Goal: Task Accomplishment & Management: Manage account settings

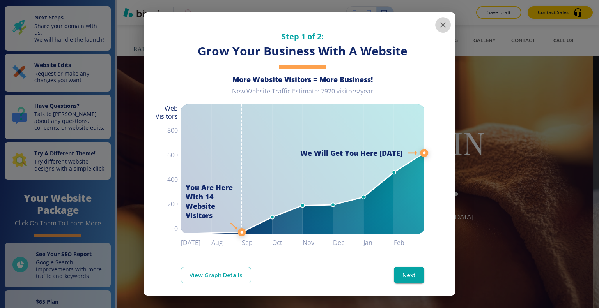
click at [438, 24] on icon "button" at bounding box center [442, 24] width 9 height 9
click at [438, 29] on icon "button" at bounding box center [442, 24] width 9 height 9
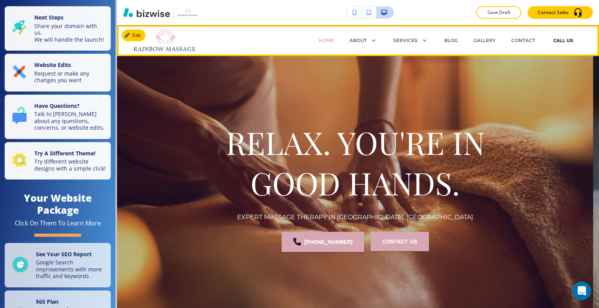
click at [551, 41] on button "Call Us" at bounding box center [562, 40] width 25 height 23
click at [554, 42] on button "Call Us" at bounding box center [562, 40] width 25 height 23
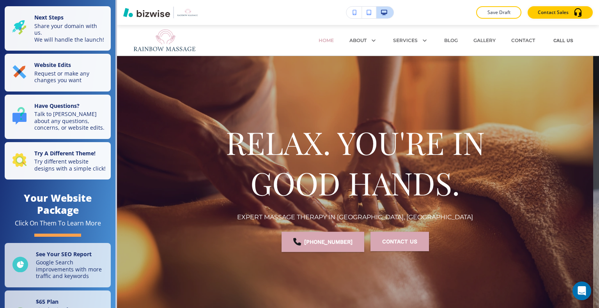
click at [139, 34] on div "Edit HOME ABOUT PRICING REVIEWS SERVICES Combo Massage Couple Massage Deep Tiss…" at bounding box center [358, 40] width 482 height 31
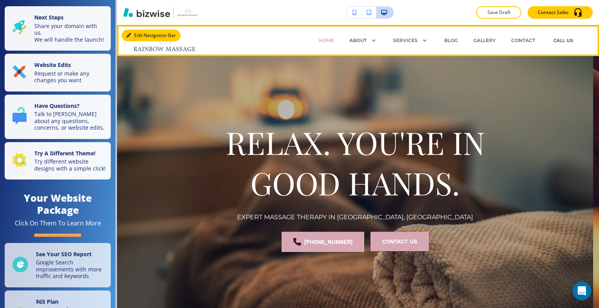
click at [134, 37] on button "Edit Navigation Bar" at bounding box center [151, 36] width 59 height 12
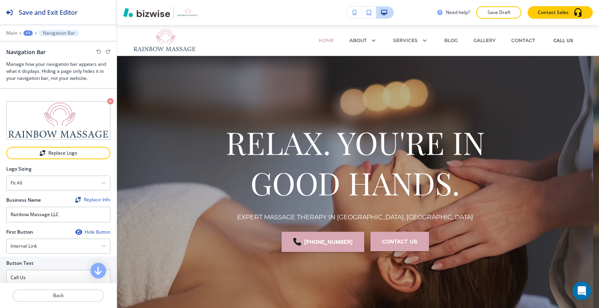
scroll to position [78, 0]
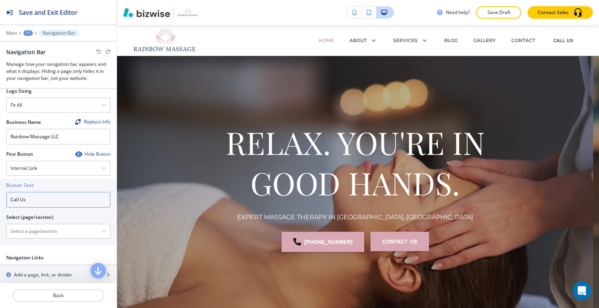
click at [62, 200] on input "Call Us" at bounding box center [58, 200] width 104 height 16
click at [64, 172] on div "Internal Link" at bounding box center [58, 168] width 103 height 14
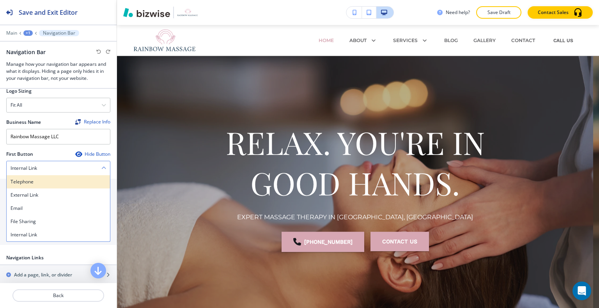
click at [63, 175] on div "Telephone" at bounding box center [58, 181] width 103 height 13
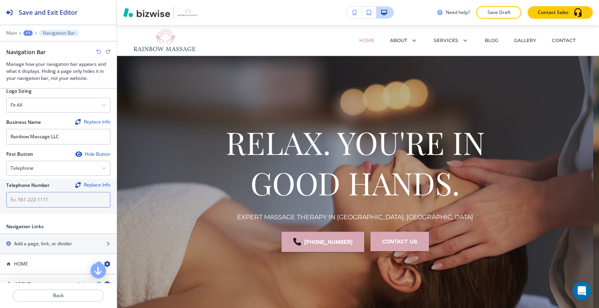
click at [57, 196] on input "text" at bounding box center [58, 200] width 104 height 16
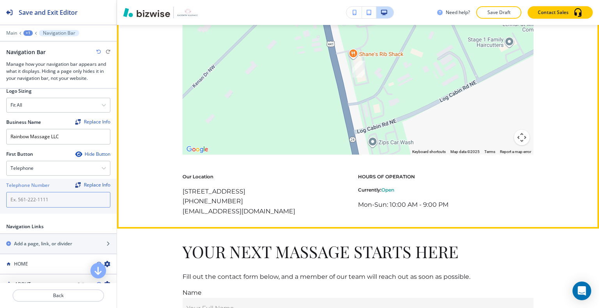
scroll to position [4877, 0]
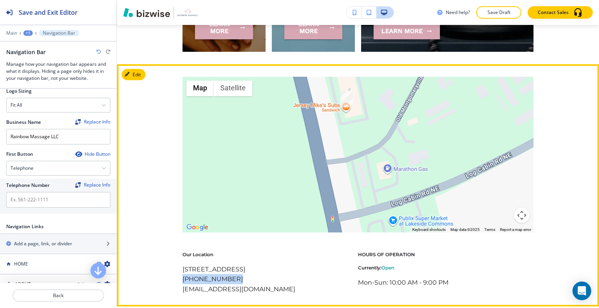
drag, startPoint x: 226, startPoint y: 239, endPoint x: 178, endPoint y: 242, distance: 48.9
click at [177, 242] on div "← Move left → Move right ↑ Move up ↓ Move down + Zoom in - Zoom out Home Jump l…" at bounding box center [358, 186] width 482 height 218
copy p "(478) 295-2990"
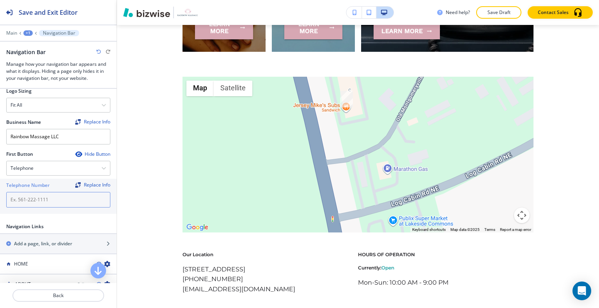
paste input "(478) 295-2990"
type input "(478) 295-2990"
click at [84, 211] on div "First Button Hide Button Telephone Telephone External Link Email File Sharing I…" at bounding box center [58, 184] width 104 height 66
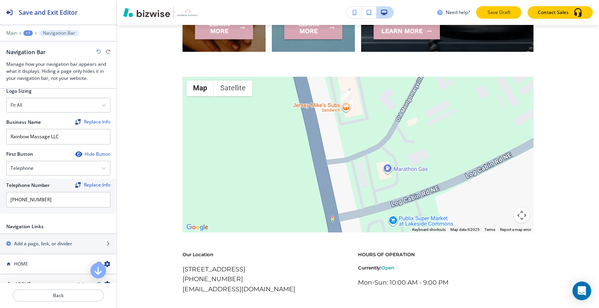
click at [502, 12] on p "Save Draft" at bounding box center [498, 12] width 25 height 7
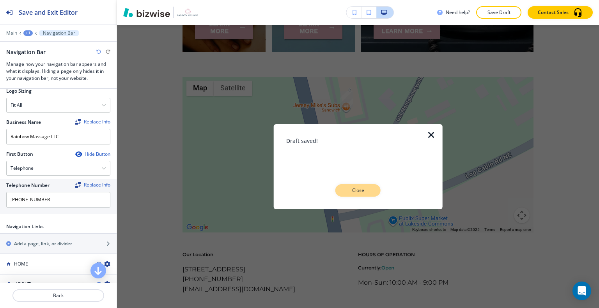
click at [355, 188] on p "Close" at bounding box center [357, 190] width 25 height 7
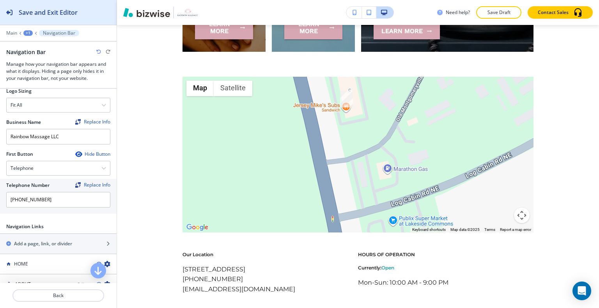
click at [71, 9] on h2 "Save and Exit Editor" at bounding box center [48, 12] width 59 height 9
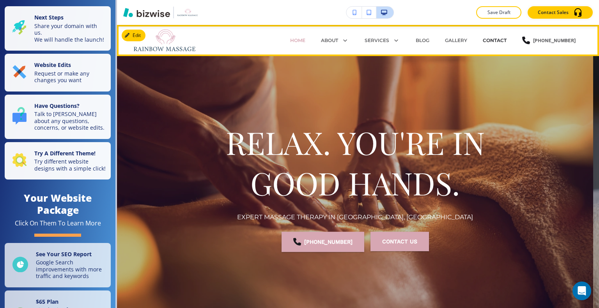
click at [487, 37] on p "CONTACT" at bounding box center [495, 40] width 24 height 7
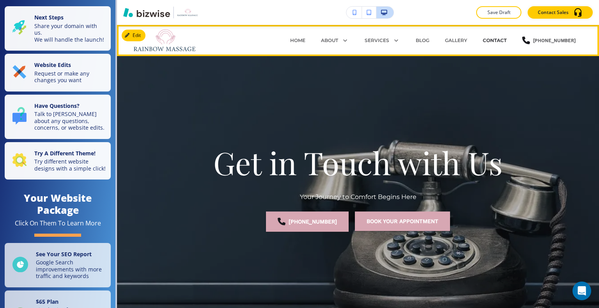
click at [490, 39] on p "CONTACT" at bounding box center [495, 40] width 24 height 7
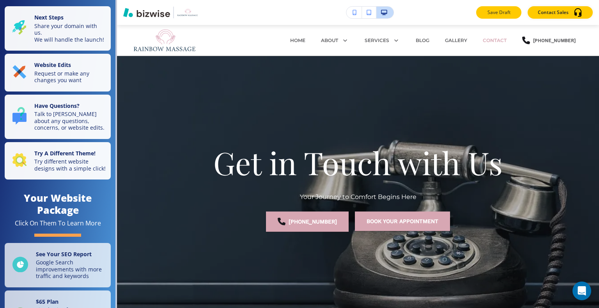
click at [495, 14] on p "Save Draft" at bounding box center [498, 12] width 25 height 7
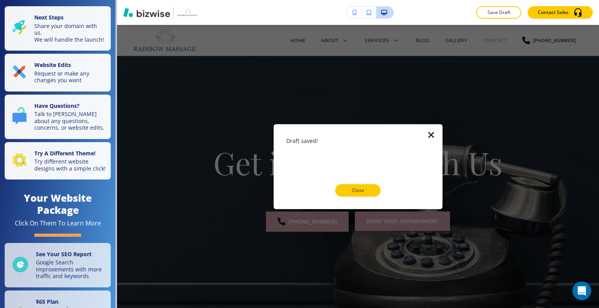
click at [365, 191] on p "Close" at bounding box center [357, 190] width 25 height 7
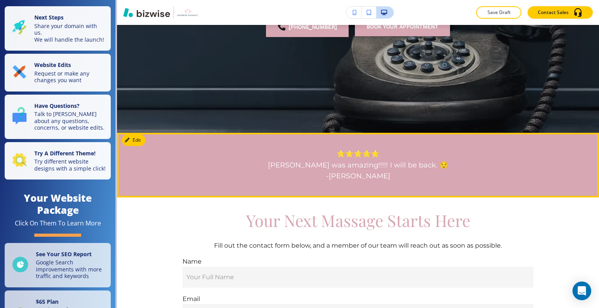
scroll to position [78, 0]
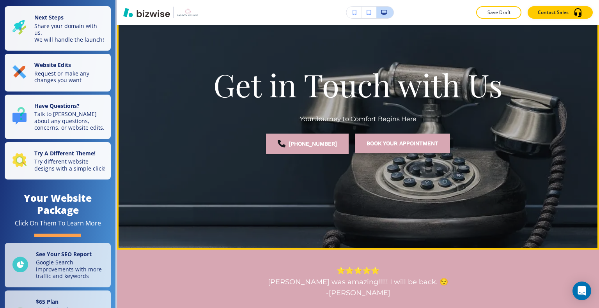
click at [431, 140] on link "Book Your Appointment" at bounding box center [402, 143] width 95 height 19
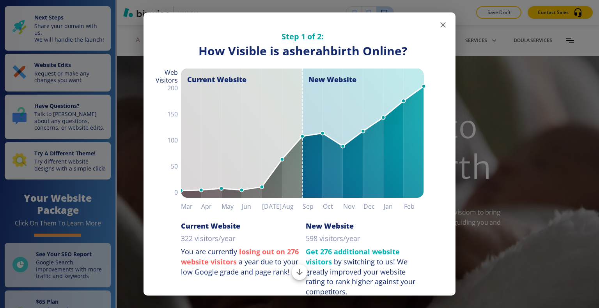
click at [439, 25] on icon "button" at bounding box center [442, 24] width 9 height 9
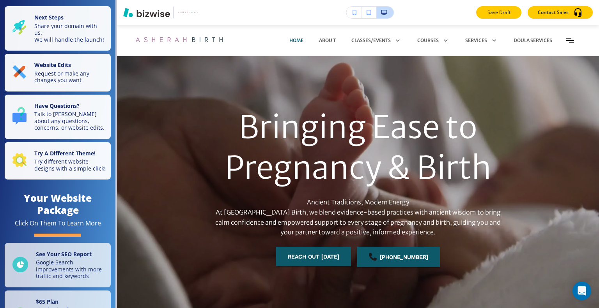
click at [502, 17] on button "Save Draft" at bounding box center [498, 12] width 45 height 12
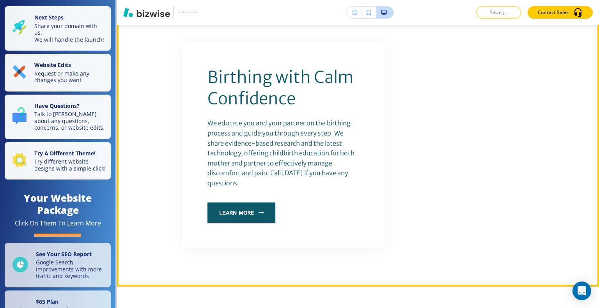
scroll to position [429, 0]
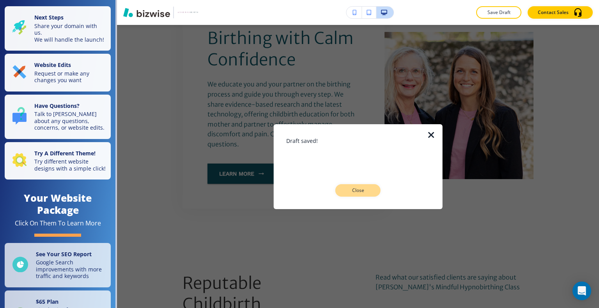
click at [370, 193] on p "Close" at bounding box center [357, 190] width 25 height 7
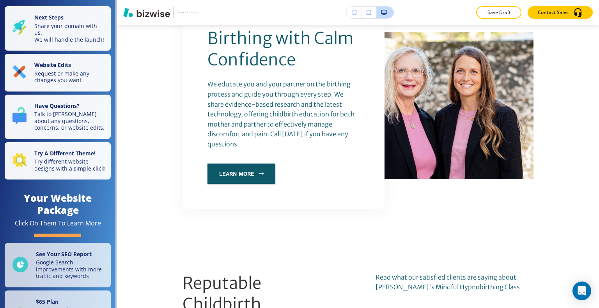
scroll to position [312, 0]
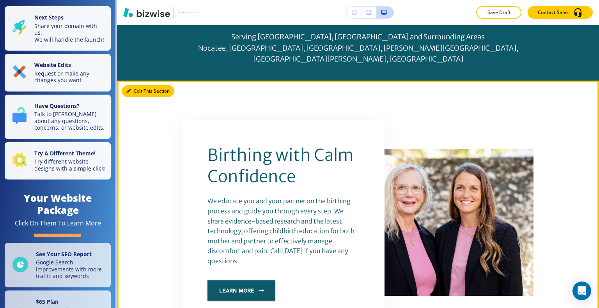
click at [136, 85] on button "Edit This Section" at bounding box center [148, 91] width 53 height 12
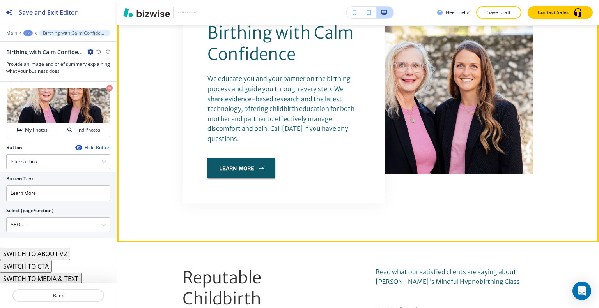
scroll to position [551, 0]
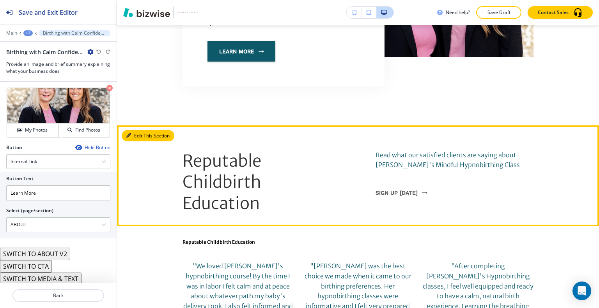
click at [132, 130] on button "Edit This Section" at bounding box center [148, 136] width 53 height 12
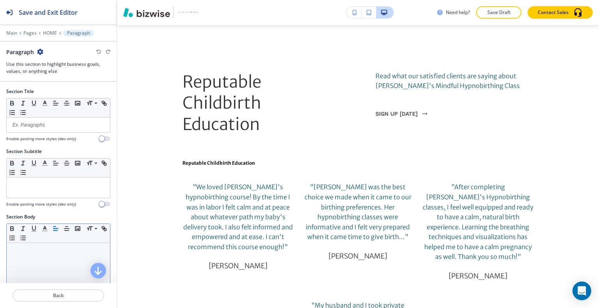
scroll to position [143, 0]
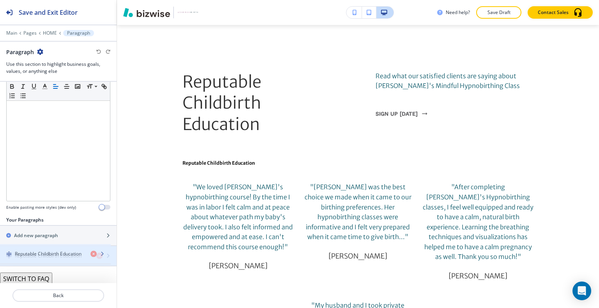
click at [56, 246] on div "button" at bounding box center [58, 249] width 117 height 6
click at [58, 260] on div "button" at bounding box center [58, 263] width 117 height 6
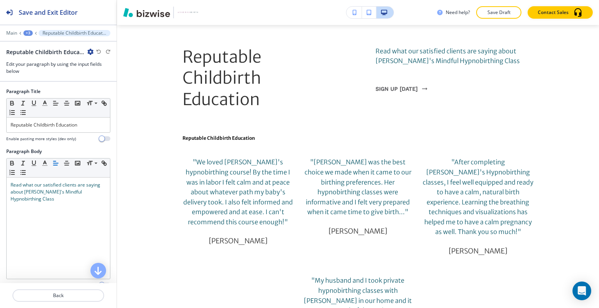
scroll to position [113, 0]
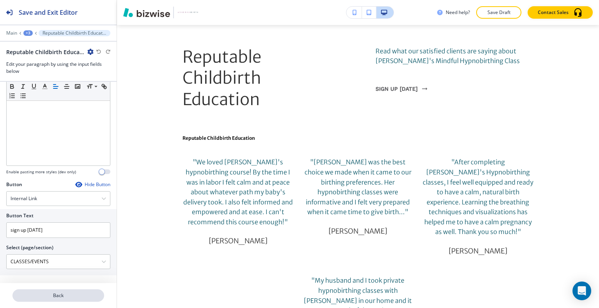
click at [55, 295] on p "Back" at bounding box center [58, 295] width 90 height 7
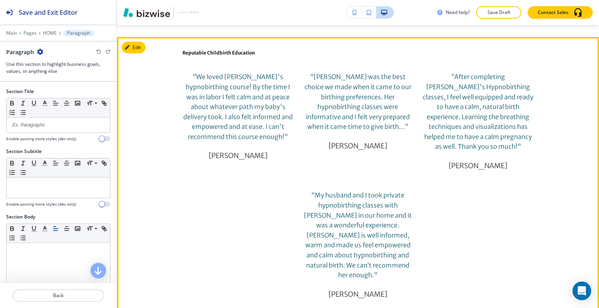
scroll to position [663, 0]
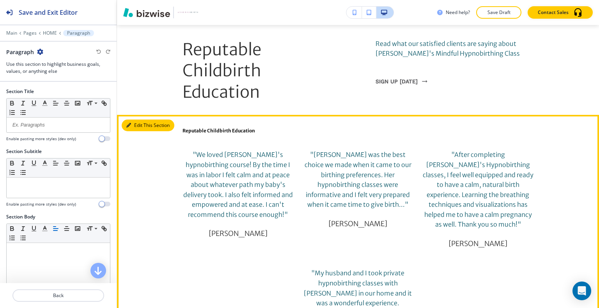
click at [138, 120] on button "Edit This Section" at bounding box center [148, 126] width 53 height 12
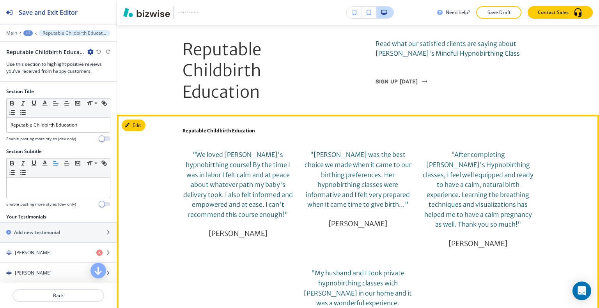
scroll to position [731, 0]
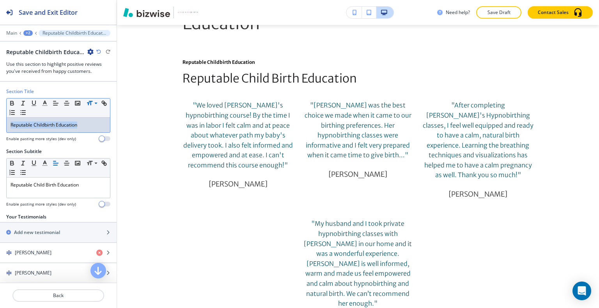
drag, startPoint x: 80, startPoint y: 128, endPoint x: 0, endPoint y: 126, distance: 79.6
click at [0, 126] on div "Section Title Small Normal Large Huge Reputable Childbirth Education Enable pas…" at bounding box center [58, 118] width 117 height 60
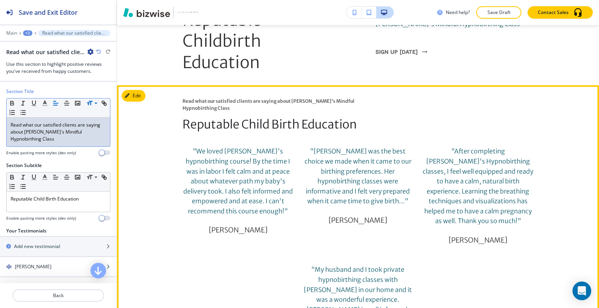
scroll to position [653, 0]
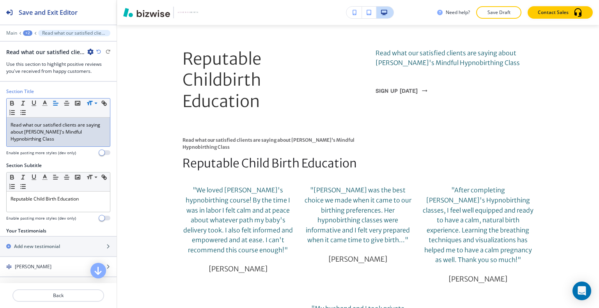
click at [499, 11] on p "Save Draft" at bounding box center [498, 12] width 25 height 7
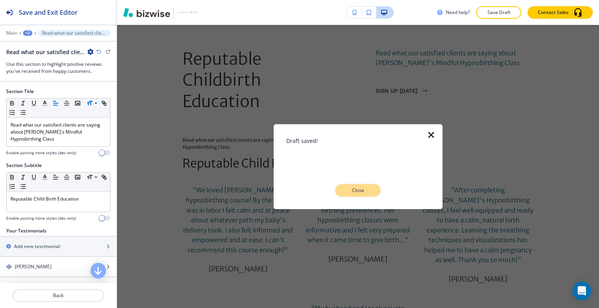
click at [365, 191] on p "Close" at bounding box center [357, 190] width 25 height 7
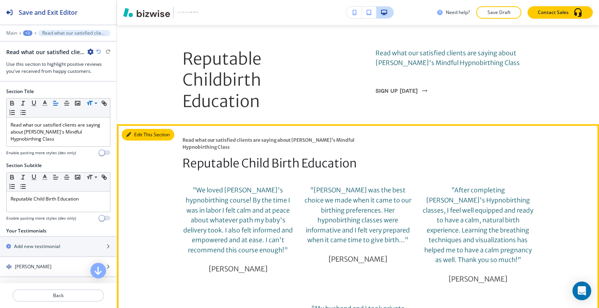
click at [134, 129] on button "Edit This Section" at bounding box center [148, 135] width 53 height 12
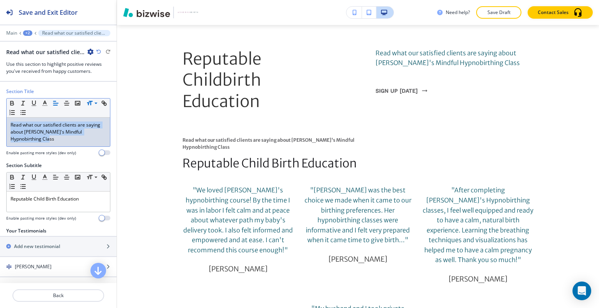
drag, startPoint x: 63, startPoint y: 143, endPoint x: 0, endPoint y: 121, distance: 66.9
click at [0, 121] on div "Section Title Small Normal Large Huge Read what our satisfied clients are sayin…" at bounding box center [58, 125] width 117 height 74
click at [42, 101] on icon "button" at bounding box center [44, 103] width 7 height 7
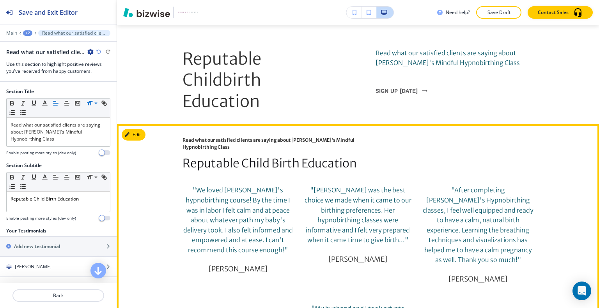
click at [264, 189] on span ""We loved Vonda's hypnobirthing course! By the time I was in labor I felt calm …" at bounding box center [238, 220] width 111 height 68
click at [140, 129] on button "Edit This Section" at bounding box center [148, 135] width 53 height 12
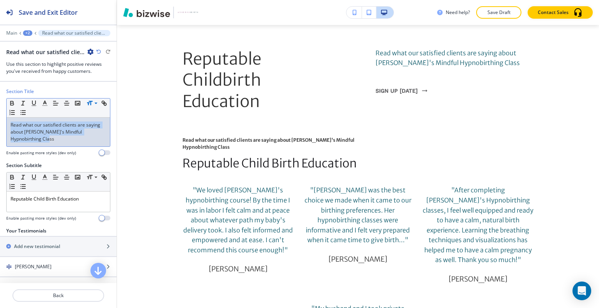
drag, startPoint x: 69, startPoint y: 140, endPoint x: 0, endPoint y: 121, distance: 71.6
click at [0, 121] on div "Section Title Small Normal Large Huge Read what our satisfied clients are sayin…" at bounding box center [58, 125] width 117 height 74
click at [43, 104] on icon "button" at bounding box center [44, 103] width 7 height 7
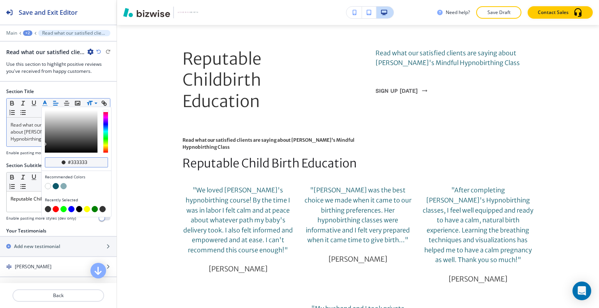
drag, startPoint x: 90, startPoint y: 162, endPoint x: 60, endPoint y: 160, distance: 29.3
click at [57, 159] on div "#333333" at bounding box center [76, 162] width 63 height 10
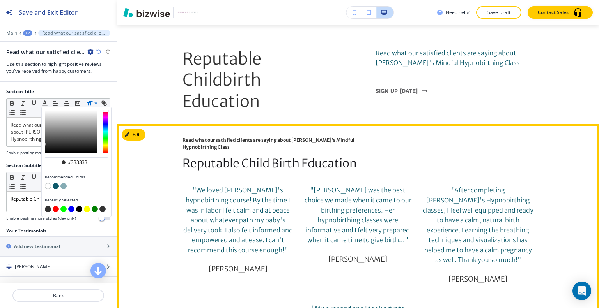
paste input "b376a4"
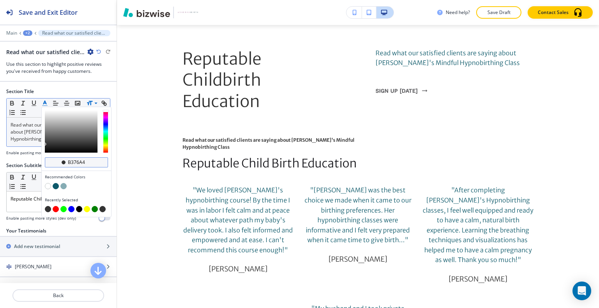
click at [69, 161] on input "b376a4" at bounding box center [80, 162] width 27 height 6
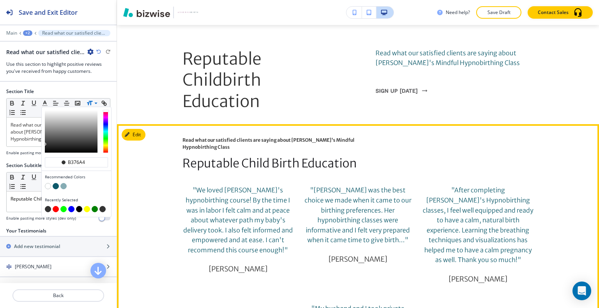
type input "#b376a4"
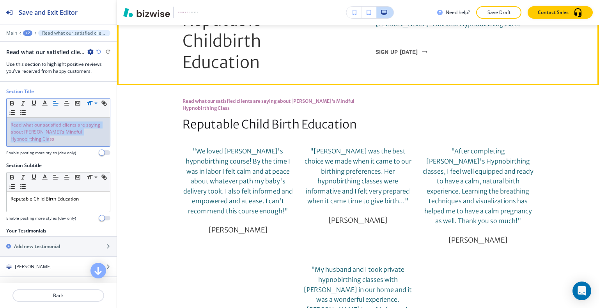
scroll to position [614, 0]
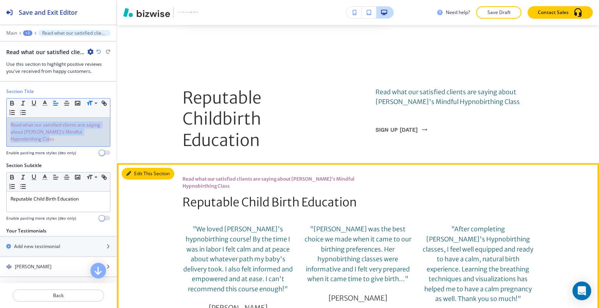
click at [140, 168] on button "Edit This Section" at bounding box center [148, 174] width 53 height 12
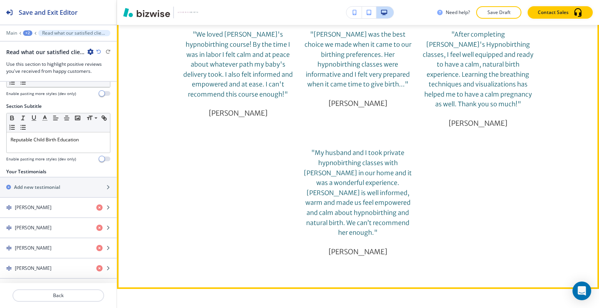
scroll to position [965, 0]
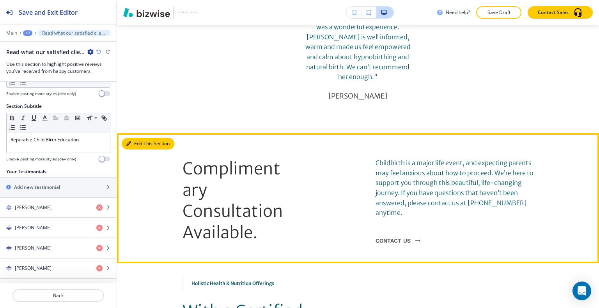
click at [139, 138] on button "Edit This Section" at bounding box center [148, 144] width 53 height 12
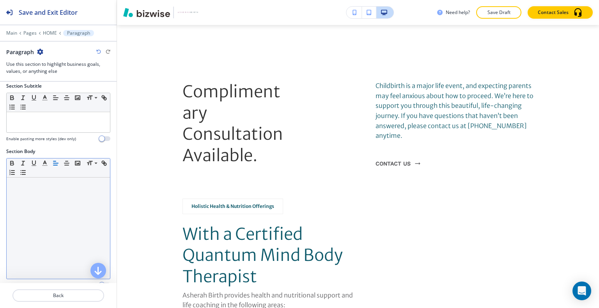
scroll to position [143, 0]
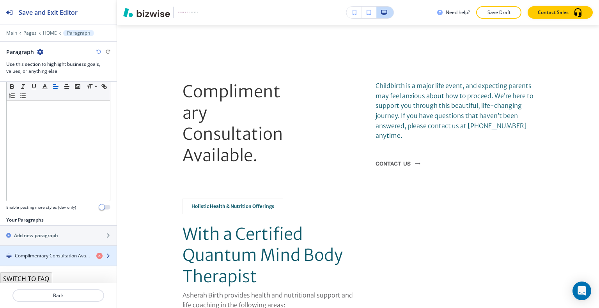
click at [48, 256] on h4 "Complimentary Consultation Available." at bounding box center [52, 256] width 75 height 7
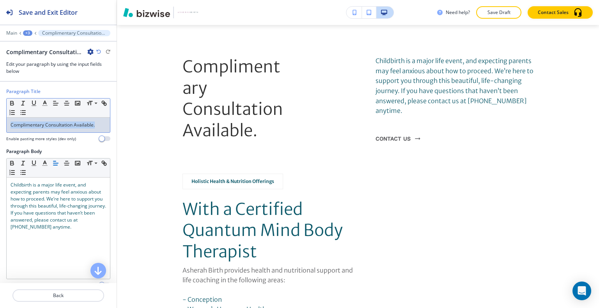
drag, startPoint x: 98, startPoint y: 124, endPoint x: 4, endPoint y: 124, distance: 93.9
click at [4, 125] on div "Paragraph Title Small Normal Large Huge Complimentary Consultation Available. E…" at bounding box center [58, 118] width 117 height 60
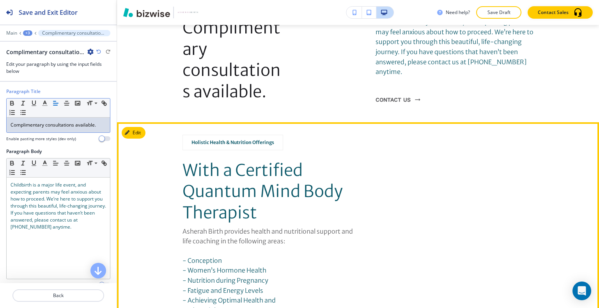
scroll to position [989, 0]
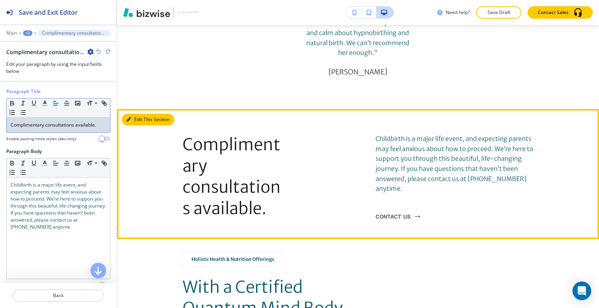
click at [139, 114] on button "Edit This Section" at bounding box center [148, 120] width 53 height 12
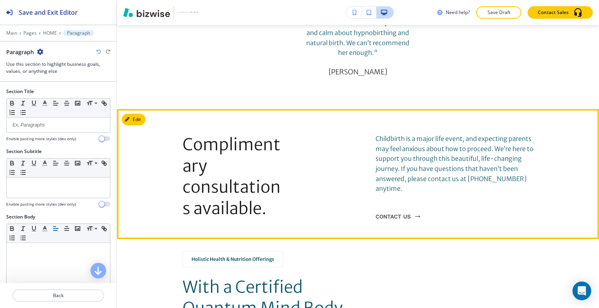
scroll to position [1042, 0]
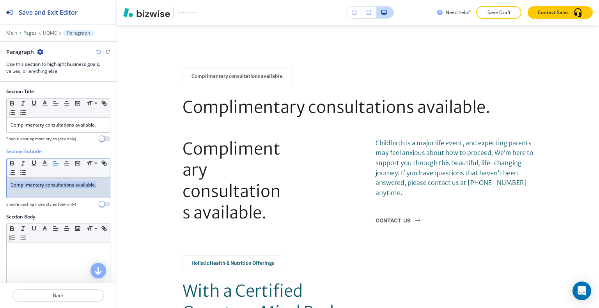
drag, startPoint x: 98, startPoint y: 187, endPoint x: 11, endPoint y: 182, distance: 87.4
click at [2, 182] on div "Section Subtitle Small Normal Large Huge Complimentary consultations available.…" at bounding box center [58, 180] width 117 height 65
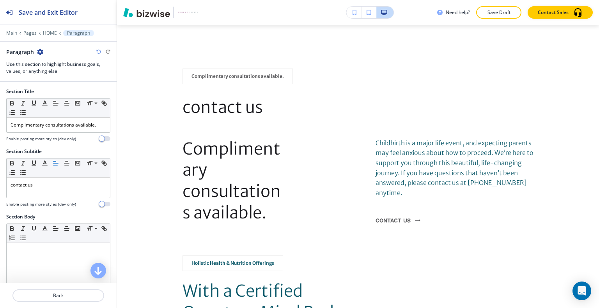
click at [97, 53] on icon "button" at bounding box center [98, 52] width 5 height 5
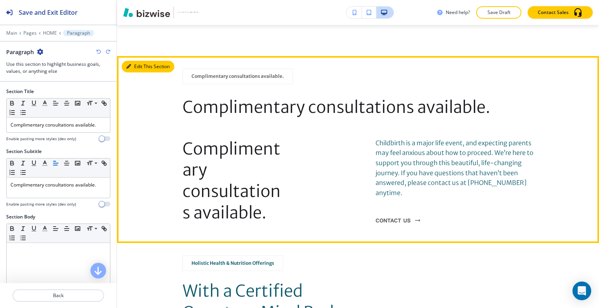
click at [139, 61] on button "Edit This Section" at bounding box center [148, 67] width 53 height 12
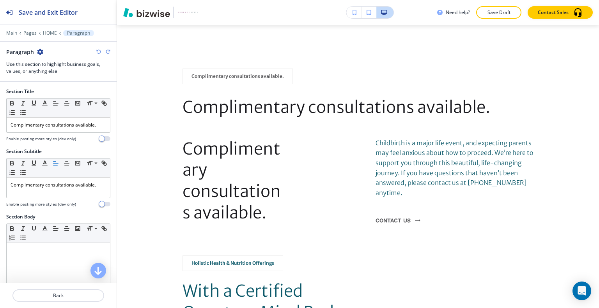
scroll to position [143, 0]
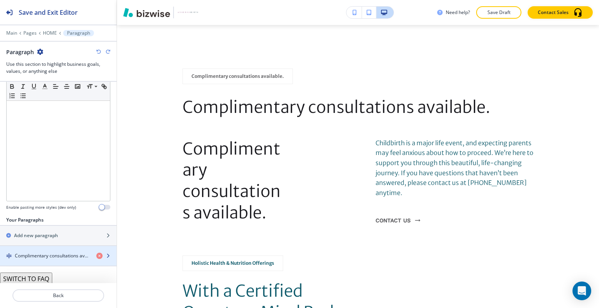
click at [50, 256] on h4 "Complimentary consultations available." at bounding box center [52, 256] width 75 height 7
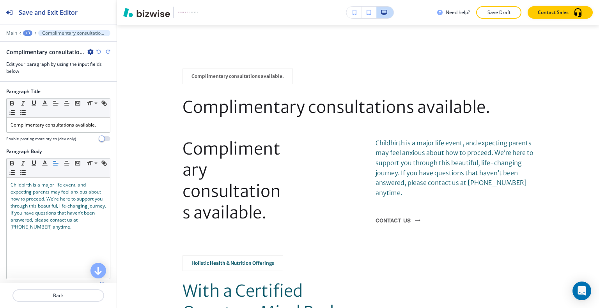
scroll to position [1124, 0]
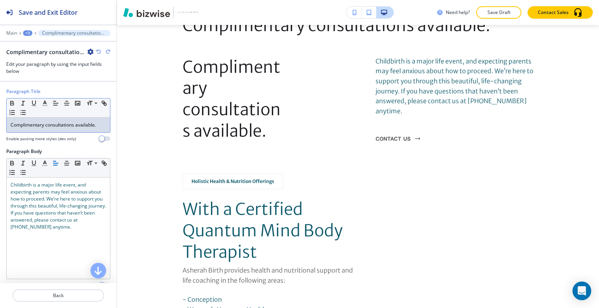
click at [105, 127] on div "Paragraph Title Small Normal Large Huge Complimentary consultations available. …" at bounding box center [58, 118] width 117 height 60
drag, startPoint x: 98, startPoint y: 126, endPoint x: 8, endPoint y: 122, distance: 90.5
click at [5, 122] on div "Paragraph Title Small Normal Large Huge Complimentary consultations available. …" at bounding box center [58, 118] width 117 height 60
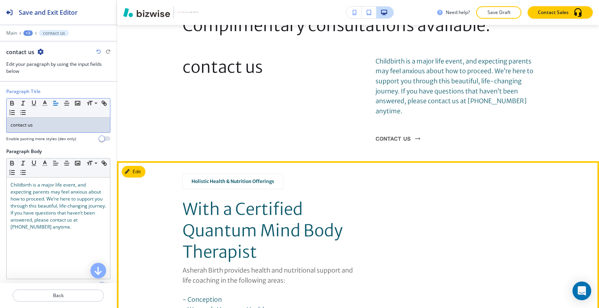
scroll to position [1046, 0]
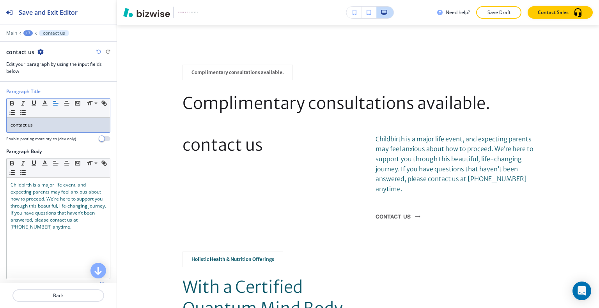
click at [0, 118] on div "Paragraph Title Small Normal Large Huge contact us Enable pasting more styles (…" at bounding box center [58, 118] width 117 height 60
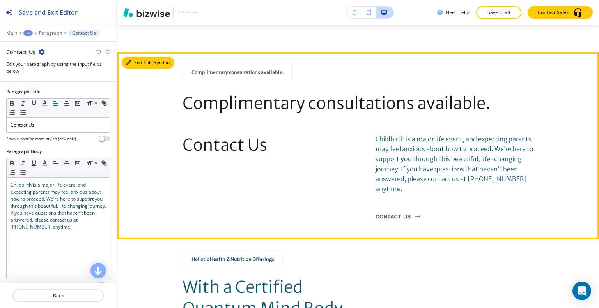
click at [130, 57] on button "Edit This Section" at bounding box center [148, 63] width 53 height 12
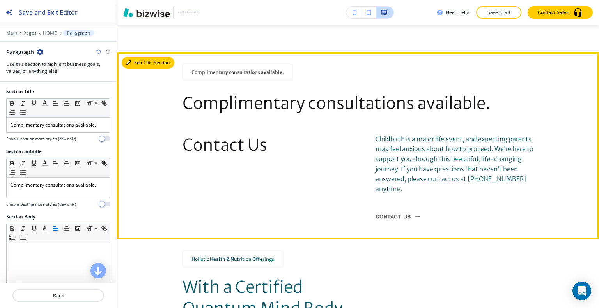
scroll to position [1042, 0]
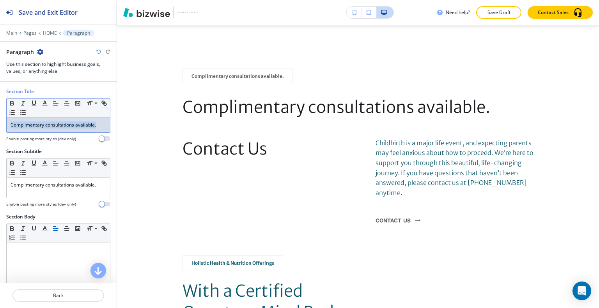
drag, startPoint x: 98, startPoint y: 124, endPoint x: 0, endPoint y: 112, distance: 99.0
click at [0, 112] on div "Section Title Small Normal Large Huge Complimentary consultations available. En…" at bounding box center [58, 118] width 117 height 60
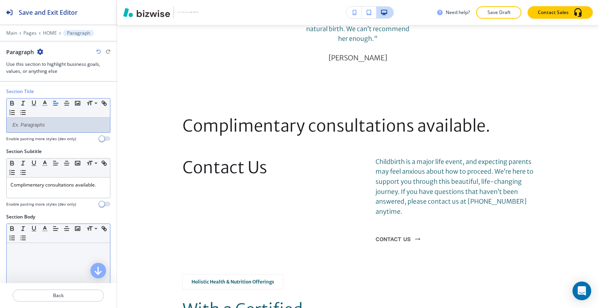
scroll to position [117, 0]
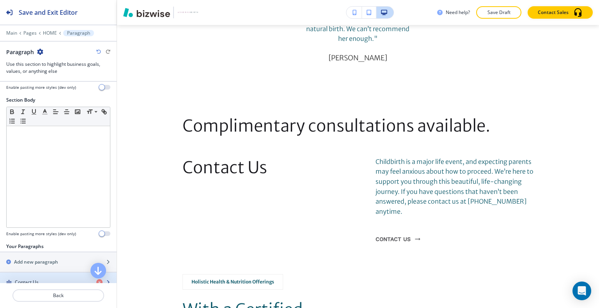
click at [57, 273] on div "button" at bounding box center [58, 276] width 117 height 6
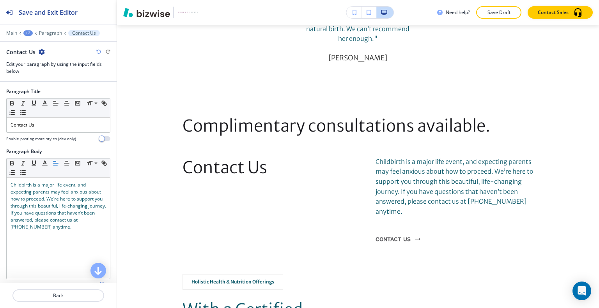
scroll to position [1104, 0]
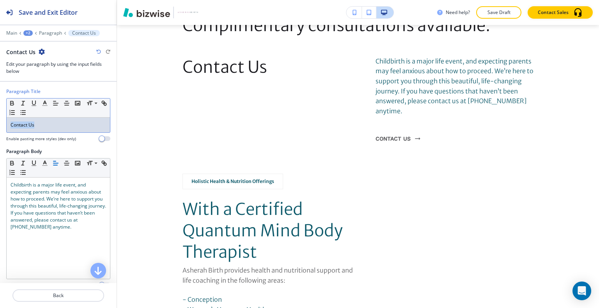
drag, startPoint x: 45, startPoint y: 120, endPoint x: 0, endPoint y: 120, distance: 44.8
click at [0, 121] on div "Paragraph Title Small Normal Large Huge Contact Us Enable pasting more styles (…" at bounding box center [58, 118] width 117 height 60
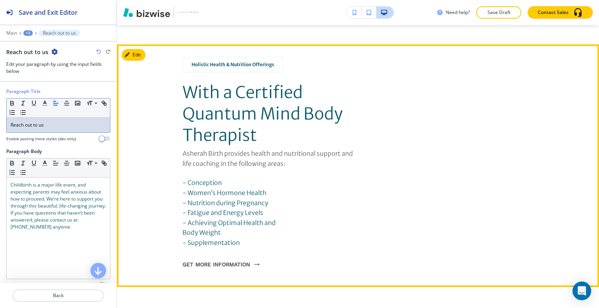
scroll to position [1182, 0]
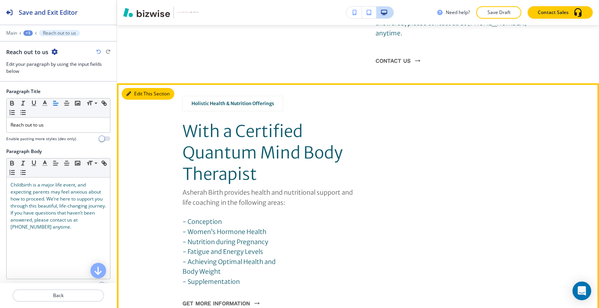
click at [143, 88] on button "Edit This Section" at bounding box center [148, 94] width 53 height 12
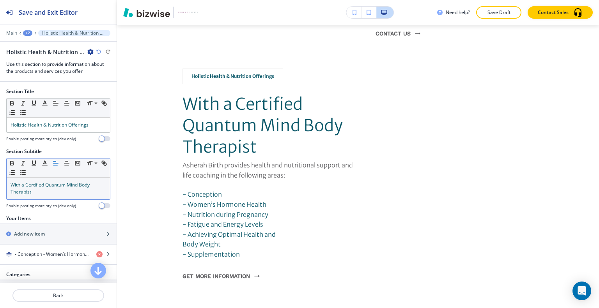
scroll to position [22, 0]
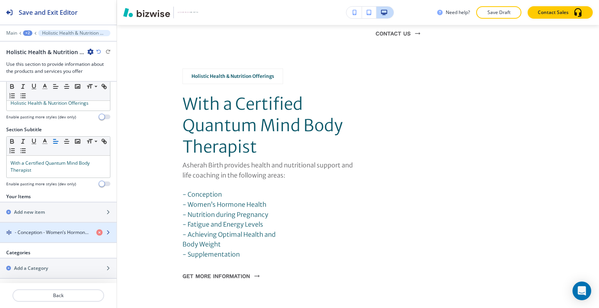
click at [58, 232] on h4 "- Conception - Women’s Hormone Health - Nutrition during Pregnancy - Fatigue an…" at bounding box center [52, 232] width 75 height 7
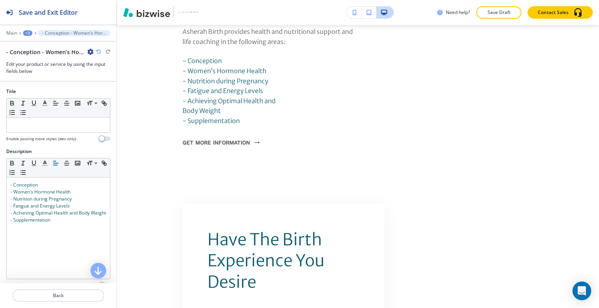
scroll to position [180, 0]
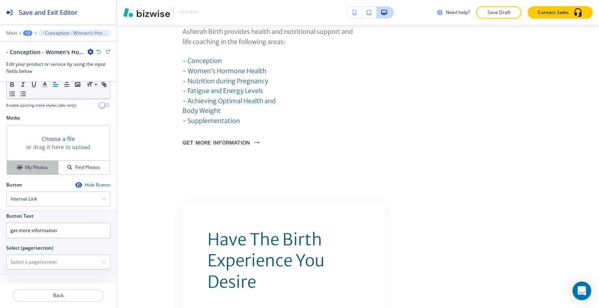
click at [39, 166] on h4 "My Photos" at bounding box center [36, 167] width 23 height 7
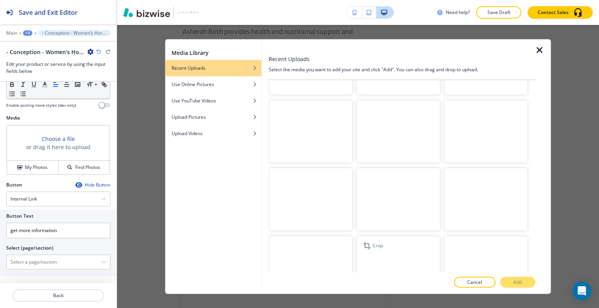
scroll to position [975, 0]
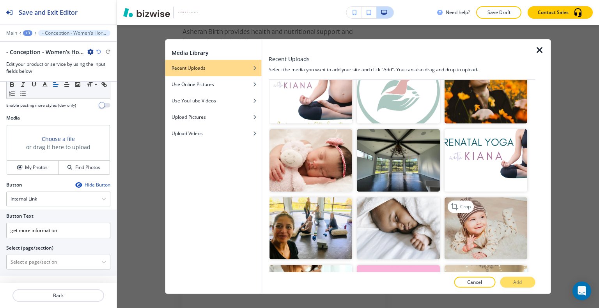
click at [498, 220] on img "button" at bounding box center [485, 228] width 83 height 62
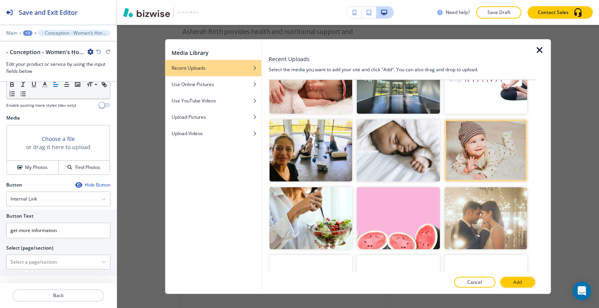
scroll to position [1247, 0]
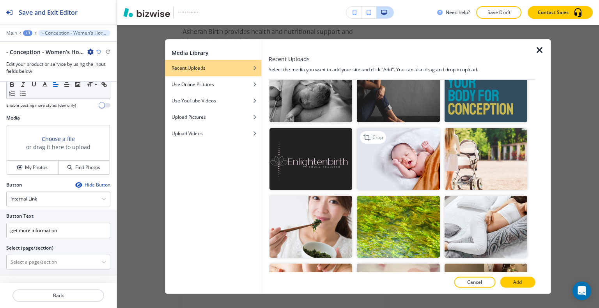
click at [410, 128] on img "button" at bounding box center [398, 159] width 83 height 62
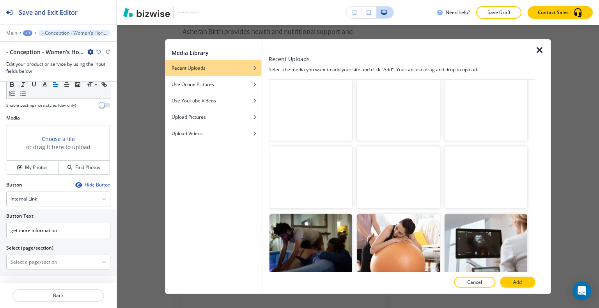
scroll to position [1491, 0]
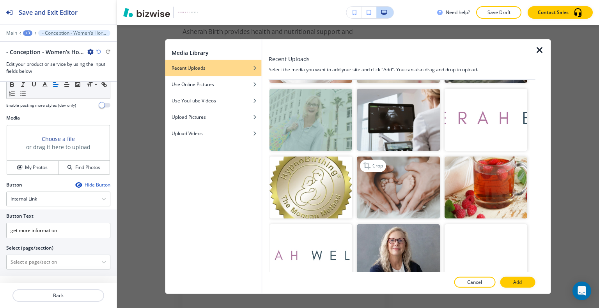
click at [422, 165] on img "button" at bounding box center [398, 188] width 83 height 62
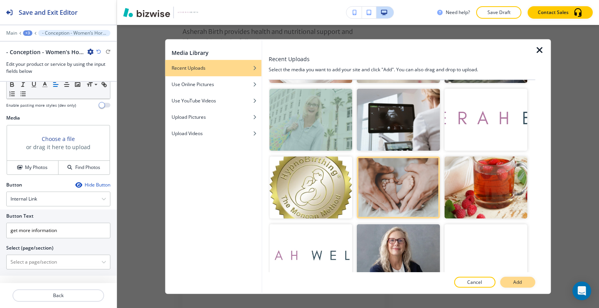
click at [509, 280] on button "Add" at bounding box center [517, 282] width 35 height 11
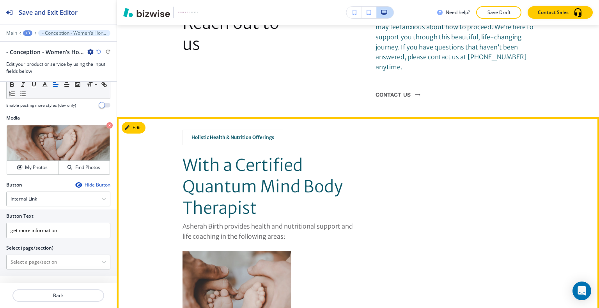
scroll to position [1304, 0]
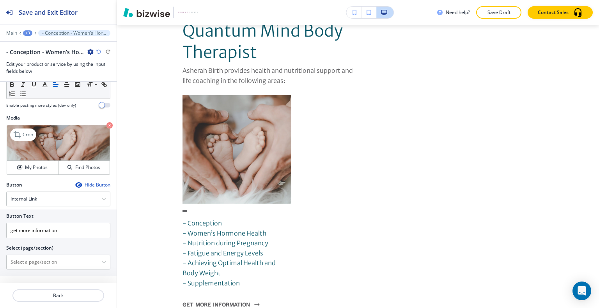
click at [106, 124] on icon "button" at bounding box center [109, 125] width 6 height 6
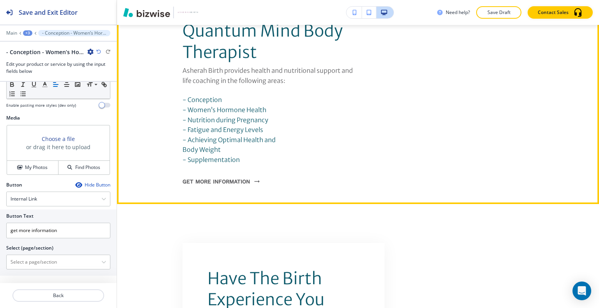
scroll to position [1148, 0]
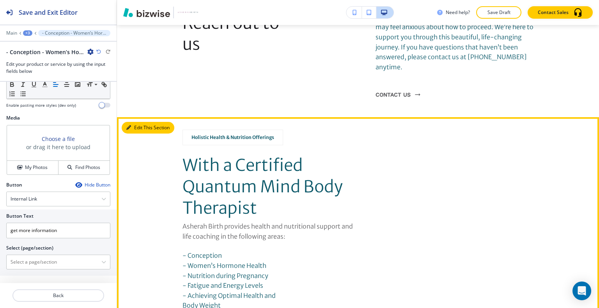
click at [140, 122] on button "Edit This Section" at bounding box center [148, 128] width 53 height 12
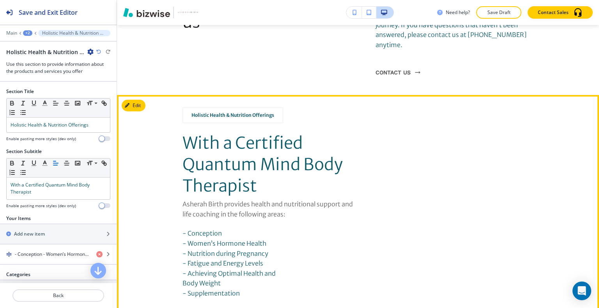
scroll to position [1209, 0]
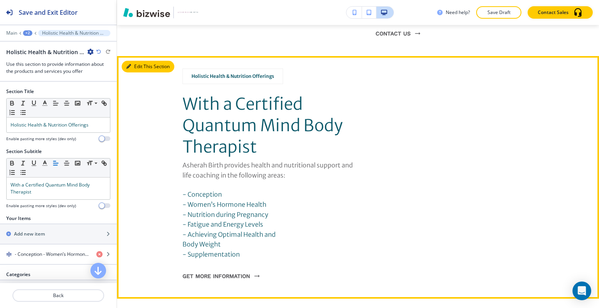
click at [138, 61] on button "Edit This Section" at bounding box center [148, 67] width 53 height 12
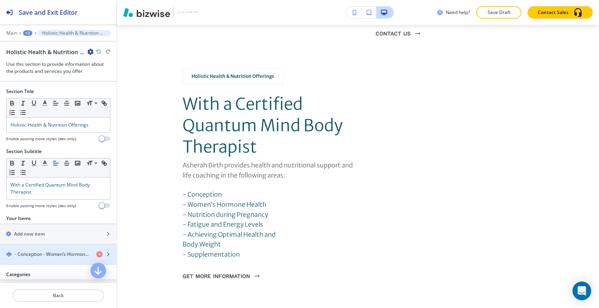
scroll to position [22, 0]
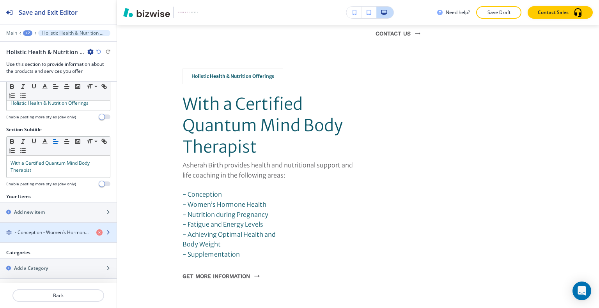
click at [47, 232] on h4 "- Conception - Women’s Hormone Health - Nutrition during Pregnancy - Fatigue an…" at bounding box center [52, 232] width 75 height 7
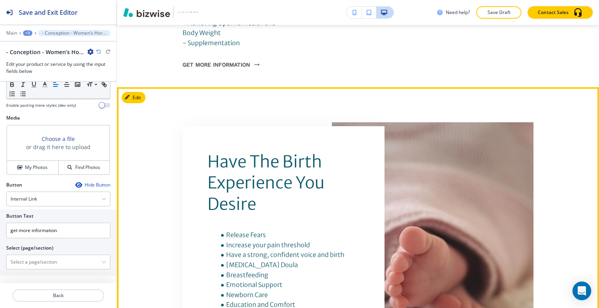
scroll to position [1460, 0]
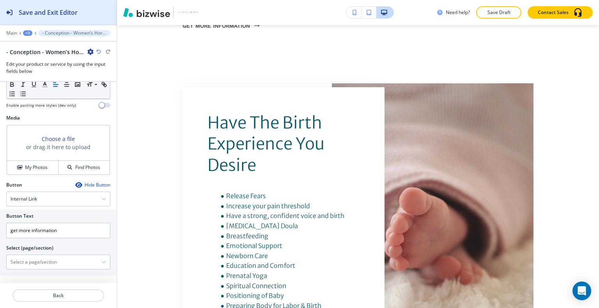
click at [44, 13] on h2 "Save and Exit Editor" at bounding box center [48, 12] width 59 height 9
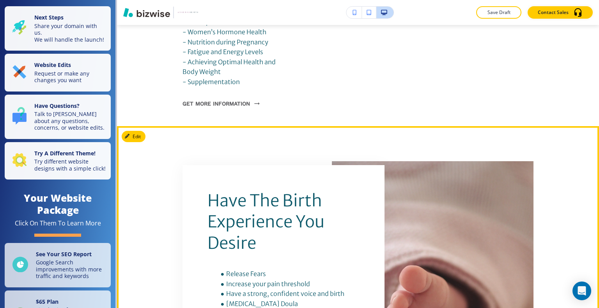
scroll to position [1343, 0]
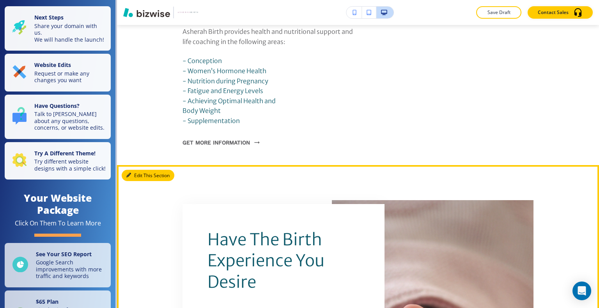
drag, startPoint x: 134, startPoint y: 144, endPoint x: 438, endPoint y: 124, distance: 304.3
click at [134, 170] on button "Edit This Section" at bounding box center [148, 176] width 53 height 12
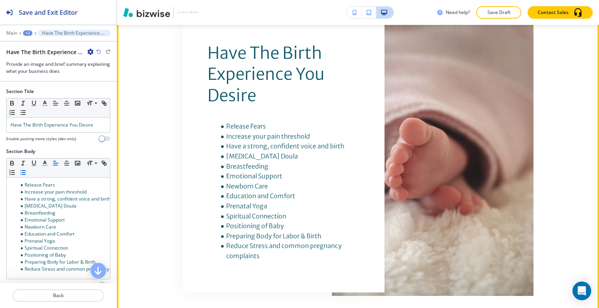
scroll to position [1452, 0]
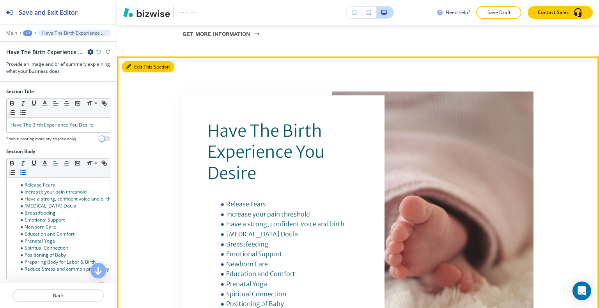
click at [144, 61] on button "Edit This Section" at bounding box center [148, 67] width 53 height 12
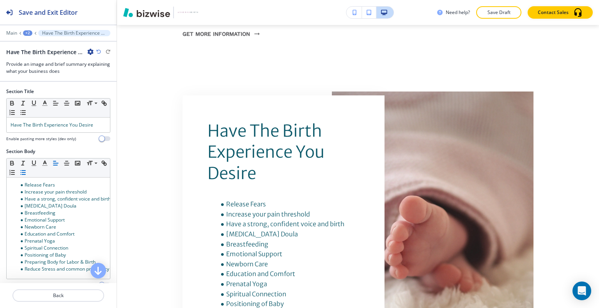
scroll to position [149, 0]
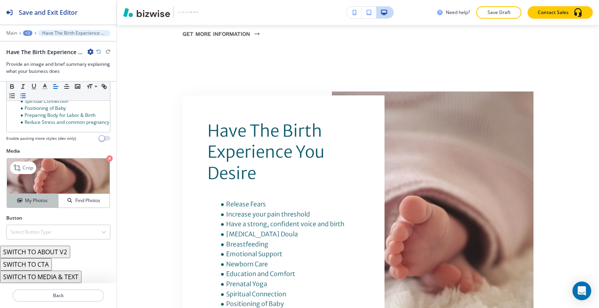
click at [39, 200] on h4 "My Photos" at bounding box center [36, 200] width 23 height 7
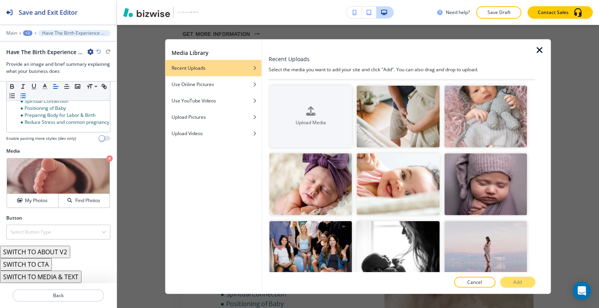
click at [542, 50] on icon "button" at bounding box center [539, 49] width 9 height 9
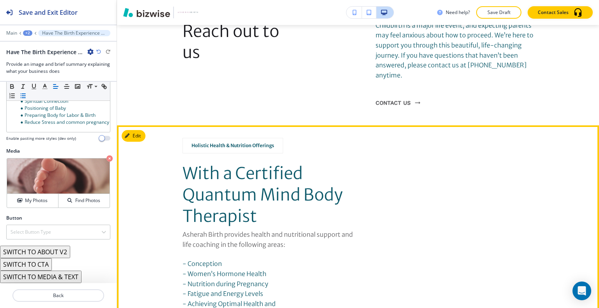
scroll to position [1179, 0]
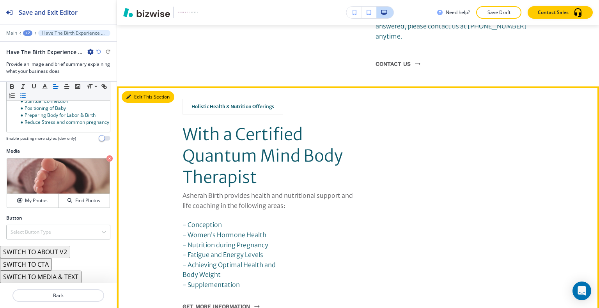
click at [133, 91] on button "Edit This Section" at bounding box center [148, 97] width 53 height 12
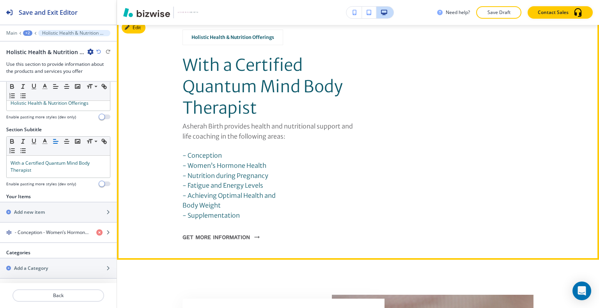
scroll to position [1170, 0]
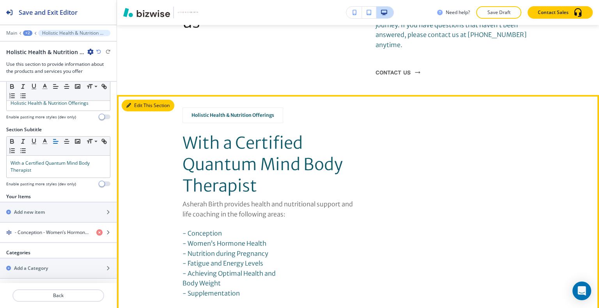
click at [140, 100] on button "Edit This Section" at bounding box center [148, 106] width 53 height 12
click at [133, 100] on button "Edit This Section" at bounding box center [148, 106] width 53 height 12
click at [137, 100] on button "Edit This Section" at bounding box center [148, 106] width 53 height 12
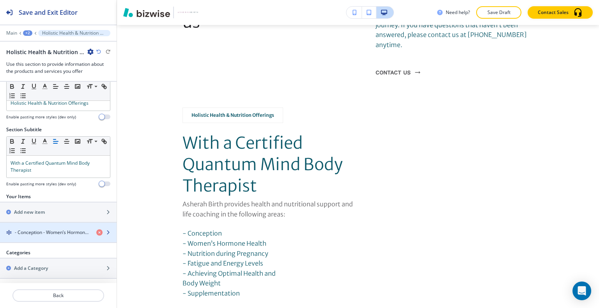
click at [48, 238] on div "button" at bounding box center [58, 239] width 117 height 6
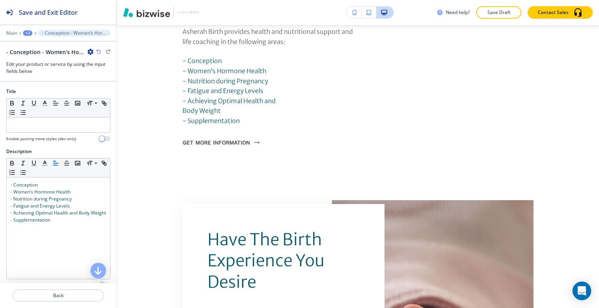
scroll to position [180, 0]
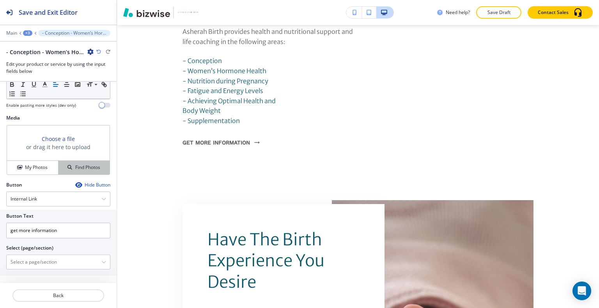
click at [59, 165] on div "Find Photos" at bounding box center [83, 167] width 51 height 7
click at [45, 167] on h4 "My Photos" at bounding box center [36, 167] width 23 height 7
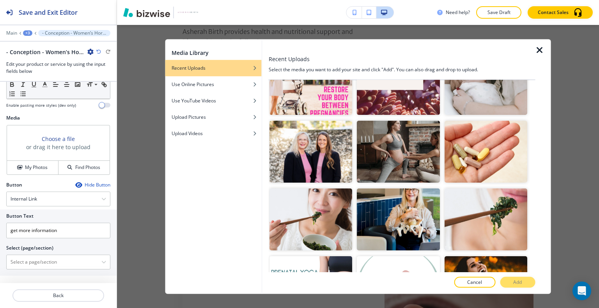
scroll to position [741, 0]
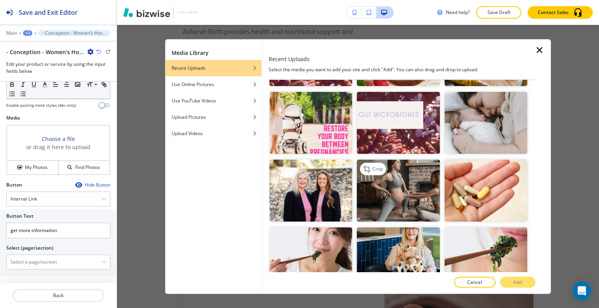
click at [382, 170] on img "button" at bounding box center [398, 191] width 83 height 62
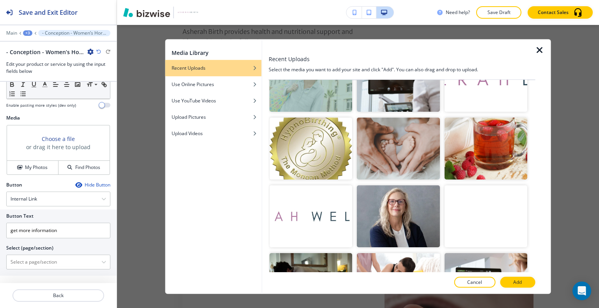
scroll to position [1226, 0]
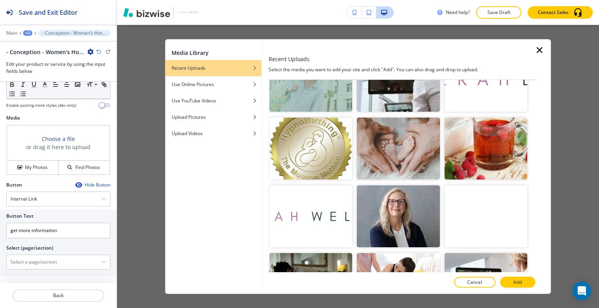
click at [478, 186] on video "button" at bounding box center [485, 217] width 83 height 62
click at [512, 281] on button "Add" at bounding box center [517, 282] width 35 height 11
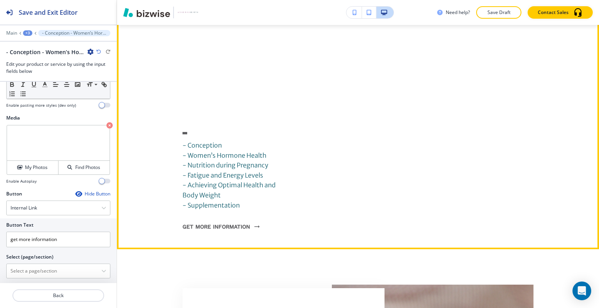
scroll to position [1265, 0]
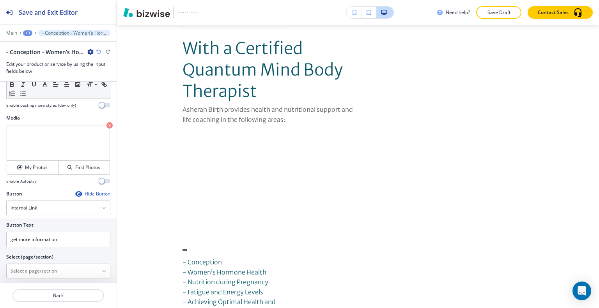
click at [106, 125] on icon "button" at bounding box center [109, 125] width 6 height 6
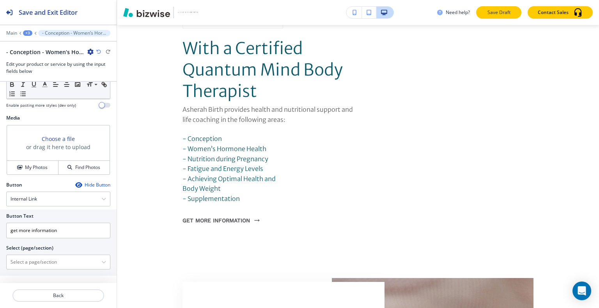
click at [496, 15] on p "Save Draft" at bounding box center [498, 12] width 25 height 7
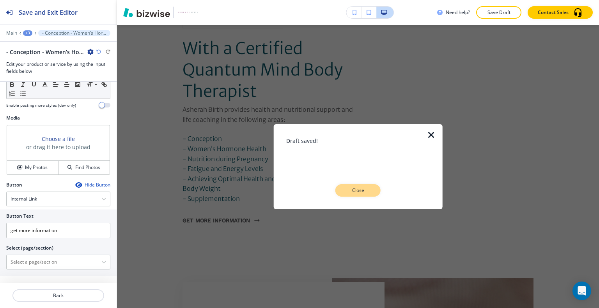
click at [365, 188] on p "Close" at bounding box center [357, 190] width 25 height 7
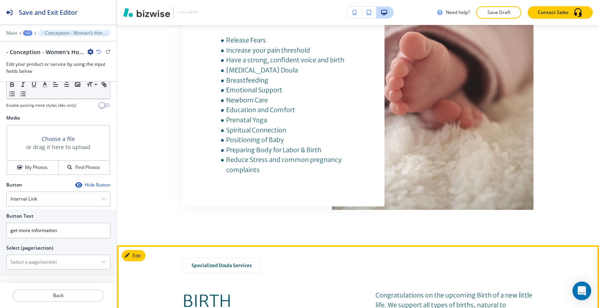
scroll to position [1733, 0]
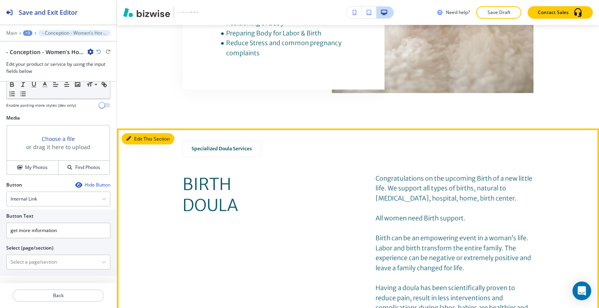
click at [139, 133] on button "Edit This Section" at bounding box center [148, 139] width 53 height 12
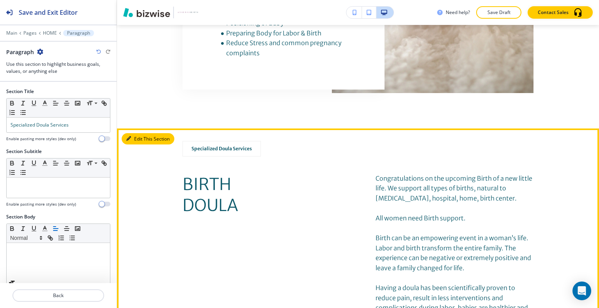
scroll to position [1805, 0]
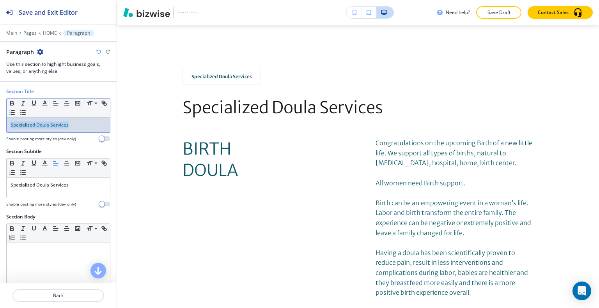
drag, startPoint x: 87, startPoint y: 127, endPoint x: 1, endPoint y: 122, distance: 86.0
click at [1, 122] on div "Section Title Small Normal Large Huge Specialized Doula Services Enable pasting…" at bounding box center [58, 118] width 117 height 60
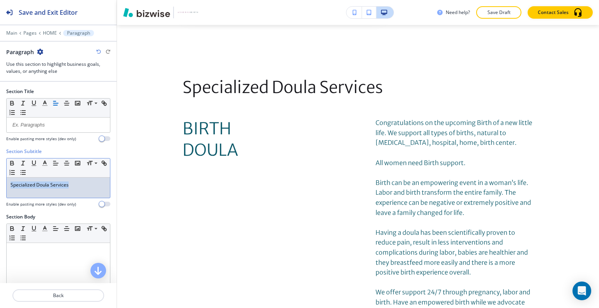
drag, startPoint x: 76, startPoint y: 191, endPoint x: 53, endPoint y: 175, distance: 28.1
click at [2, 188] on div "Section Subtitle Small Normal Large Huge Specialized Doula Services Enable past…" at bounding box center [58, 180] width 117 height 65
click at [42, 162] on icon "button" at bounding box center [44, 163] width 7 height 7
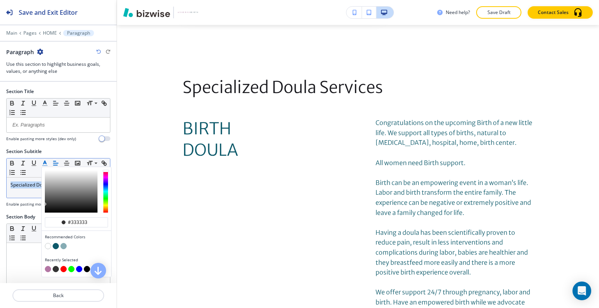
click at [48, 266] on button "button" at bounding box center [48, 269] width 6 height 6
type input "#b376a4"
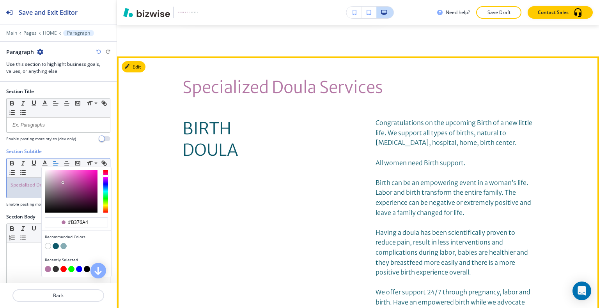
click at [233, 222] on div "BIRTH DOULA Congratulations on the upcoming Birth of a new little life. We supp…" at bounding box center [357, 279] width 351 height 322
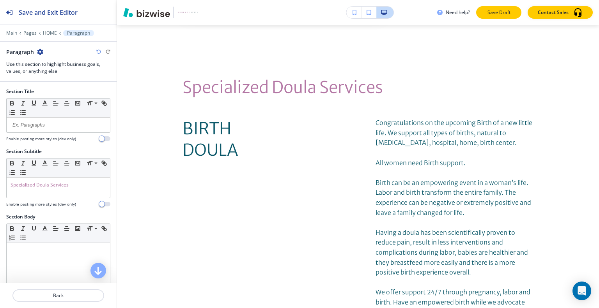
click at [490, 14] on p "Save Draft" at bounding box center [498, 12] width 25 height 7
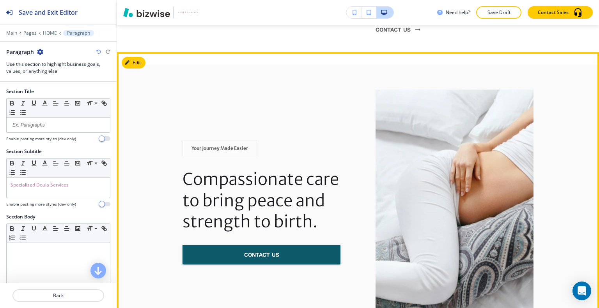
scroll to position [2662, 0]
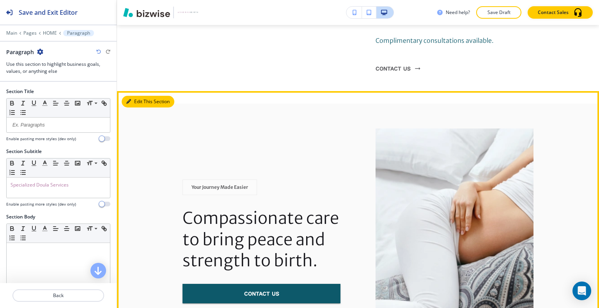
click at [131, 96] on button "Edit This Section" at bounding box center [148, 102] width 53 height 12
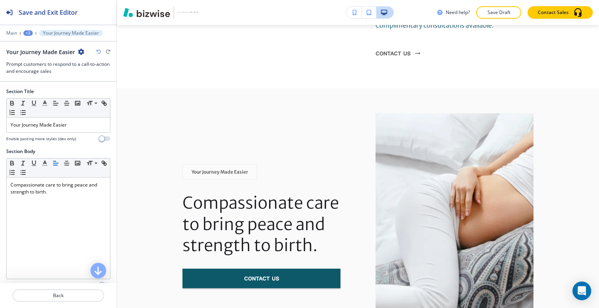
scroll to position [193, 0]
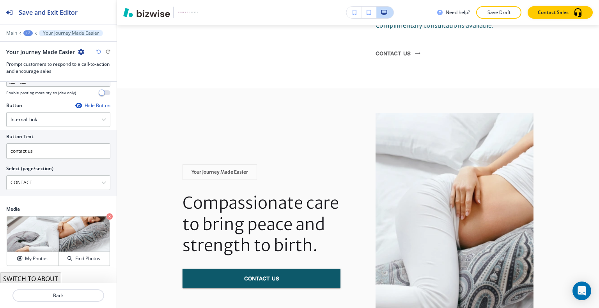
click at [45, 279] on button "SWITCH TO ABOUT" at bounding box center [30, 279] width 61 height 12
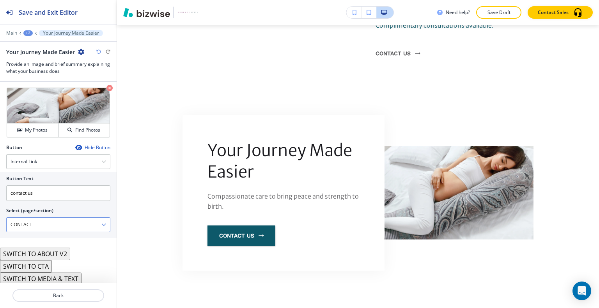
scroll to position [0, 0]
click at [40, 258] on button "SWITCH TO ABOUT V2" at bounding box center [35, 254] width 70 height 12
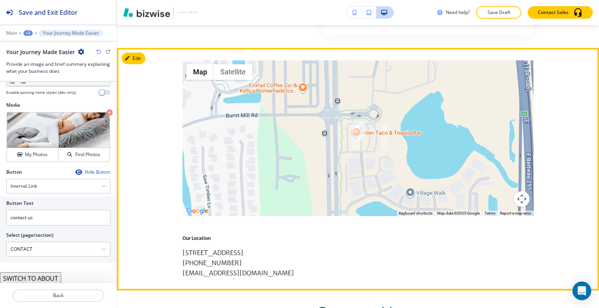
scroll to position [3106, 0]
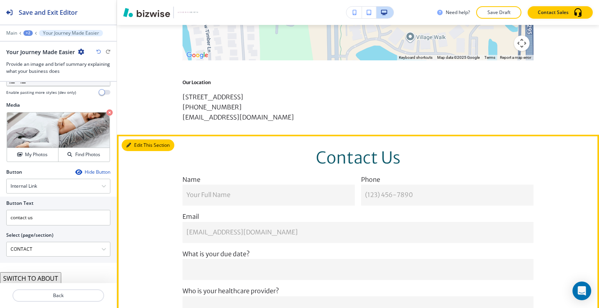
click at [136, 140] on button "Edit This Section" at bounding box center [148, 146] width 53 height 12
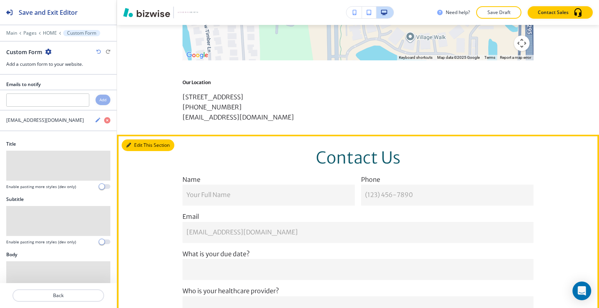
scroll to position [3175, 0]
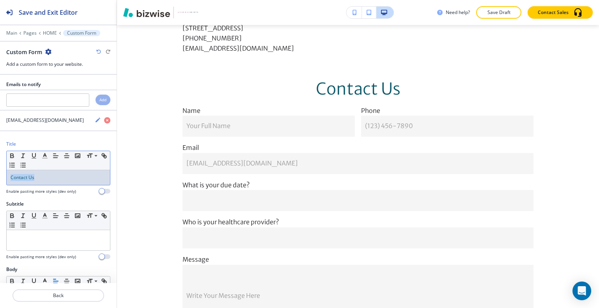
drag, startPoint x: 53, startPoint y: 177, endPoint x: 0, endPoint y: 169, distance: 53.2
click at [0, 169] on div "Title Small Normal Large Huge Contact Us Enable pasting more styles (dev only)" at bounding box center [58, 171] width 117 height 60
click at [56, 156] on line "button" at bounding box center [55, 156] width 5 height 0
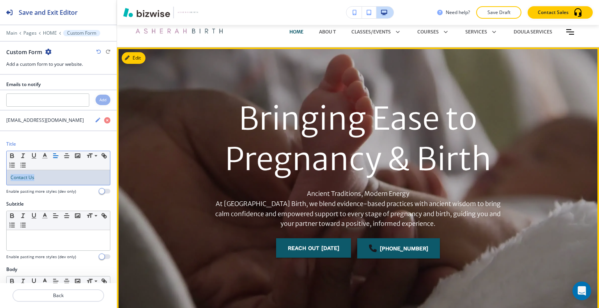
scroll to position [0, 0]
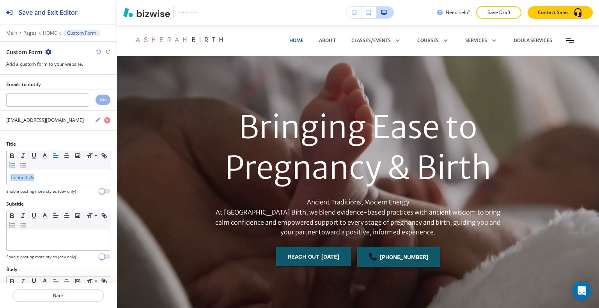
click at [509, 11] on p "Save Draft" at bounding box center [498, 12] width 25 height 7
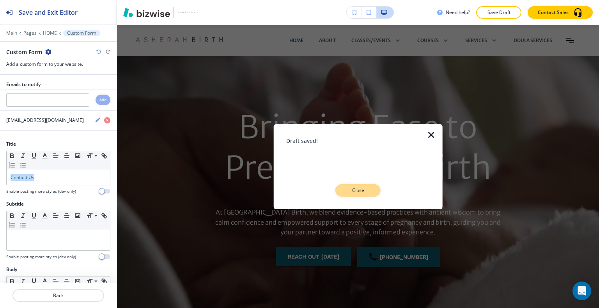
click at [357, 191] on p "Close" at bounding box center [357, 190] width 25 height 7
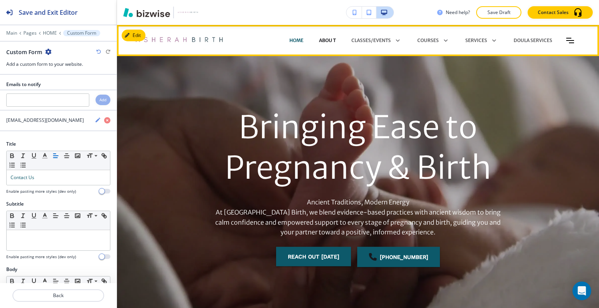
click at [319, 42] on p "Abou t" at bounding box center [327, 40] width 17 height 7
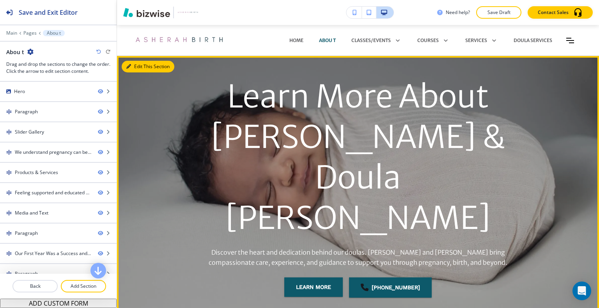
click at [140, 68] on button "Edit This Section" at bounding box center [148, 67] width 53 height 12
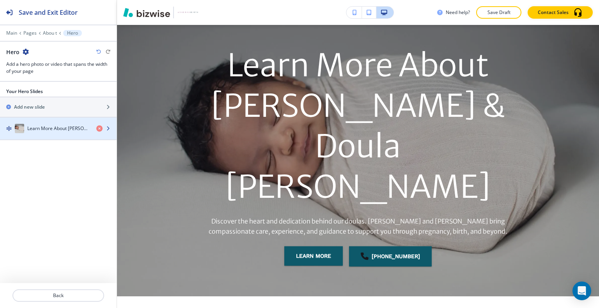
click at [64, 128] on h4 "Learn More About Doula Vonda & Doula Kiana" at bounding box center [58, 128] width 63 height 7
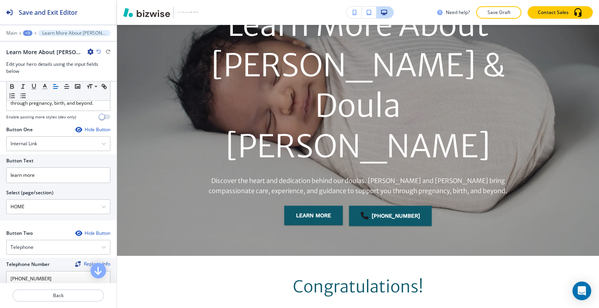
scroll to position [156, 0]
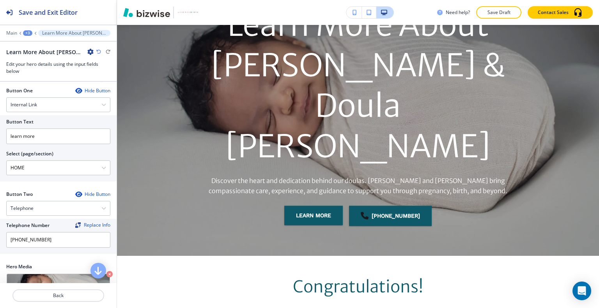
click at [46, 287] on div at bounding box center [58, 286] width 117 height 6
click at [46, 292] on button "Back" at bounding box center [58, 296] width 92 height 12
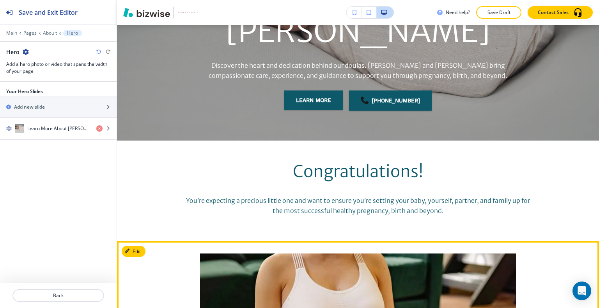
scroll to position [265, 0]
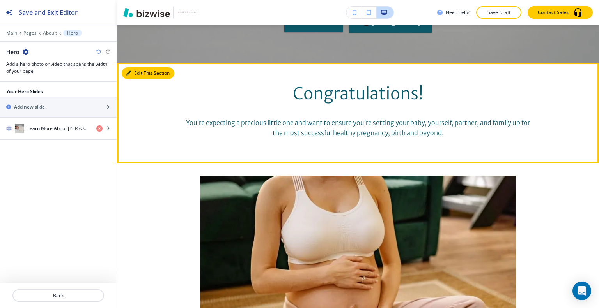
click at [142, 73] on button "Edit This Section" at bounding box center [148, 73] width 53 height 12
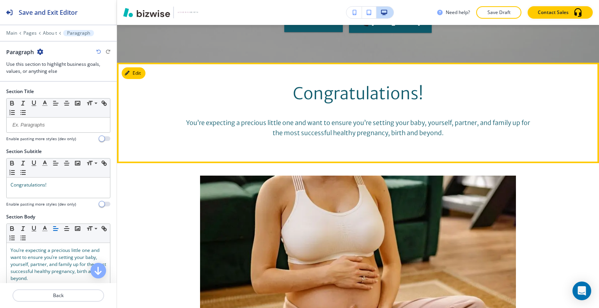
scroll to position [302, 0]
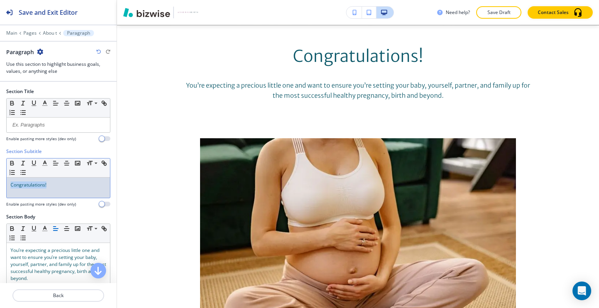
drag, startPoint x: 66, startPoint y: 190, endPoint x: 5, endPoint y: 165, distance: 66.5
click at [2, 165] on div "Section Subtitle Small Normal Large Huge Congratulations! Enable pasting more s…" at bounding box center [58, 180] width 117 height 65
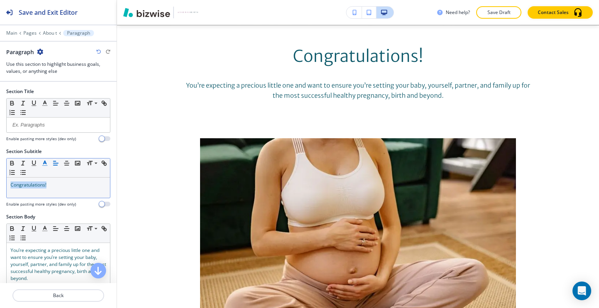
click at [47, 161] on icon "button" at bounding box center [44, 163] width 7 height 7
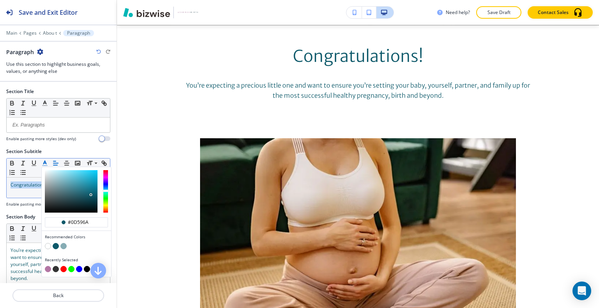
click at [45, 268] on button "button" at bounding box center [48, 269] width 6 height 6
type input "#b376a4"
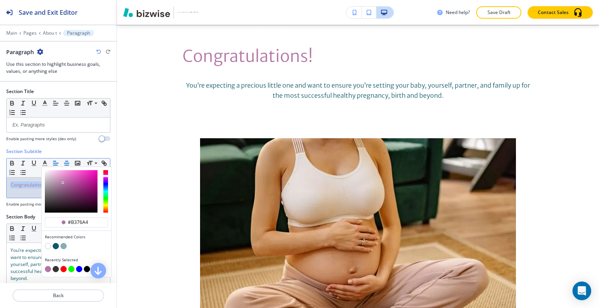
click at [64, 163] on icon "button" at bounding box center [66, 163] width 7 height 7
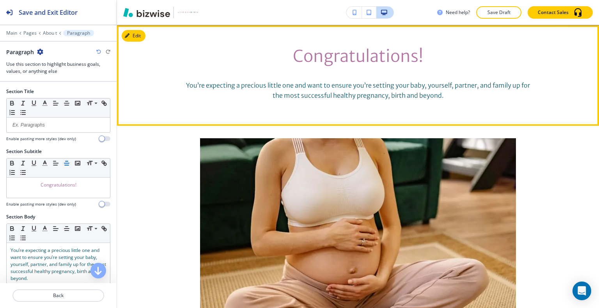
click at [192, 90] on p "You’re expecting a precious little one and want to ensure you’re setting your b…" at bounding box center [357, 91] width 351 height 20
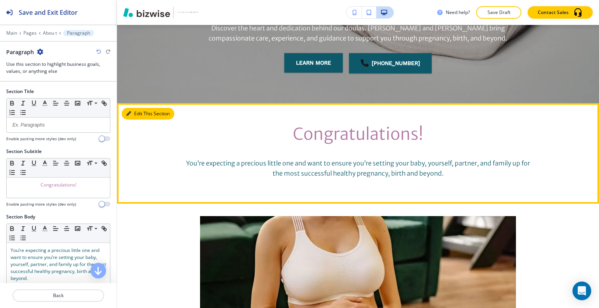
click at [139, 115] on button "Edit This Section" at bounding box center [148, 114] width 53 height 12
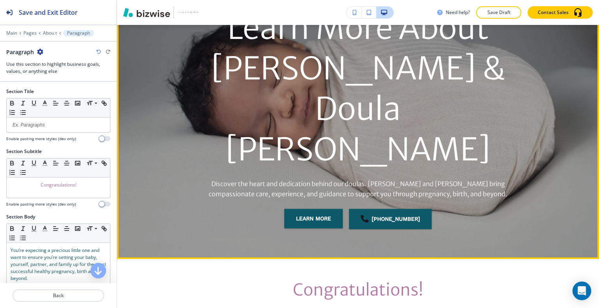
scroll to position [0, 0]
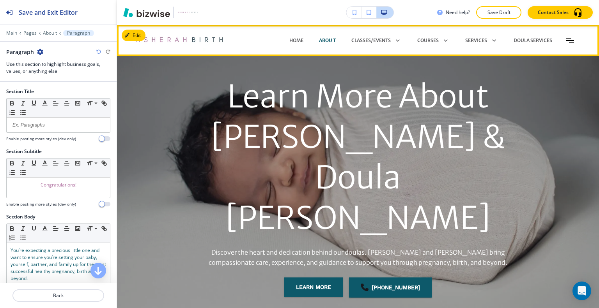
click at [293, 47] on div "HOME" at bounding box center [296, 40] width 30 height 23
click at [293, 39] on p "HOME" at bounding box center [296, 40] width 14 height 7
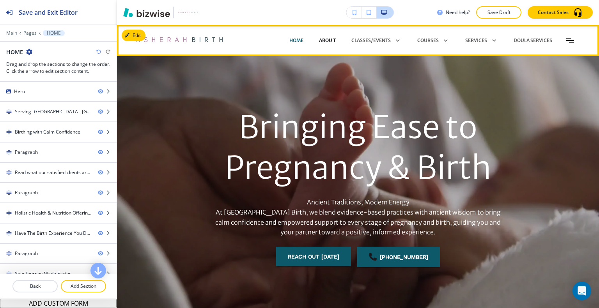
click at [325, 41] on p "Abou t" at bounding box center [327, 40] width 17 height 7
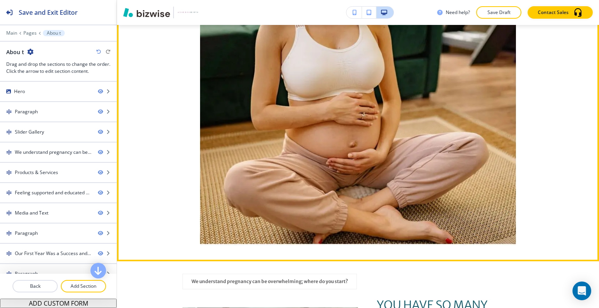
scroll to position [585, 0]
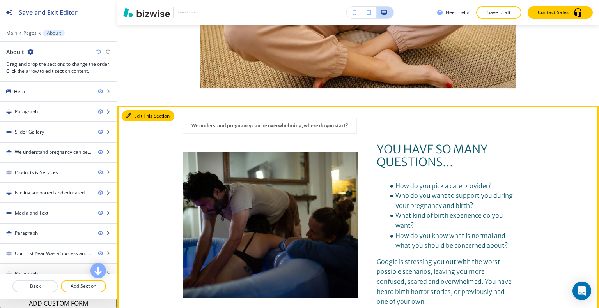
click at [133, 120] on button "Edit This Section" at bounding box center [148, 116] width 53 height 12
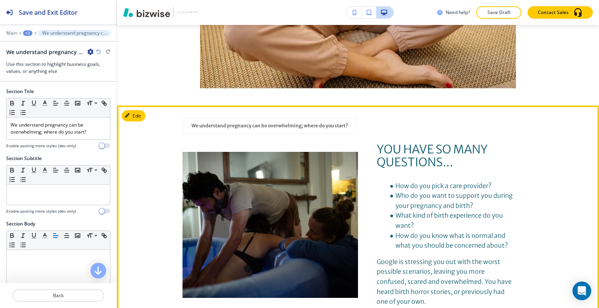
scroll to position [665, 0]
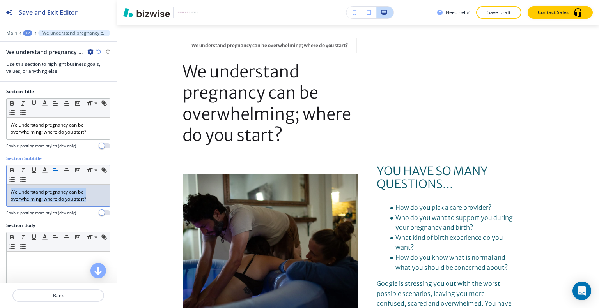
drag, startPoint x: 91, startPoint y: 200, endPoint x: 3, endPoint y: 175, distance: 91.6
click at [0, 175] on div "Section Subtitle Small Normal Large Huge We understand pregnancy can be overwhe…" at bounding box center [58, 188] width 117 height 67
click at [48, 169] on button "button" at bounding box center [44, 170] width 11 height 9
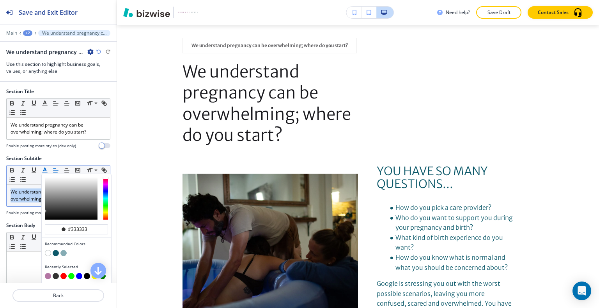
click at [56, 253] on button "button" at bounding box center [56, 253] width 6 height 6
type input "#0d596a"
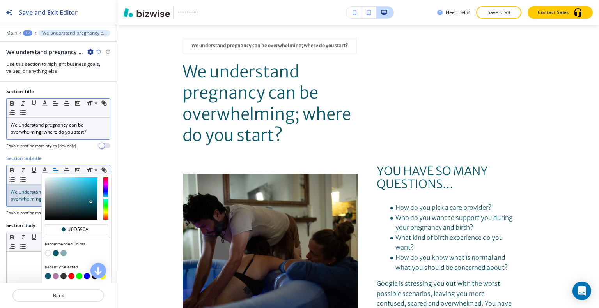
click at [93, 135] on div "We understand pregnancy can be overwhelming; where do you start?" at bounding box center [58, 129] width 103 height 22
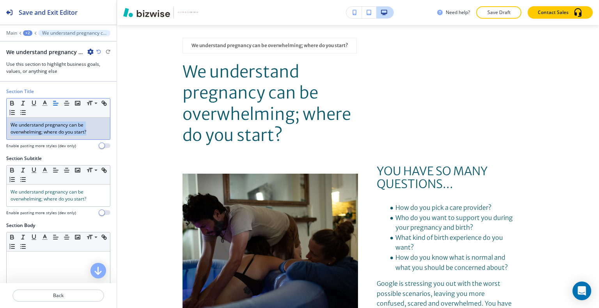
drag, startPoint x: 94, startPoint y: 134, endPoint x: 0, endPoint y: 93, distance: 102.6
click at [0, 93] on div "Section Title Small Normal Large Huge We understand pregnancy can be overwhelmi…" at bounding box center [58, 121] width 117 height 67
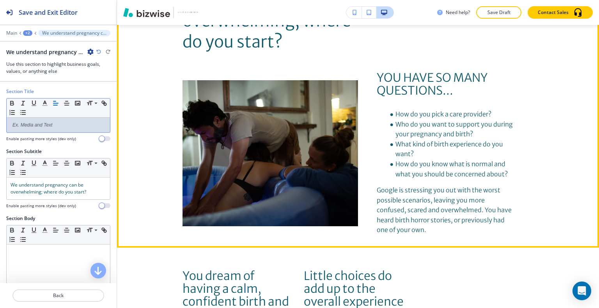
scroll to position [899, 0]
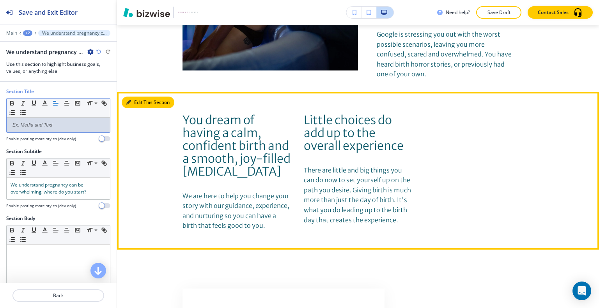
click at [131, 104] on button "Edit This Section" at bounding box center [148, 103] width 53 height 12
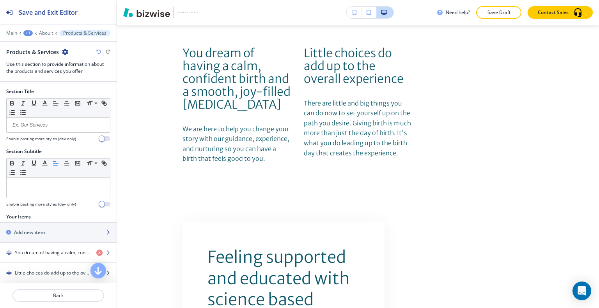
scroll to position [41, 0]
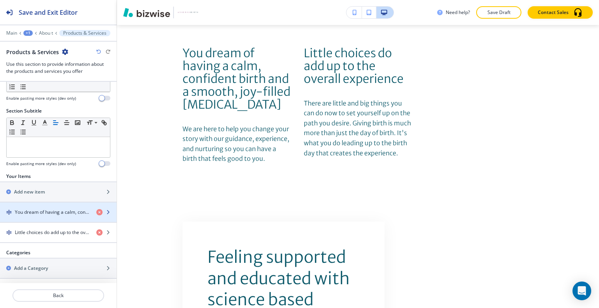
click at [47, 216] on div "button" at bounding box center [58, 219] width 117 height 6
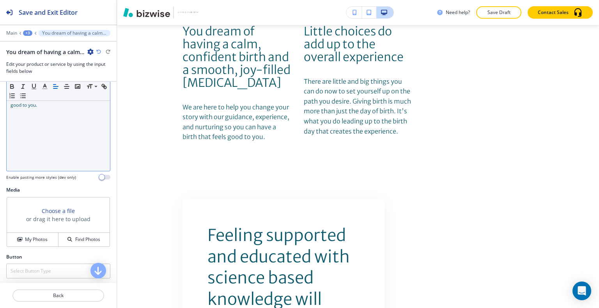
scroll to position [0, 0]
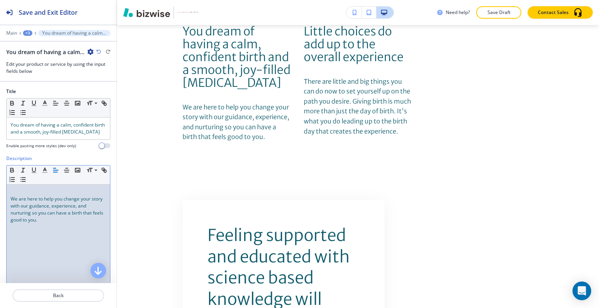
click at [9, 196] on div "We are here to help you change your story with our guidance, experience, and nu…" at bounding box center [58, 235] width 103 height 101
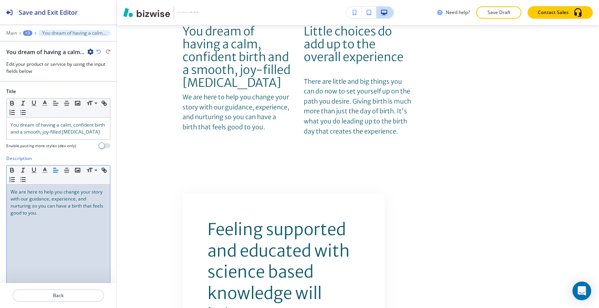
scroll to position [115, 0]
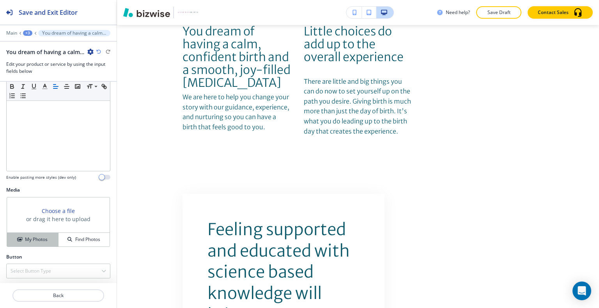
click at [42, 239] on h4 "My Photos" at bounding box center [36, 239] width 23 height 7
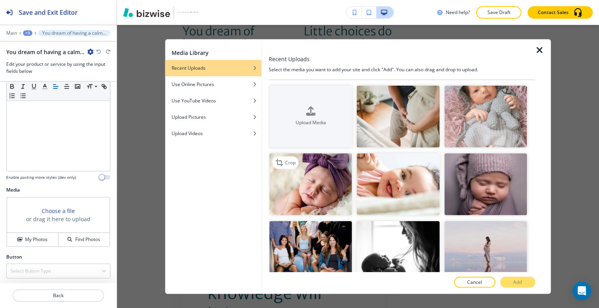
click at [331, 191] on img "button" at bounding box center [310, 185] width 83 height 62
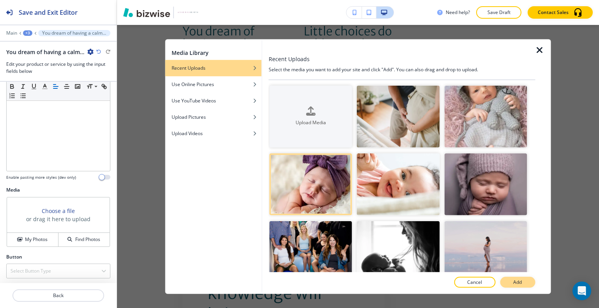
click at [515, 280] on p "Add" at bounding box center [517, 282] width 9 height 7
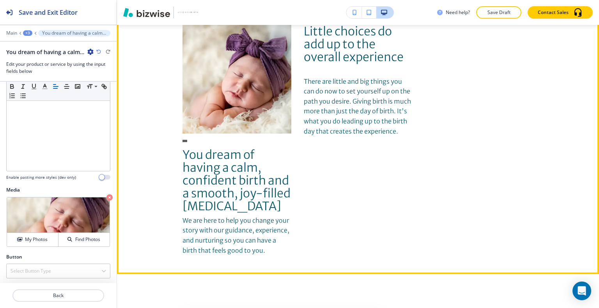
scroll to position [949, 0]
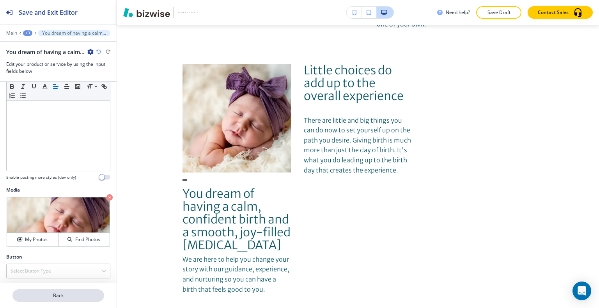
click at [73, 294] on p "Back" at bounding box center [58, 295] width 90 height 7
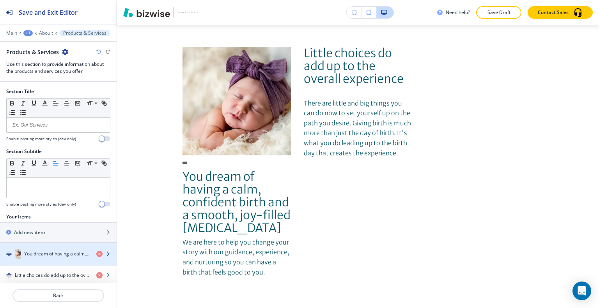
scroll to position [42, 0]
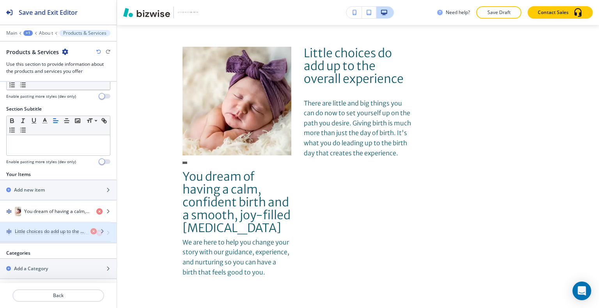
click at [48, 230] on h4 "Little choices do add up to the overall experience" at bounding box center [52, 233] width 75 height 7
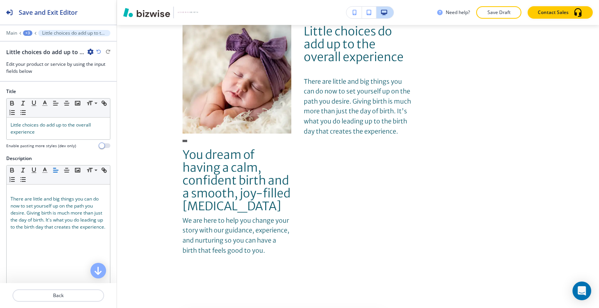
scroll to position [115, 0]
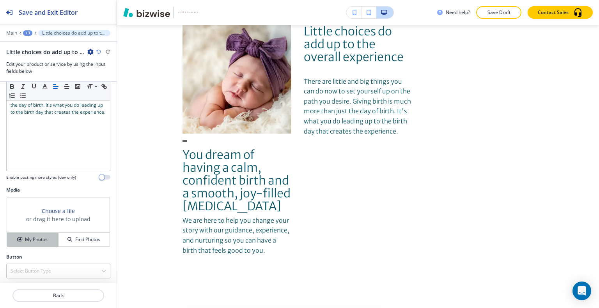
click at [36, 235] on button "My Photos" at bounding box center [32, 240] width 51 height 14
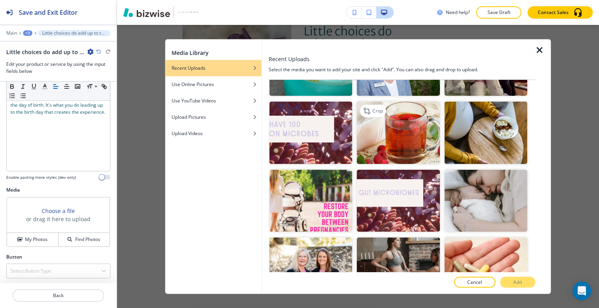
scroll to position [702, 0]
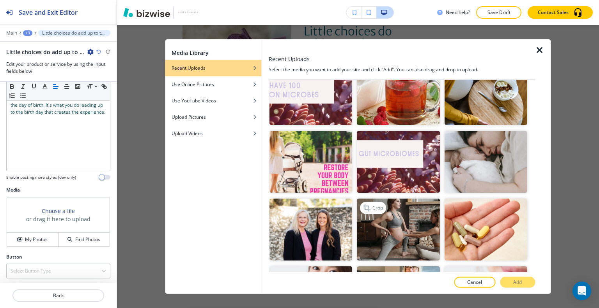
click at [413, 213] on img "button" at bounding box center [398, 230] width 83 height 62
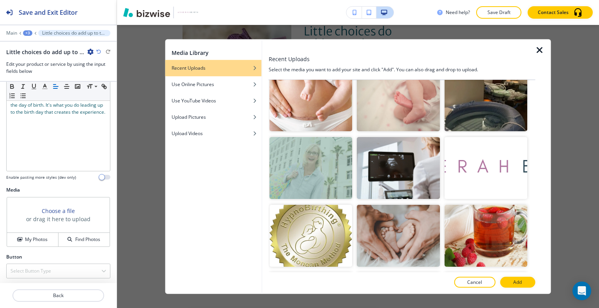
scroll to position [1598, 0]
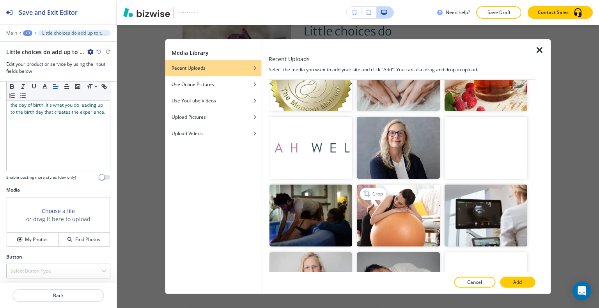
click at [412, 196] on img "button" at bounding box center [398, 216] width 83 height 62
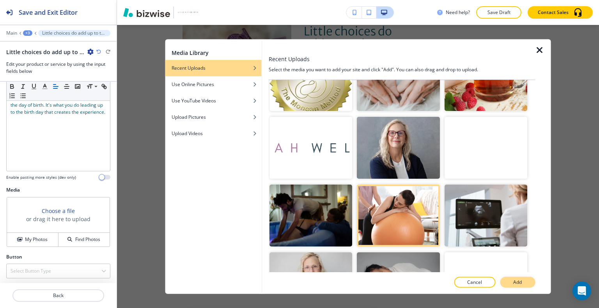
click at [521, 286] on p "Add" at bounding box center [517, 282] width 9 height 7
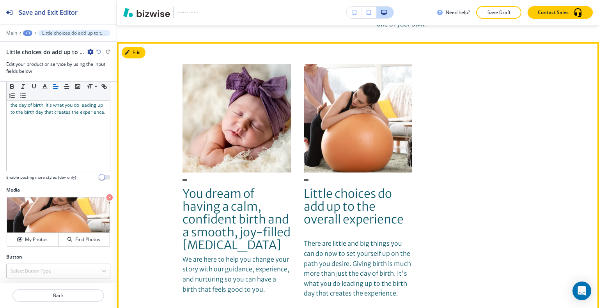
scroll to position [910, 0]
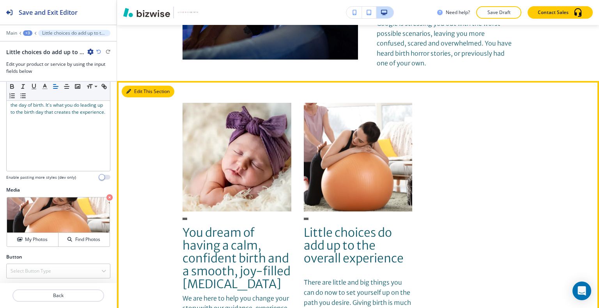
click at [142, 92] on button "Edit This Section" at bounding box center [148, 92] width 53 height 12
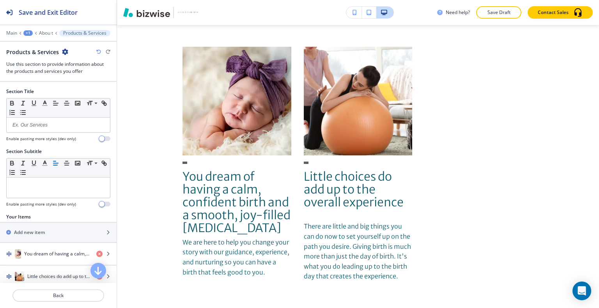
scroll to position [45, 0]
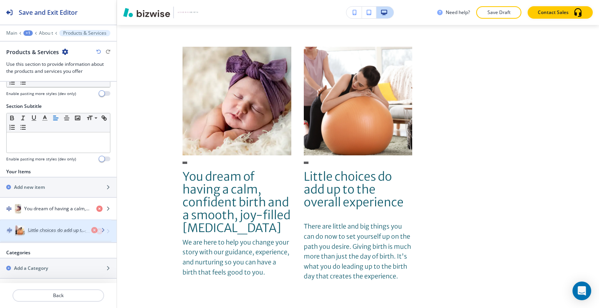
click at [63, 228] on h4 "Little choices do add up to the overall experience" at bounding box center [58, 231] width 63 height 7
click at [63, 229] on h4 "Little choices do add up to the overall experience" at bounding box center [58, 231] width 63 height 7
click at [64, 229] on h4 "Little choices do add up to the overall experience" at bounding box center [58, 231] width 63 height 7
click at [49, 232] on h4 "Little choices do add up to the overall experience" at bounding box center [58, 231] width 63 height 7
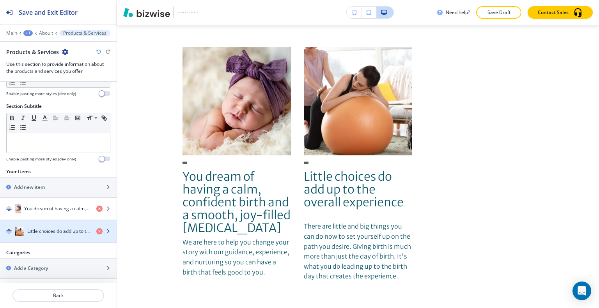
scroll to position [988, 0]
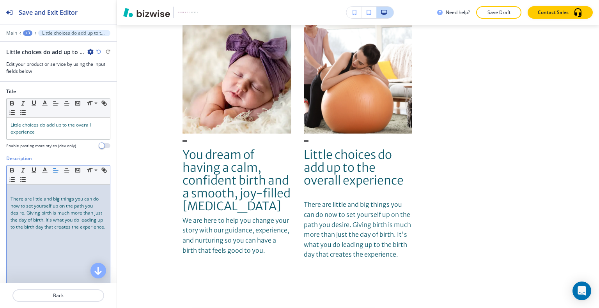
click at [12, 198] on span "There are little and big things you can do now to set yourself up on the path y…" at bounding box center [58, 213] width 95 height 35
click at [11, 201] on span "There are little and big things you can do now to set yourself up on the path y…" at bounding box center [58, 213] width 95 height 35
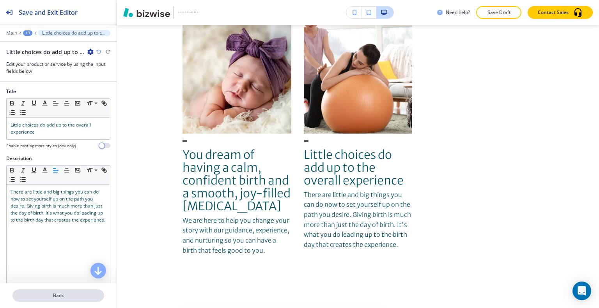
click at [60, 293] on p "Back" at bounding box center [58, 295] width 90 height 7
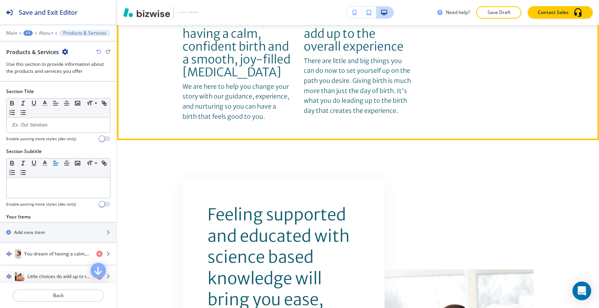
scroll to position [927, 0]
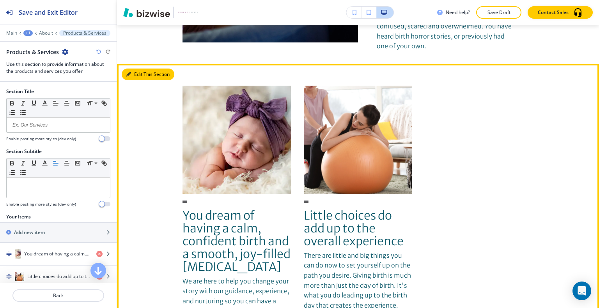
click at [137, 73] on button "Edit This Section" at bounding box center [148, 75] width 53 height 12
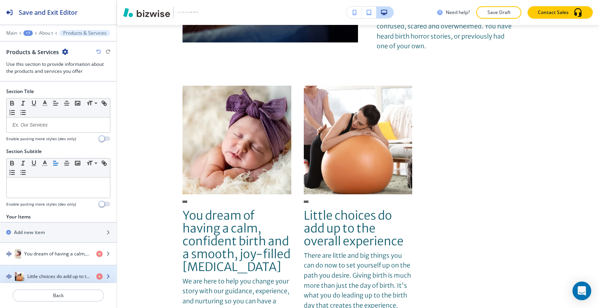
scroll to position [45, 0]
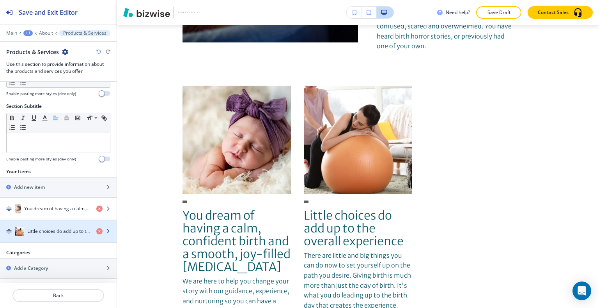
click at [47, 232] on h4 "Little choices do add up to the overall experience" at bounding box center [58, 231] width 63 height 7
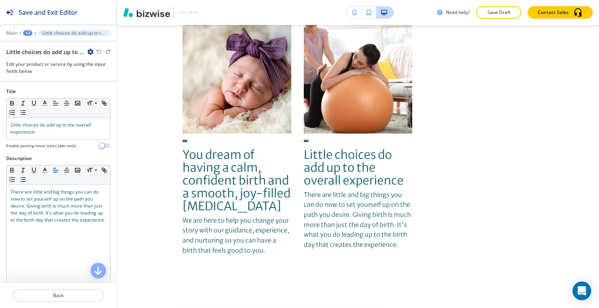
scroll to position [115, 0]
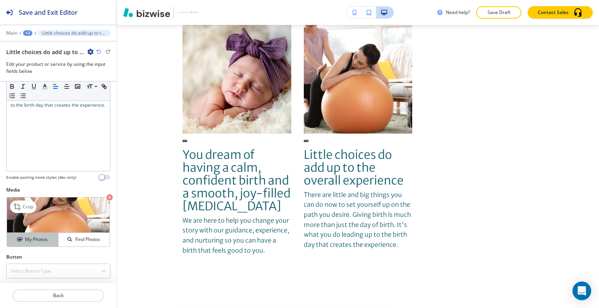
click at [37, 240] on h4 "My Photos" at bounding box center [36, 239] width 23 height 7
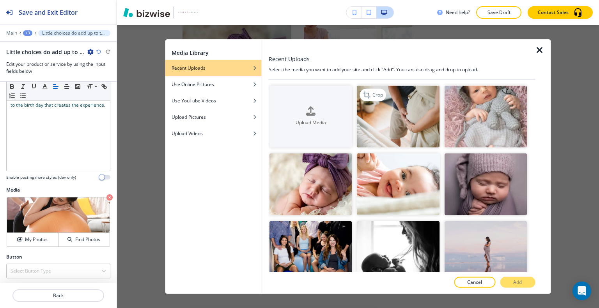
click at [403, 115] on img "button" at bounding box center [398, 116] width 83 height 62
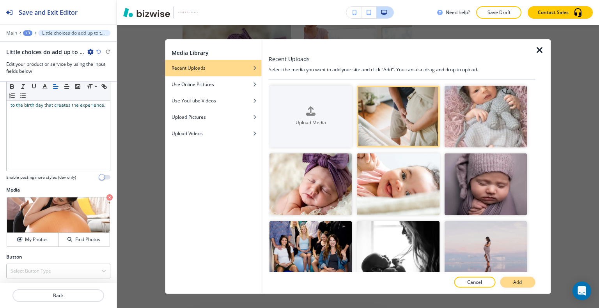
click at [510, 286] on button "Add" at bounding box center [517, 282] width 35 height 11
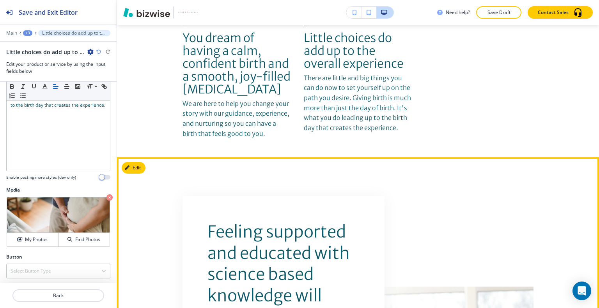
scroll to position [1261, 0]
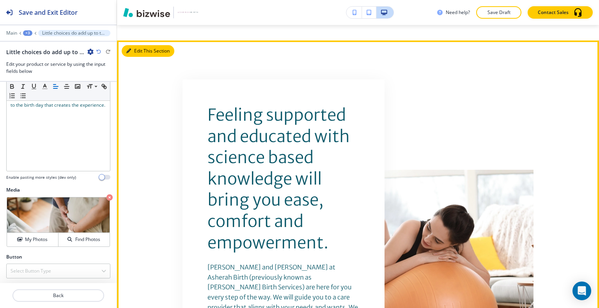
click at [139, 53] on button "Edit This Section" at bounding box center [148, 51] width 53 height 12
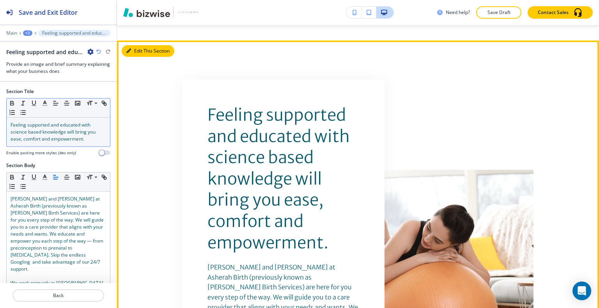
scroll to position [1237, 0]
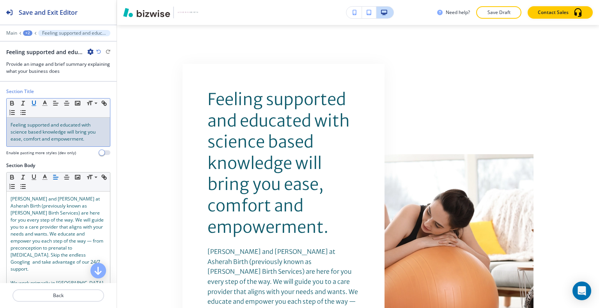
drag, startPoint x: 87, startPoint y: 142, endPoint x: 36, endPoint y: 104, distance: 63.9
click at [0, 110] on div "Section Title Small Normal Large Huge Feeling supported and educated with scien…" at bounding box center [58, 125] width 117 height 74
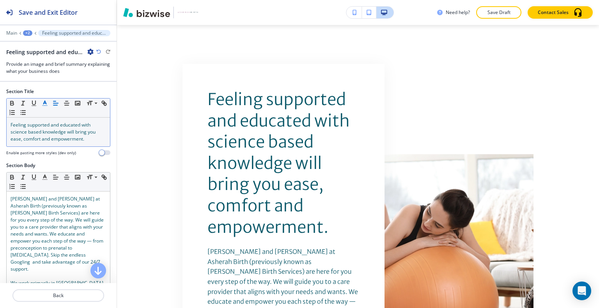
click at [41, 103] on icon "button" at bounding box center [44, 103] width 7 height 7
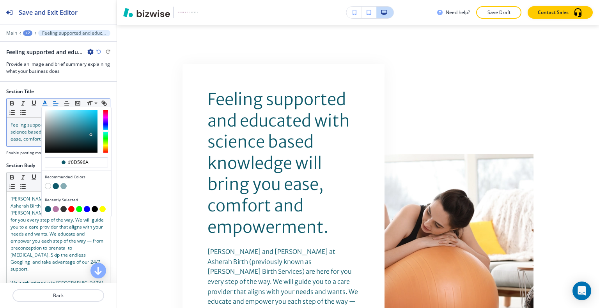
click at [54, 210] on button "button" at bounding box center [56, 209] width 6 height 6
type input "#b376a4"
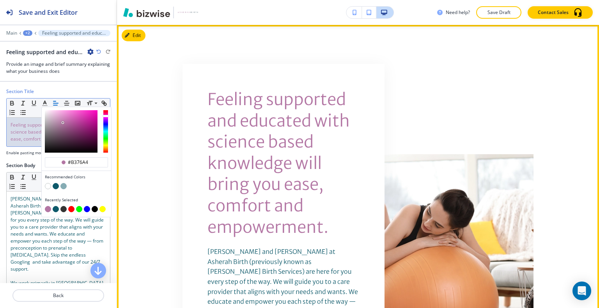
scroll to position [1393, 0]
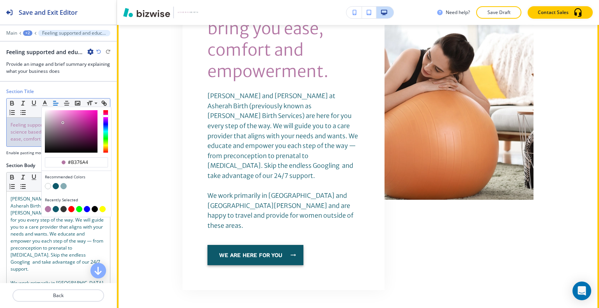
click at [240, 245] on button "we are here for you" at bounding box center [255, 255] width 96 height 20
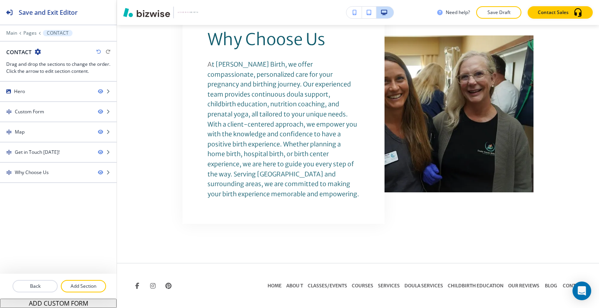
scroll to position [0, 0]
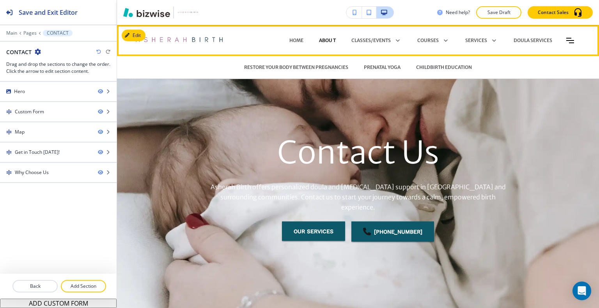
click at [326, 42] on p "Abou t" at bounding box center [327, 40] width 17 height 7
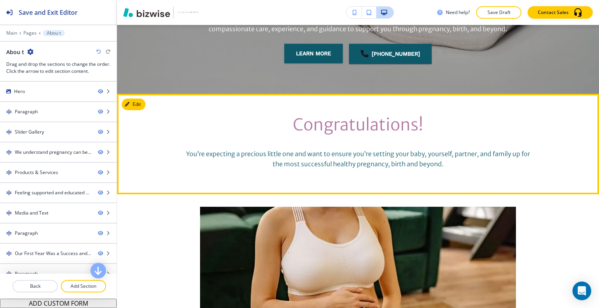
scroll to position [390, 0]
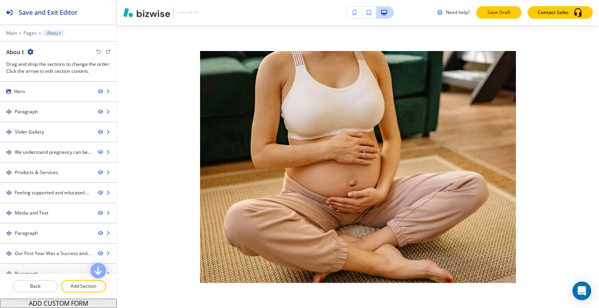
click at [485, 15] on button "Save Draft" at bounding box center [498, 12] width 45 height 12
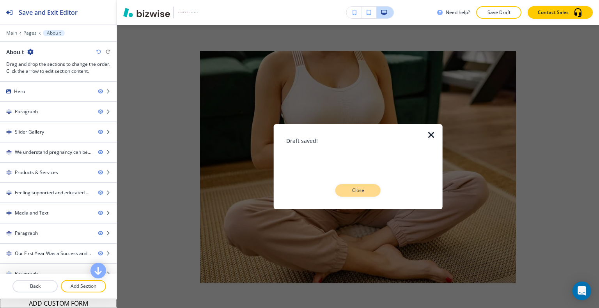
click at [378, 188] on button "Close" at bounding box center [357, 190] width 45 height 12
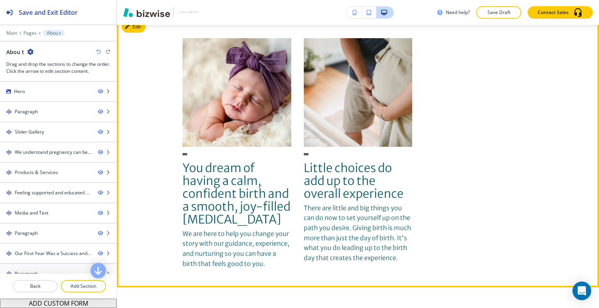
scroll to position [936, 0]
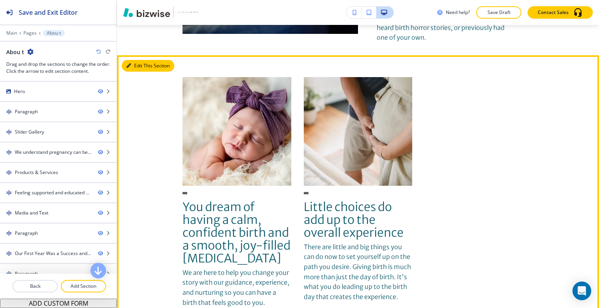
click at [141, 66] on button "Edit This Section" at bounding box center [148, 66] width 53 height 12
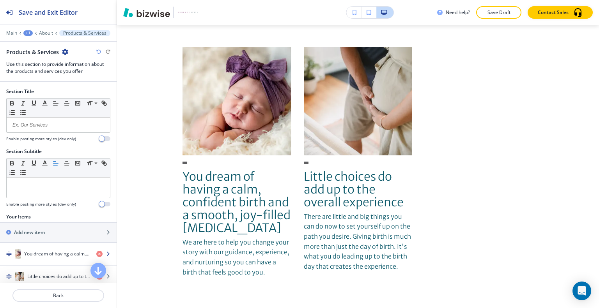
scroll to position [45, 0]
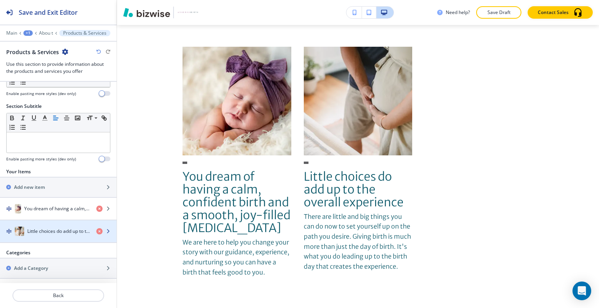
click at [62, 232] on h4 "Little choices do add up to the overall experience" at bounding box center [58, 231] width 63 height 7
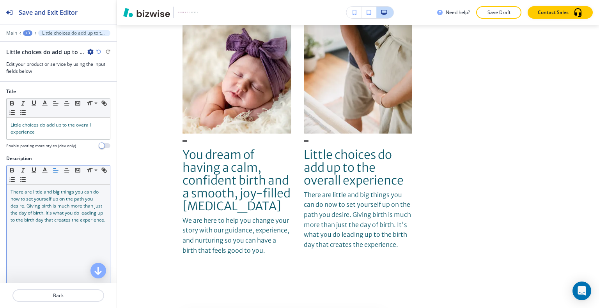
scroll to position [115, 0]
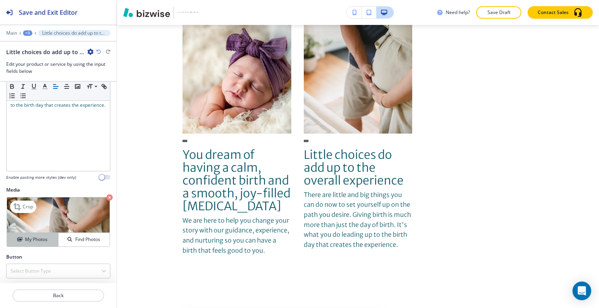
click at [30, 242] on h4 "My Photos" at bounding box center [36, 239] width 23 height 7
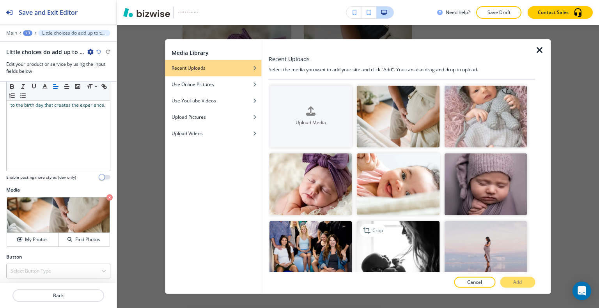
scroll to position [39, 0]
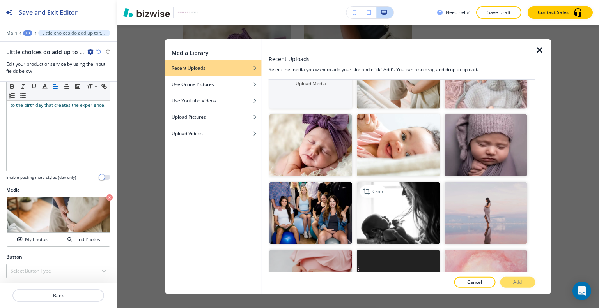
click at [422, 196] on img "button" at bounding box center [398, 213] width 83 height 62
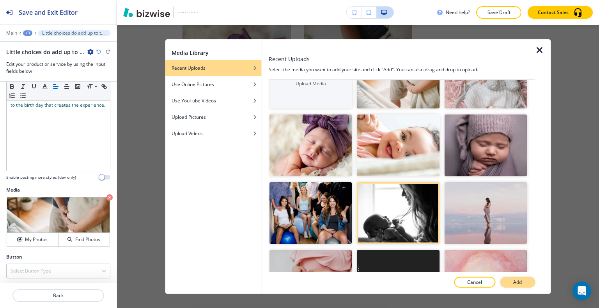
click at [513, 285] on p "Add" at bounding box center [517, 282] width 9 height 7
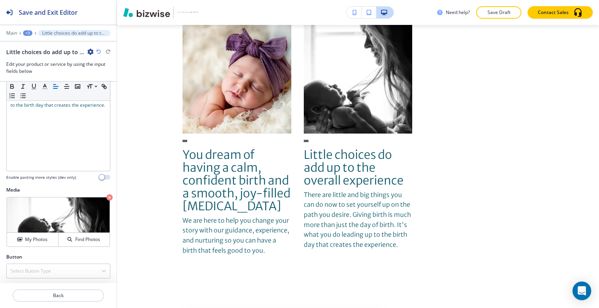
click at [498, 14] on p "Save Draft" at bounding box center [498, 12] width 25 height 7
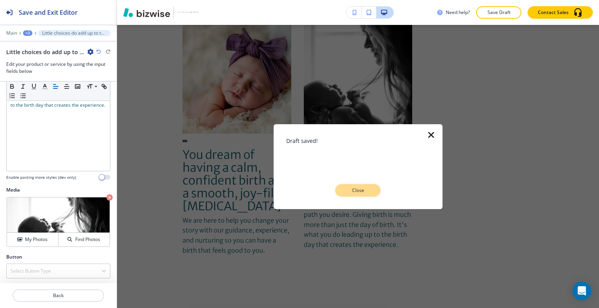
click at [366, 195] on button "Close" at bounding box center [357, 190] width 45 height 12
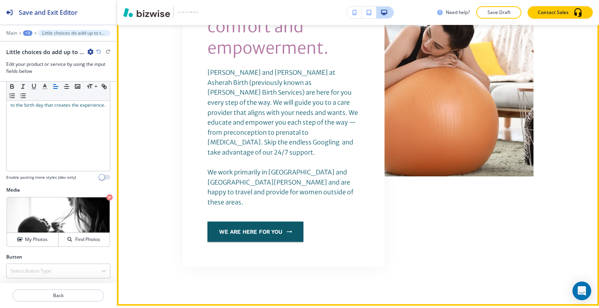
scroll to position [1222, 0]
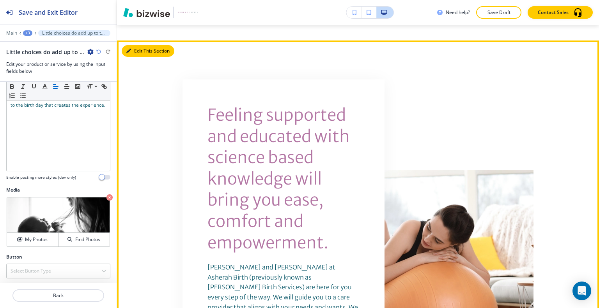
click at [141, 48] on button "Edit This Section" at bounding box center [148, 51] width 53 height 12
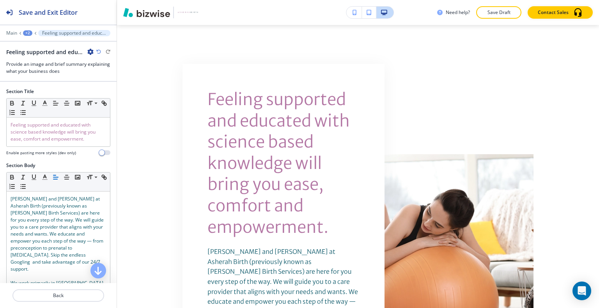
scroll to position [243, 0]
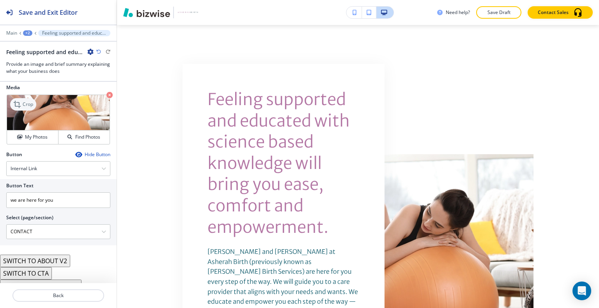
click at [30, 101] on p "Crop" at bounding box center [28, 104] width 11 height 7
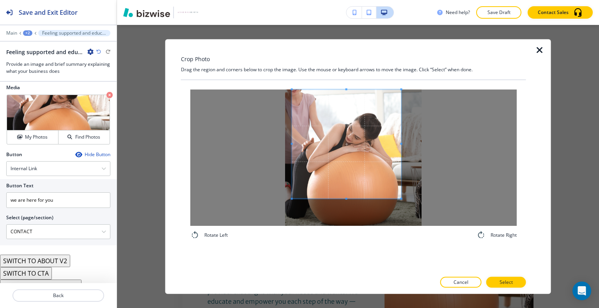
click at [359, 133] on span at bounding box center [346, 143] width 109 height 109
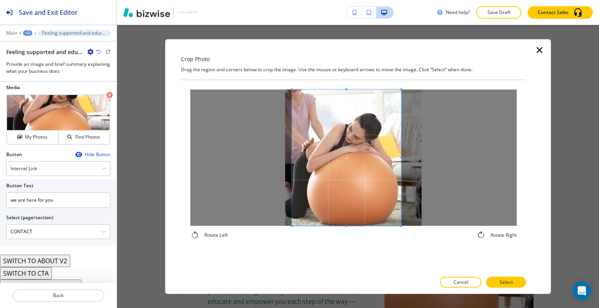
click at [338, 266] on div "Rotate Left Rotate Right" at bounding box center [353, 176] width 345 height 192
click at [506, 284] on p "Select" at bounding box center [505, 282] width 13 height 7
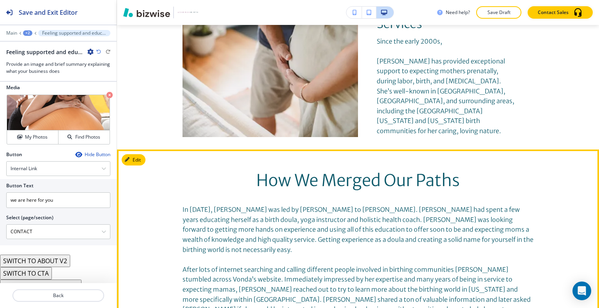
scroll to position [1822, 0]
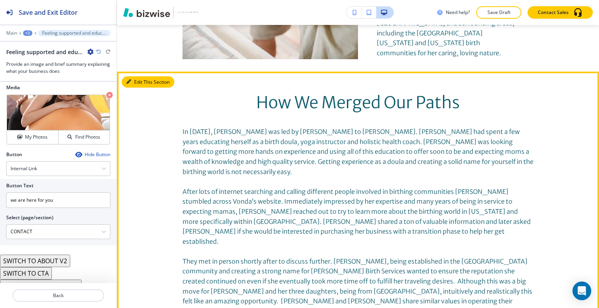
click at [141, 76] on button "Edit This Section" at bounding box center [148, 82] width 53 height 12
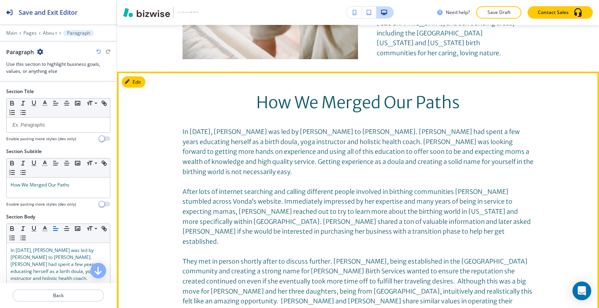
scroll to position [1849, 0]
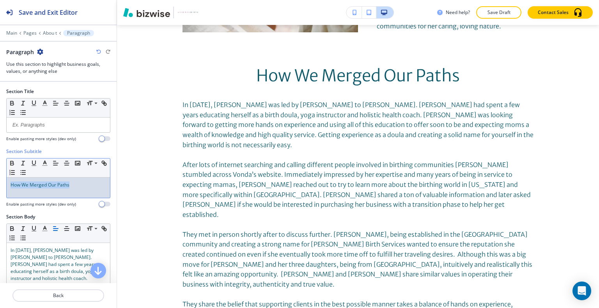
drag, startPoint x: 73, startPoint y: 187, endPoint x: 0, endPoint y: 174, distance: 73.6
click at [0, 174] on div "Section Subtitle Small Normal Large Huge How We Merged Our Paths Enable pasting…" at bounding box center [58, 180] width 117 height 65
click at [48, 162] on button "button" at bounding box center [44, 163] width 11 height 9
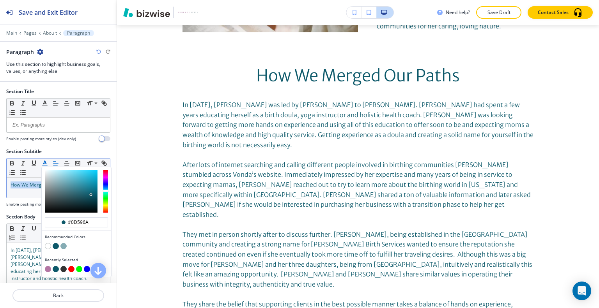
click at [46, 268] on button "button" at bounding box center [48, 269] width 6 height 6
type input "#b376a4"
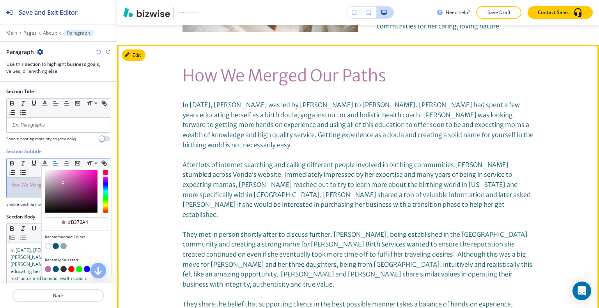
click at [173, 190] on div "How We Merged Our Paths In 2022, Kiana was led by Jesus to Vonda. Kiana had spe…" at bounding box center [358, 194] width 482 height 275
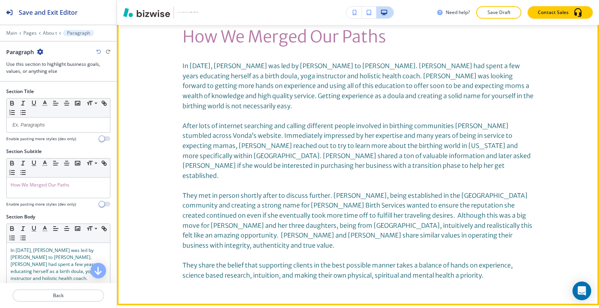
scroll to position [1810, 0]
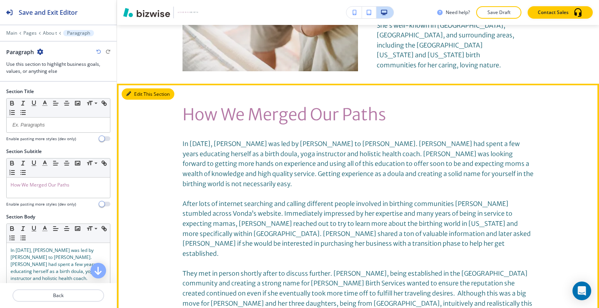
click at [144, 88] on button "Edit This Section" at bounding box center [148, 94] width 53 height 12
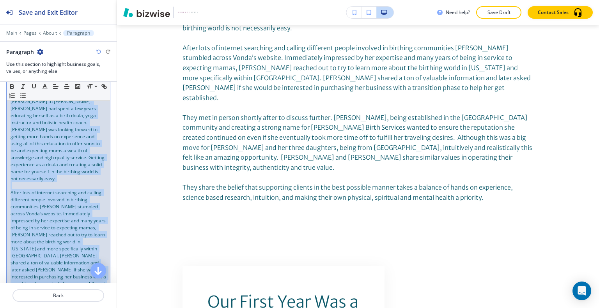
scroll to position [78, 0]
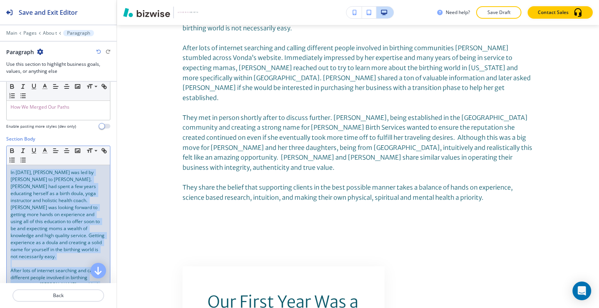
drag, startPoint x: 61, startPoint y: 274, endPoint x: 2, endPoint y: 156, distance: 132.7
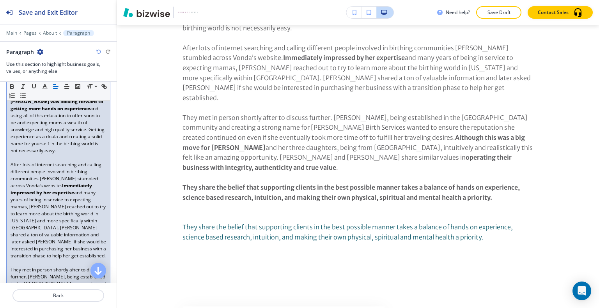
scroll to position [301, 0]
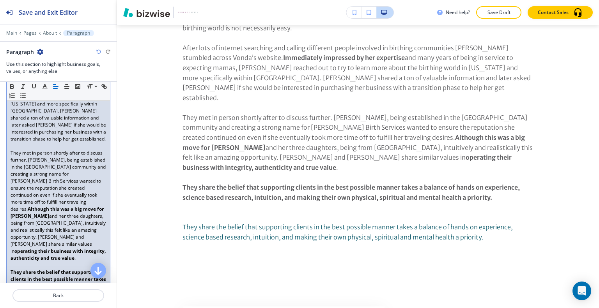
click at [63, 248] on strong "operating their business with integrity, authenticity and true value" at bounding box center [59, 255] width 96 height 14
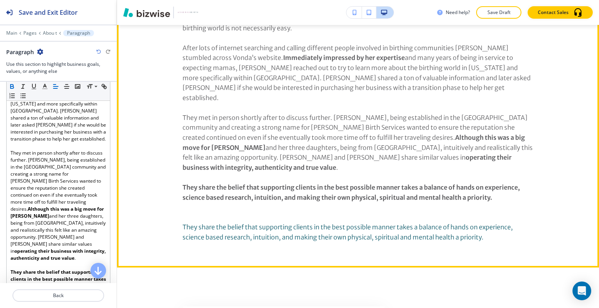
click at [377, 154] on strong "operating their business with integrity, authenticity and true value" at bounding box center [347, 163] width 330 height 18
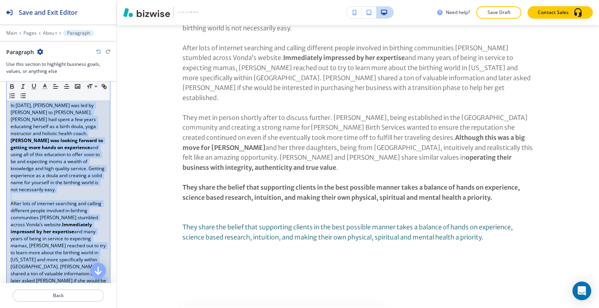
scroll to position [0, 0]
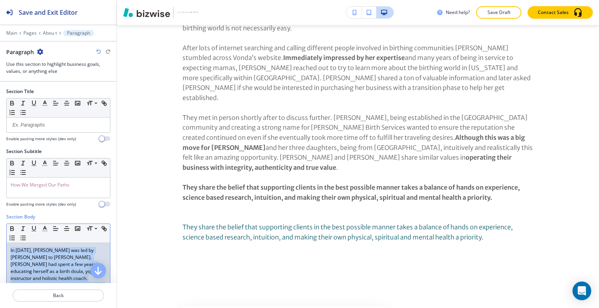
drag, startPoint x: 69, startPoint y: 241, endPoint x: 0, endPoint y: 169, distance: 99.0
click at [0, 169] on div "Section Title Small Normal Large Huge Enable pasting more styles (dev only) Sec…" at bounding box center [58, 183] width 117 height 202
click at [41, 227] on button "button" at bounding box center [44, 228] width 11 height 9
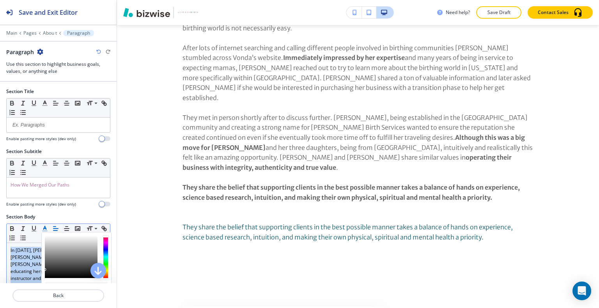
scroll to position [156, 0]
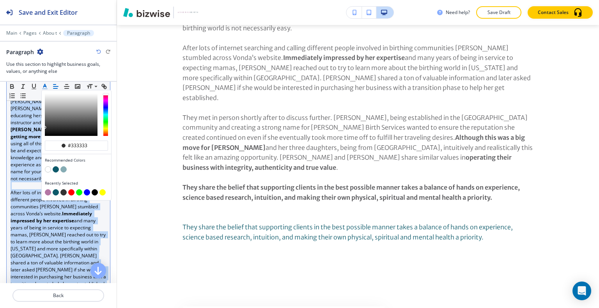
click at [57, 169] on button "button" at bounding box center [56, 169] width 6 height 6
type input "#0d596a"
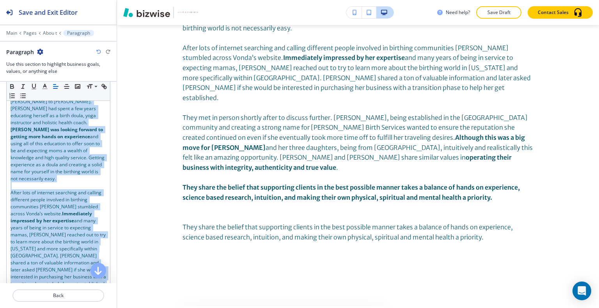
click at [492, 15] on p "Save Draft" at bounding box center [498, 12] width 25 height 7
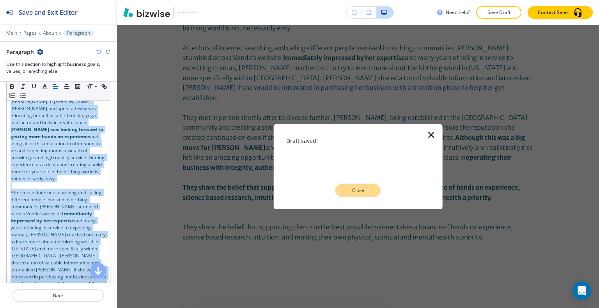
click at [366, 189] on p "Close" at bounding box center [357, 190] width 25 height 7
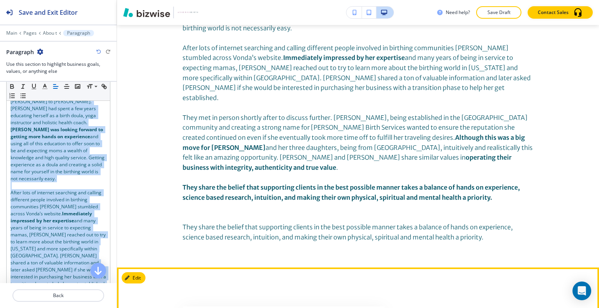
scroll to position [2122, 0]
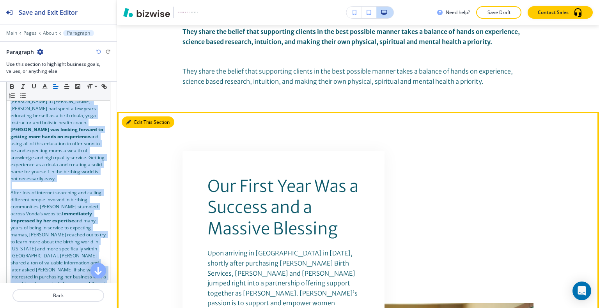
click at [140, 117] on button "Edit This Section" at bounding box center [148, 123] width 53 height 12
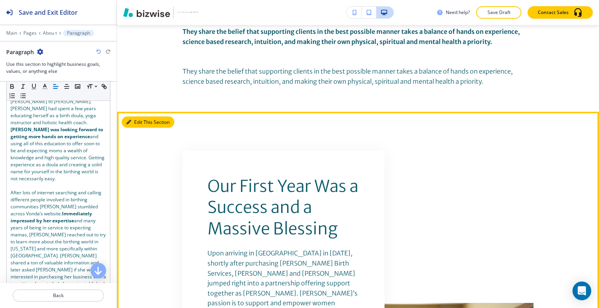
scroll to position [2159, 0]
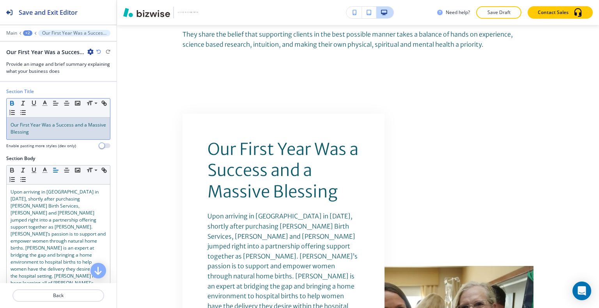
drag, startPoint x: 80, startPoint y: 131, endPoint x: 11, endPoint y: 104, distance: 74.4
click at [0, 104] on div "Section Title Small Normal Large Huge Our First Year Was a Success and a Massiv…" at bounding box center [58, 121] width 117 height 67
click at [48, 103] on button "button" at bounding box center [44, 103] width 11 height 9
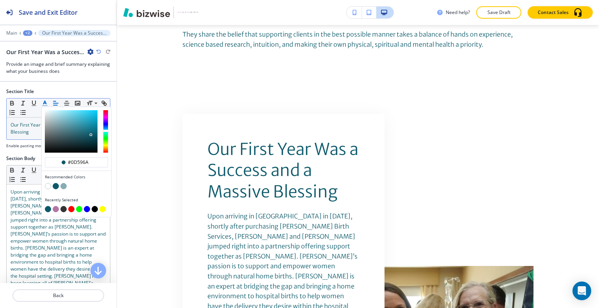
click at [56, 210] on button "button" at bounding box center [56, 209] width 6 height 6
type input "#b376a4"
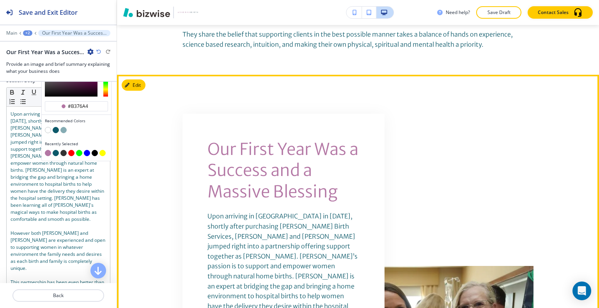
scroll to position [2081, 0]
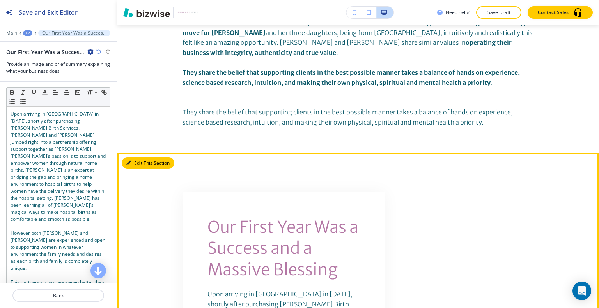
click at [142, 157] on button "Edit This Section" at bounding box center [148, 163] width 53 height 12
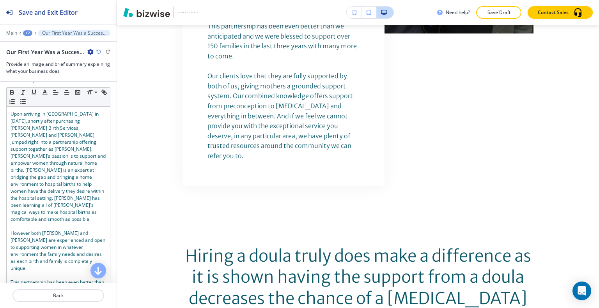
scroll to position [312, 0]
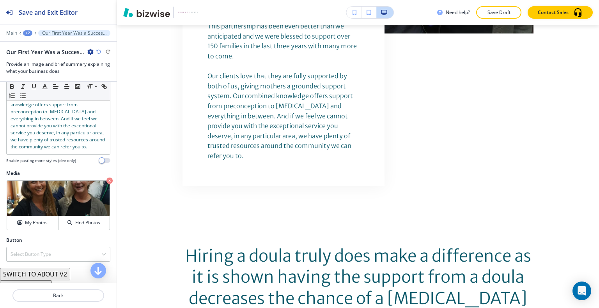
click at [36, 272] on button "SWITCH TO ABOUT V2" at bounding box center [35, 274] width 70 height 12
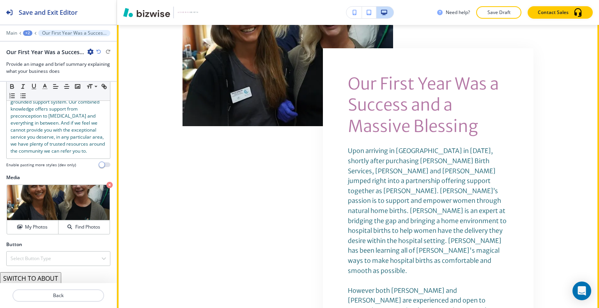
scroll to position [2432, 0]
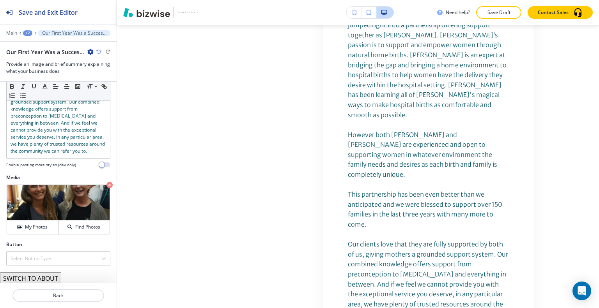
click at [45, 278] on button "SWITCH TO ABOUT" at bounding box center [30, 278] width 61 height 12
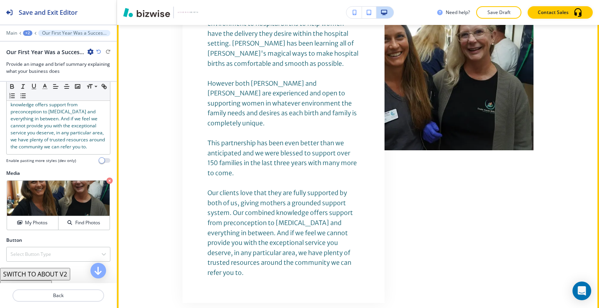
scroll to position [2315, 0]
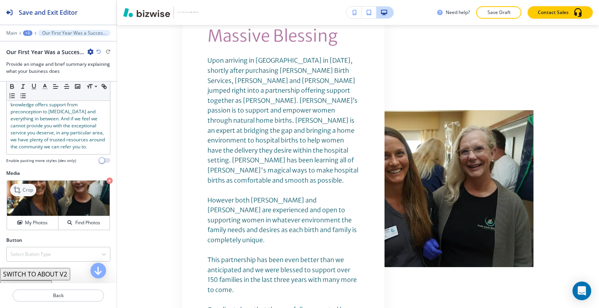
click at [28, 189] on p "Crop" at bounding box center [28, 190] width 11 height 7
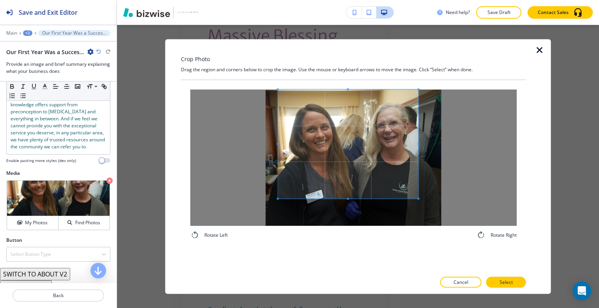
click at [349, 126] on span at bounding box center [348, 143] width 140 height 109
click at [509, 280] on p "Select" at bounding box center [505, 282] width 13 height 7
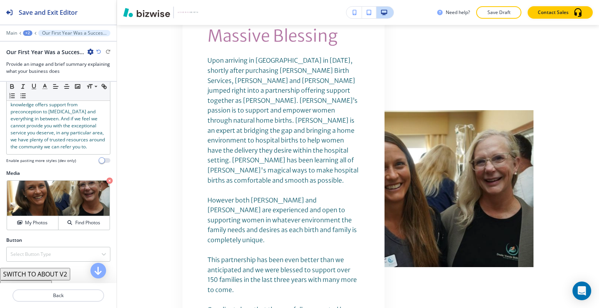
click at [99, 51] on icon "button" at bounding box center [98, 52] width 5 height 5
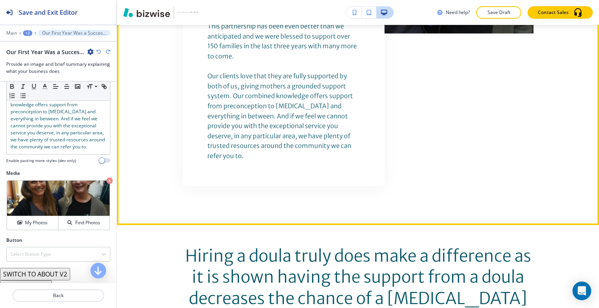
scroll to position [2627, 0]
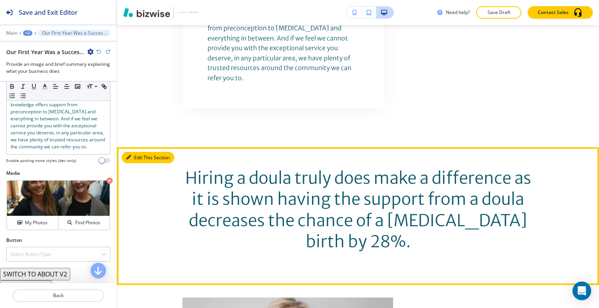
click at [143, 152] on button "Edit This Section" at bounding box center [148, 158] width 53 height 12
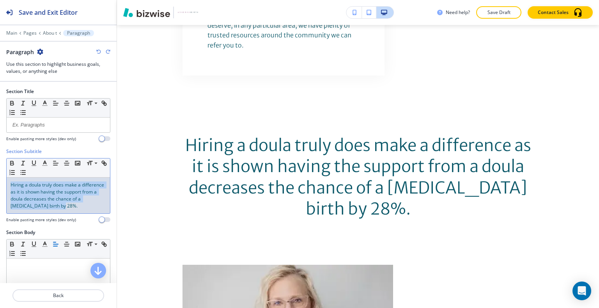
drag, startPoint x: 93, startPoint y: 205, endPoint x: 31, endPoint y: 166, distance: 74.0
click at [0, 162] on div "Section Subtitle Small Normal Large Huge Hiring a doula truly does make a diffe…" at bounding box center [58, 188] width 117 height 81
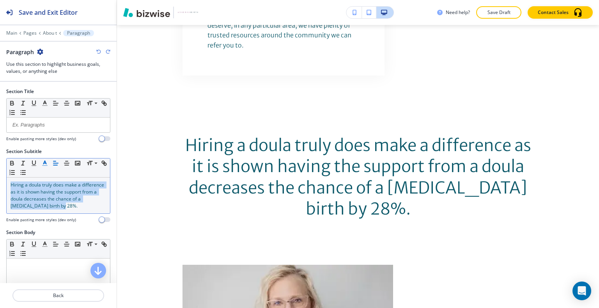
click at [41, 163] on icon "button" at bounding box center [44, 163] width 7 height 7
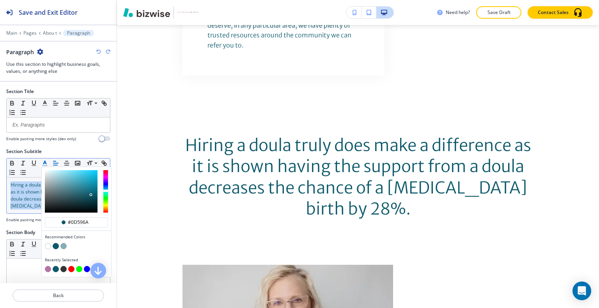
click at [46, 268] on button "button" at bounding box center [48, 269] width 6 height 6
type input "#b376a4"
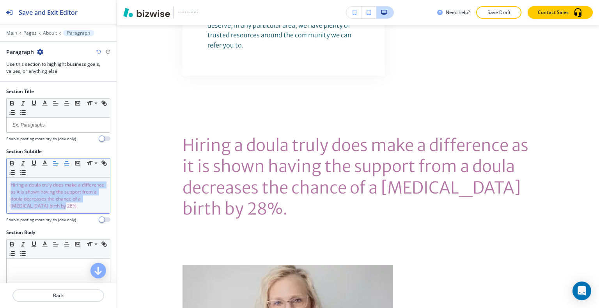
click at [67, 163] on icon "button" at bounding box center [66, 163] width 7 height 7
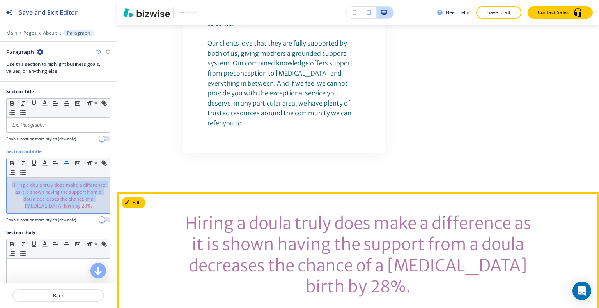
scroll to position [2542, 0]
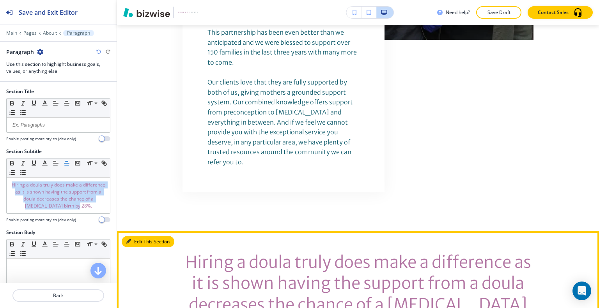
click at [137, 236] on button "Edit This Section" at bounding box center [148, 242] width 53 height 12
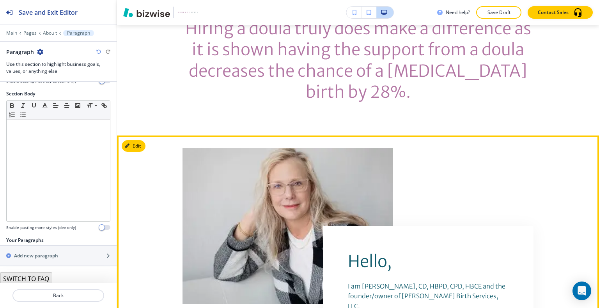
scroll to position [2620, 0]
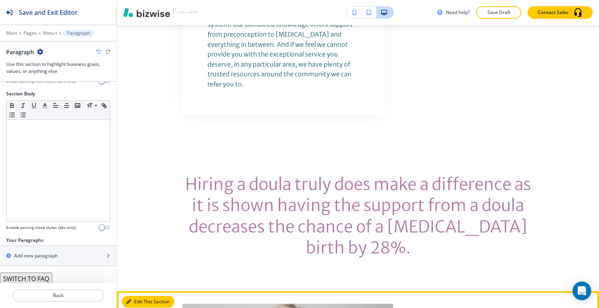
click at [138, 296] on button "Edit This Section" at bounding box center [148, 302] width 53 height 12
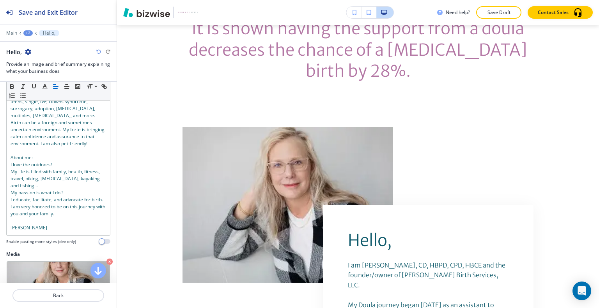
scroll to position [444, 0]
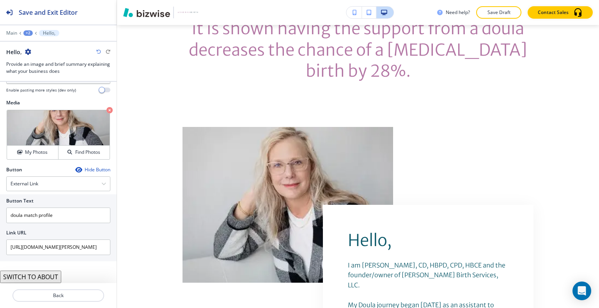
click at [43, 279] on button "SWITCH TO ABOUT" at bounding box center [30, 277] width 61 height 12
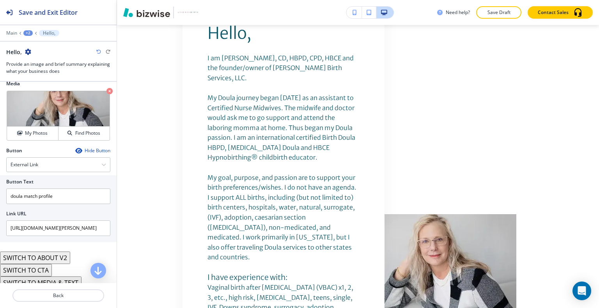
scroll to position [469, 0]
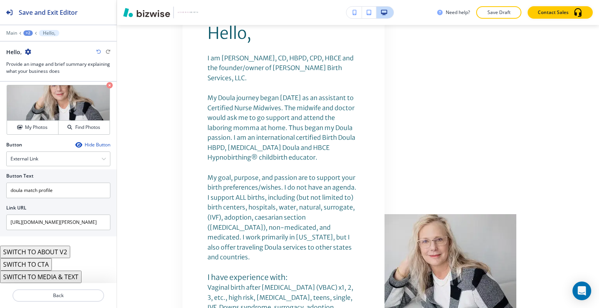
click at [58, 276] on button "SWITCH TO MEDIA & TEXT" at bounding box center [40, 277] width 81 height 12
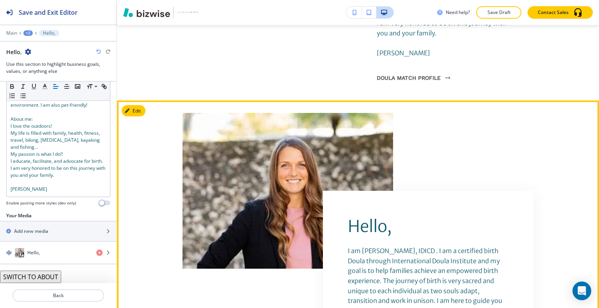
scroll to position [3655, 0]
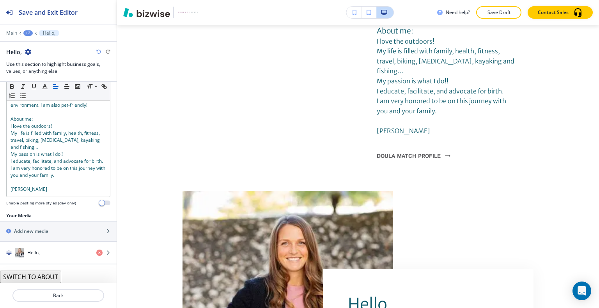
drag, startPoint x: 53, startPoint y: 278, endPoint x: 58, endPoint y: 276, distance: 5.2
click at [53, 278] on button "SWITCH TO ABOUT" at bounding box center [30, 277] width 61 height 12
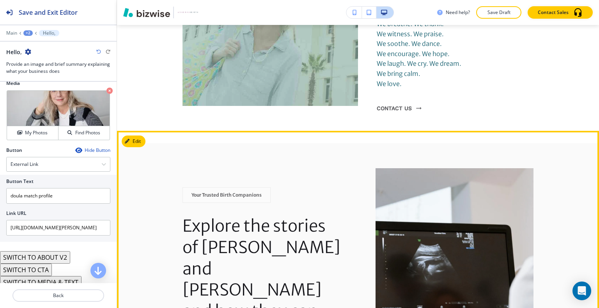
scroll to position [4084, 0]
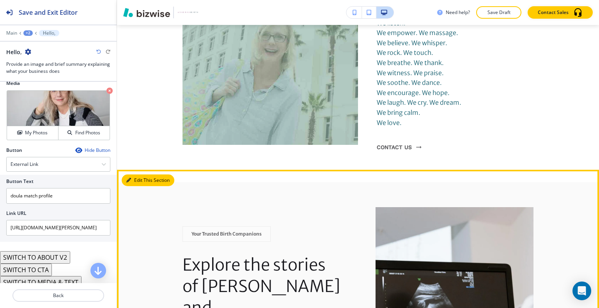
click at [139, 175] on button "Edit This Section" at bounding box center [148, 181] width 53 height 12
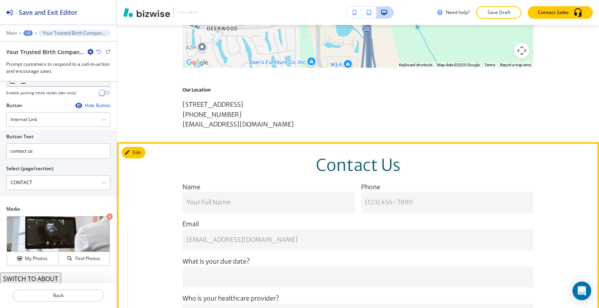
scroll to position [4616, 0]
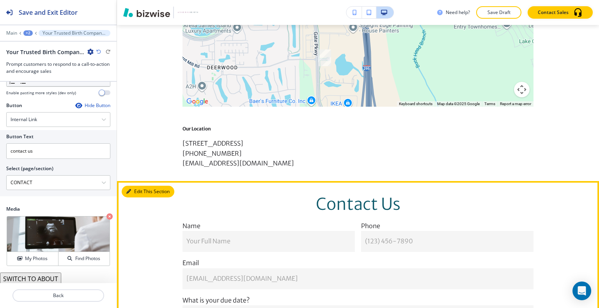
click at [136, 186] on button "Edit This Section" at bounding box center [148, 192] width 53 height 12
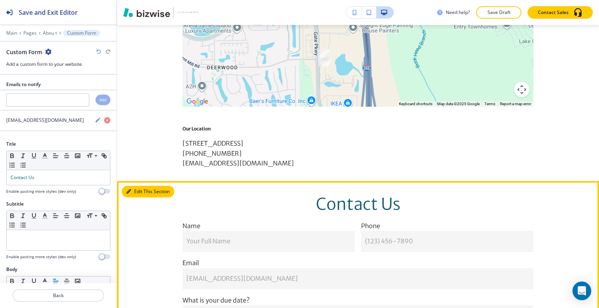
scroll to position [4663, 0]
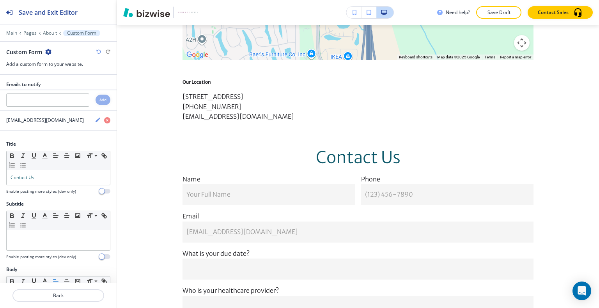
drag, startPoint x: 64, startPoint y: 168, endPoint x: 6, endPoint y: 162, distance: 58.8
click at [5, 162] on div "Title Small Normal Large Huge Contact Us Enable pasting more styles (dev only)" at bounding box center [58, 171] width 117 height 60
drag, startPoint x: 51, startPoint y: 173, endPoint x: 38, endPoint y: 153, distance: 23.9
click at [0, 164] on div "Title Small Normal Large Huge Contact Us Enable pasting more styles (dev only)" at bounding box center [58, 171] width 117 height 60
click at [57, 158] on line "button" at bounding box center [55, 158] width 4 height 0
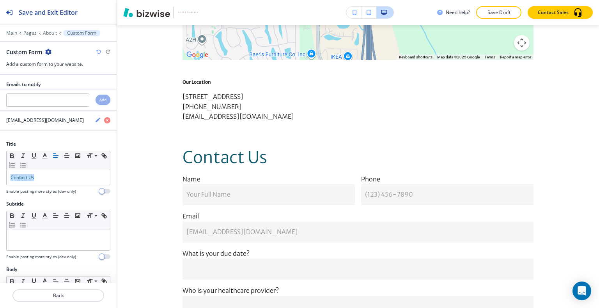
click at [486, 9] on button "Save Draft" at bounding box center [498, 12] width 45 height 12
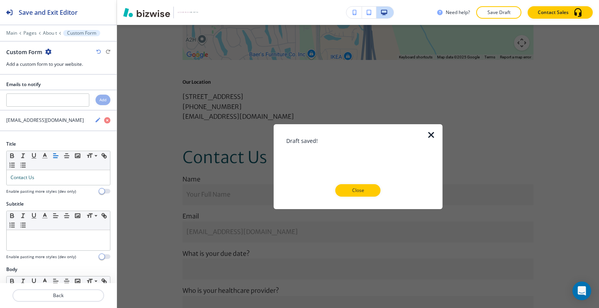
click at [360, 184] on div "Draft saved! Close" at bounding box center [358, 166] width 144 height 60
click at [361, 188] on p "Close" at bounding box center [357, 190] width 25 height 7
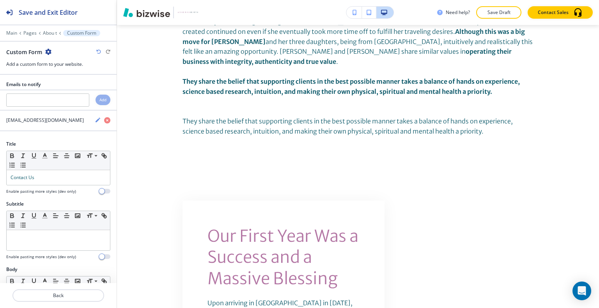
scroll to position [0, 0]
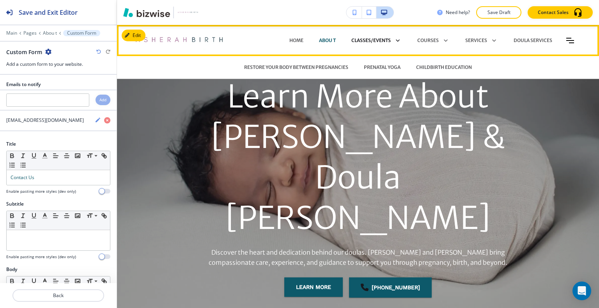
click at [360, 41] on p "CLASSES/EVENTS" at bounding box center [370, 40] width 39 height 7
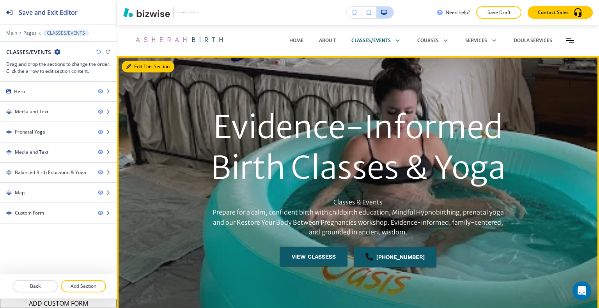
click at [130, 64] on button "Edit This Section" at bounding box center [148, 67] width 53 height 12
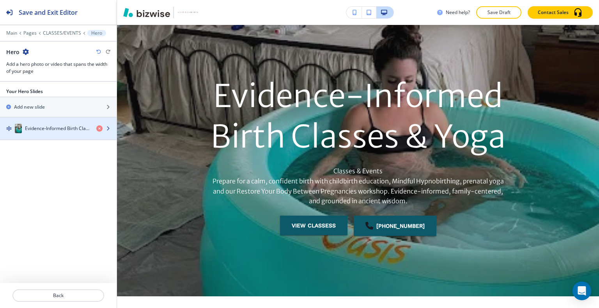
click at [56, 126] on h4 "Evidence‑Informed Birth Classes & Yoga" at bounding box center [57, 128] width 65 height 7
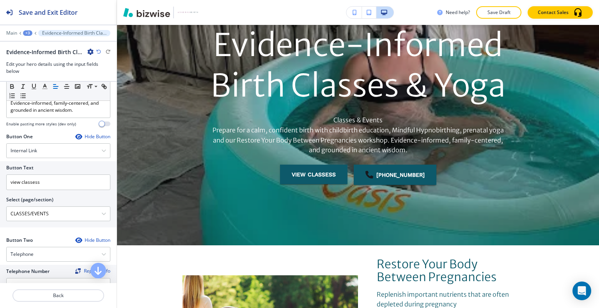
scroll to position [195, 0]
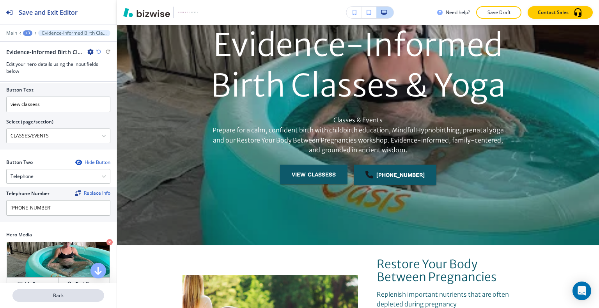
click at [62, 294] on p "Back" at bounding box center [58, 295] width 90 height 7
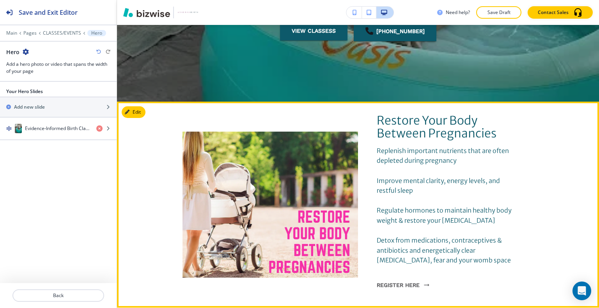
scroll to position [304, 0]
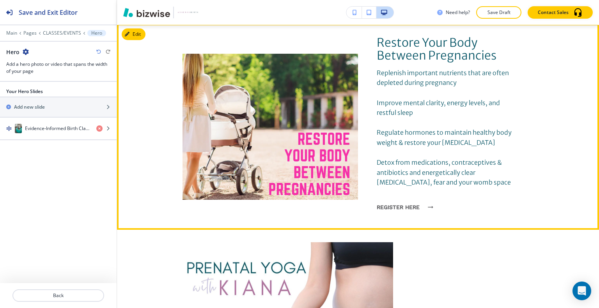
click at [402, 207] on button "register here" at bounding box center [403, 207] width 52 height 20
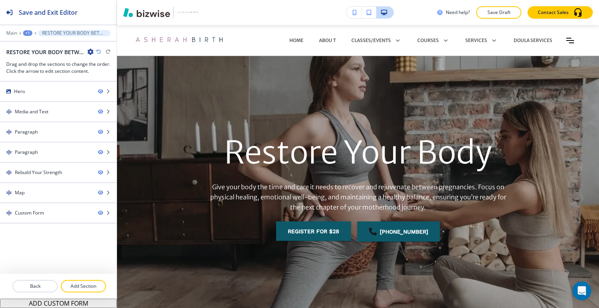
scroll to position [156, 0]
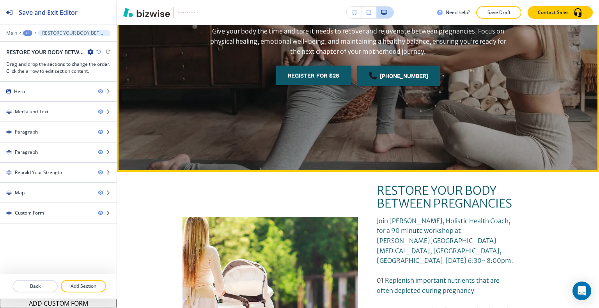
click at [330, 73] on button "Register for $28" at bounding box center [313, 75] width 75 height 19
click at [327, 74] on button "Register for $28" at bounding box center [313, 75] width 75 height 19
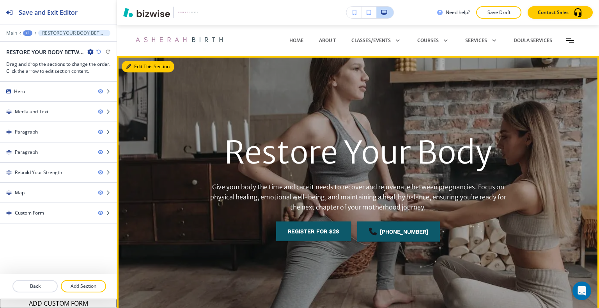
click at [140, 66] on div "Edit This Section Restore Your Body Give your body the time and care it needs t…" at bounding box center [358, 192] width 482 height 272
click at [139, 64] on button "Edit This Section" at bounding box center [148, 67] width 53 height 12
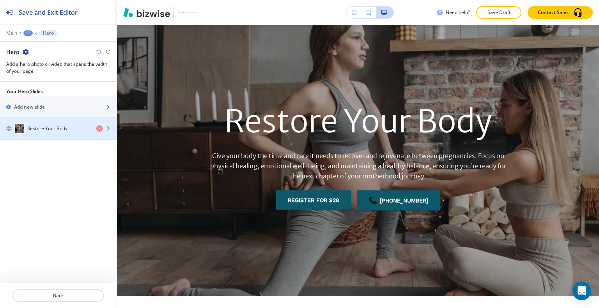
click at [66, 127] on h4 "Restore Your Body" at bounding box center [47, 128] width 40 height 7
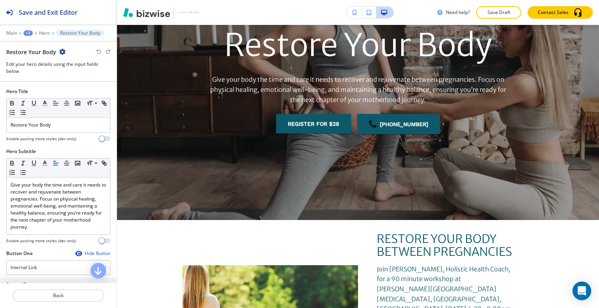
scroll to position [117, 0]
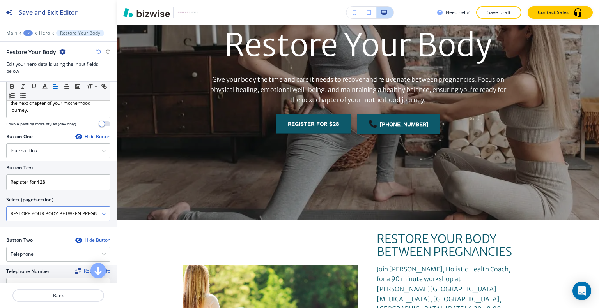
click at [101, 215] on div "RESTORE YOUR BODY BETWEEN PREGNANCIES" at bounding box center [58, 214] width 103 height 14
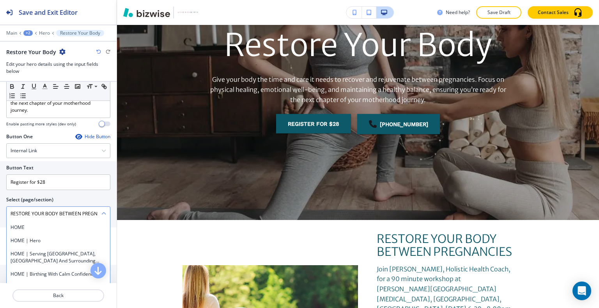
scroll to position [121, 0]
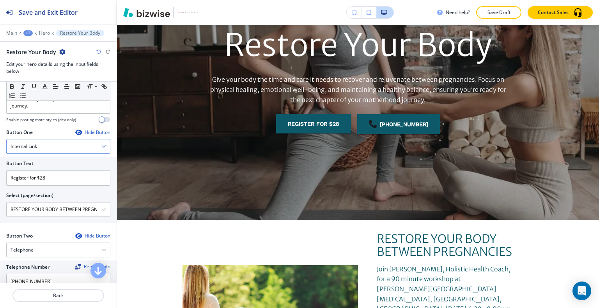
click at [85, 147] on div "Internal Link" at bounding box center [58, 147] width 103 height 14
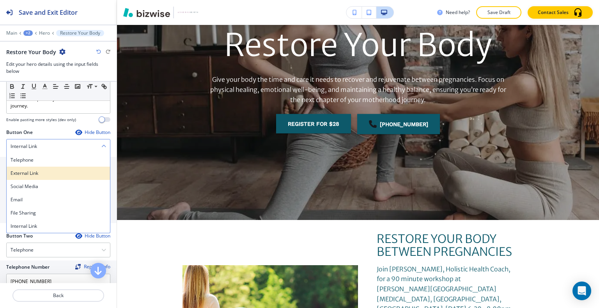
click at [49, 168] on div "External Link" at bounding box center [58, 173] width 103 height 13
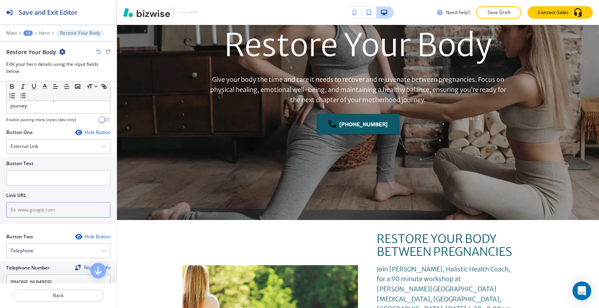
drag, startPoint x: 39, startPoint y: 206, endPoint x: 35, endPoint y: 210, distance: 5.5
paste input "https://connect.intuit.com/pay/Enlightenbirth/scs-v1-ffdb04c5ea454627bd54c43a36…"
type input "https://connect.intuit.com/pay/Enlightenbirth/scs-v1-ffdb04c5ea454627bd54c43a36…"
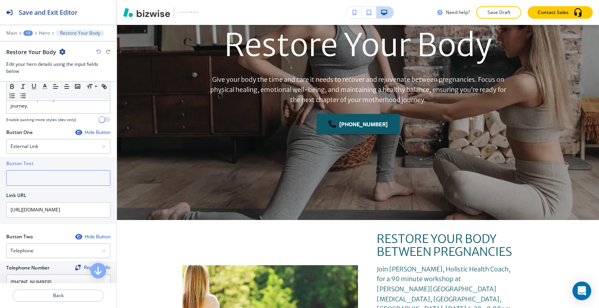
paste input "Register for $28"
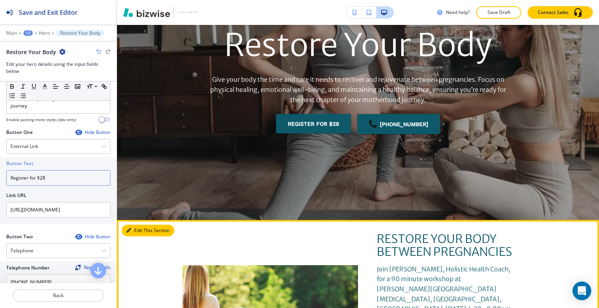
type input "Register for $28"
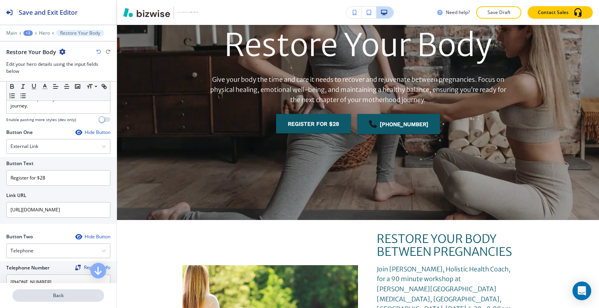
click at [83, 294] on p "Back" at bounding box center [58, 295] width 90 height 7
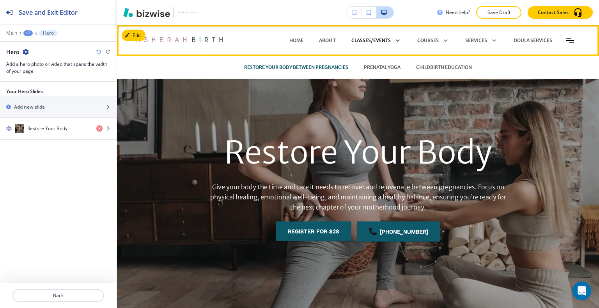
click at [370, 39] on p "CLASSES/EVENTS" at bounding box center [370, 40] width 39 height 7
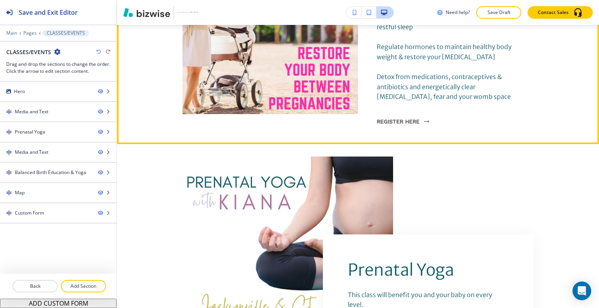
scroll to position [234, 0]
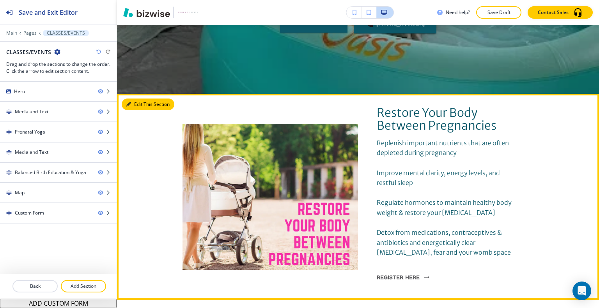
click at [131, 107] on button "Edit This Section" at bounding box center [148, 105] width 53 height 12
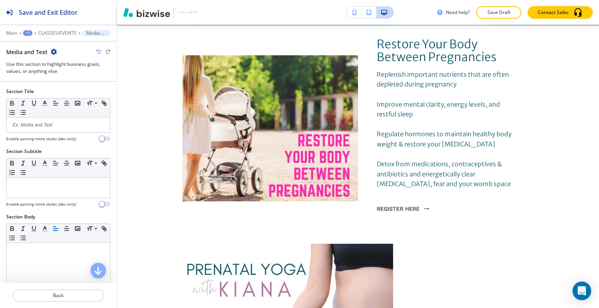
scroll to position [146, 0]
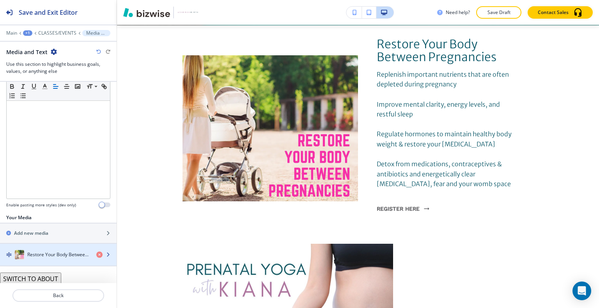
click at [47, 250] on div "Restore Your Body Between Pregnancies" at bounding box center [45, 254] width 90 height 9
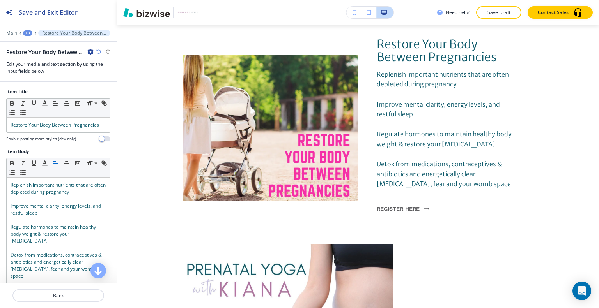
scroll to position [315, 0]
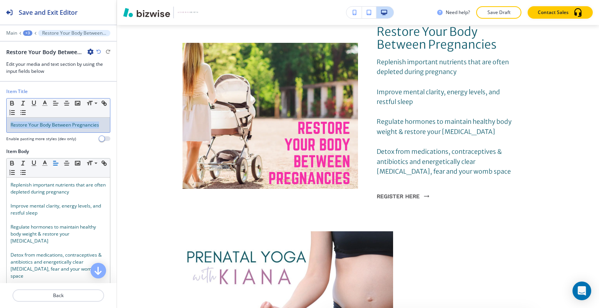
drag, startPoint x: 101, startPoint y: 126, endPoint x: 3, endPoint y: 104, distance: 100.8
click at [2, 105] on div "Item Title Small Normal Large Huge Restore Your Body Between Pregnancies Enable…" at bounding box center [58, 118] width 117 height 60
click at [47, 102] on icon "button" at bounding box center [44, 103] width 7 height 7
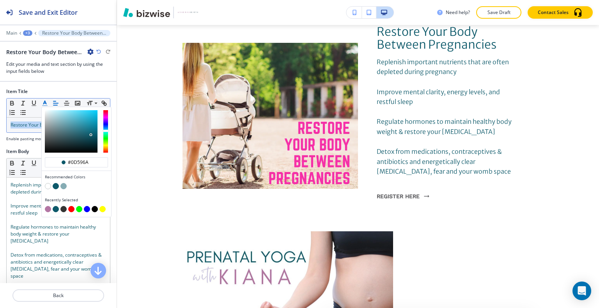
click at [49, 206] on button "button" at bounding box center [48, 209] width 6 height 6
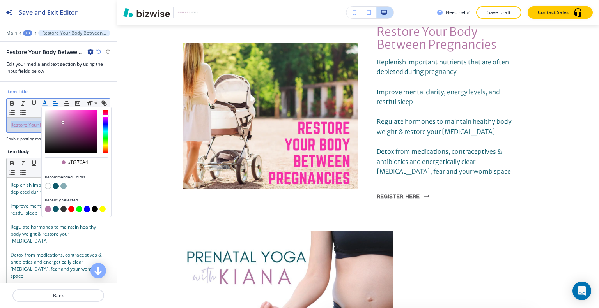
type input "#b376a4"
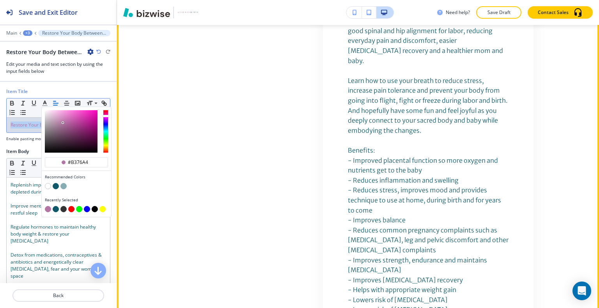
scroll to position [939, 0]
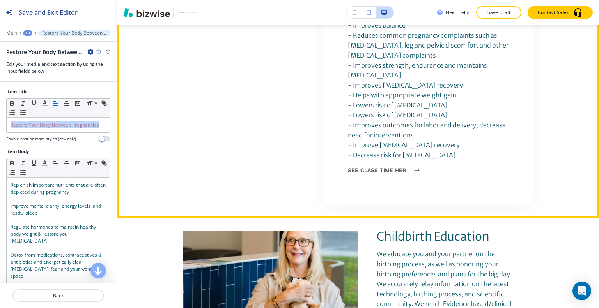
click at [367, 160] on button "see class time her" at bounding box center [381, 170] width 67 height 20
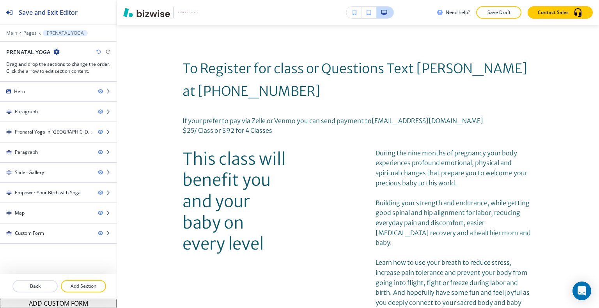
scroll to position [0, 0]
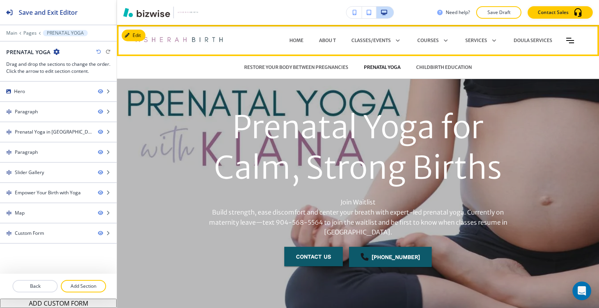
click at [375, 67] on p "PRENATAL YOGA" at bounding box center [382, 67] width 37 height 7
click at [313, 67] on p "RESTORE YOUR BODY BETWEEN PREGNANCIES" at bounding box center [296, 67] width 104 height 7
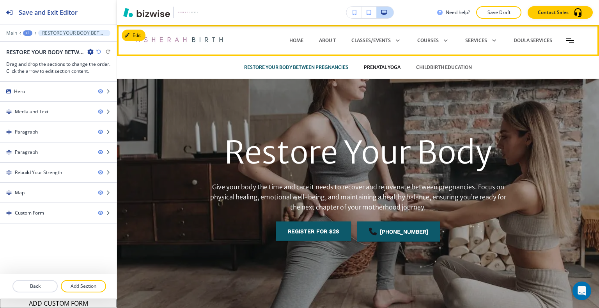
click at [381, 67] on p "PRENATAL YOGA" at bounding box center [382, 67] width 37 height 7
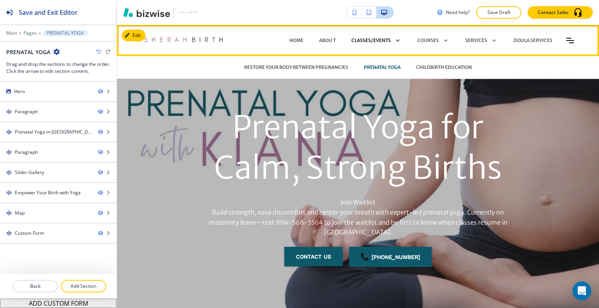
click at [351, 43] on p "CLASSES/EVENTS" at bounding box center [370, 40] width 39 height 7
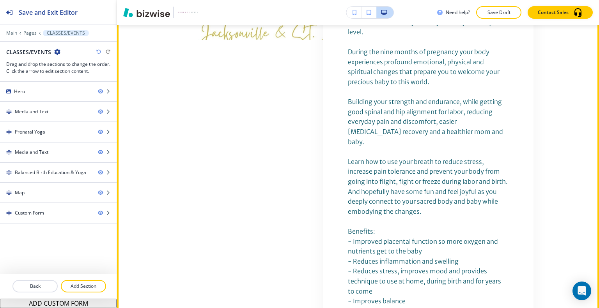
scroll to position [819, 0]
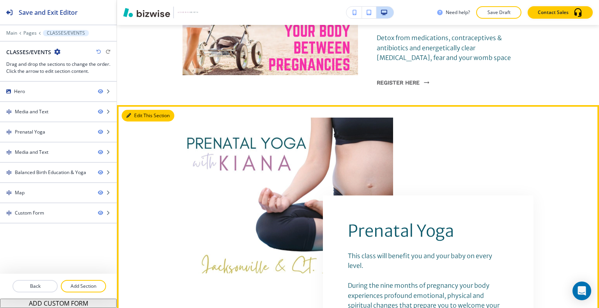
click at [144, 116] on button "Edit This Section" at bounding box center [148, 116] width 53 height 12
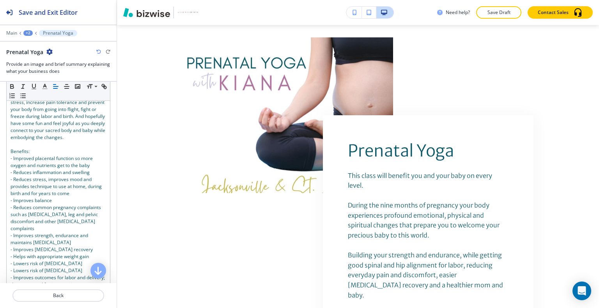
scroll to position [422, 0]
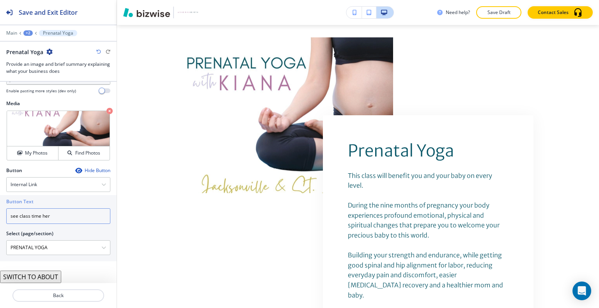
click at [59, 217] on input "see class time her" at bounding box center [58, 217] width 104 height 16
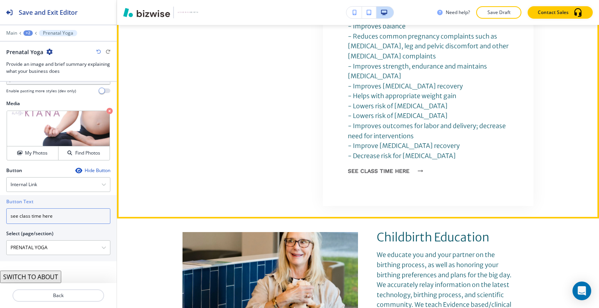
scroll to position [1055, 0]
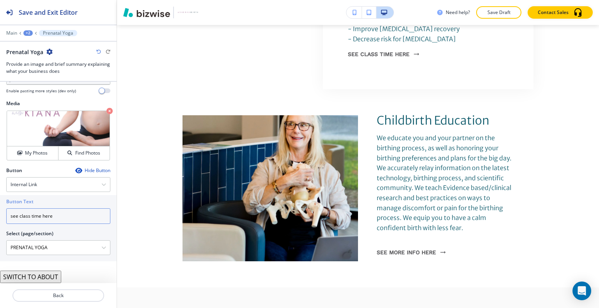
type input "see class time here"
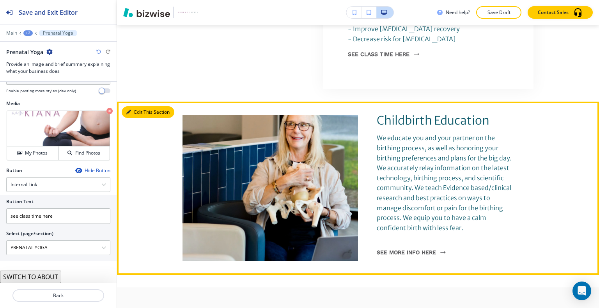
click at [136, 106] on button "Edit This Section" at bounding box center [148, 112] width 53 height 12
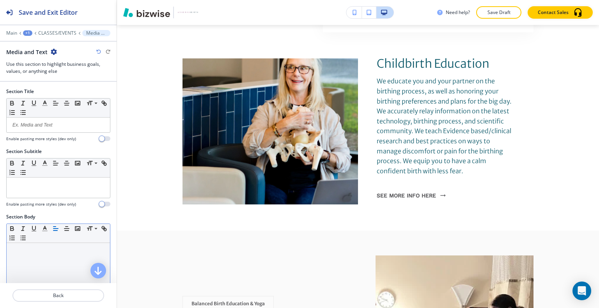
scroll to position [146, 0]
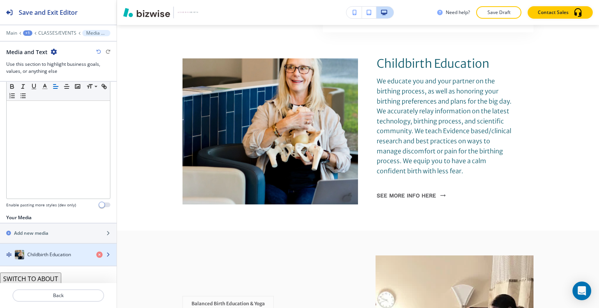
click at [47, 260] on div "button" at bounding box center [58, 263] width 117 height 6
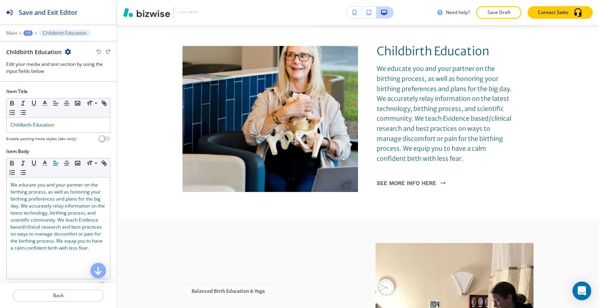
scroll to position [180, 0]
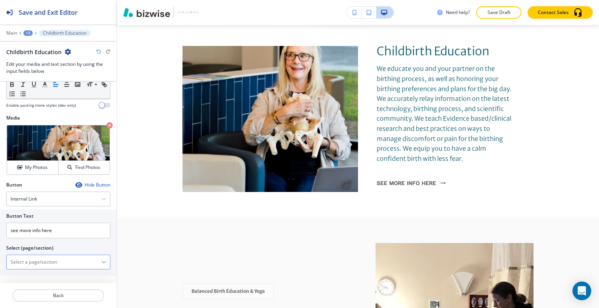
click at [62, 260] on \(page\/section\) "Manual Input" at bounding box center [54, 262] width 95 height 13
type \(page\/section\) "HOME"
click at [42, 269] on div "HOME HOME HOME | Hero HOME | Paragraph HOME | Paragraph HOME | Paragraph HOME |…" at bounding box center [58, 262] width 104 height 15
click at [42, 273] on h4 "HOME" at bounding box center [59, 275] width 96 height 7
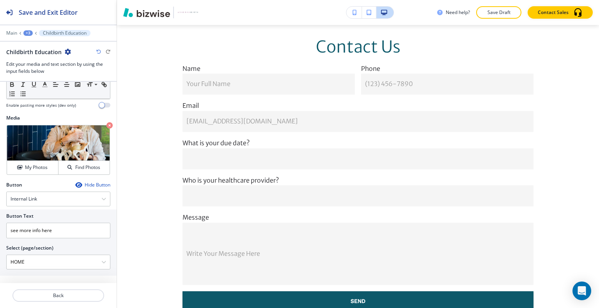
scroll to position [1797, 0]
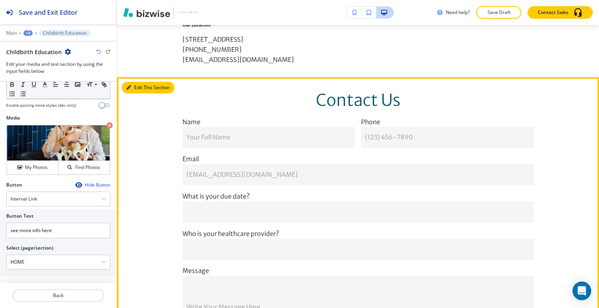
click at [137, 82] on button "Edit This Section" at bounding box center [148, 88] width 53 height 12
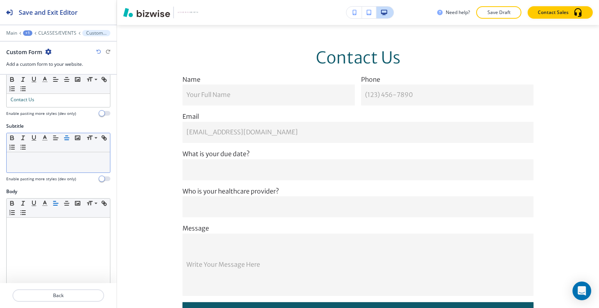
scroll to position [39, 0]
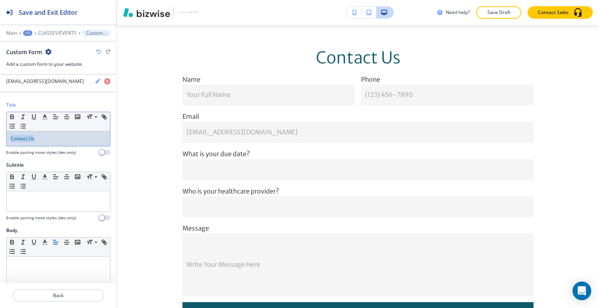
drag, startPoint x: 42, startPoint y: 135, endPoint x: 5, endPoint y: 118, distance: 40.8
click at [3, 118] on div "Title Small Normal Large Huge Contact Us Enable pasting more styles (dev only)" at bounding box center [58, 132] width 117 height 60
click at [56, 117] on icon "button" at bounding box center [55, 116] width 7 height 7
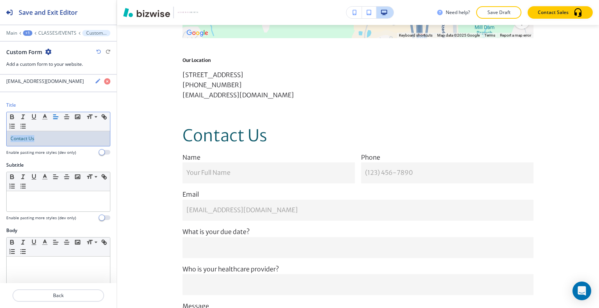
scroll to position [1644, 0]
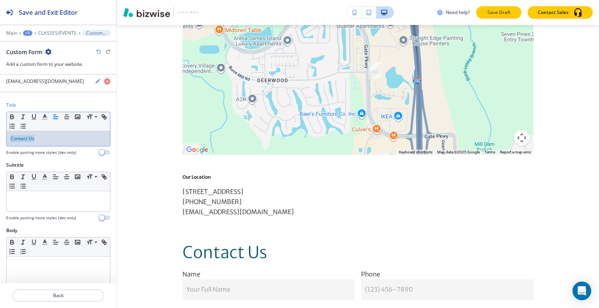
click at [489, 17] on button "Save Draft" at bounding box center [498, 12] width 45 height 12
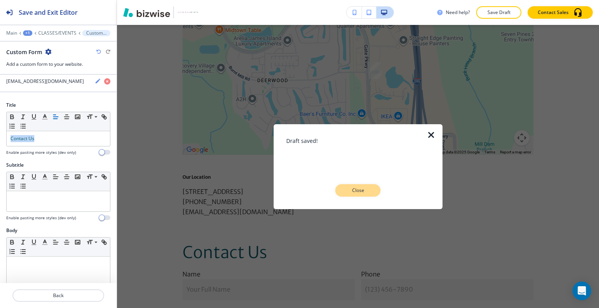
drag, startPoint x: 370, startPoint y: 191, endPoint x: 385, endPoint y: 196, distance: 15.7
click at [370, 191] on p "Close" at bounding box center [357, 190] width 25 height 7
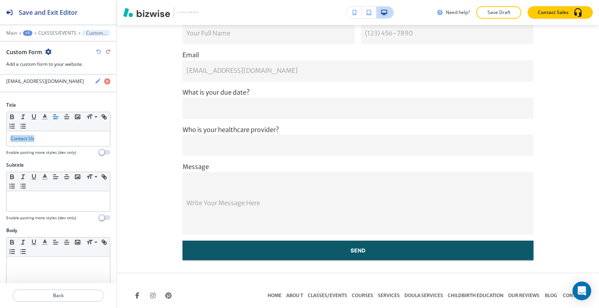
scroll to position [0, 0]
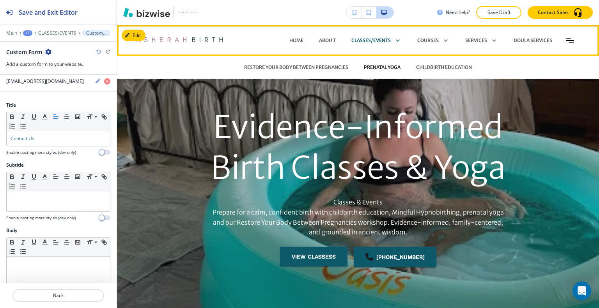
click at [386, 67] on p "PRENATAL YOGA" at bounding box center [382, 67] width 37 height 7
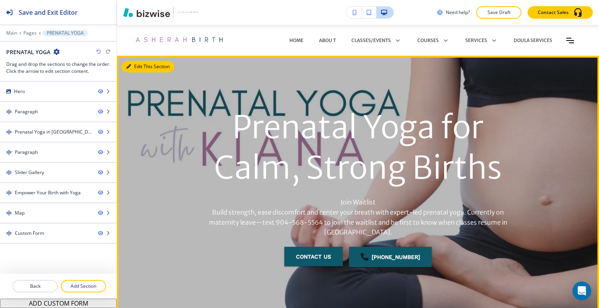
click at [136, 65] on button "Edit This Section" at bounding box center [148, 67] width 53 height 12
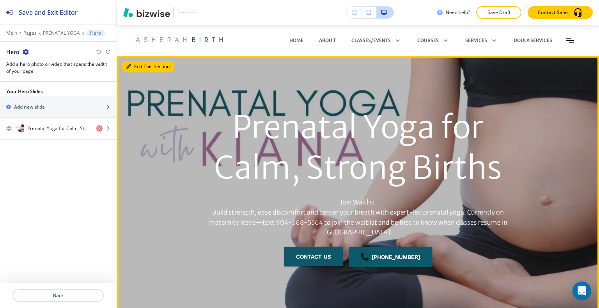
scroll to position [31, 0]
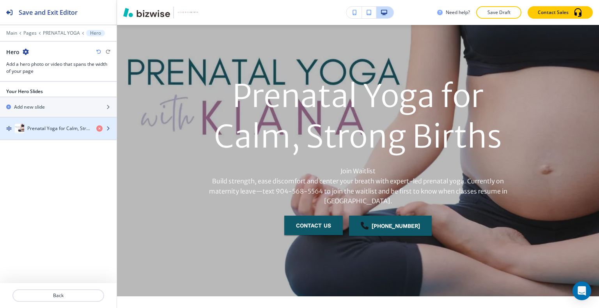
click at [62, 119] on div "button" at bounding box center [58, 121] width 117 height 6
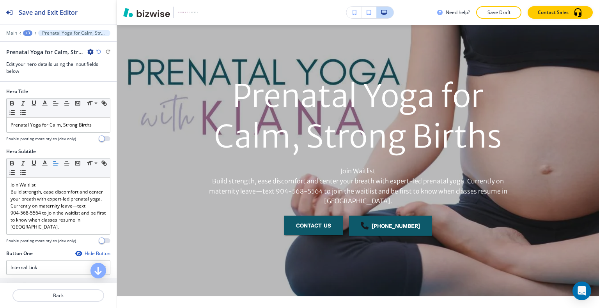
scroll to position [82, 0]
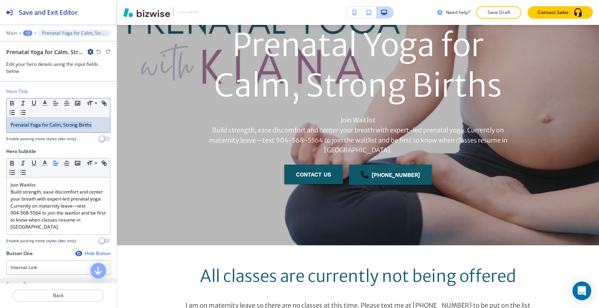
drag, startPoint x: 95, startPoint y: 125, endPoint x: 0, endPoint y: 99, distance: 98.5
click at [0, 99] on div "Hero Title Small Normal Large Huge Prenatal Yoga for Calm, Strong Births Enable…" at bounding box center [58, 118] width 117 height 60
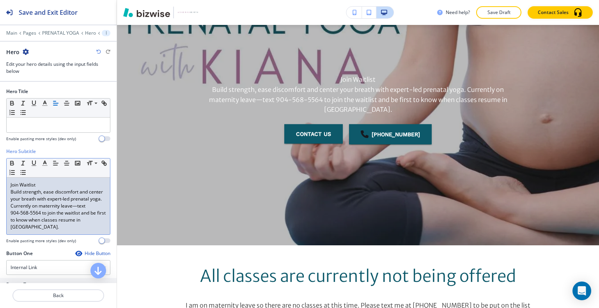
drag, startPoint x: 90, startPoint y: 227, endPoint x: 0, endPoint y: 154, distance: 115.8
click at [0, 154] on div "Hero Subtitle Small Normal Large Huge Join Waitlist Build strength, ease discom…" at bounding box center [58, 199] width 117 height 102
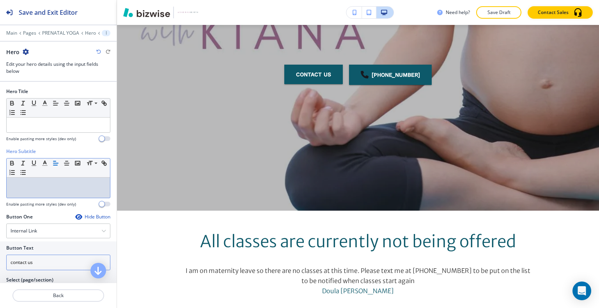
scroll to position [78, 0]
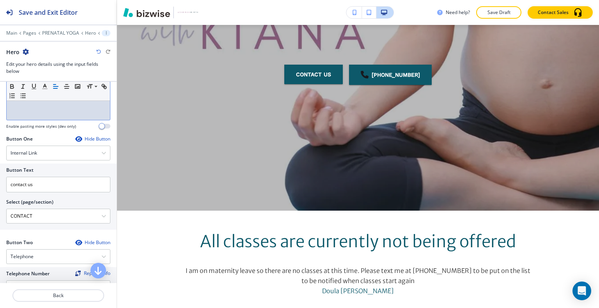
click at [90, 136] on div "Hide Button" at bounding box center [92, 139] width 35 height 6
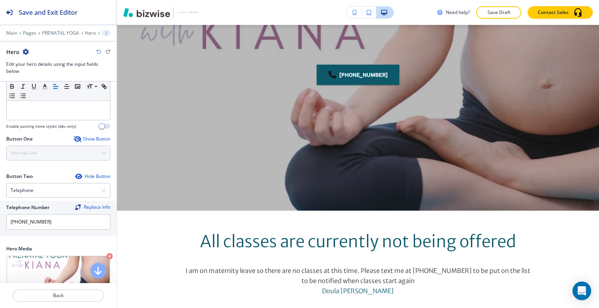
click at [89, 177] on div "Hide Button" at bounding box center [92, 176] width 35 height 6
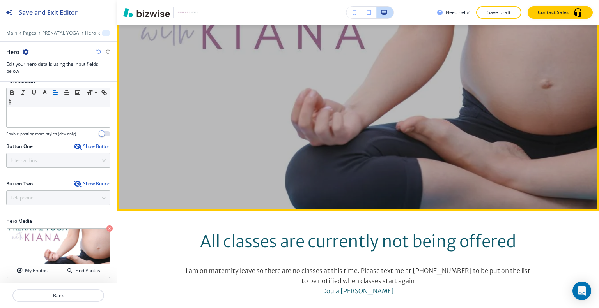
scroll to position [0, 0]
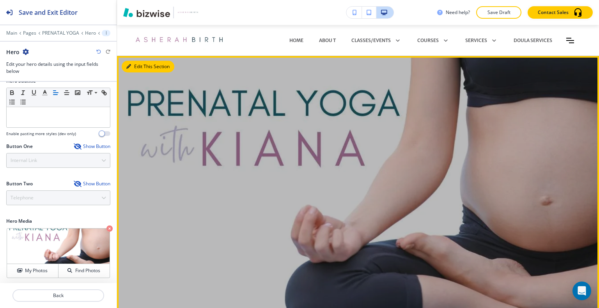
click at [137, 67] on button "Edit This Section" at bounding box center [148, 67] width 53 height 12
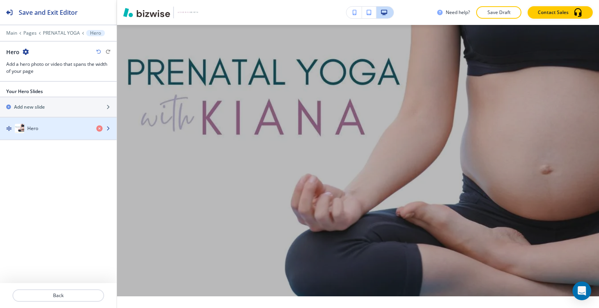
click at [62, 129] on div "Hero" at bounding box center [45, 128] width 90 height 9
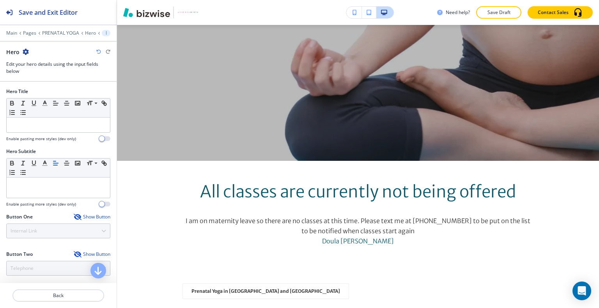
scroll to position [70, 0]
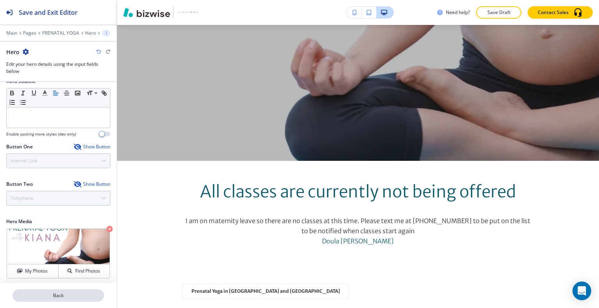
click at [57, 297] on p "Back" at bounding box center [58, 295] width 90 height 7
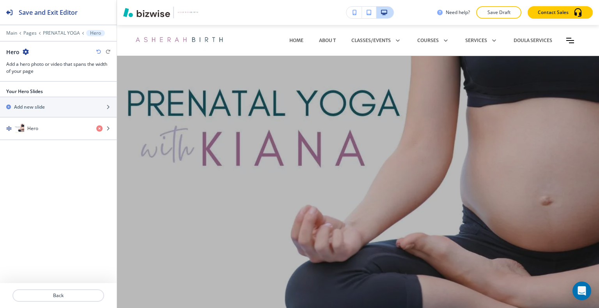
scroll to position [156, 0]
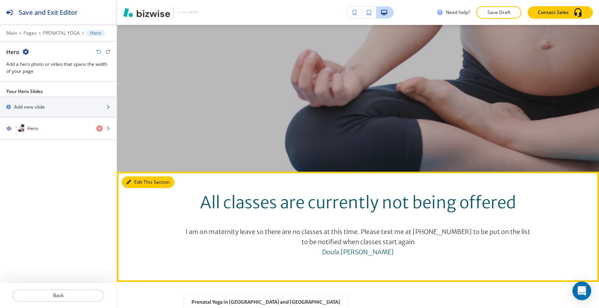
click at [142, 182] on button "Edit This Section" at bounding box center [148, 183] width 53 height 12
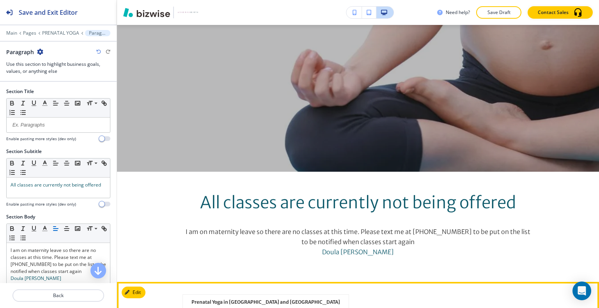
scroll to position [302, 0]
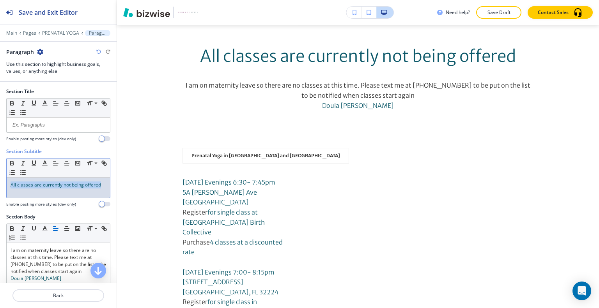
drag, startPoint x: 24, startPoint y: 189, endPoint x: 0, endPoint y: 170, distance: 30.8
click at [0, 170] on div "Section Subtitle Small Normal Large Huge All classes are currently not being of…" at bounding box center [58, 180] width 117 height 65
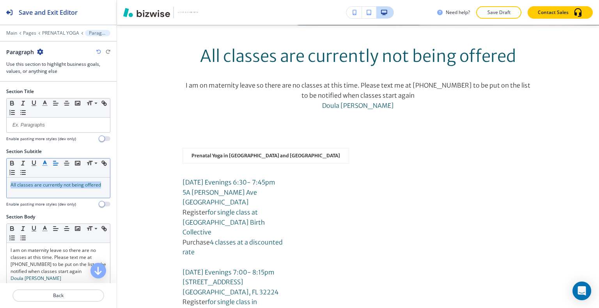
click at [43, 162] on icon "button" at bounding box center [44, 163] width 7 height 7
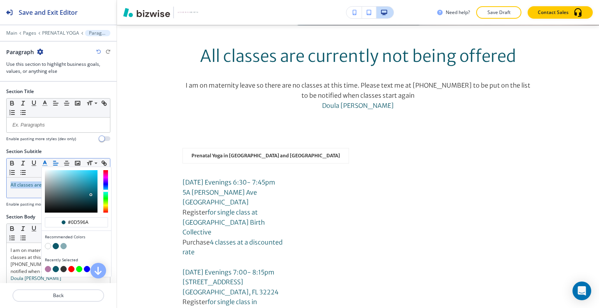
click at [45, 268] on button "button" at bounding box center [48, 269] width 6 height 6
type input "#b376a4"
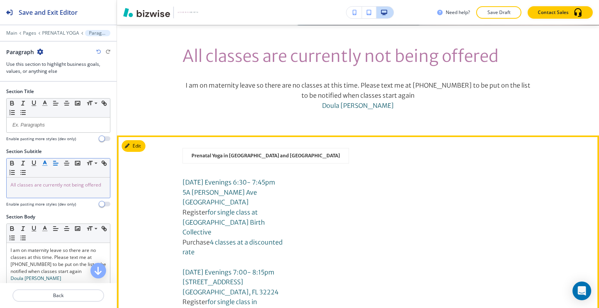
click at [420, 198] on div "Tuesday Evenings 6:30- 7:45pm 5A Sanchez Ave St. Augustine, FL 32084 Register f…" at bounding box center [357, 301] width 351 height 246
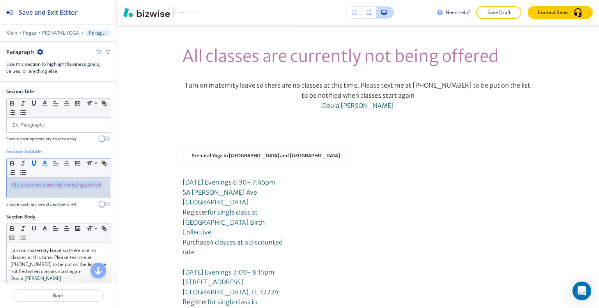
drag, startPoint x: 52, startPoint y: 194, endPoint x: 31, endPoint y: 164, distance: 36.3
click at [0, 166] on div "Section Subtitle Small Normal Large Huge All classes are currently not being of…" at bounding box center [58, 180] width 117 height 65
click at [66, 165] on line "button" at bounding box center [67, 165] width 4 height 0
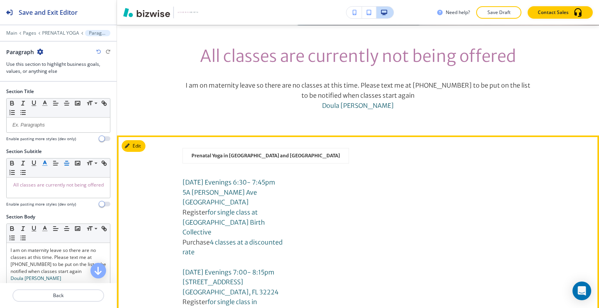
click at [427, 189] on div "Tuesday Evenings 6:30- 7:45pm 5A Sanchez Ave St. Augustine, FL 32084 Register f…" at bounding box center [357, 301] width 351 height 246
click at [140, 145] on button "Edit This Section" at bounding box center [148, 146] width 53 height 12
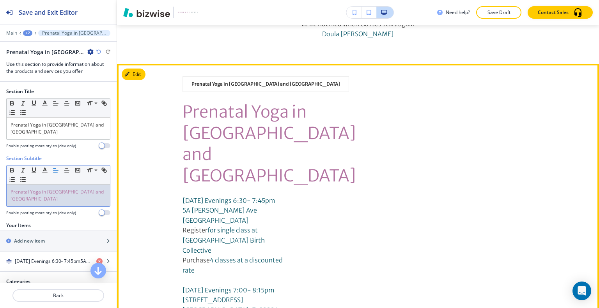
scroll to position [335, 0]
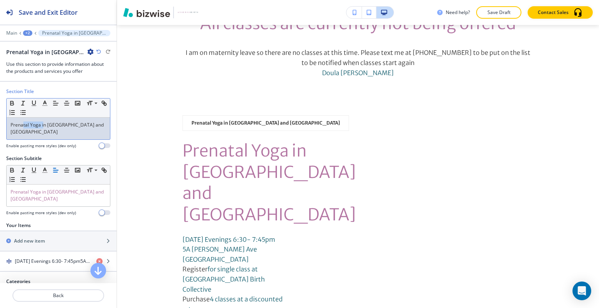
drag, startPoint x: 39, startPoint y: 126, endPoint x: 24, endPoint y: 126, distance: 15.2
click at [23, 126] on span "Prenatal Yoga in Jacksonville and St. Augustine" at bounding box center [58, 129] width 94 height 14
click at [34, 136] on div "Prenatal Yoga in Jacksonville and St. Augustine" at bounding box center [58, 129] width 103 height 22
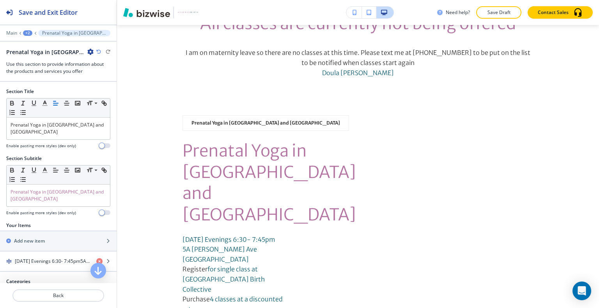
click at [35, 140] on div at bounding box center [58, 141] width 104 height 3
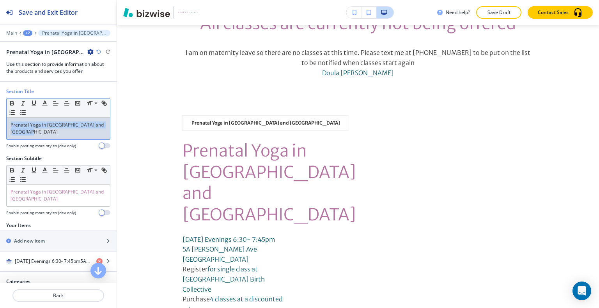
drag, startPoint x: 39, startPoint y: 133, endPoint x: 0, endPoint y: 96, distance: 53.8
click at [0, 96] on div "Section Title Small Normal Large Huge Prenatal Yoga in Jacksonville and St. Aug…" at bounding box center [58, 121] width 117 height 67
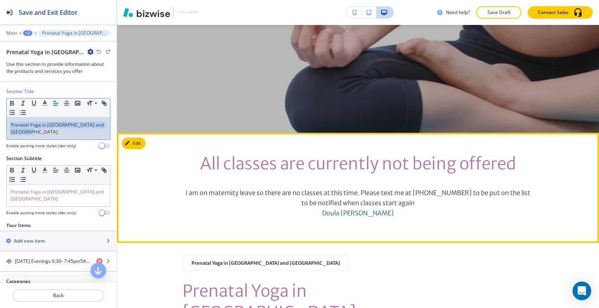
scroll to position [351, 0]
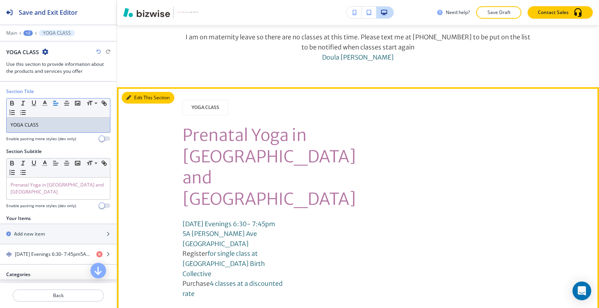
click at [135, 101] on button "Edit This Section" at bounding box center [148, 98] width 53 height 12
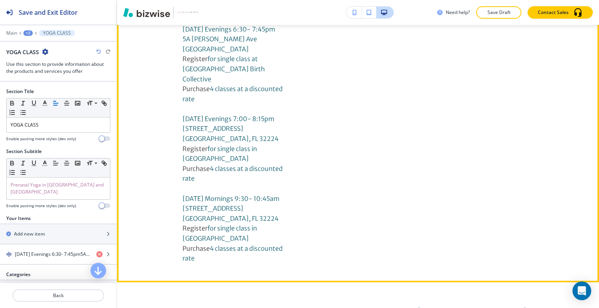
scroll to position [390, 0]
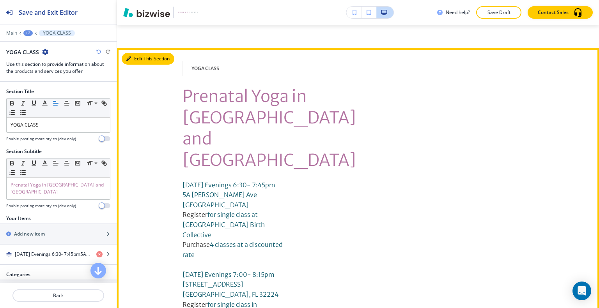
click at [138, 57] on button "Edit This Section" at bounding box center [148, 59] width 53 height 12
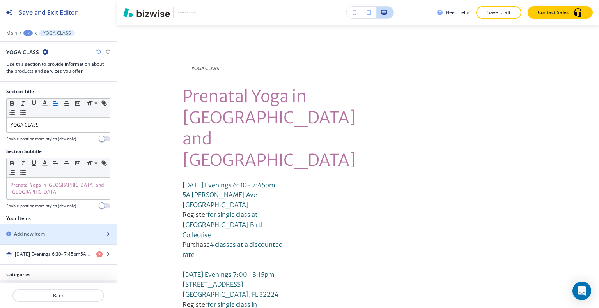
scroll to position [22, 0]
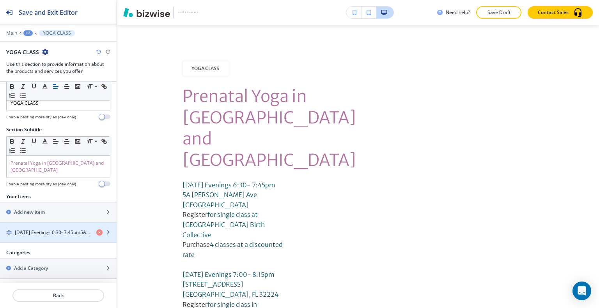
click at [64, 229] on h4 "Tuesday Evenings 6:30- 7:45pm5A Sanchez AveSt. Augustine, FL 32084Register for …" at bounding box center [52, 232] width 75 height 7
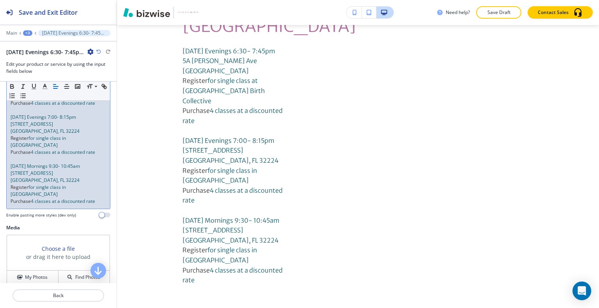
scroll to position [39, 0]
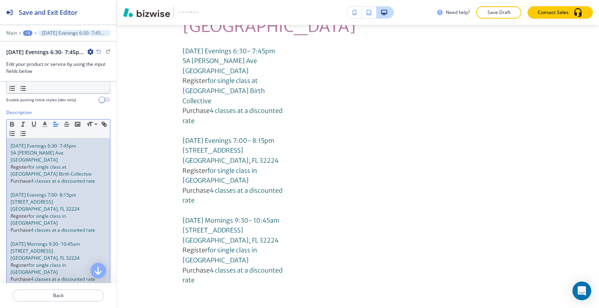
drag, startPoint x: 101, startPoint y: 188, endPoint x: 0, endPoint y: 143, distance: 110.8
click at [0, 143] on div "Description Small Normal Large Huge Tuesday Evenings 6:30- 7:45pm 5A Sanchez Av…" at bounding box center [58, 205] width 117 height 193
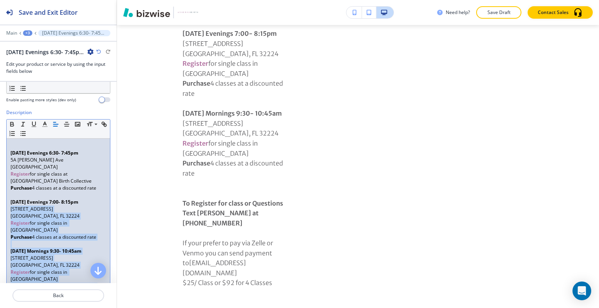
scroll to position [0, 0]
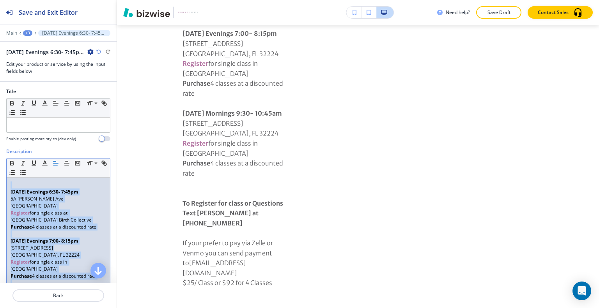
drag, startPoint x: 80, startPoint y: 258, endPoint x: 3, endPoint y: 176, distance: 112.5
click at [0, 175] on div "Description Small Normal Large Huge Tuesday Evenings 6:30- 7:45pm 5A Sanchez Av…" at bounding box center [58, 280] width 117 height 264
click at [16, 185] on p at bounding box center [59, 185] width 96 height 7
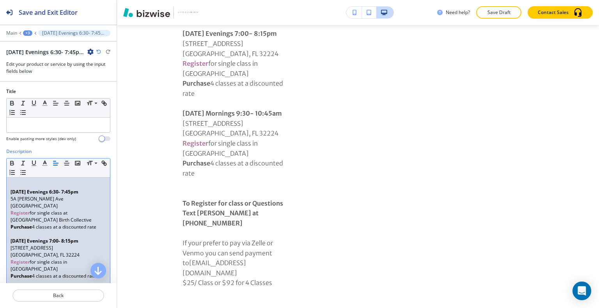
click at [10, 193] on div "Tuesday Evenings 6:30- 7:45pm 5A Sanchez Ave St. Augustine, FL 32084 Register f…" at bounding box center [58, 287] width 103 height 218
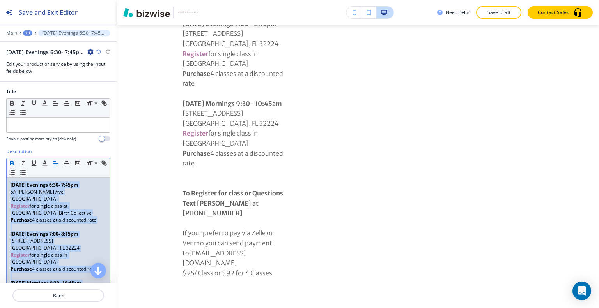
drag, startPoint x: 80, startPoint y: 250, endPoint x: 0, endPoint y: 170, distance: 113.8
click at [0, 170] on div "Description Small Normal Large Huge Tuesday Evenings 6:30- 7:45pm 5A Sanchez Av…" at bounding box center [58, 276] width 117 height 256
click at [46, 163] on polyline "button" at bounding box center [45, 162] width 3 height 3
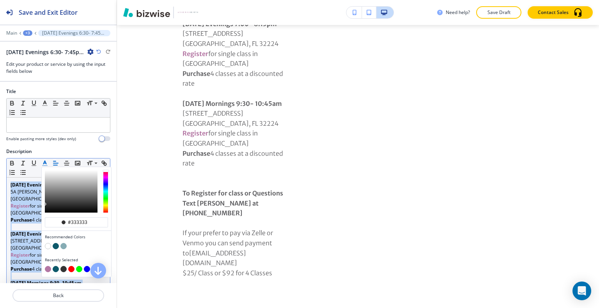
click at [55, 247] on button "button" at bounding box center [56, 246] width 6 height 6
type input "#0d596a"
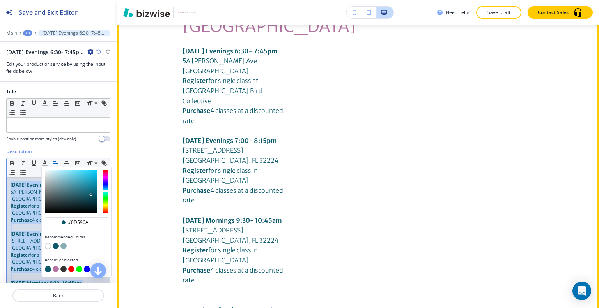
scroll to position [446, 0]
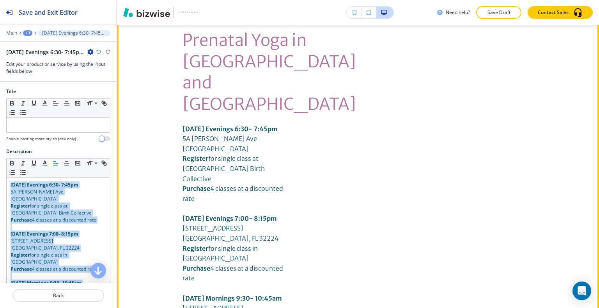
click at [191, 155] on strong "Register" at bounding box center [195, 159] width 26 height 8
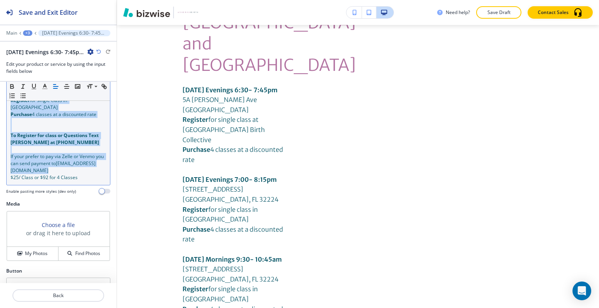
scroll to position [126, 0]
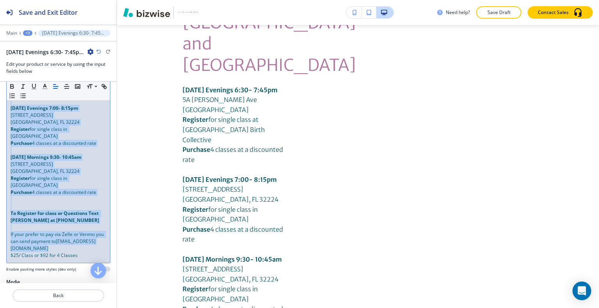
click at [81, 244] on div "Tuesday Evenings 6:30- 7:45pm 5A Sanchez Ave St. Augustine, FL 32084 Register f…" at bounding box center [58, 157] width 103 height 211
click at [84, 245] on div "Tuesday Evenings 6:30- 7:45pm 5A Sanchez Ave St. Augustine, FL 32084 Register f…" at bounding box center [58, 157] width 103 height 211
click at [85, 252] on p "$25/ Class or $92 for 4 Classes" at bounding box center [59, 255] width 96 height 7
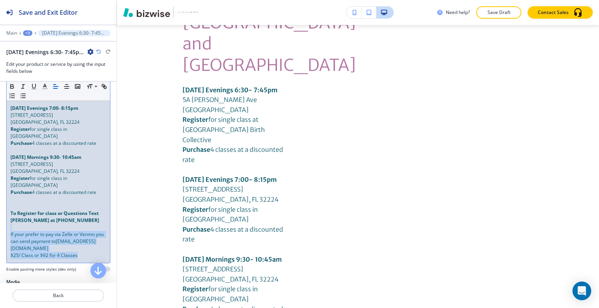
drag, startPoint x: 86, startPoint y: 242, endPoint x: 0, endPoint y: 211, distance: 90.9
click at [0, 210] on div "Description Small Normal Large Huge Tuesday Evenings 6:30- 7:45pm 5A Sanchez Av…" at bounding box center [58, 150] width 117 height 256
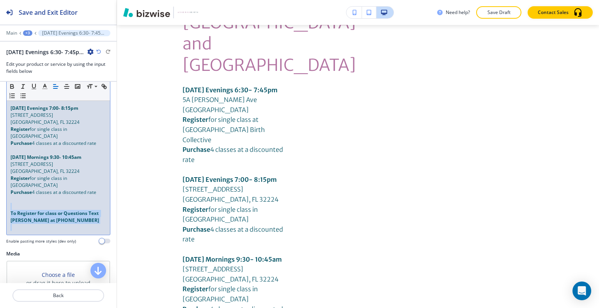
drag, startPoint x: 51, startPoint y: 213, endPoint x: 6, endPoint y: 189, distance: 50.9
click at [7, 189] on div "Tuesday Evenings 6:30- 7:45pm 5A Sanchez Ave St. Augustine, FL 32084 Register f…" at bounding box center [58, 143] width 103 height 183
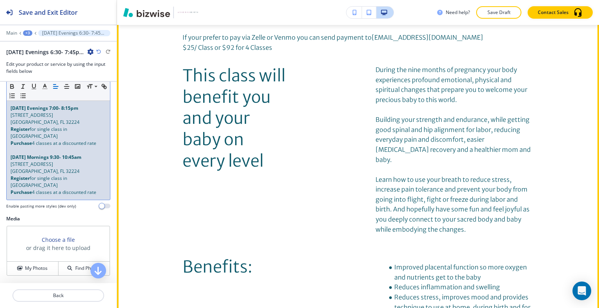
scroll to position [719, 0]
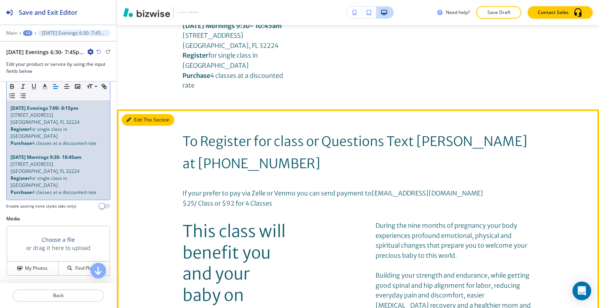
click at [136, 114] on button "Edit This Section" at bounding box center [148, 120] width 53 height 12
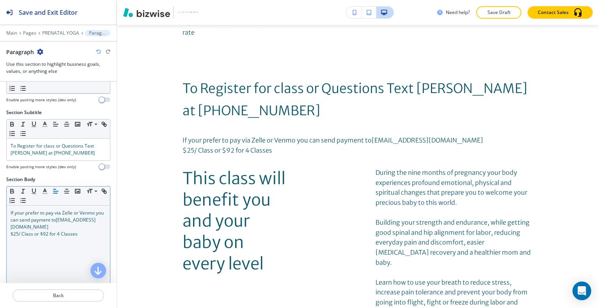
scroll to position [156, 0]
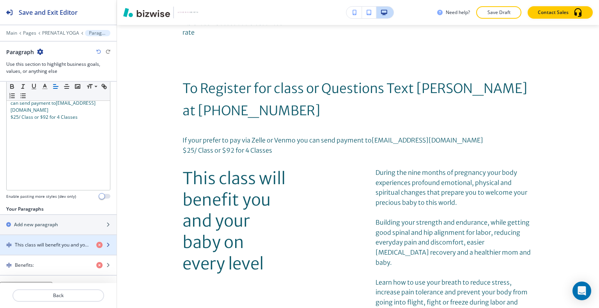
click at [55, 245] on h4 "This class will benefit you and your baby on every level" at bounding box center [52, 245] width 75 height 7
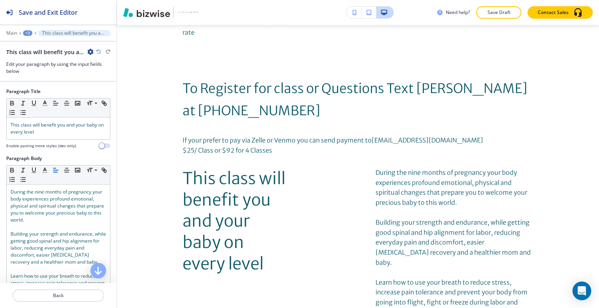
scroll to position [884, 0]
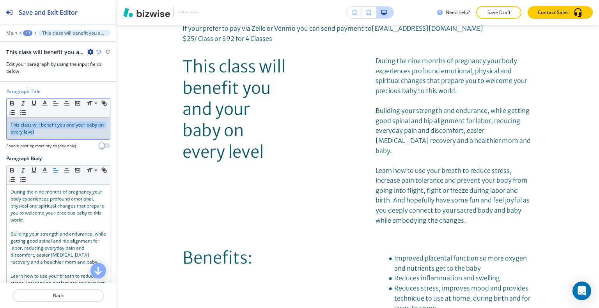
drag, startPoint x: 51, startPoint y: 137, endPoint x: 0, endPoint y: 101, distance: 62.7
click at [0, 101] on div "Paragraph Title Small Normal Large Huge This class will benefit you and your ba…" at bounding box center [58, 121] width 117 height 67
click at [44, 103] on icon "button" at bounding box center [44, 103] width 7 height 7
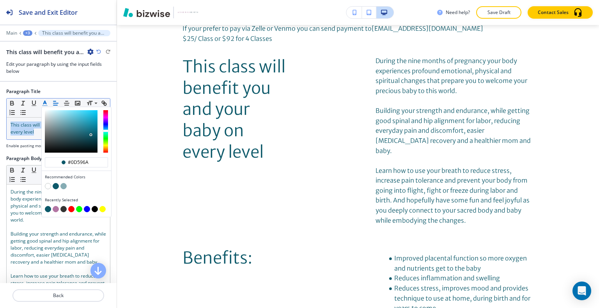
click at [56, 207] on button "button" at bounding box center [56, 209] width 6 height 6
type input "#b376a4"
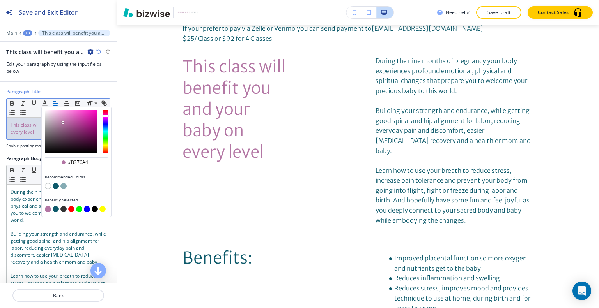
click at [55, 302] on div at bounding box center [58, 305] width 117 height 6
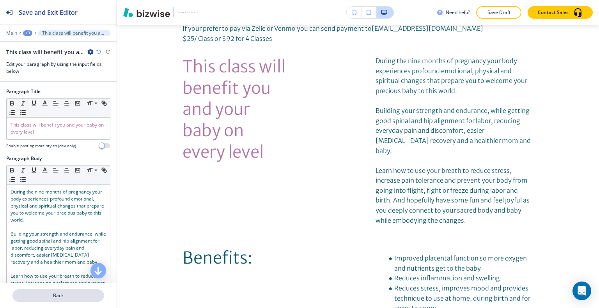
click at [57, 296] on p "Back" at bounding box center [58, 295] width 90 height 7
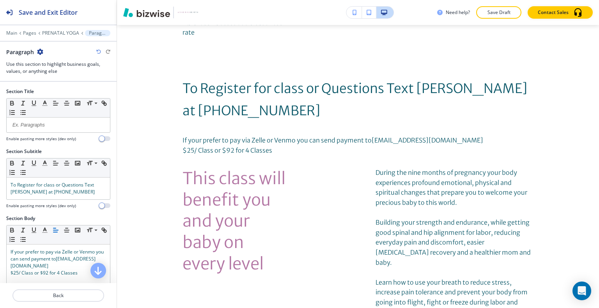
scroll to position [165, 0]
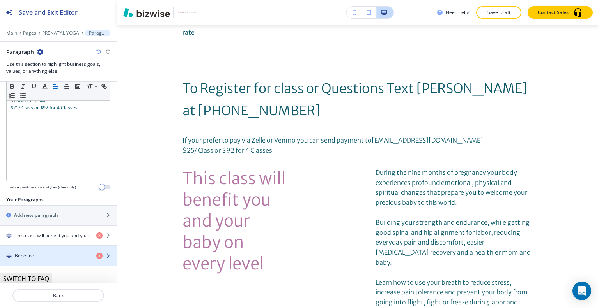
click at [41, 248] on div "button" at bounding box center [58, 249] width 117 height 6
click at [41, 249] on div "button" at bounding box center [58, 249] width 117 height 6
click at [41, 253] on div "Benefits:" at bounding box center [45, 256] width 90 height 7
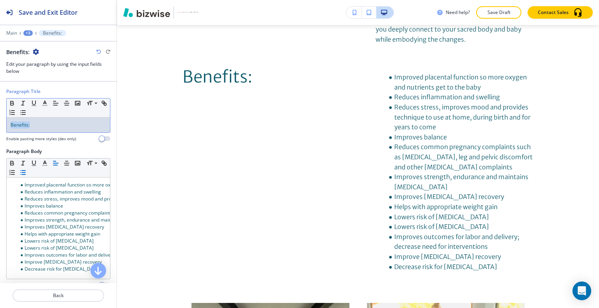
drag, startPoint x: 44, startPoint y: 131, endPoint x: 0, endPoint y: 120, distance: 45.3
click at [0, 120] on div "Paragraph Title Small Normal Large Huge Benefits: Enable pasting more styles (d…" at bounding box center [58, 118] width 117 height 60
click at [45, 106] on line "button" at bounding box center [44, 106] width 5 height 0
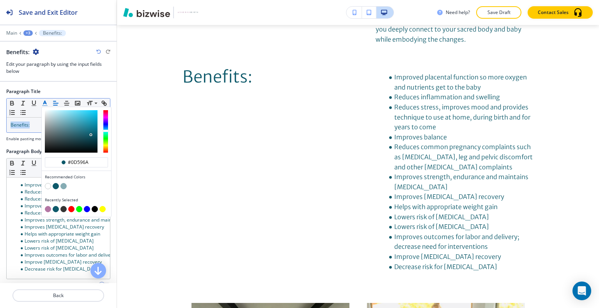
click at [48, 210] on button "button" at bounding box center [48, 209] width 6 height 6
type input "#b376a4"
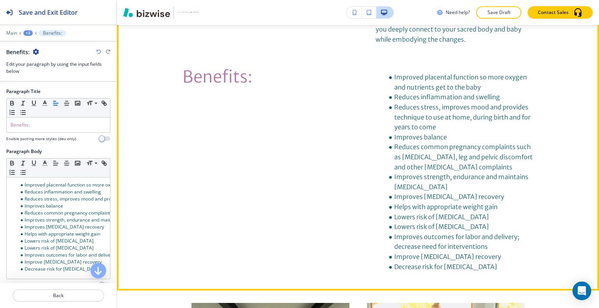
click at [302, 173] on div "Benefits: Improved placental function so more oxygen and nutrients get to the b…" at bounding box center [357, 172] width 351 height 212
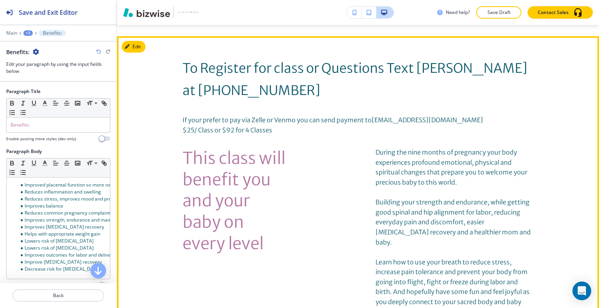
scroll to position [675, 0]
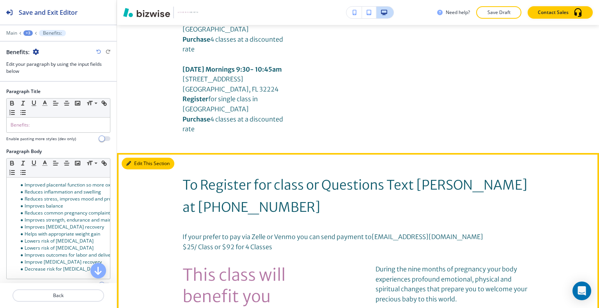
click at [142, 158] on button "Edit This Section" at bounding box center [148, 164] width 53 height 12
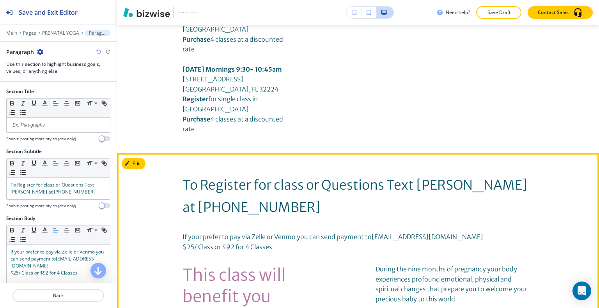
scroll to position [772, 0]
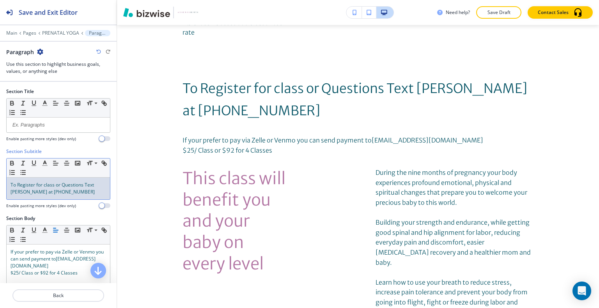
click at [64, 190] on p "To Register for class or Questions Text Kiana at 904-568-5564" at bounding box center [59, 189] width 96 height 14
drag, startPoint x: 67, startPoint y: 193, endPoint x: 7, endPoint y: 164, distance: 67.5
click at [0, 164] on div "Section Subtitle Small Normal Large Huge To Register for class or Questions Tex…" at bounding box center [58, 181] width 117 height 67
click at [46, 163] on icon "button" at bounding box center [44, 163] width 7 height 7
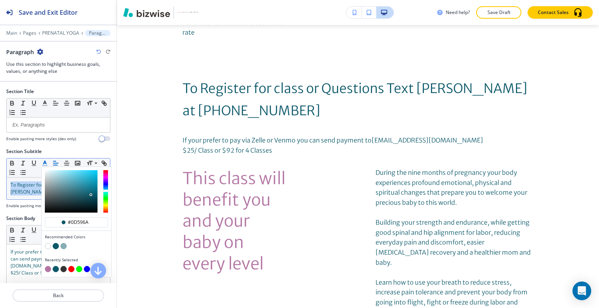
click at [47, 271] on button "button" at bounding box center [48, 269] width 6 height 6
type input "#b376a4"
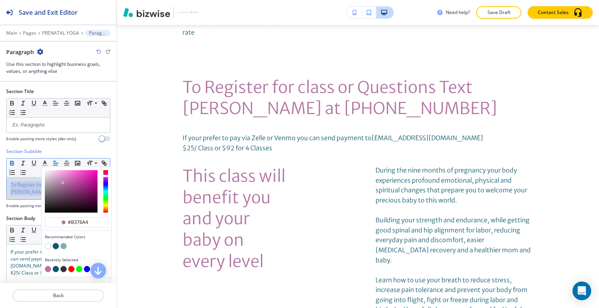
click at [13, 162] on icon "button" at bounding box center [12, 162] width 3 height 2
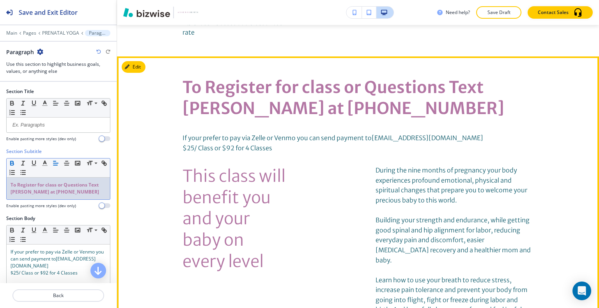
click at [362, 170] on div "This class will benefit you and your baby on every level During the nine months…" at bounding box center [357, 251] width 351 height 170
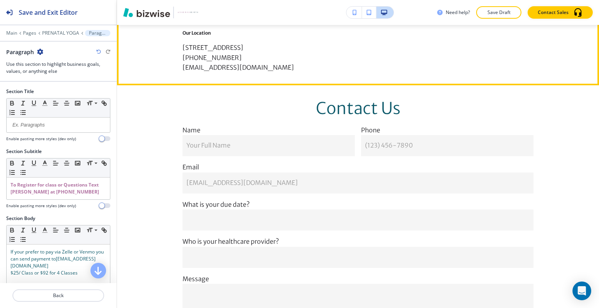
scroll to position [2058, 0]
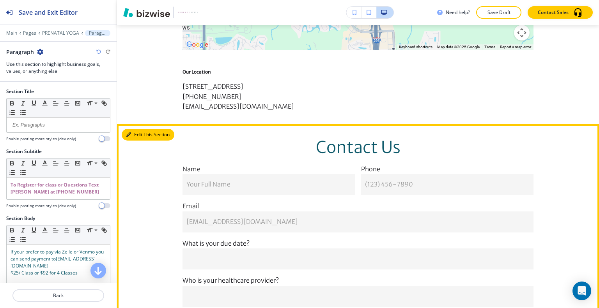
click at [137, 129] on button "Edit This Section" at bounding box center [148, 135] width 53 height 12
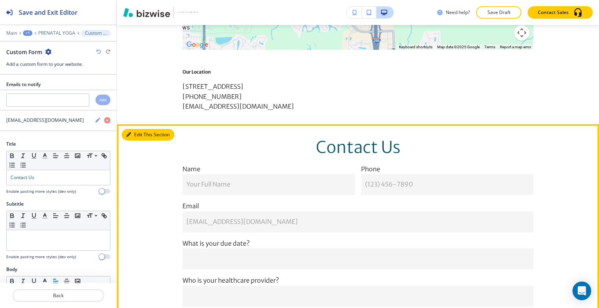
scroll to position [2126, 0]
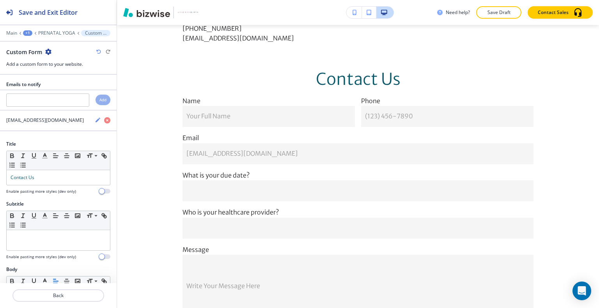
click at [55, 186] on div at bounding box center [58, 187] width 104 height 3
drag, startPoint x: 55, startPoint y: 176, endPoint x: 39, endPoint y: 164, distance: 19.3
click at [0, 168] on div "Title Small Normal Large Huge Contact Us Enable pasting more styles (dev only)" at bounding box center [58, 171] width 117 height 60
click at [56, 154] on icon "button" at bounding box center [55, 155] width 7 height 7
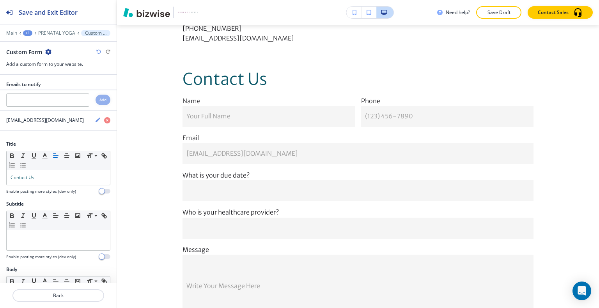
click at [523, 7] on div "Need help? Save Draft Contact Sales" at bounding box center [518, 12] width 162 height 12
click at [511, 10] on p "Save Draft" at bounding box center [498, 12] width 25 height 7
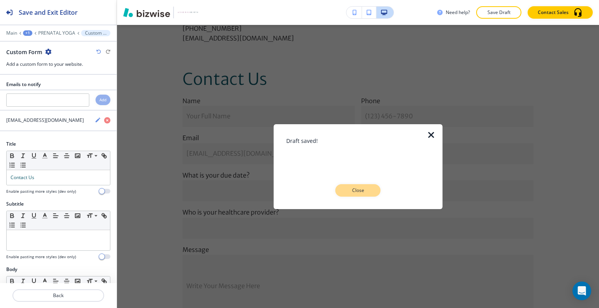
click at [366, 187] on p "Close" at bounding box center [357, 190] width 25 height 7
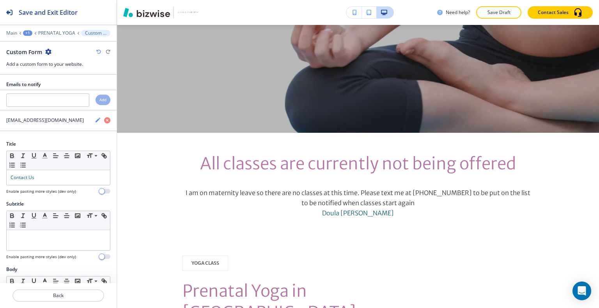
scroll to position [0, 0]
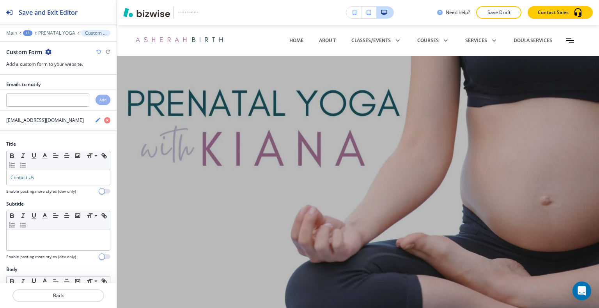
click at [500, 15] on p "Save Draft" at bounding box center [498, 12] width 25 height 7
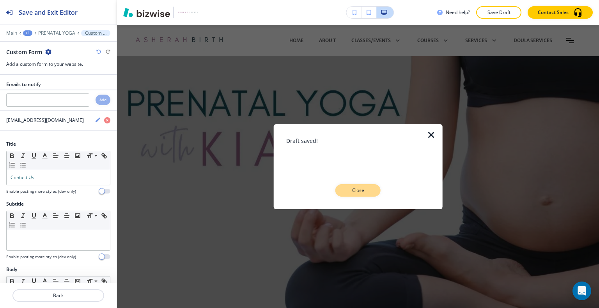
click at [365, 185] on button "Close" at bounding box center [357, 190] width 45 height 12
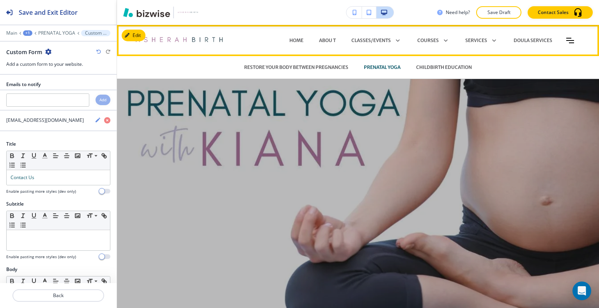
click at [315, 72] on div "RESTORE YOUR BODY BETWEEN PREGNANCIES" at bounding box center [296, 67] width 120 height 23
click at [317, 67] on p "RESTORE YOUR BODY BETWEEN PREGNANCIES" at bounding box center [296, 67] width 104 height 7
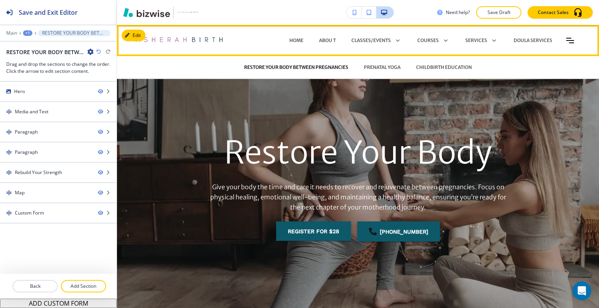
click at [327, 64] on div "RESTORE YOUR BODY BETWEEN PREGNANCIES" at bounding box center [296, 67] width 120 height 23
click at [327, 65] on p "RESTORE YOUR BODY BETWEEN PREGNANCIES" at bounding box center [296, 67] width 104 height 7
click at [327, 64] on p "RESTORE YOUR BODY BETWEEN PREGNANCIES" at bounding box center [296, 67] width 104 height 7
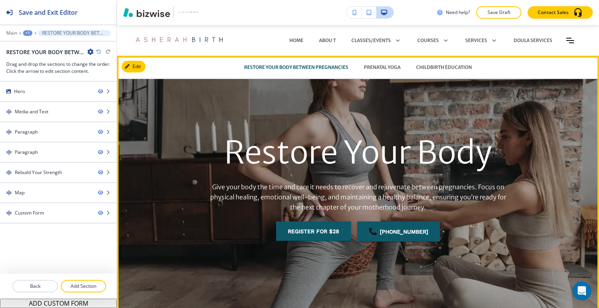
click at [304, 95] on div "Restore Your Body Give your body the time and care it needs to recover and reju…" at bounding box center [357, 192] width 351 height 247
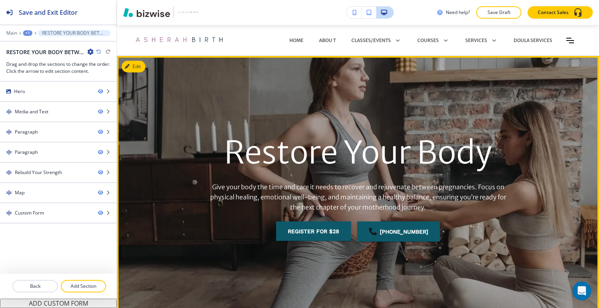
scroll to position [78, 0]
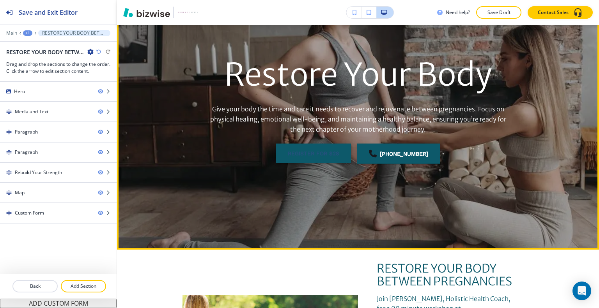
click at [297, 150] on link "Register for $28" at bounding box center [313, 153] width 75 height 19
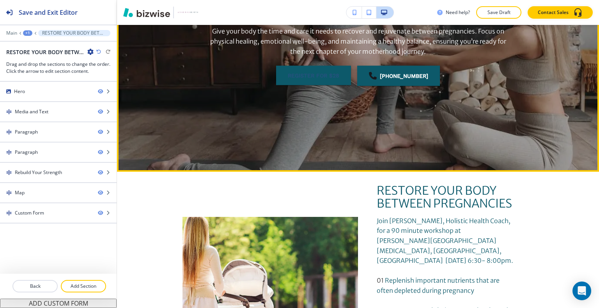
scroll to position [0, 0]
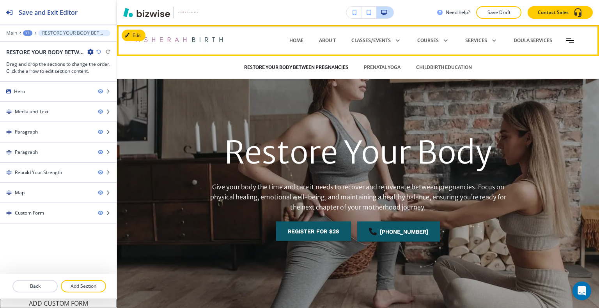
click at [280, 69] on p "RESTORE YOUR BODY BETWEEN PREGNANCIES" at bounding box center [296, 67] width 104 height 7
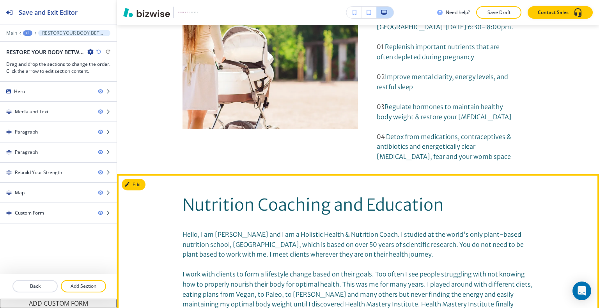
scroll to position [312, 0]
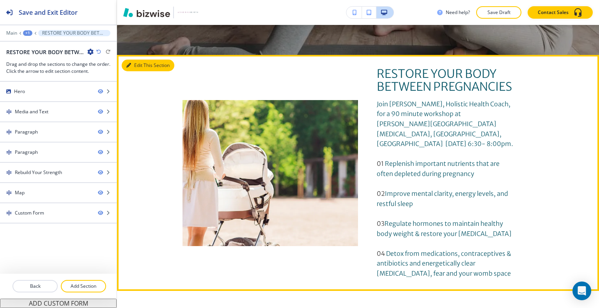
click at [136, 69] on button "Edit This Section" at bounding box center [148, 66] width 53 height 12
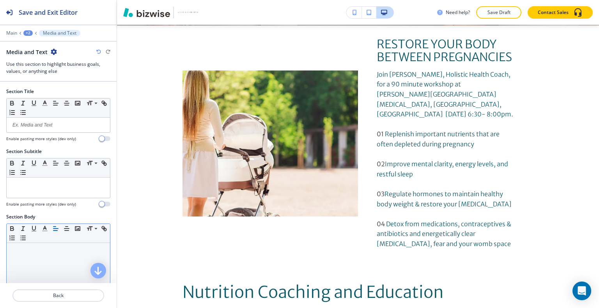
scroll to position [146, 0]
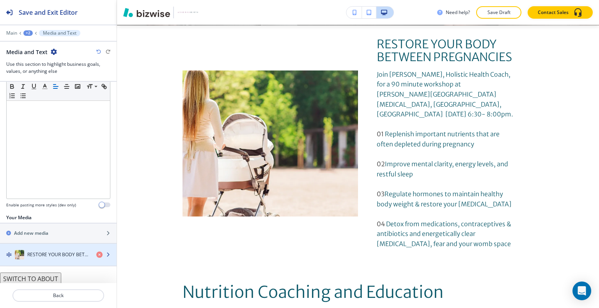
click at [55, 254] on h4 "RESTORE YOUR BODY BETWEEN PREGNANCIES" at bounding box center [58, 254] width 63 height 7
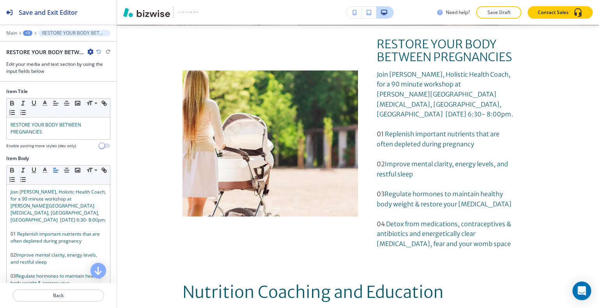
scroll to position [315, 0]
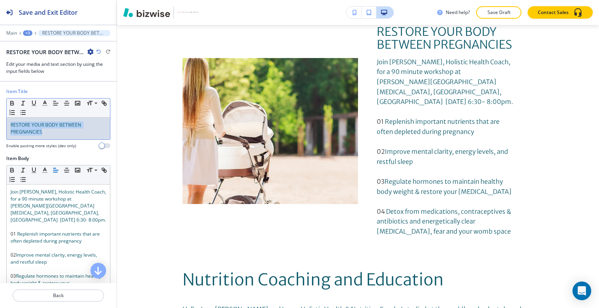
drag, startPoint x: 47, startPoint y: 134, endPoint x: 0, endPoint y: 124, distance: 48.2
click at [0, 124] on div "Item Title Small Normal Large Huge RESTORE YOUR BODY BETWEEN PREGNANCIES Enable…" at bounding box center [58, 121] width 117 height 67
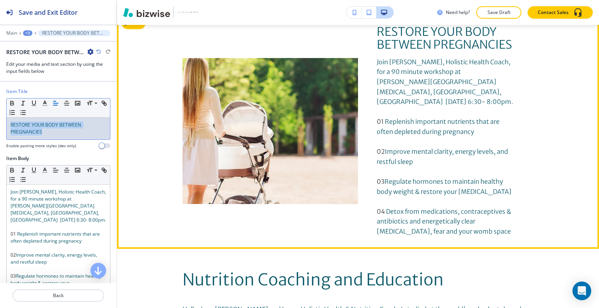
scroll to position [237, 0]
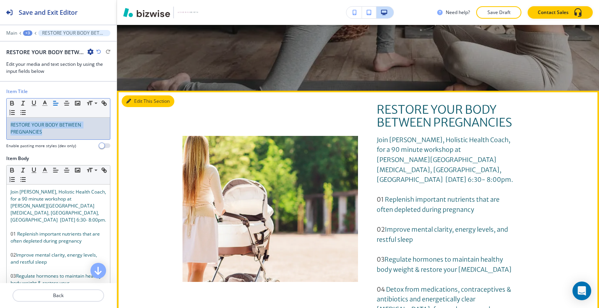
click at [139, 100] on button "Edit This Section" at bounding box center [148, 102] width 53 height 12
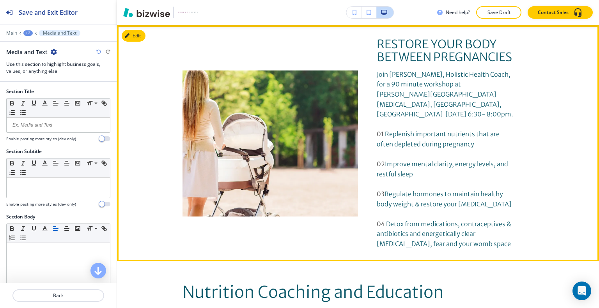
scroll to position [264, 0]
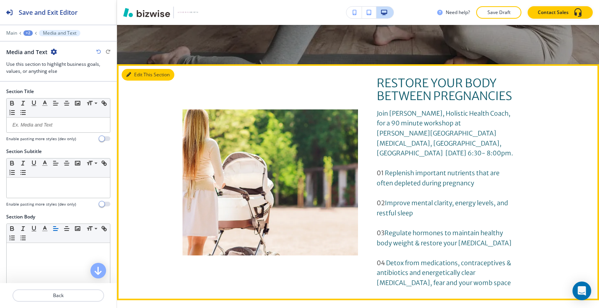
click at [140, 77] on button "Edit This Section" at bounding box center [148, 75] width 53 height 12
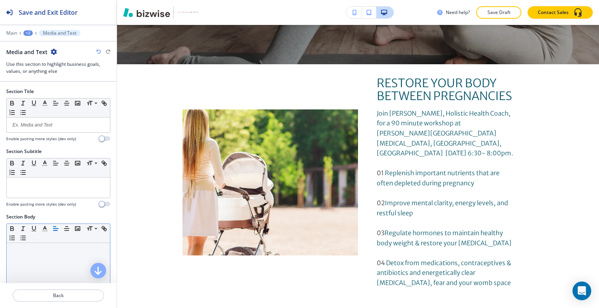
scroll to position [146, 0]
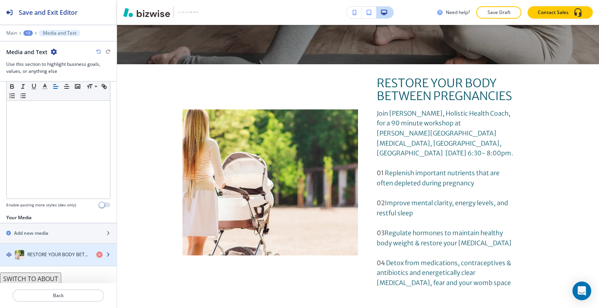
click at [53, 260] on div "button" at bounding box center [58, 263] width 117 height 6
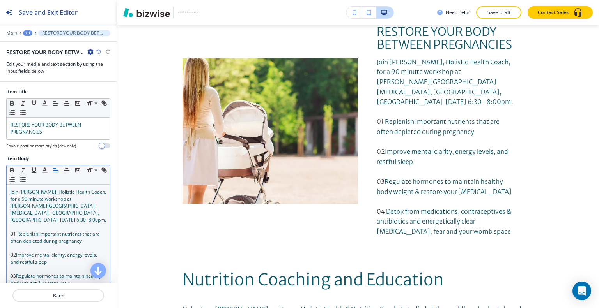
scroll to position [78, 0]
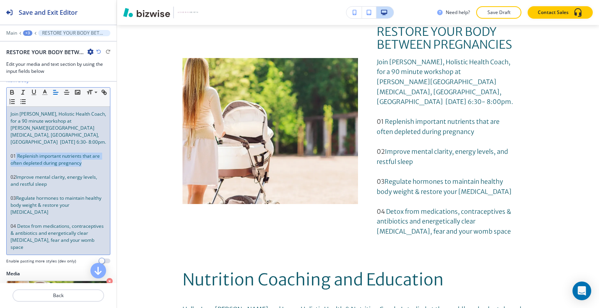
drag, startPoint x: 95, startPoint y: 157, endPoint x: 16, endPoint y: 145, distance: 80.0
click at [16, 153] on p "01 Replenish important nutrients that are often depleted during pregnancy" at bounding box center [59, 160] width 96 height 14
click at [44, 90] on polyline "button" at bounding box center [45, 91] width 3 height 3
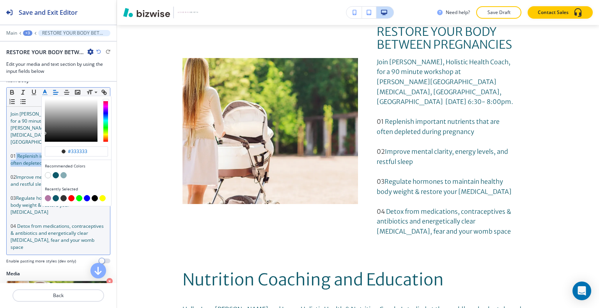
click at [47, 198] on button "button" at bounding box center [48, 198] width 6 height 6
type input "#b376a4"
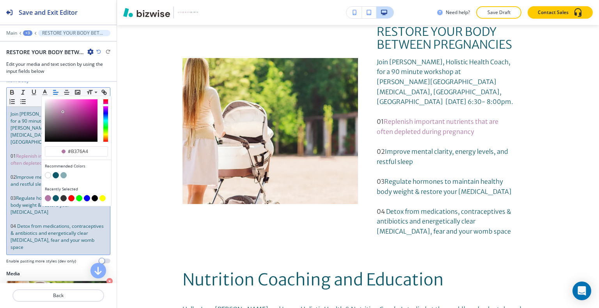
click at [16, 195] on span "Regulate hormones to maintain healthy body weight & restore your pelvic floor" at bounding box center [57, 205] width 92 height 21
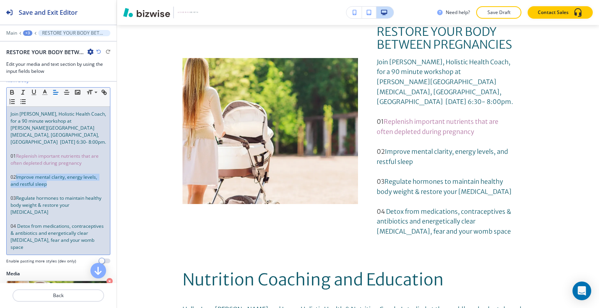
drag, startPoint x: 55, startPoint y: 176, endPoint x: 17, endPoint y: 167, distance: 38.4
click at [17, 174] on p "02 Improve mental clarity, energy levels, and restful sleep" at bounding box center [59, 181] width 96 height 14
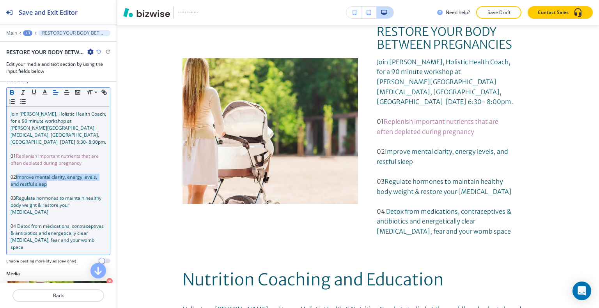
click at [11, 92] on icon "button" at bounding box center [12, 93] width 3 height 2
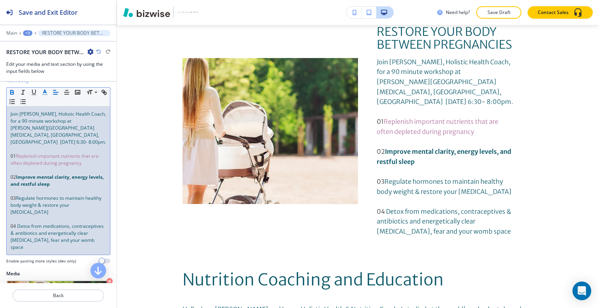
click at [44, 90] on icon "button" at bounding box center [44, 92] width 7 height 7
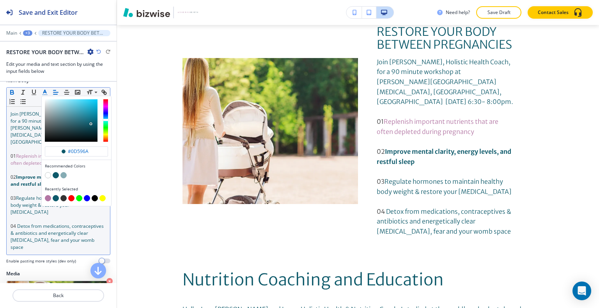
click at [47, 198] on button "button" at bounding box center [48, 198] width 6 height 6
type input "#b376a4"
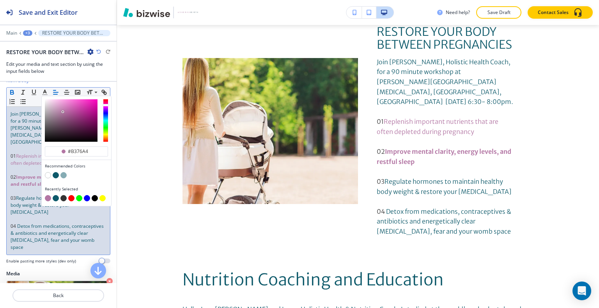
click at [16, 153] on span "Replenish important nutrients that are often depleted during pregnancy" at bounding box center [55, 160] width 89 height 14
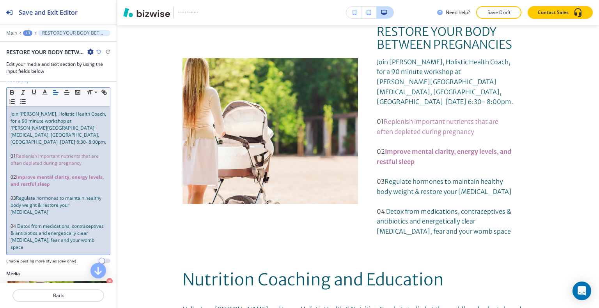
drag, startPoint x: 99, startPoint y: 156, endPoint x: 17, endPoint y: 148, distance: 82.7
click at [17, 153] on p "01 Replenish important nutrients that are often depleted during pregnancy" at bounding box center [59, 160] width 96 height 14
click at [43, 91] on icon "button" at bounding box center [44, 92] width 7 height 7
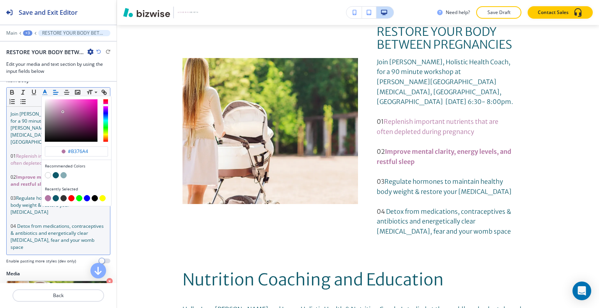
click at [44, 200] on div "Recently Selected" at bounding box center [76, 194] width 69 height 23
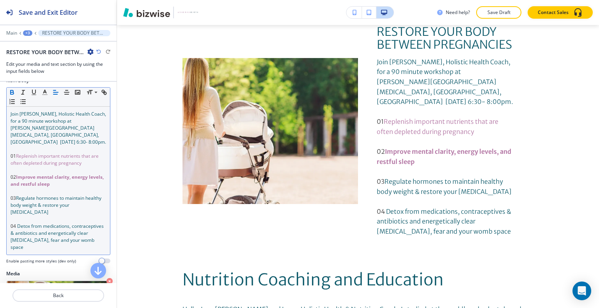
click at [13, 92] on icon "button" at bounding box center [12, 93] width 3 height 2
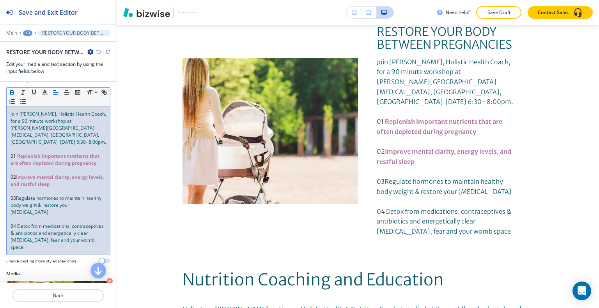
click at [34, 195] on span "Regulate hormones to maintain healthy body weight & restore your pelvic floor" at bounding box center [57, 205] width 92 height 21
drag, startPoint x: 43, startPoint y: 207, endPoint x: 18, endPoint y: 191, distance: 30.4
click at [18, 195] on p "03 Regulate hormones to maintain healthy body weight & restore your pelvic floor" at bounding box center [59, 205] width 96 height 21
click at [12, 90] on icon "button" at bounding box center [12, 91] width 3 height 2
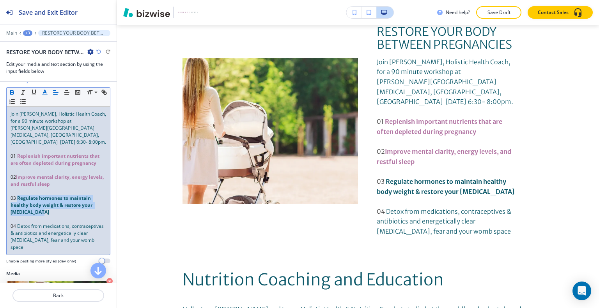
click at [43, 92] on icon "button" at bounding box center [44, 92] width 7 height 7
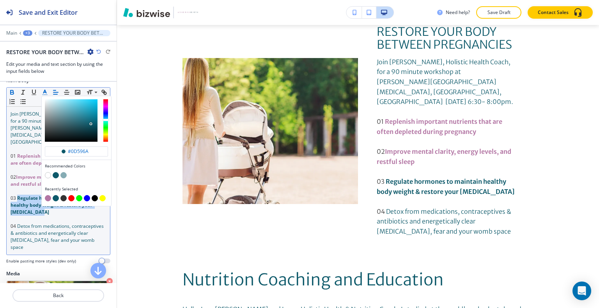
click at [45, 195] on div "button" at bounding box center [76, 199] width 63 height 8
click at [46, 196] on button "button" at bounding box center [48, 198] width 6 height 6
type input "#b376a4"
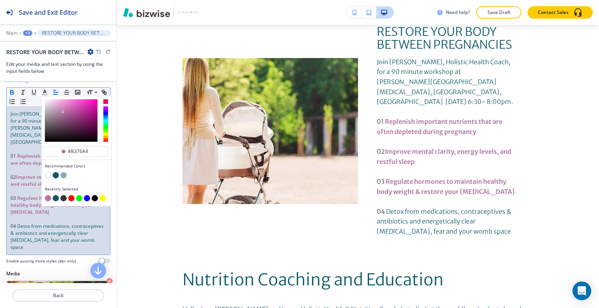
click at [20, 188] on p at bounding box center [59, 191] width 96 height 7
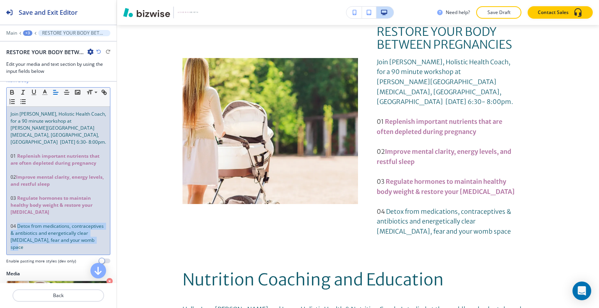
drag, startPoint x: 57, startPoint y: 242, endPoint x: 18, endPoint y: 218, distance: 46.3
click at [18, 223] on p "04 Detox from medications, contraceptives & antibiotics and energetically clear…" at bounding box center [59, 237] width 96 height 28
click at [43, 90] on icon "button" at bounding box center [44, 92] width 7 height 7
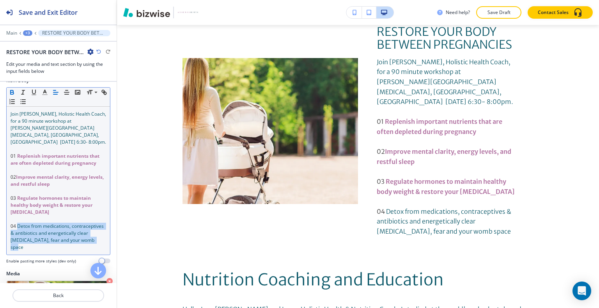
click at [11, 93] on icon "button" at bounding box center [12, 93] width 3 height 2
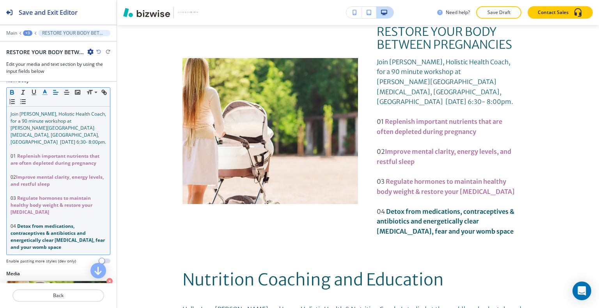
click at [45, 92] on line "button" at bounding box center [45, 92] width 2 height 0
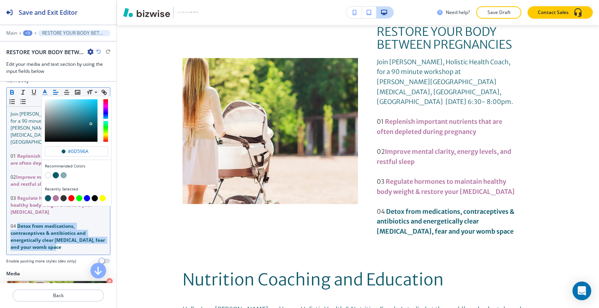
click at [56, 195] on button "button" at bounding box center [56, 198] width 6 height 6
type input "#b376a4"
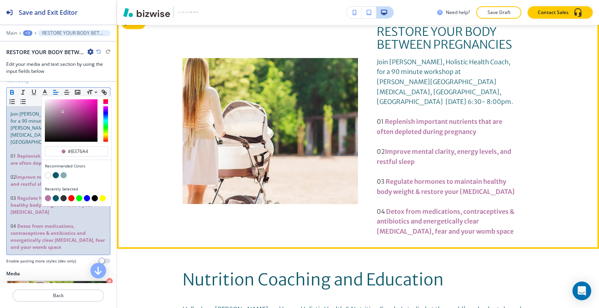
click at [247, 223] on div "RESTORE YOUR BODY BETWEEN PREGNANCIES Join Doula Kiana, Holistic Health Coach, …" at bounding box center [357, 131] width 351 height 212
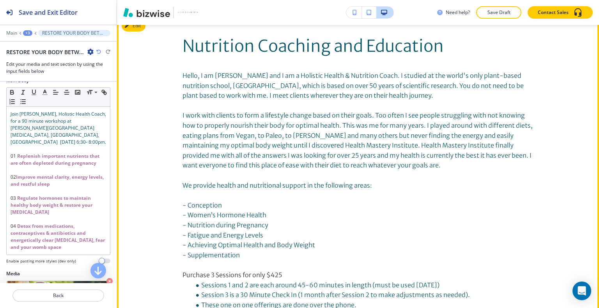
scroll to position [471, 0]
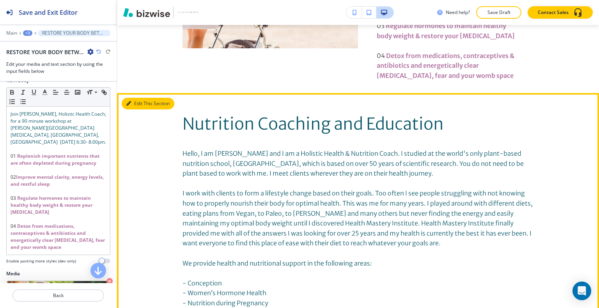
click at [133, 98] on button "Edit This Section" at bounding box center [148, 104] width 53 height 12
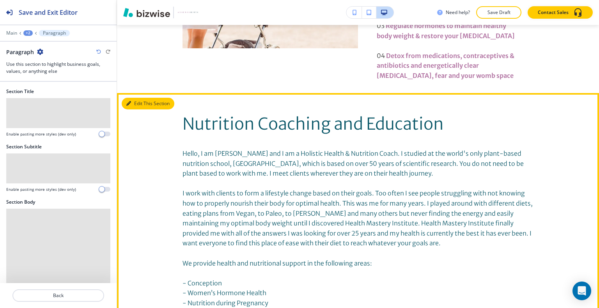
scroll to position [529, 0]
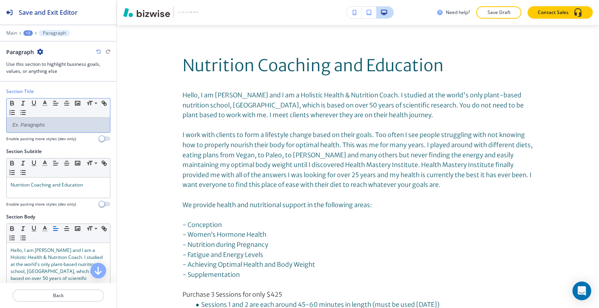
click at [75, 122] on p at bounding box center [59, 125] width 96 height 7
click at [78, 105] on icon "button" at bounding box center [77, 103] width 7 height 7
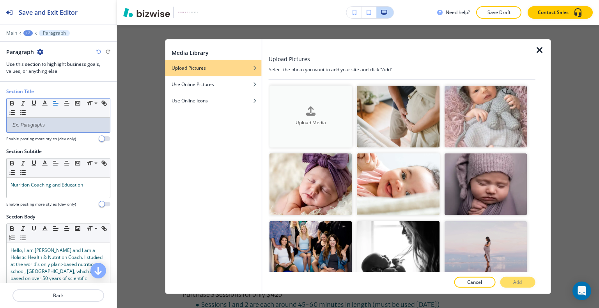
click at [308, 119] on h4 "Upload Media" at bounding box center [310, 122] width 83 height 7
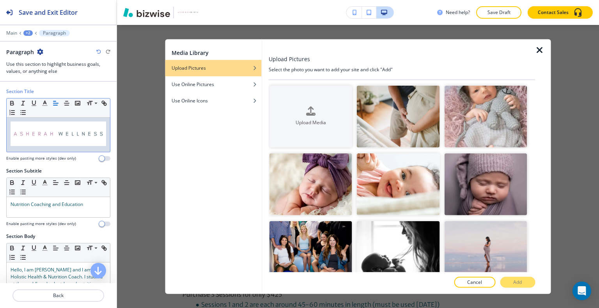
click at [11, 130] on img at bounding box center [59, 134] width 96 height 25
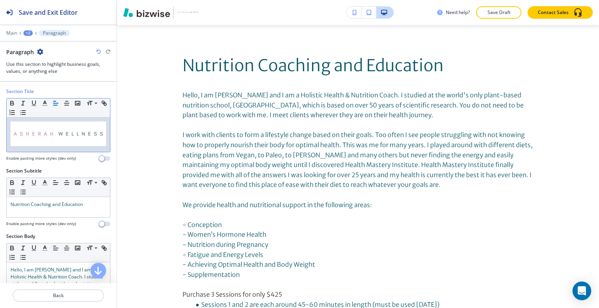
click at [9, 135] on div at bounding box center [58, 135] width 103 height 34
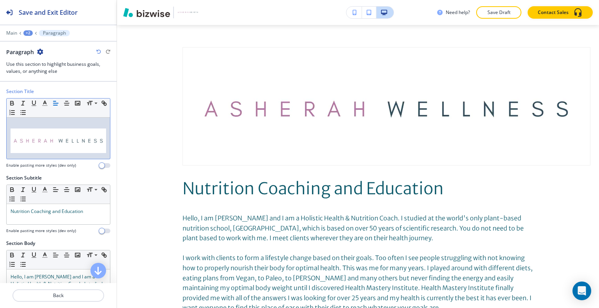
click at [90, 140] on img at bounding box center [59, 141] width 96 height 25
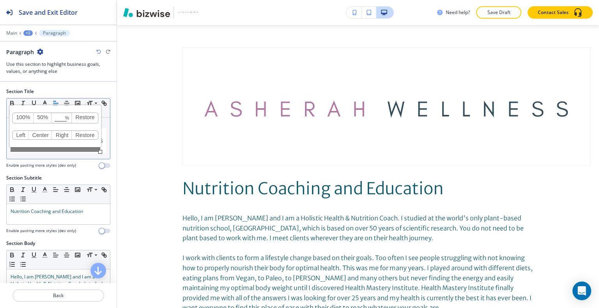
click at [41, 132] on link "Center" at bounding box center [40, 135] width 23 height 9
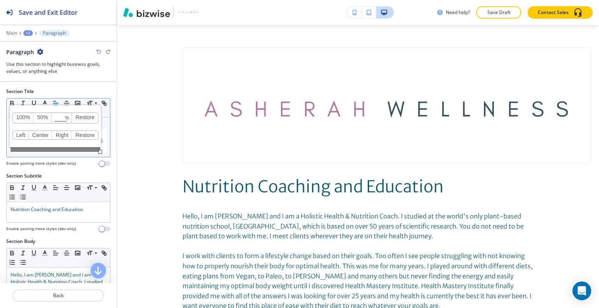
click at [40, 136] on link "Center" at bounding box center [40, 135] width 23 height 9
click at [42, 117] on link "50%" at bounding box center [43, 118] width 18 height 10
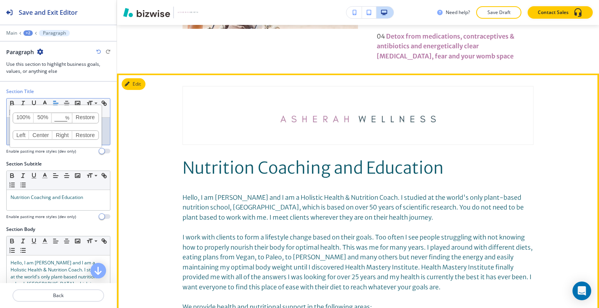
scroll to position [607, 0]
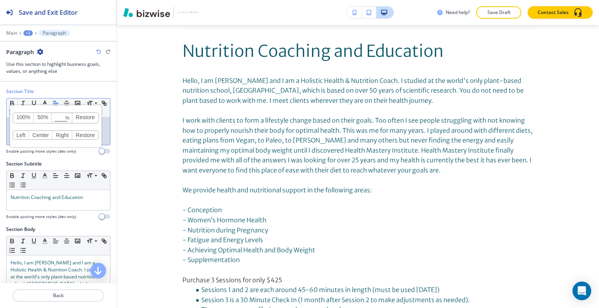
click at [496, 18] on button "Save Draft" at bounding box center [498, 12] width 45 height 12
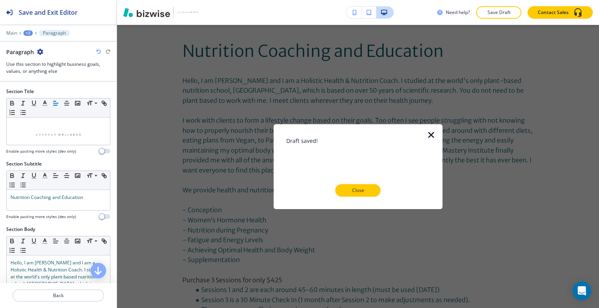
click at [374, 198] on div at bounding box center [358, 203] width 144 height 12
click at [358, 189] on p "Close" at bounding box center [357, 190] width 25 height 7
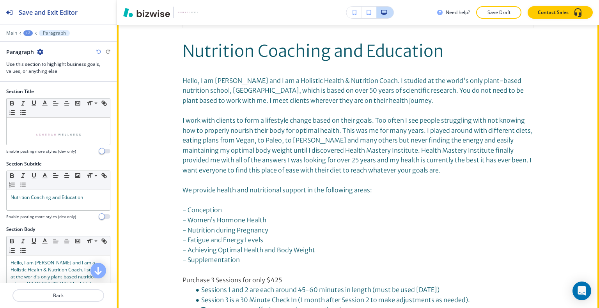
scroll to position [529, 0]
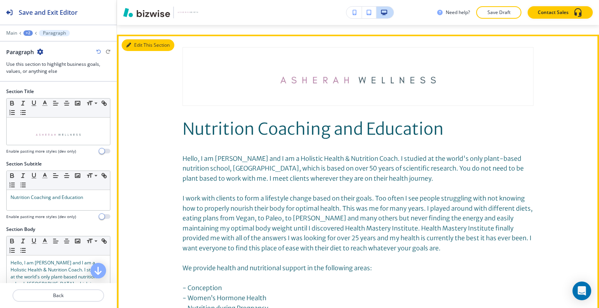
click at [137, 39] on button "Edit This Section" at bounding box center [148, 45] width 53 height 12
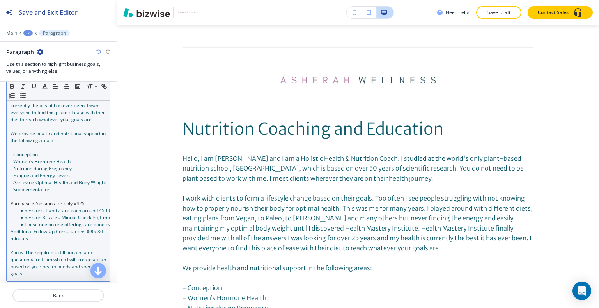
scroll to position [425, 0]
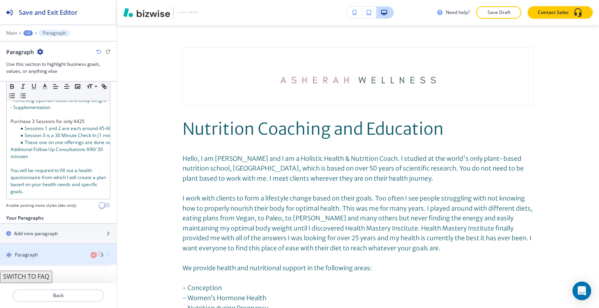
click at [45, 251] on div "Paragraph" at bounding box center [58, 253] width 117 height 19
click at [45, 251] on div "Paragraph" at bounding box center [45, 254] width 90 height 7
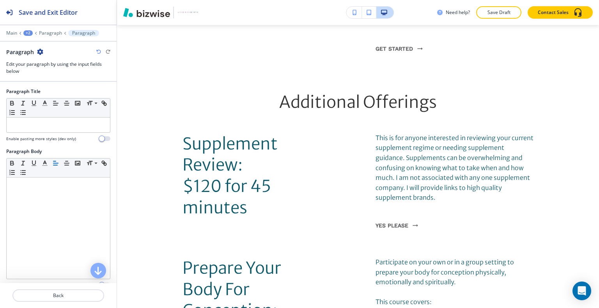
scroll to position [114, 0]
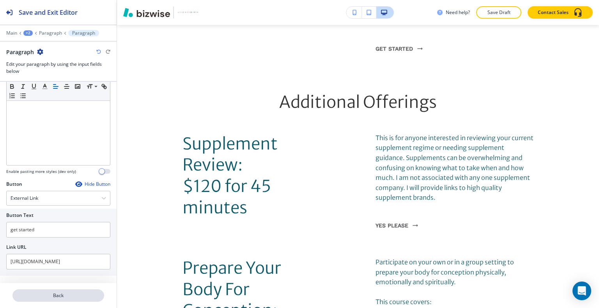
click at [57, 301] on button "Back" at bounding box center [58, 296] width 92 height 12
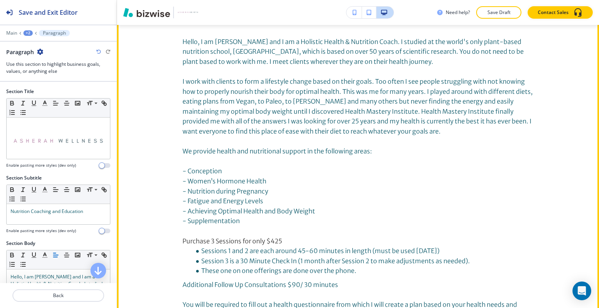
scroll to position [490, 0]
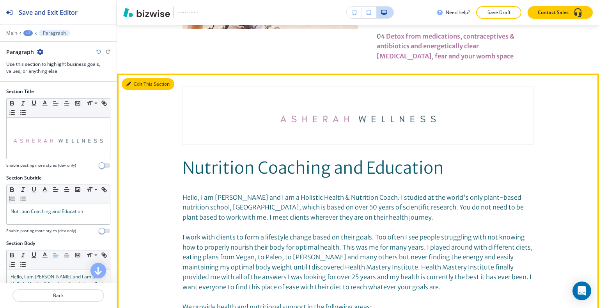
click at [139, 78] on button "Edit This Section" at bounding box center [148, 84] width 53 height 12
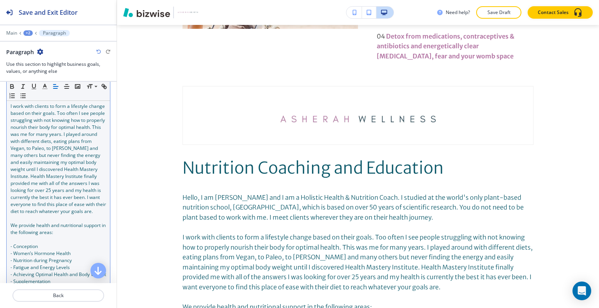
scroll to position [390, 0]
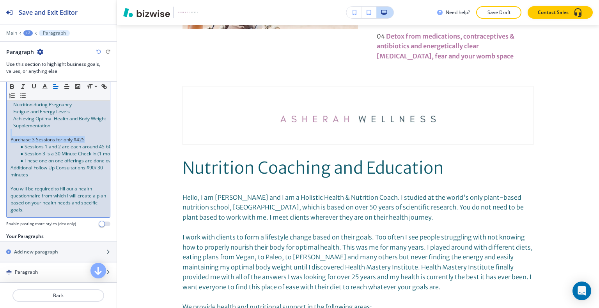
drag, startPoint x: 86, startPoint y: 164, endPoint x: 11, endPoint y: 146, distance: 76.9
click at [0, 156] on div "Section Body Small Normal Large Huge Hello, I am Kiana and I am a Holistic Heal…" at bounding box center [58, 41] width 117 height 383
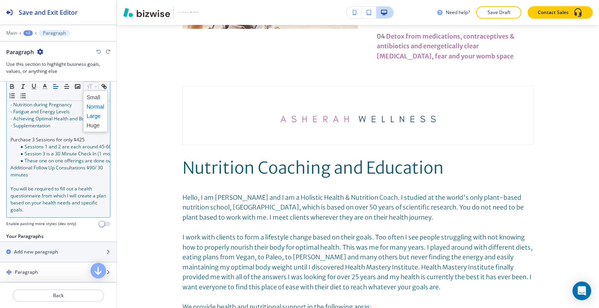
click at [98, 114] on span at bounding box center [96, 115] width 18 height 9
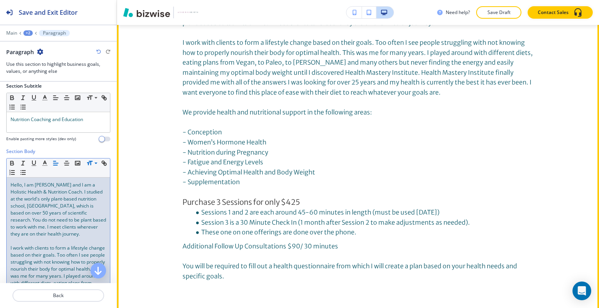
scroll to position [724, 0]
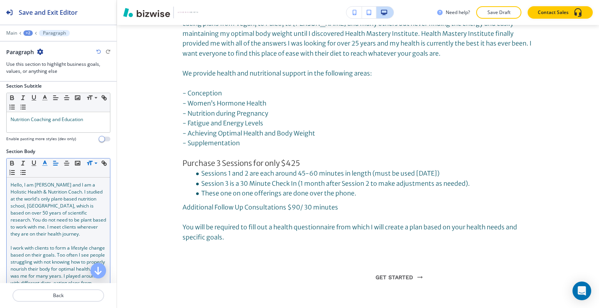
click at [45, 162] on icon "button" at bounding box center [44, 163] width 7 height 7
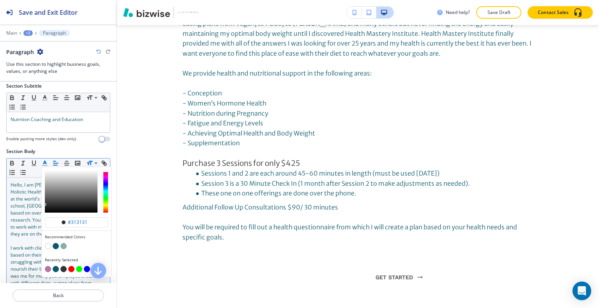
click at [48, 268] on button "button" at bounding box center [48, 269] width 6 height 6
type input "#b376a4"
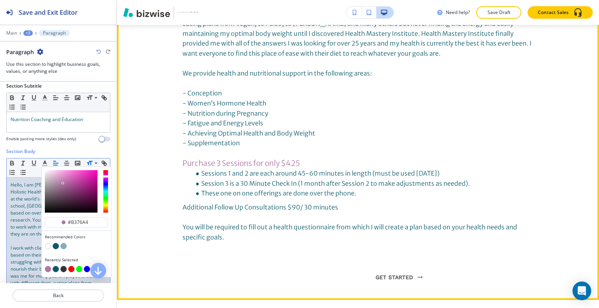
click at [274, 197] on p "Hello, I am Kiana and I am a Holistic Health & Nutrition Coach. I studied at th…" at bounding box center [357, 101] width 351 height 284
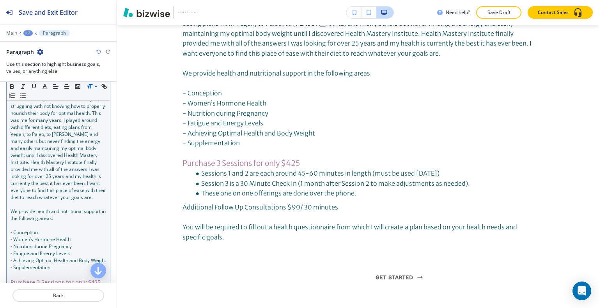
scroll to position [365, 0]
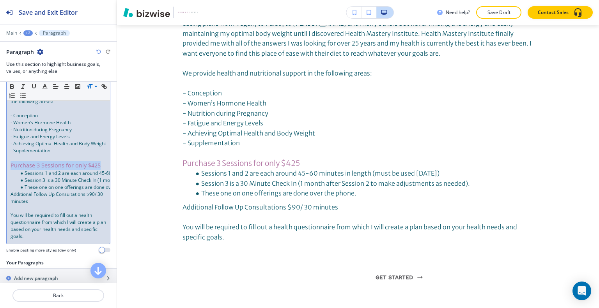
drag, startPoint x: 98, startPoint y: 191, endPoint x: 0, endPoint y: 187, distance: 97.9
click at [0, 187] on div "Section Body Small Normal Large Huge Hello, I am Kiana and I am a Holistic Heal…" at bounding box center [58, 67] width 117 height 384
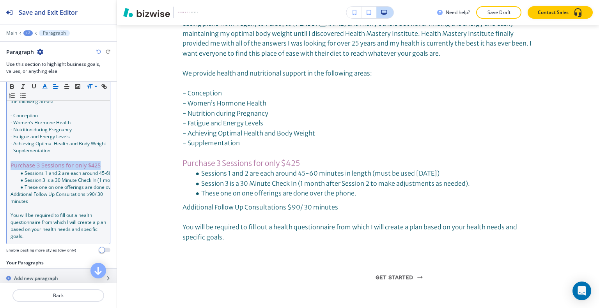
click at [48, 85] on icon "button" at bounding box center [44, 86] width 7 height 7
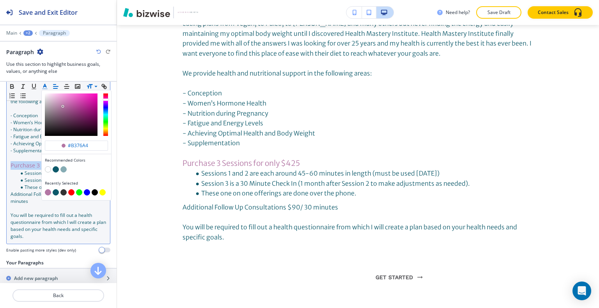
click at [48, 192] on button "button" at bounding box center [48, 192] width 6 height 6
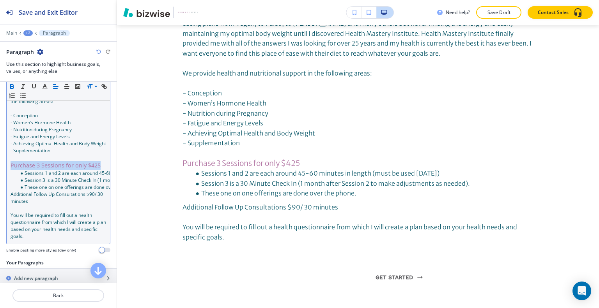
click at [10, 85] on icon "button" at bounding box center [12, 86] width 7 height 7
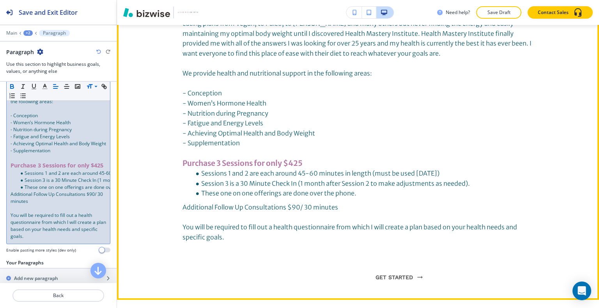
click at [287, 170] on span "Sessions 1 and 2 are each around 45-60 minutes in length (must be used within 2…" at bounding box center [320, 174] width 238 height 8
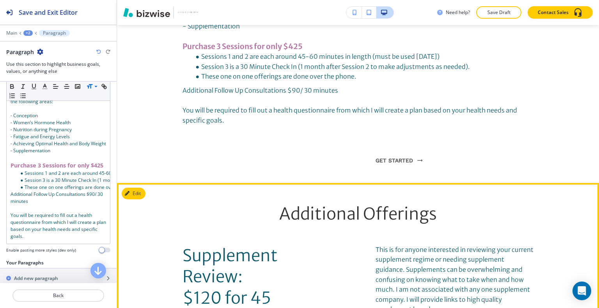
scroll to position [958, 0]
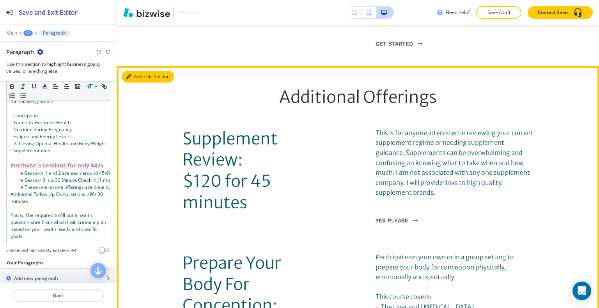
click at [142, 75] on button "Edit This Section" at bounding box center [148, 77] width 53 height 12
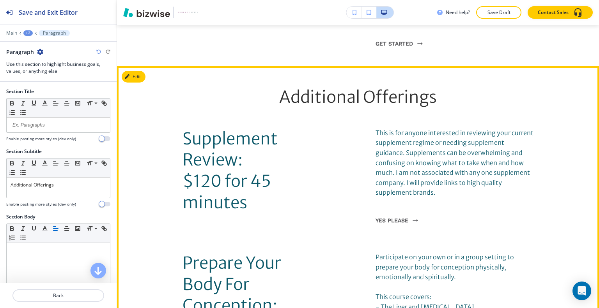
scroll to position [998, 0]
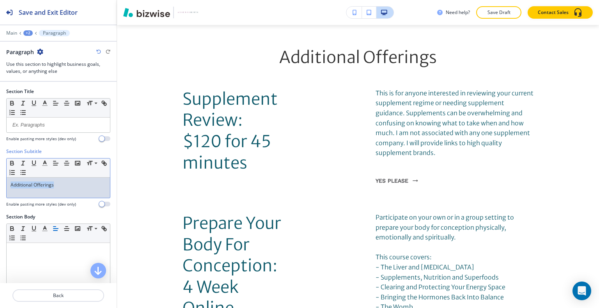
drag, startPoint x: 64, startPoint y: 187, endPoint x: 0, endPoint y: 166, distance: 67.6
click at [0, 166] on div "Section Subtitle Small Normal Large Huge Additional Offerings Enable pasting mo…" at bounding box center [58, 180] width 117 height 65
click at [47, 164] on icon "button" at bounding box center [44, 163] width 7 height 7
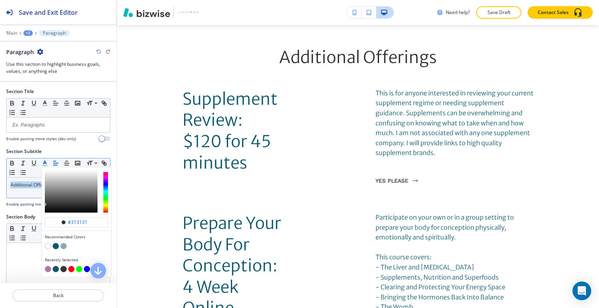
click at [51, 269] on div "button" at bounding box center [76, 270] width 63 height 8
click at [50, 270] on button "button" at bounding box center [48, 269] width 6 height 6
type input "#b376a4"
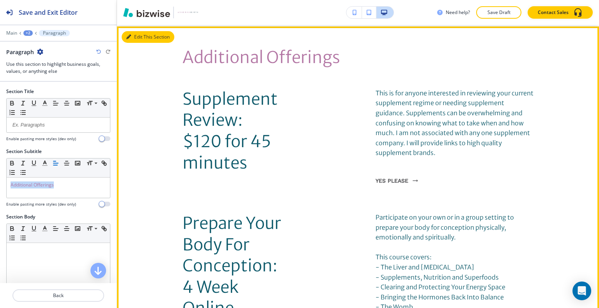
click at [140, 33] on button "Edit This Section" at bounding box center [148, 37] width 53 height 12
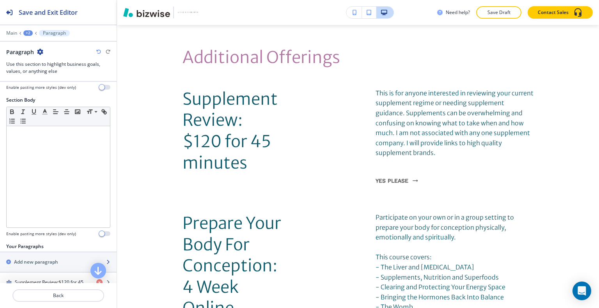
scroll to position [204, 0]
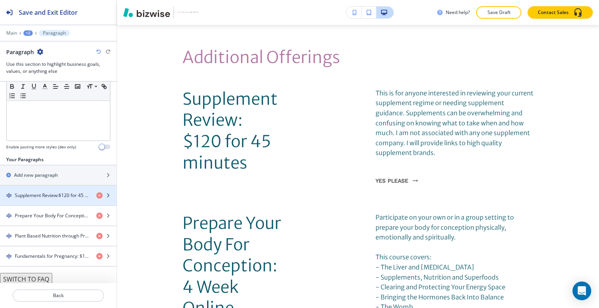
click at [50, 192] on h4 "Supplement Review:﻿$120 for 45 minutes" at bounding box center [52, 195] width 75 height 7
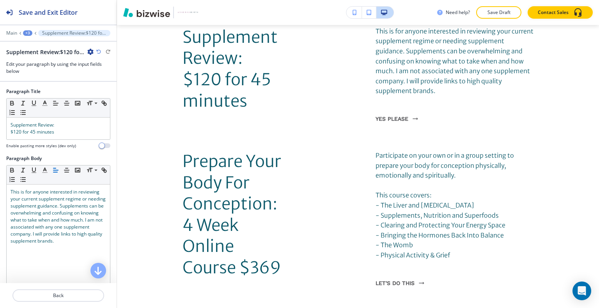
scroll to position [121, 0]
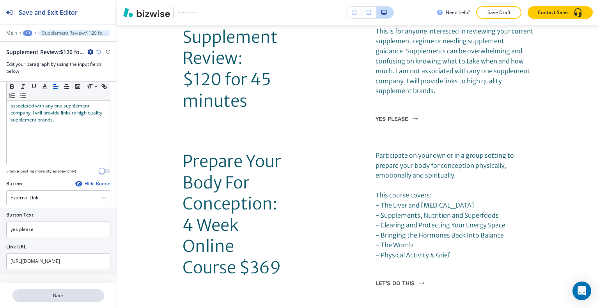
click at [50, 295] on p "Back" at bounding box center [58, 295] width 90 height 7
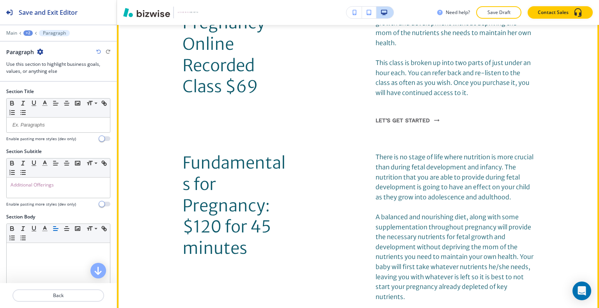
scroll to position [1505, 0]
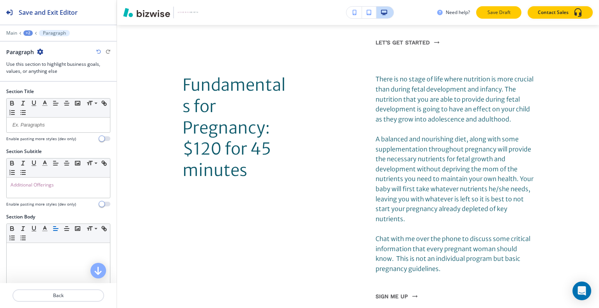
click at [492, 18] on div "Need help? Save Draft Contact Sales" at bounding box center [358, 12] width 482 height 25
click at [493, 12] on p "Save Draft" at bounding box center [498, 12] width 25 height 7
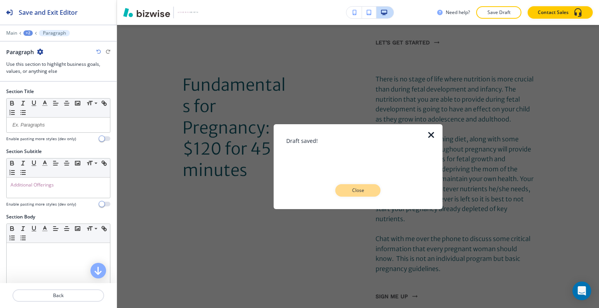
click at [365, 195] on button "Close" at bounding box center [357, 190] width 45 height 12
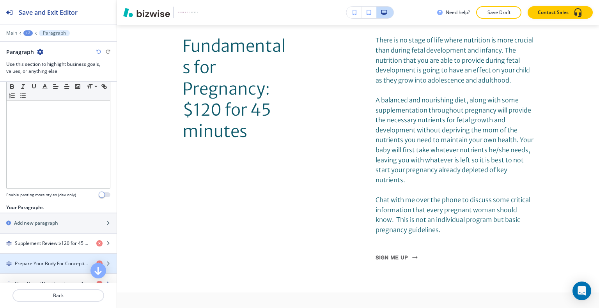
scroll to position [195, 0]
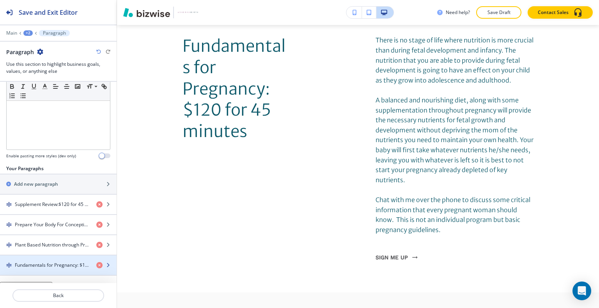
click at [45, 262] on h4 "Fundamentals for Pregnancy: $120 for 45 minutes" at bounding box center [52, 265] width 75 height 7
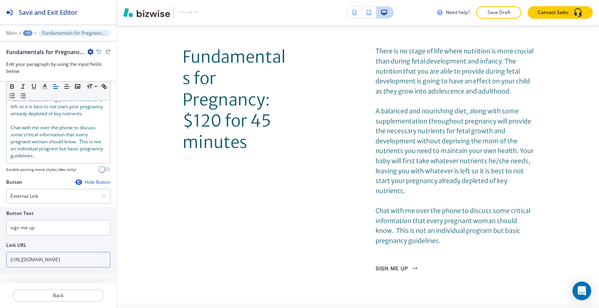
scroll to position [203, 0]
drag, startPoint x: 59, startPoint y: 296, endPoint x: 117, endPoint y: 259, distance: 68.7
click at [58, 296] on p "Back" at bounding box center [58, 295] width 90 height 7
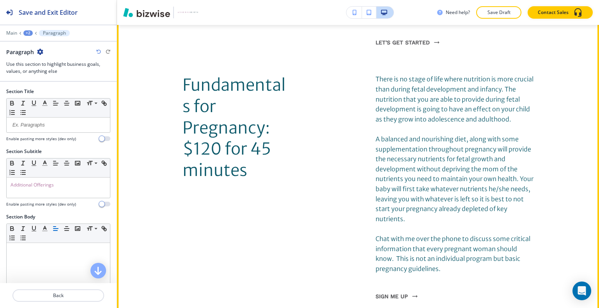
scroll to position [1622, 0]
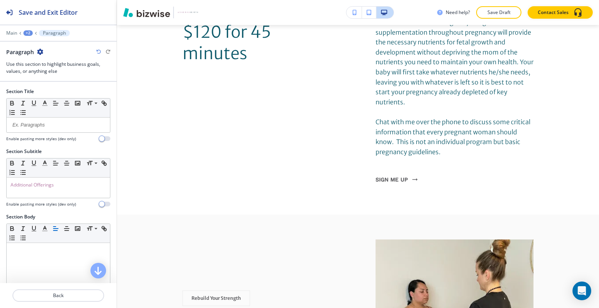
drag, startPoint x: 55, startPoint y: 8, endPoint x: 217, endPoint y: 81, distance: 177.8
click at [56, 8] on h2 "Save and Exit Editor" at bounding box center [48, 12] width 59 height 9
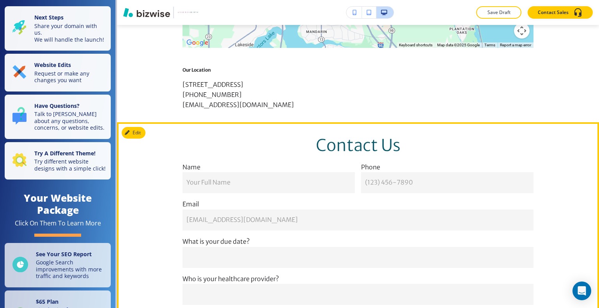
scroll to position [2284, 0]
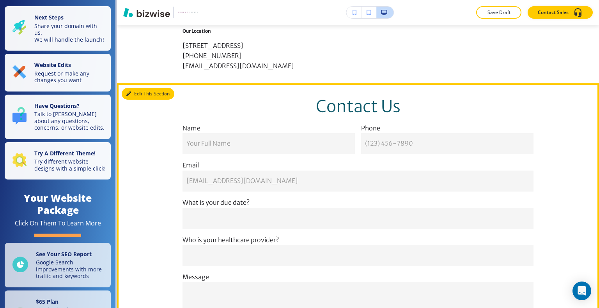
click at [139, 88] on button "Edit This Section" at bounding box center [148, 94] width 53 height 12
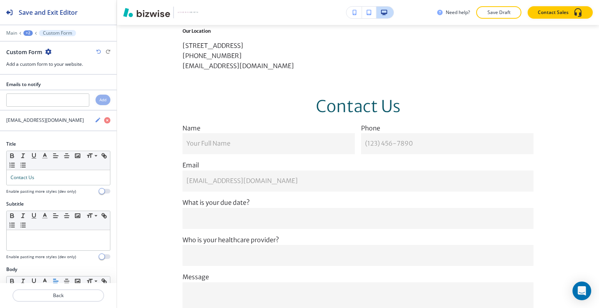
scroll to position [2331, 0]
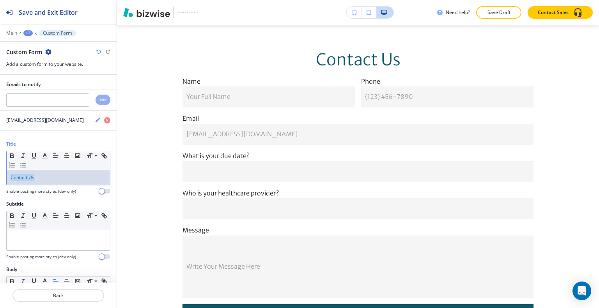
drag, startPoint x: 60, startPoint y: 177, endPoint x: 5, endPoint y: 165, distance: 55.6
click at [0, 170] on div "Title Small Normal Large Huge Contact Us Enable pasting more styles (dev only)" at bounding box center [58, 171] width 117 height 60
click at [56, 157] on icon "button" at bounding box center [55, 155] width 7 height 7
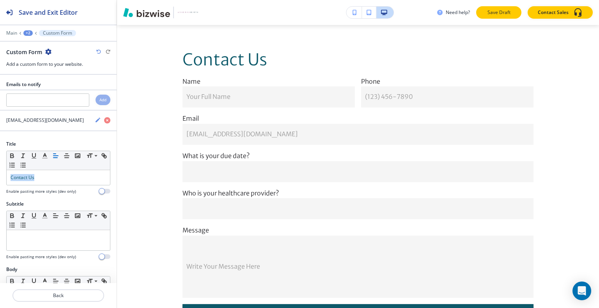
click at [499, 17] on button "Save Draft" at bounding box center [498, 12] width 45 height 12
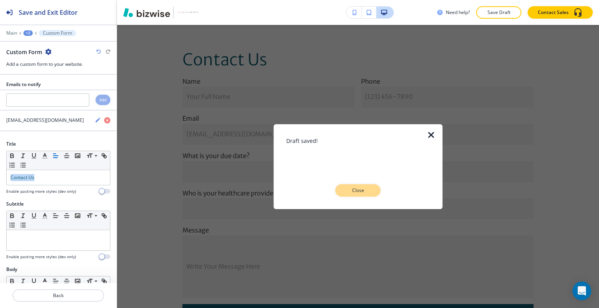
click at [365, 189] on p "Close" at bounding box center [357, 190] width 25 height 7
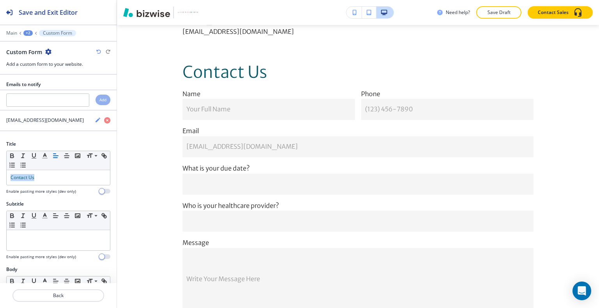
scroll to position [2393, 0]
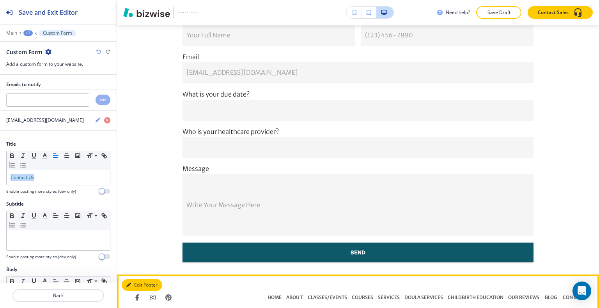
click at [137, 279] on button "Edit Footer" at bounding box center [142, 285] width 41 height 12
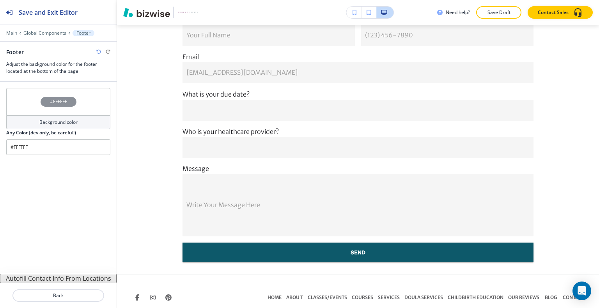
click at [17, 95] on div "#FFFFFF" at bounding box center [58, 101] width 104 height 27
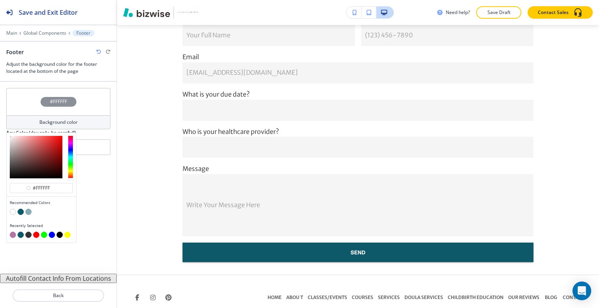
click at [24, 212] on div at bounding box center [41, 213] width 63 height 8
click at [22, 211] on button "button" at bounding box center [21, 212] width 6 height 6
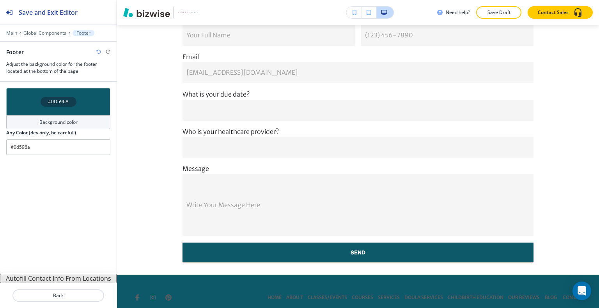
click at [31, 104] on div "#0D596A" at bounding box center [58, 101] width 104 height 27
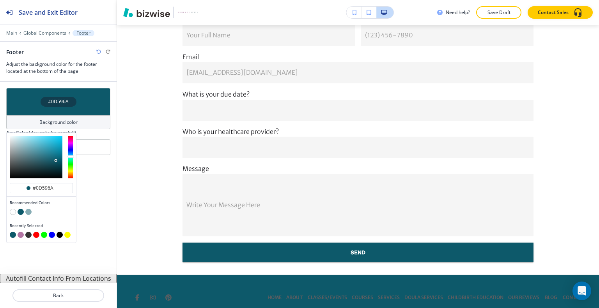
click at [21, 235] on button "button" at bounding box center [21, 235] width 6 height 6
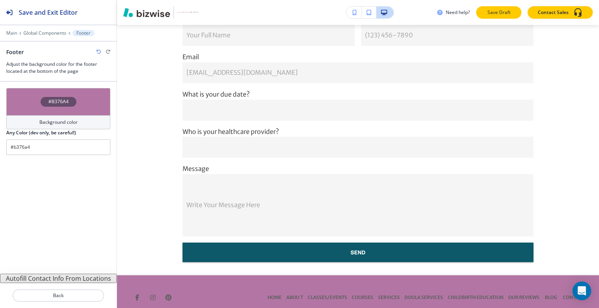
click at [493, 13] on p "Save Draft" at bounding box center [498, 12] width 25 height 7
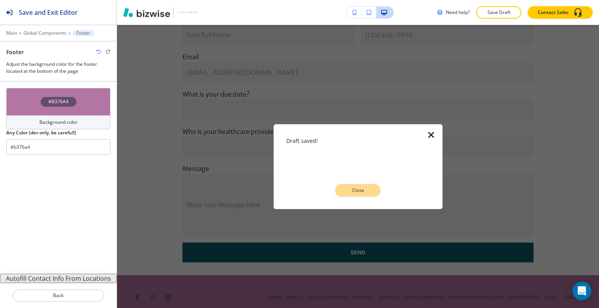
click at [345, 186] on button "Close" at bounding box center [357, 190] width 45 height 12
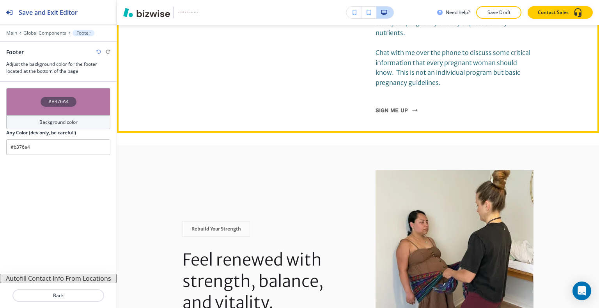
scroll to position [1652, 0]
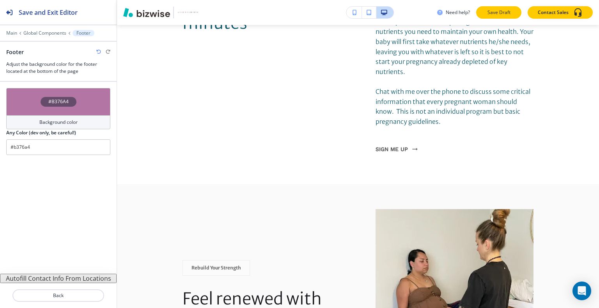
click at [500, 14] on p "Save Draft" at bounding box center [498, 12] width 25 height 7
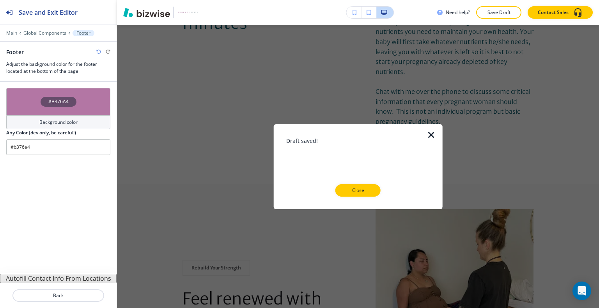
drag, startPoint x: 358, startPoint y: 193, endPoint x: 296, endPoint y: 134, distance: 86.0
click at [359, 195] on button "Close" at bounding box center [357, 190] width 45 height 12
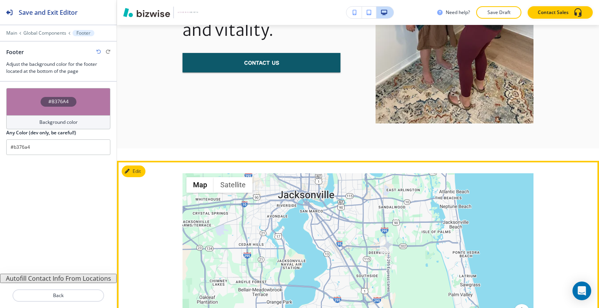
scroll to position [2003, 0]
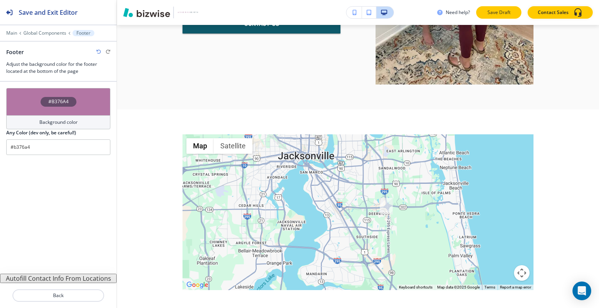
click at [500, 17] on button "Save Draft" at bounding box center [498, 12] width 45 height 12
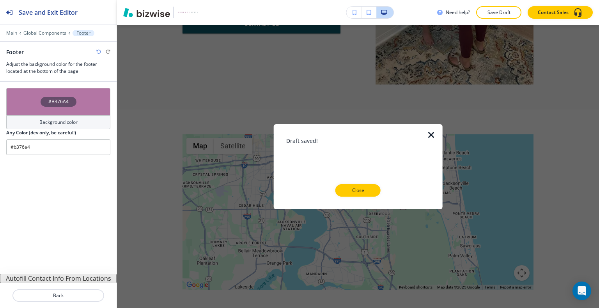
click at [359, 197] on div at bounding box center [358, 203] width 144 height 12
click at [359, 194] on button "Close" at bounding box center [357, 190] width 45 height 12
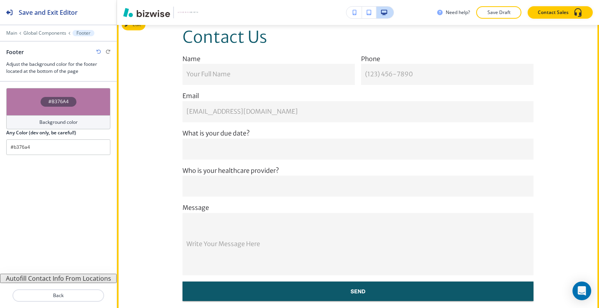
scroll to position [2393, 0]
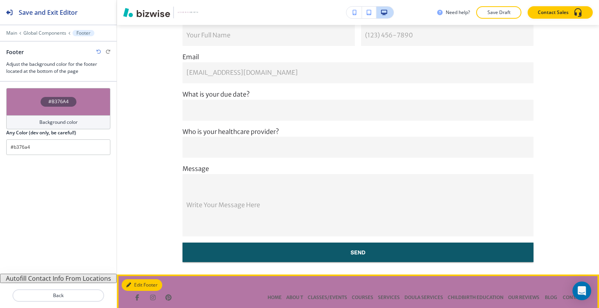
click at [135, 279] on button "Edit Footer" at bounding box center [142, 285] width 41 height 12
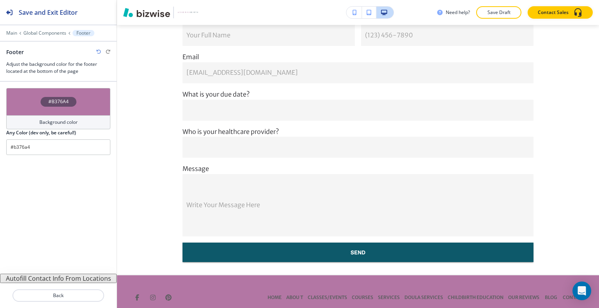
click at [27, 95] on div "#B376A4" at bounding box center [58, 101] width 104 height 27
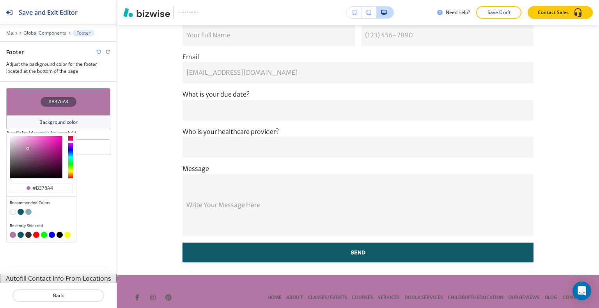
click at [30, 210] on button "button" at bounding box center [28, 212] width 6 height 6
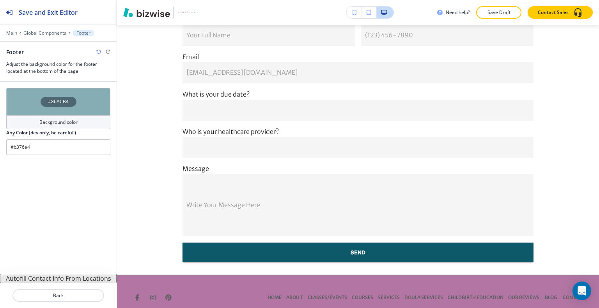
type input "#86acb4"
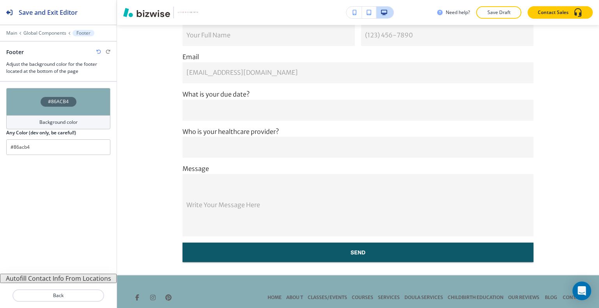
click at [504, 23] on div "Need help? Save Draft Contact Sales" at bounding box center [358, 12] width 482 height 25
click at [502, 14] on p "Save Draft" at bounding box center [498, 12] width 25 height 7
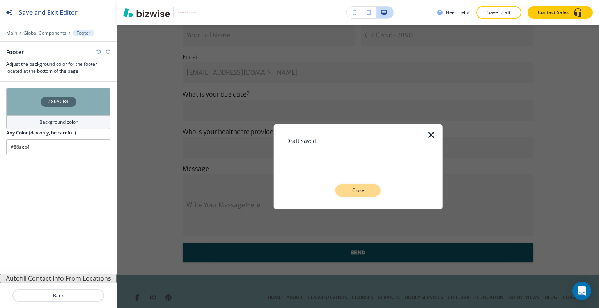
click at [362, 191] on p "Close" at bounding box center [357, 190] width 25 height 7
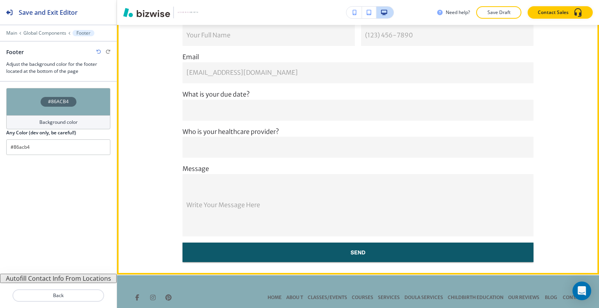
scroll to position [2315, 0]
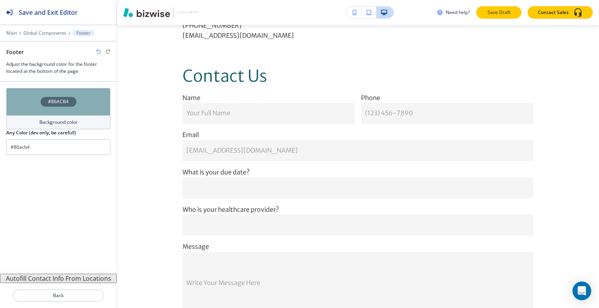
click at [502, 13] on p "Save Draft" at bounding box center [498, 12] width 25 height 7
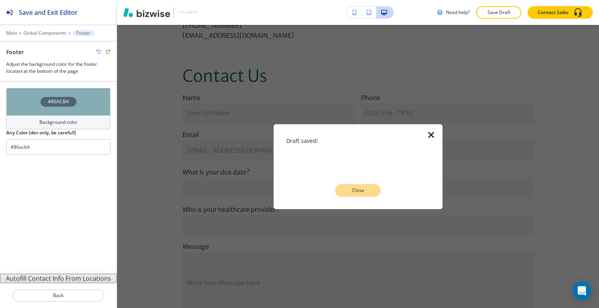
click at [363, 186] on button "Close" at bounding box center [357, 190] width 45 height 12
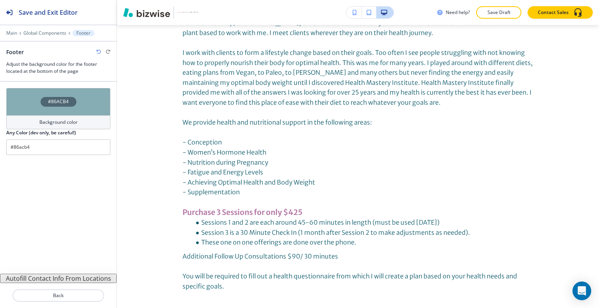
scroll to position [0, 0]
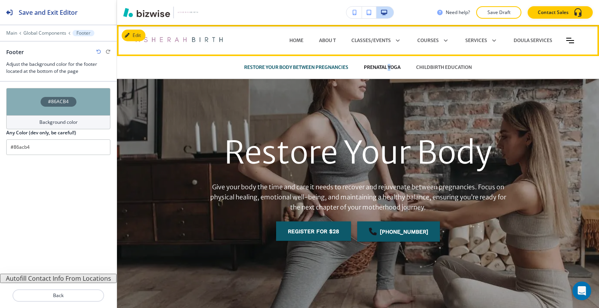
click at [388, 68] on p "PRENATAL YOGA" at bounding box center [382, 67] width 37 height 7
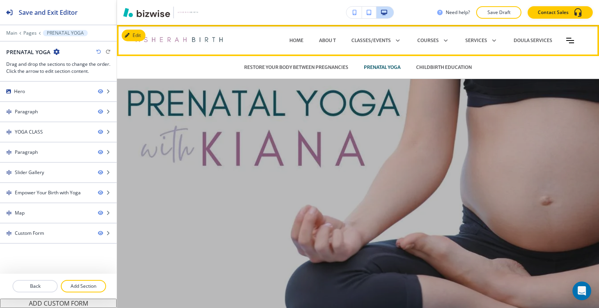
click at [375, 61] on div "PRENATAL YOGA" at bounding box center [382, 67] width 52 height 23
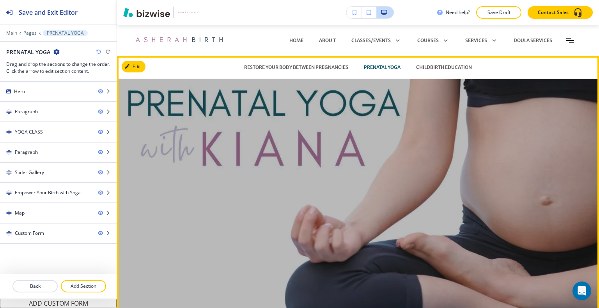
click at [334, 181] on div at bounding box center [357, 192] width 351 height 247
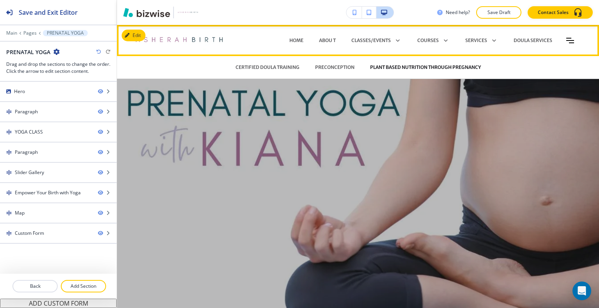
click at [409, 69] on p "PLANT BASED NUTRITION THROUGH PREGNANCY" at bounding box center [425, 67] width 111 height 7
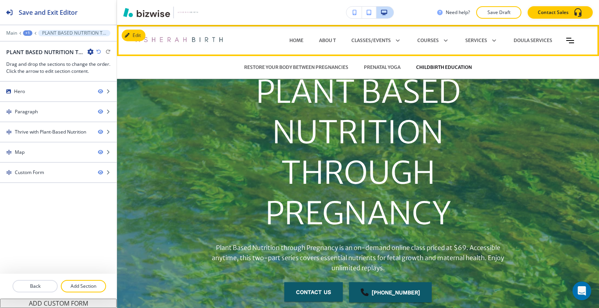
click at [427, 67] on p "CHILDBIRTH EDUCATION" at bounding box center [444, 67] width 56 height 7
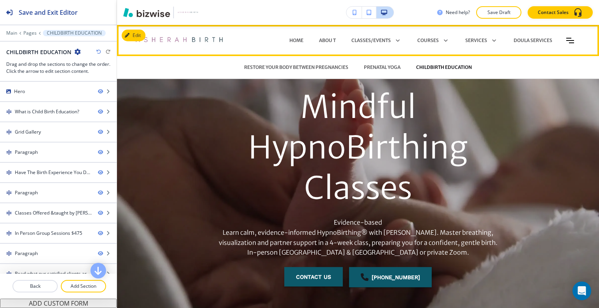
click at [433, 68] on p "CHILDBIRTH EDUCATION" at bounding box center [444, 67] width 56 height 7
click at [421, 65] on p "CHILDBIRTH EDUCATION" at bounding box center [444, 67] width 56 height 7
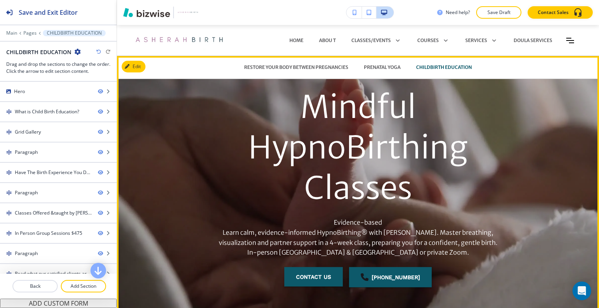
click at [456, 97] on p "Mindful HypnoBirthing Classes" at bounding box center [357, 148] width 299 height 122
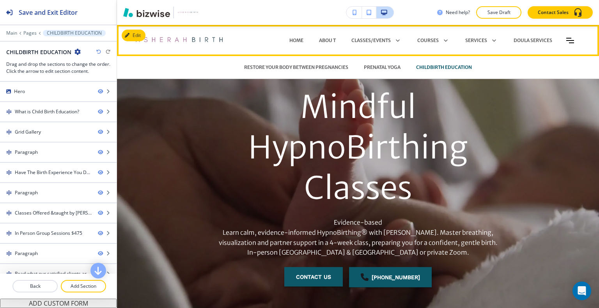
click at [433, 75] on div "CHILDBIRTH EDUCATION" at bounding box center [443, 67] width 71 height 23
click at [428, 67] on p "CHILDBIRTH EDUCATION" at bounding box center [444, 67] width 56 height 7
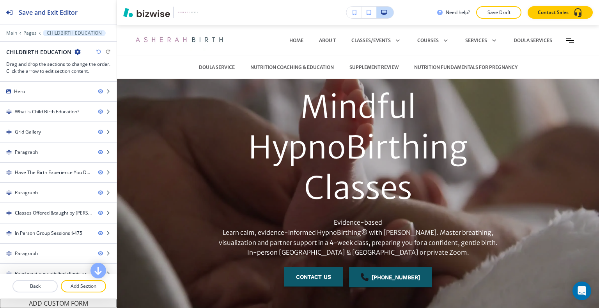
click at [489, 12] on p "Save Draft" at bounding box center [498, 12] width 25 height 7
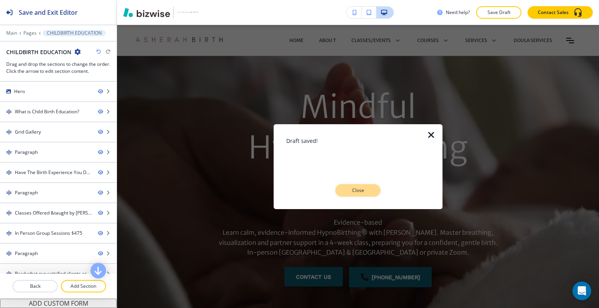
click at [356, 191] on p "Close" at bounding box center [357, 190] width 25 height 7
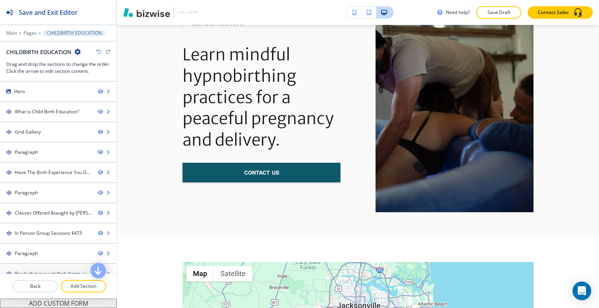
scroll to position [7057, 0]
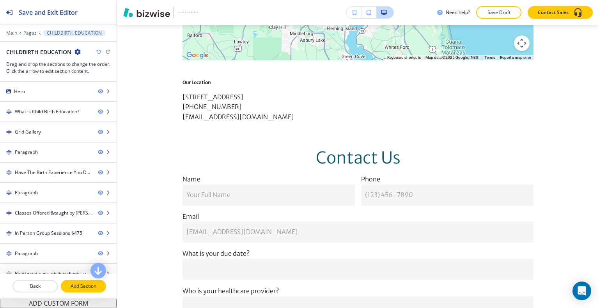
click at [93, 288] on p "Add Section" at bounding box center [84, 286] width 44 height 7
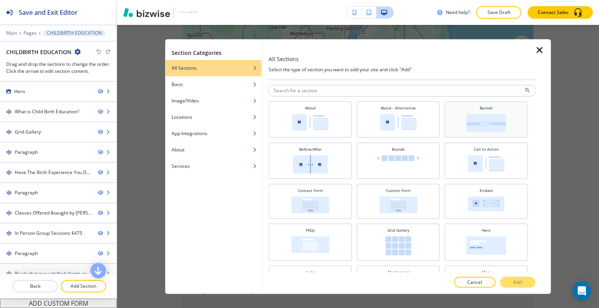
click at [466, 116] on img at bounding box center [486, 123] width 40 height 18
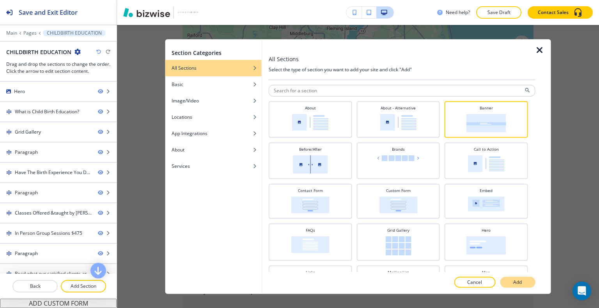
click at [526, 281] on button "Add" at bounding box center [517, 282] width 35 height 11
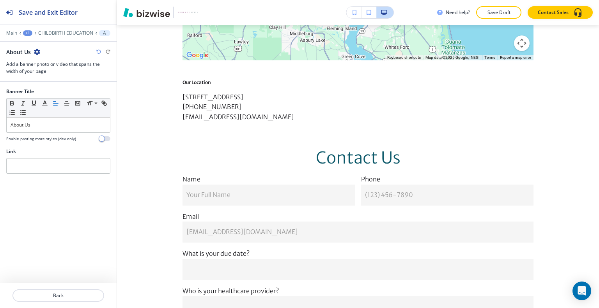
scroll to position [7099, 0]
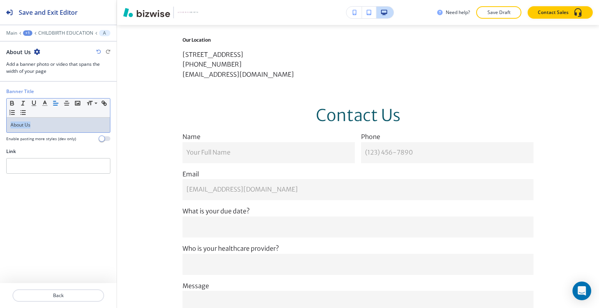
drag, startPoint x: 51, startPoint y: 127, endPoint x: 34, endPoint y: 125, distance: 17.2
click at [0, 124] on div "Banner Title Small Normal Large Huge About Us Enable pasting more styles (dev o…" at bounding box center [58, 118] width 117 height 60
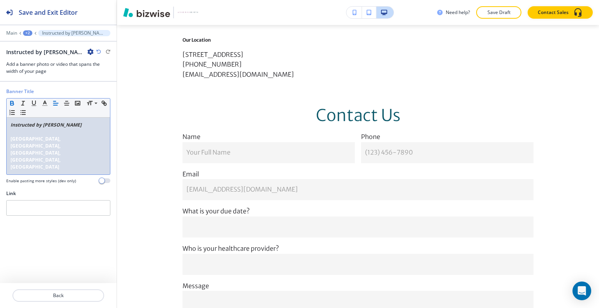
click at [9, 138] on div "Instructed by Doula Vonda Jacksonville, St. Augustine, Gainesville, Lake City, …" at bounding box center [58, 146] width 103 height 57
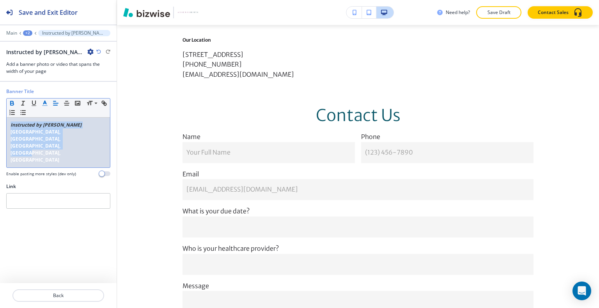
drag, startPoint x: 76, startPoint y: 142, endPoint x: 44, endPoint y: 106, distance: 47.2
click at [0, 111] on div "Banner Title Small Normal Large Huge Instructed by Doula Vonda Jacksonville, St…" at bounding box center [58, 135] width 117 height 95
click at [47, 103] on icon "button" at bounding box center [44, 103] width 7 height 7
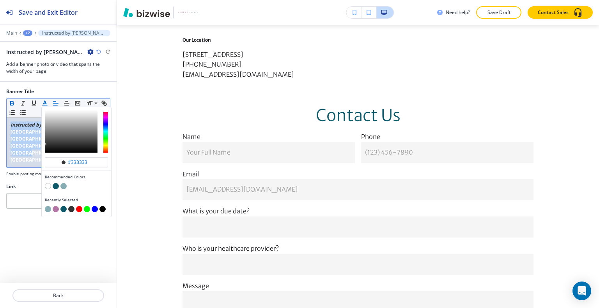
click at [51, 212] on div "button" at bounding box center [76, 210] width 63 height 8
click at [57, 209] on button "button" at bounding box center [56, 209] width 6 height 6
type input "#b376a4"
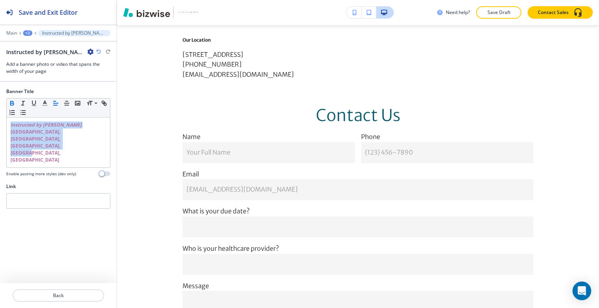
click at [98, 52] on icon "button" at bounding box center [98, 52] width 5 height 5
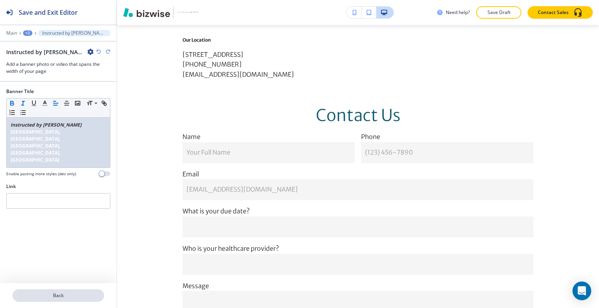
click at [58, 296] on p "Back" at bounding box center [58, 295] width 90 height 7
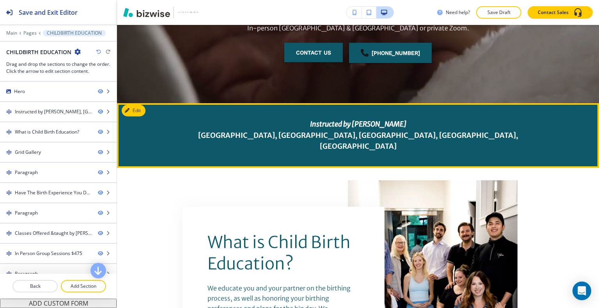
scroll to position [186, 0]
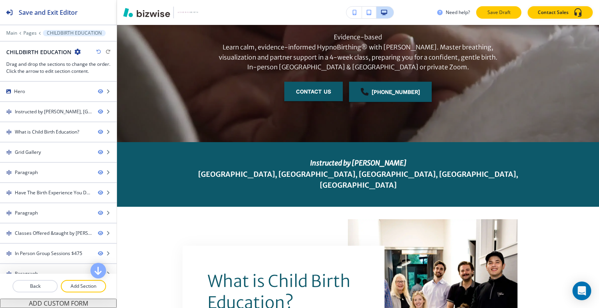
click at [512, 11] on button "Save Draft" at bounding box center [498, 12] width 45 height 12
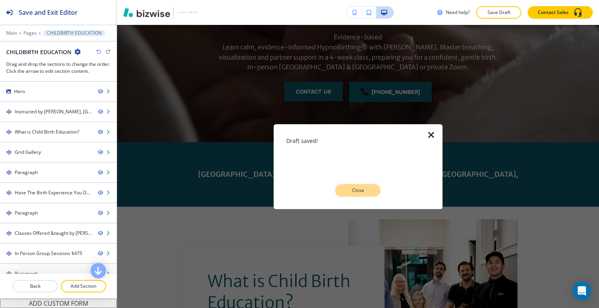
click at [377, 187] on button "Close" at bounding box center [357, 190] width 45 height 12
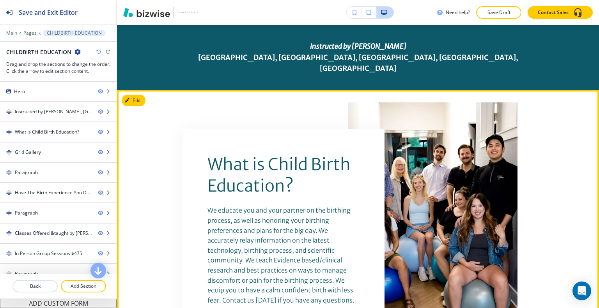
scroll to position [341, 0]
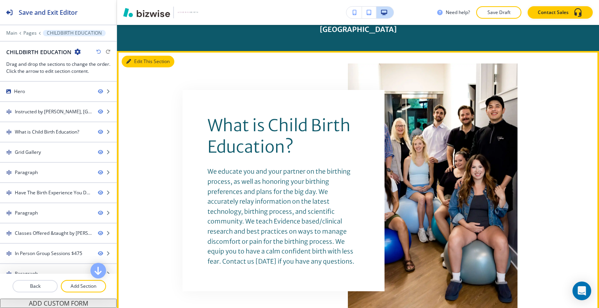
click at [138, 56] on button "Edit This Section" at bounding box center [148, 62] width 53 height 12
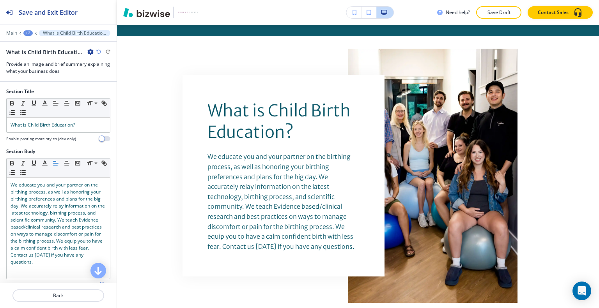
scroll to position [145, 0]
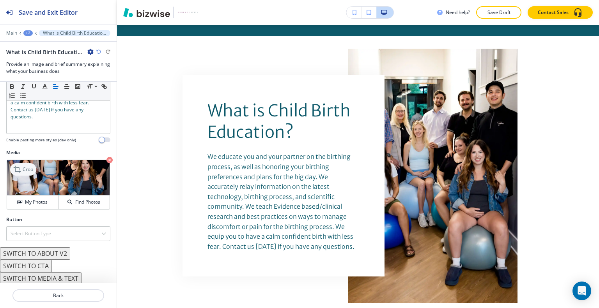
click at [31, 171] on p "Crop" at bounding box center [28, 169] width 11 height 7
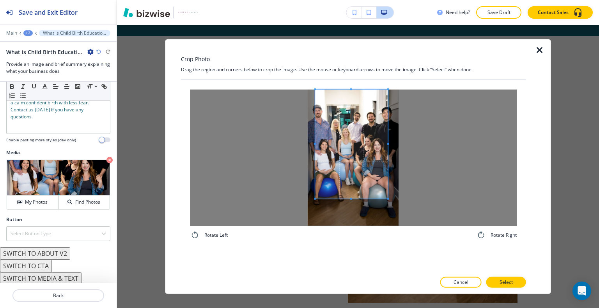
click at [355, 143] on span at bounding box center [351, 143] width 73 height 109
click at [353, 232] on div "Rotate Left Rotate Right" at bounding box center [353, 164] width 326 height 150
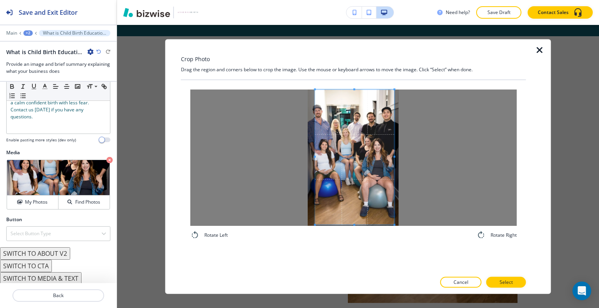
click at [393, 156] on span at bounding box center [394, 157] width 2 height 2
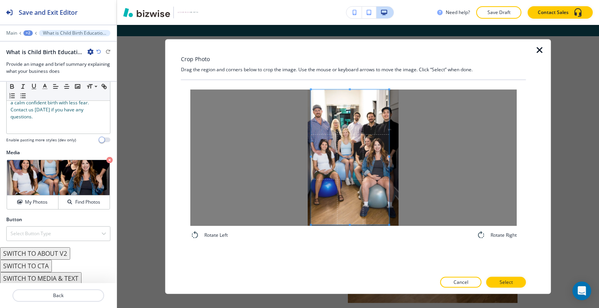
click at [373, 168] on span at bounding box center [350, 157] width 78 height 136
click at [393, 159] on div at bounding box center [352, 157] width 83 height 136
click at [492, 283] on button "Select" at bounding box center [506, 282] width 40 height 11
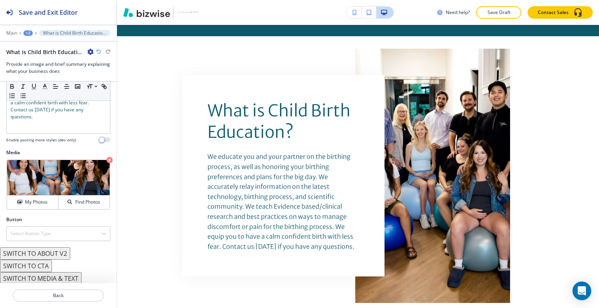
click at [509, 5] on div "Need help? Save Draft Contact Sales" at bounding box center [358, 12] width 482 height 25
click at [509, 7] on button "Save Draft" at bounding box center [498, 12] width 45 height 12
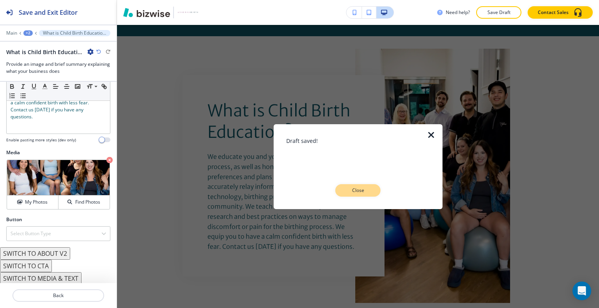
click at [374, 191] on button "Close" at bounding box center [357, 190] width 45 height 12
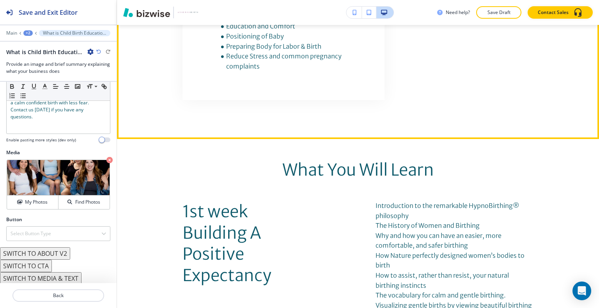
scroll to position [1448, 0]
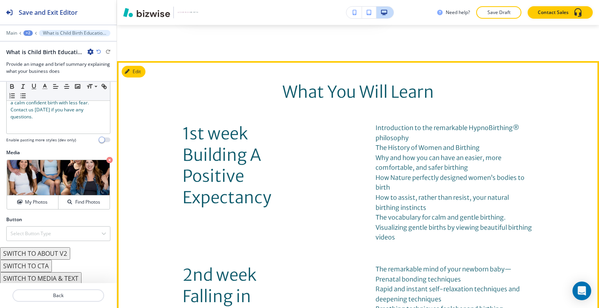
click at [138, 78] on button "Edit" at bounding box center [134, 72] width 24 height 12
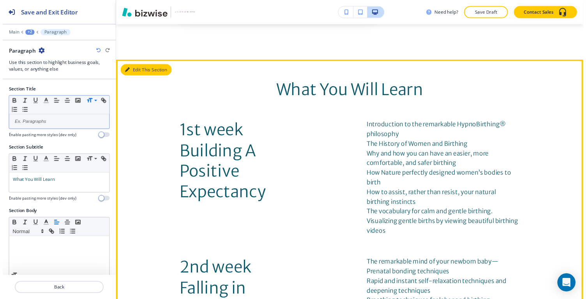
scroll to position [1451, 0]
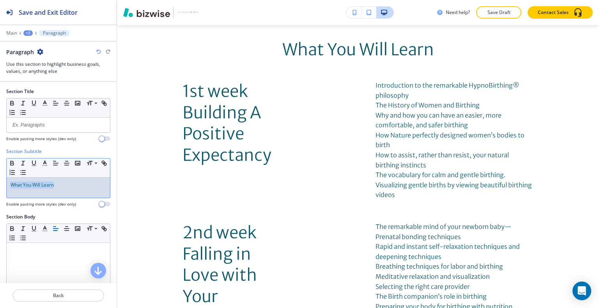
drag, startPoint x: 73, startPoint y: 186, endPoint x: 34, endPoint y: 176, distance: 39.6
click at [1, 175] on div "Section Subtitle Small Normal Large Huge What You Will Learn Enable pasting mor…" at bounding box center [58, 180] width 117 height 65
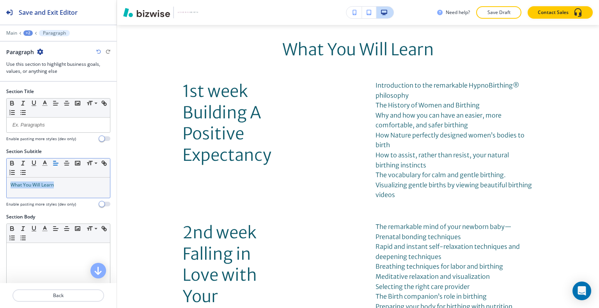
drag, startPoint x: 54, startPoint y: 161, endPoint x: 52, endPoint y: 165, distance: 4.7
click at [53, 164] on icon "button" at bounding box center [55, 163] width 7 height 7
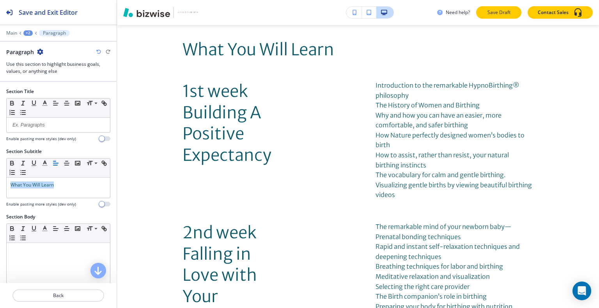
click at [506, 10] on p "Save Draft" at bounding box center [498, 12] width 25 height 7
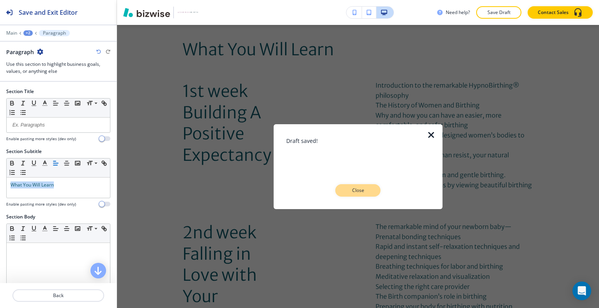
click at [377, 190] on button "Close" at bounding box center [357, 190] width 45 height 12
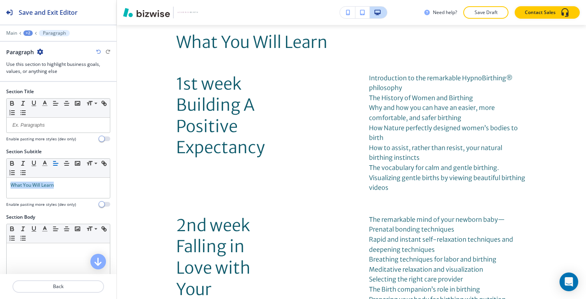
scroll to position [1444, 0]
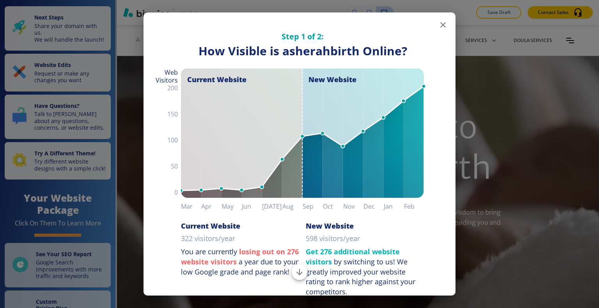
click at [438, 27] on icon "button" at bounding box center [442, 24] width 9 height 9
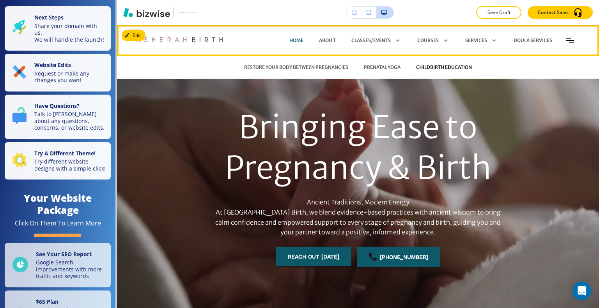
click at [441, 68] on p "CHILDBIRTH EDUCATION" at bounding box center [444, 67] width 56 height 7
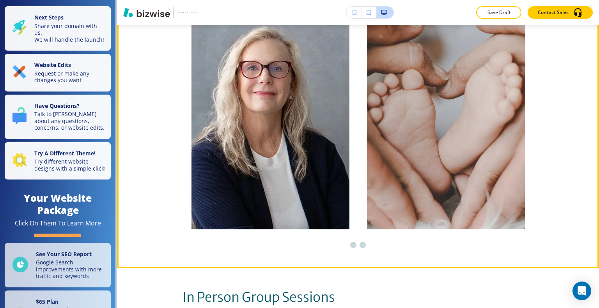
scroll to position [2456, 0]
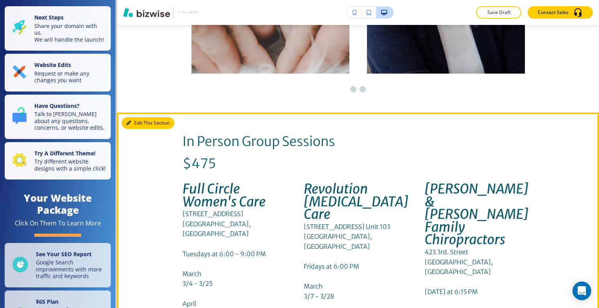
click at [140, 117] on button "Edit This Section" at bounding box center [148, 123] width 53 height 12
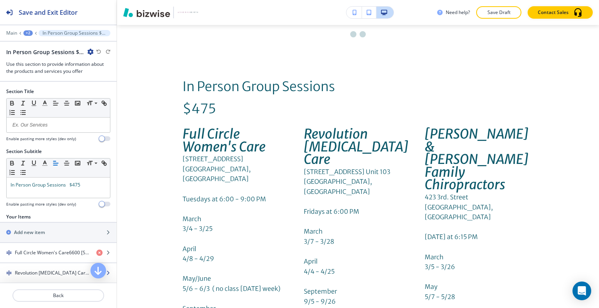
scroll to position [78, 0]
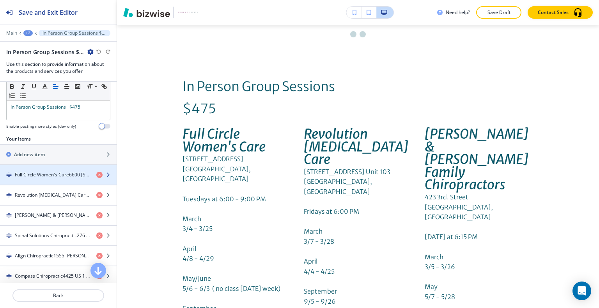
click at [49, 179] on div "button" at bounding box center [58, 182] width 117 height 6
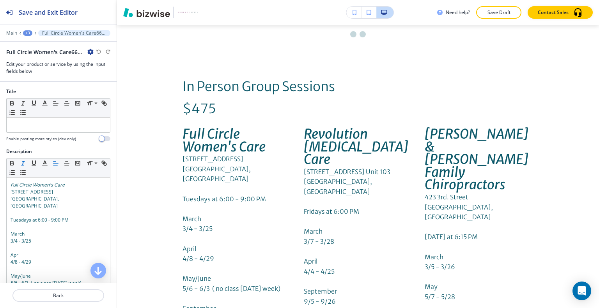
scroll to position [2582, 0]
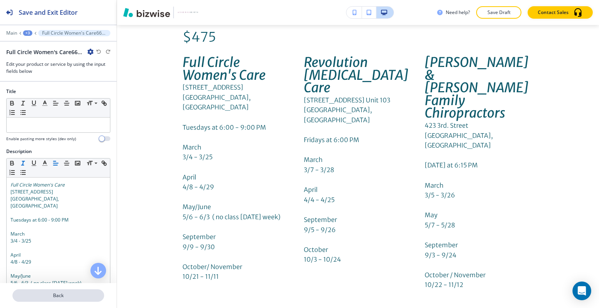
click at [52, 297] on p "Back" at bounding box center [58, 295] width 90 height 7
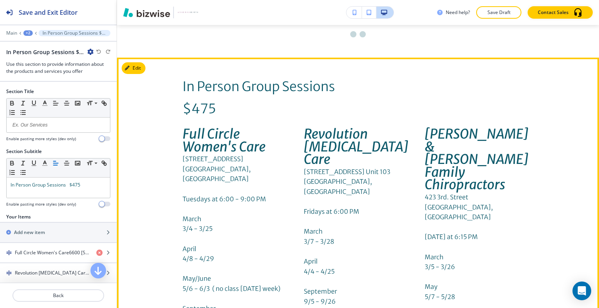
scroll to position [2394, 0]
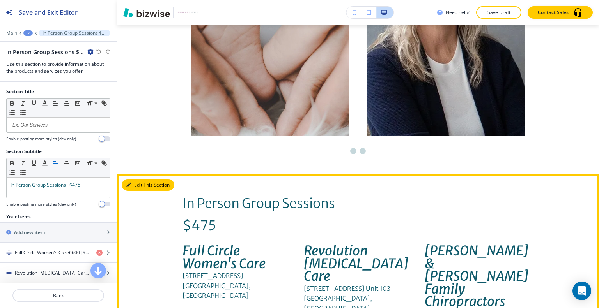
click at [135, 179] on button "Edit This Section" at bounding box center [148, 185] width 53 height 12
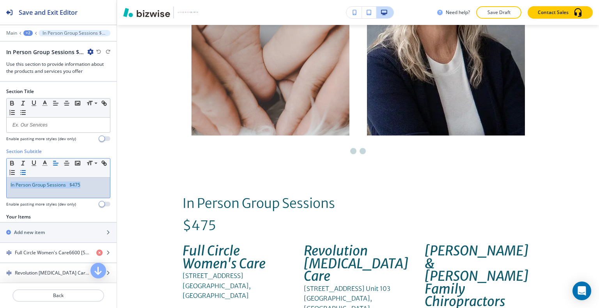
drag, startPoint x: 87, startPoint y: 185, endPoint x: 36, endPoint y: 174, distance: 52.2
click at [4, 181] on div "Section Subtitle Small Normal Large Huge In Person Group Sessions $475 Enable p…" at bounding box center [58, 180] width 117 height 65
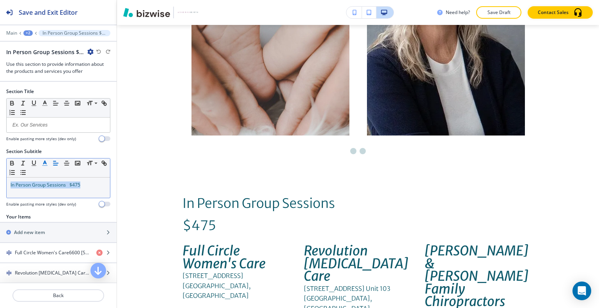
click at [45, 160] on icon "button" at bounding box center [44, 163] width 7 height 7
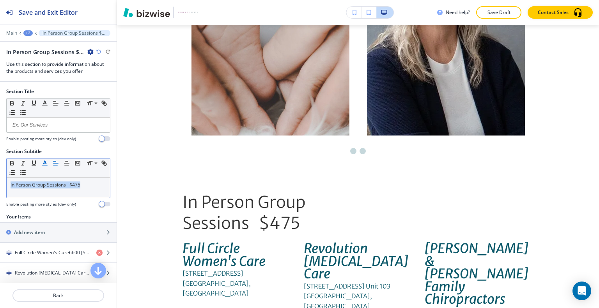
click at [45, 159] on button "button" at bounding box center [44, 163] width 11 height 9
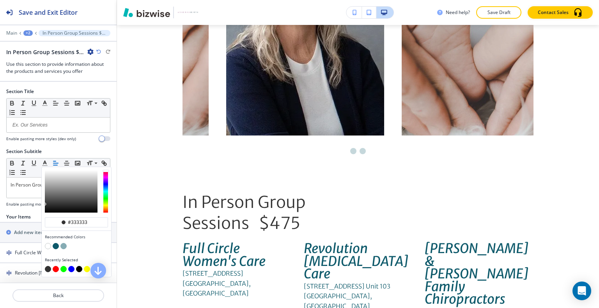
drag, startPoint x: 91, startPoint y: 223, endPoint x: 34, endPoint y: 214, distance: 57.3
click at [22, 216] on div "Section Title Small Normal Large Huge Enable pasting more styles (dev only) Sec…" at bounding box center [58, 183] width 117 height 202
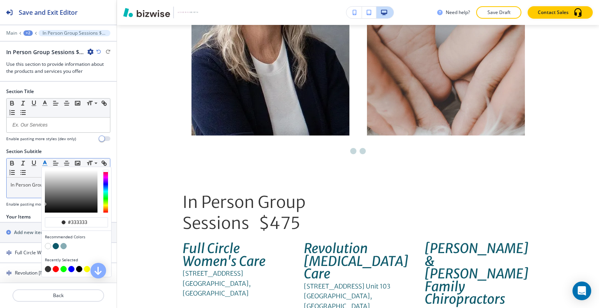
paste input "b376a4"
click at [69, 223] on input "b376a4" at bounding box center [80, 222] width 27 height 6
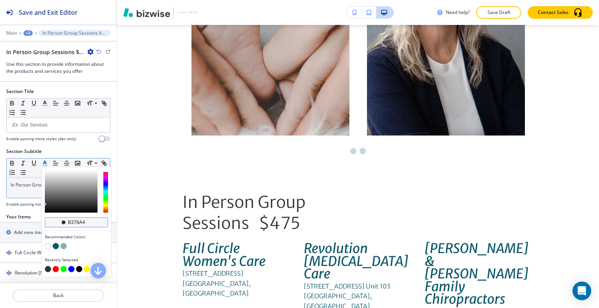
type input "#b376a4"
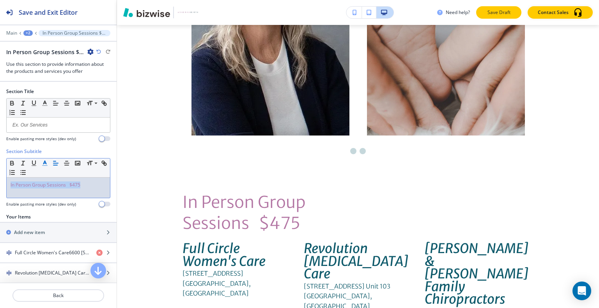
click at [494, 14] on p "Save Draft" at bounding box center [498, 12] width 25 height 7
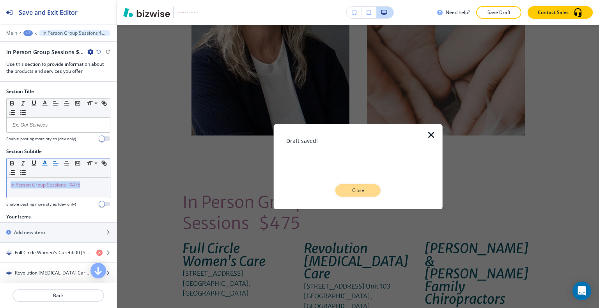
click at [354, 190] on p "Close" at bounding box center [357, 190] width 25 height 7
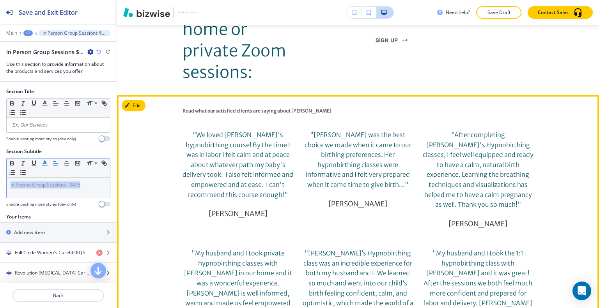
scroll to position [3134, 0]
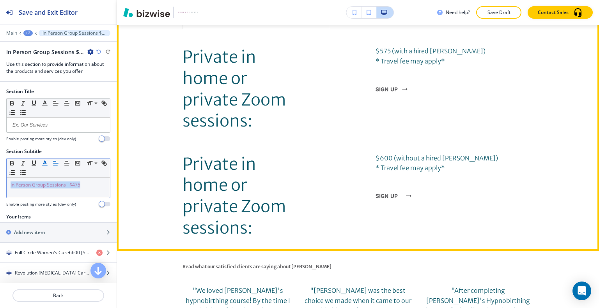
click at [387, 186] on link "sign up" at bounding box center [391, 196] width 32 height 20
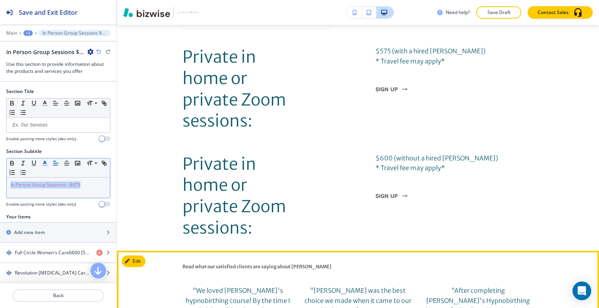
scroll to position [3212, 0]
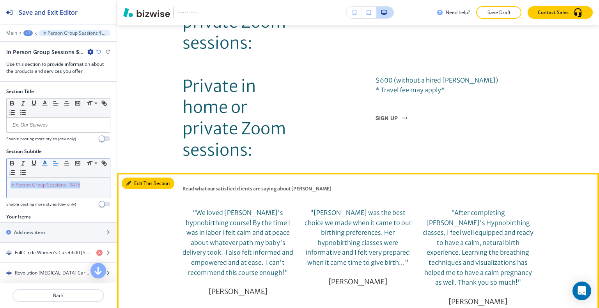
click at [139, 178] on button "Edit This Section" at bounding box center [148, 184] width 53 height 12
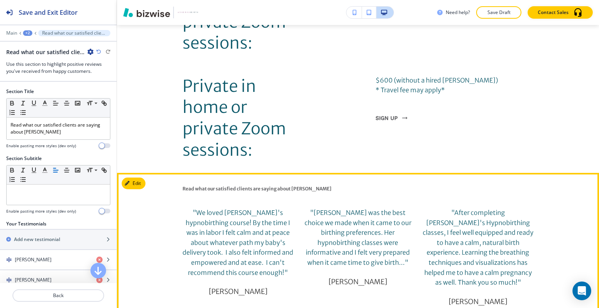
scroll to position [3296, 0]
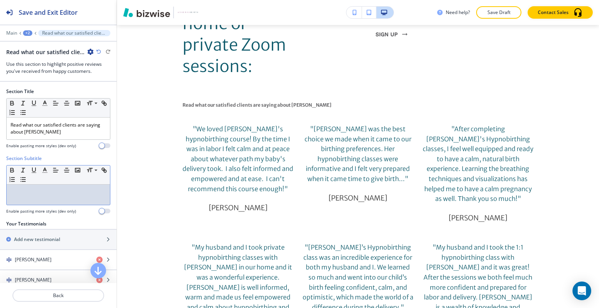
drag, startPoint x: 51, startPoint y: 205, endPoint x: 37, endPoint y: 193, distance: 18.5
click at [37, 193] on p at bounding box center [59, 192] width 96 height 7
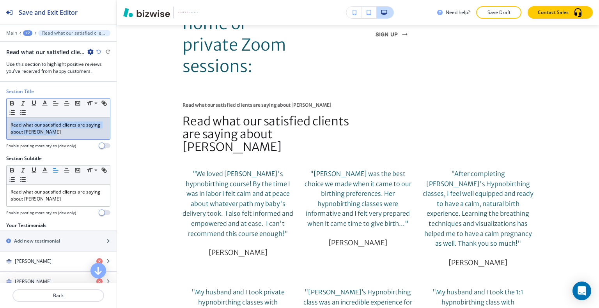
drag, startPoint x: 27, startPoint y: 127, endPoint x: 4, endPoint y: 114, distance: 26.4
click at [0, 115] on div "Section Title Small Normal Large Huge Read what our satisfied clients are sayin…" at bounding box center [58, 121] width 117 height 67
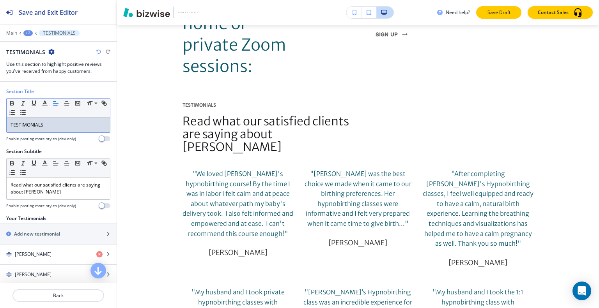
click at [489, 12] on p "Save Draft" at bounding box center [498, 12] width 25 height 7
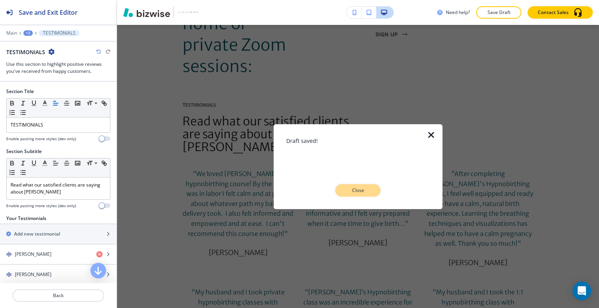
click at [369, 193] on p "Close" at bounding box center [357, 190] width 25 height 7
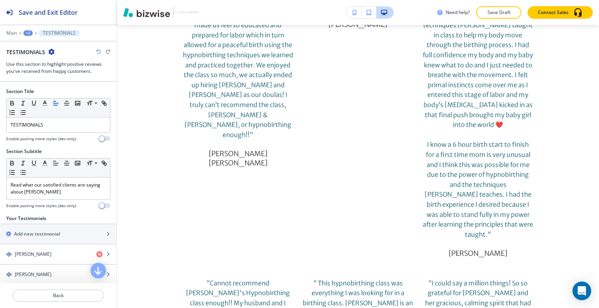
scroll to position [0, 0]
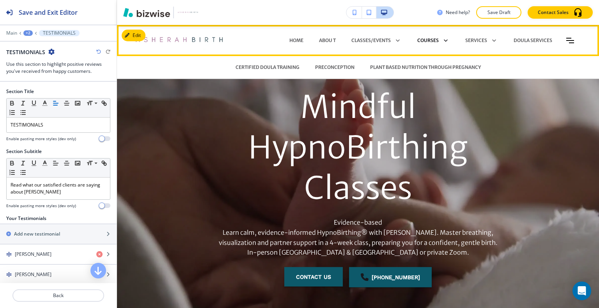
click at [419, 42] on p "COURSES" at bounding box center [427, 40] width 21 height 7
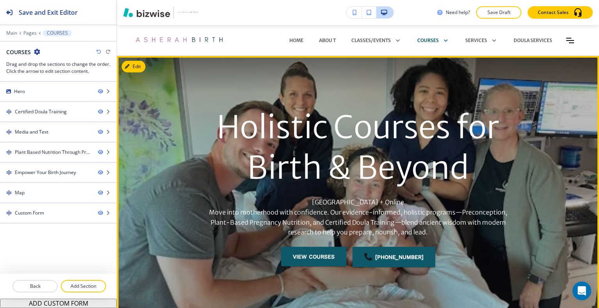
scroll to position [78, 0]
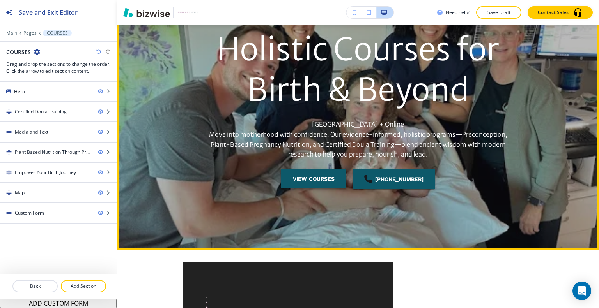
click at [327, 180] on button "view courses" at bounding box center [313, 178] width 65 height 19
click at [325, 179] on button "view courses" at bounding box center [313, 178] width 65 height 19
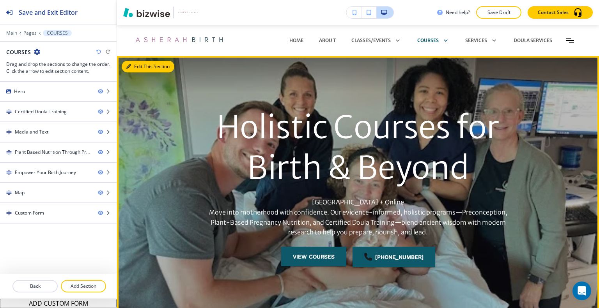
click at [139, 70] on div "Edit This Section Holistic Courses for Birth & Beyond Jacksonville + Online Mov…" at bounding box center [358, 192] width 482 height 272
click at [141, 66] on button "Edit This Section" at bounding box center [148, 67] width 53 height 12
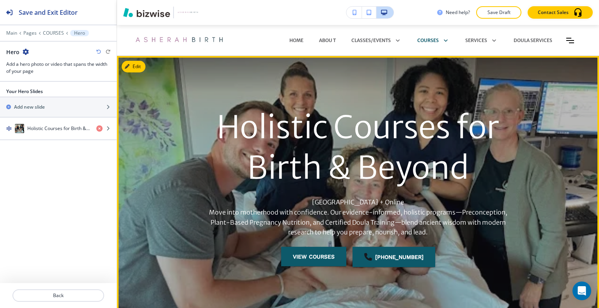
scroll to position [31, 0]
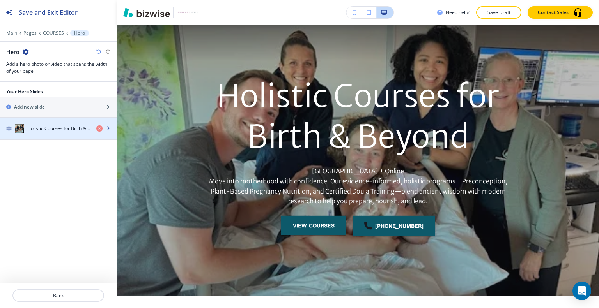
click at [66, 129] on h4 "Holistic Courses for Birth & Beyond" at bounding box center [58, 128] width 63 height 7
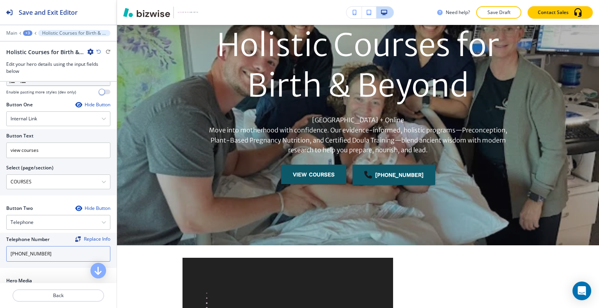
scroll to position [195, 0]
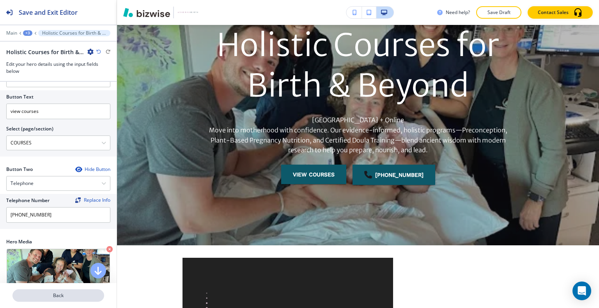
click at [65, 296] on p "Back" at bounding box center [58, 295] width 90 height 7
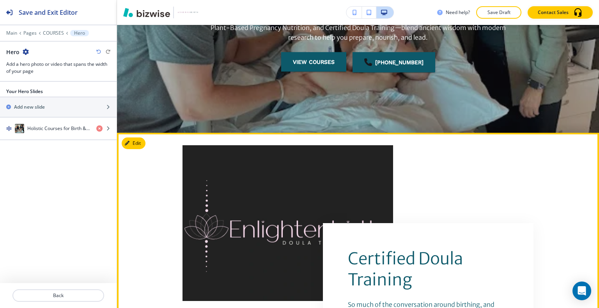
scroll to position [234, 0]
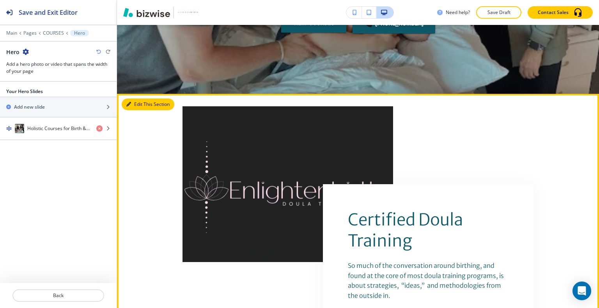
click at [133, 106] on button "Edit This Section" at bounding box center [148, 105] width 53 height 12
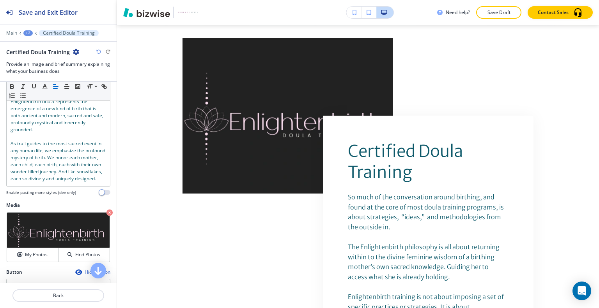
scroll to position [380, 0]
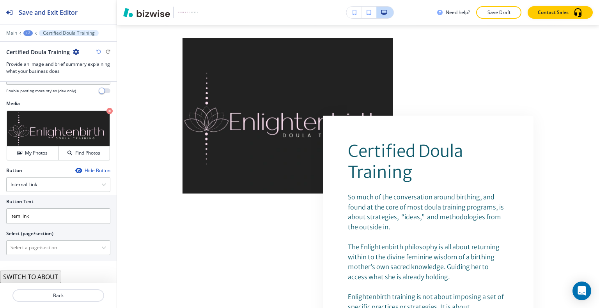
click at [44, 279] on button "SWITCH TO ABOUT" at bounding box center [30, 277] width 61 height 12
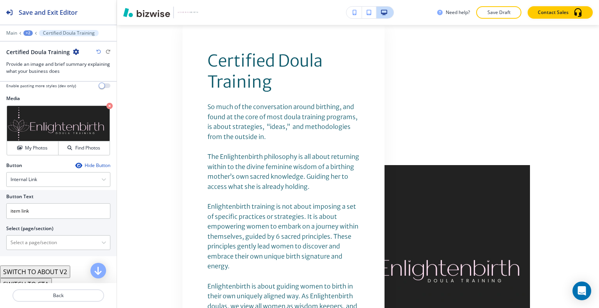
scroll to position [405, 0]
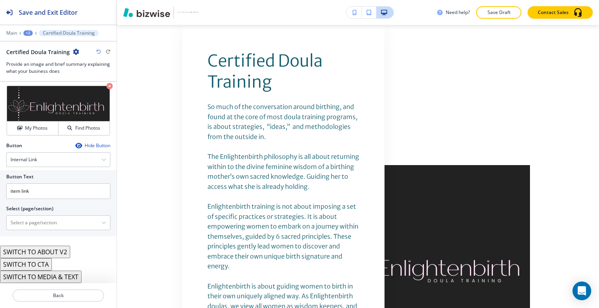
click at [51, 278] on button "SWITCH TO MEDIA & TEXT" at bounding box center [40, 277] width 81 height 12
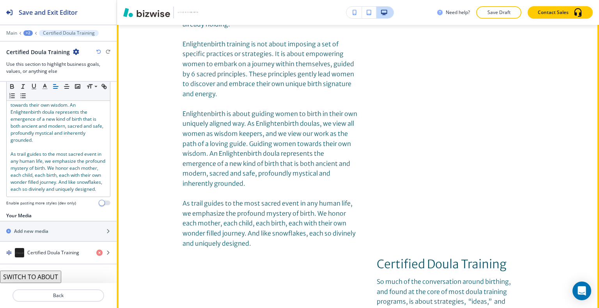
scroll to position [302, 0]
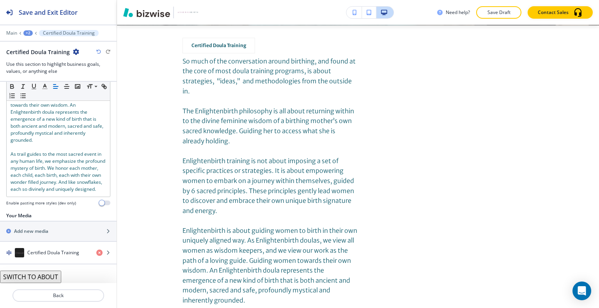
click at [99, 53] on icon "button" at bounding box center [98, 52] width 5 height 5
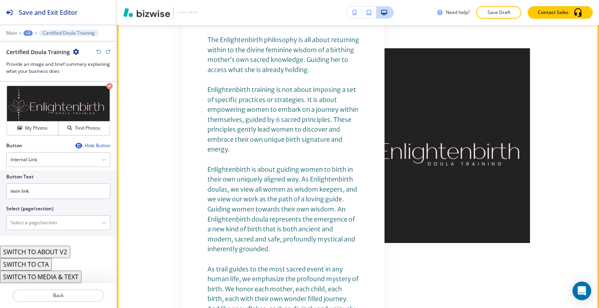
scroll to position [419, 0]
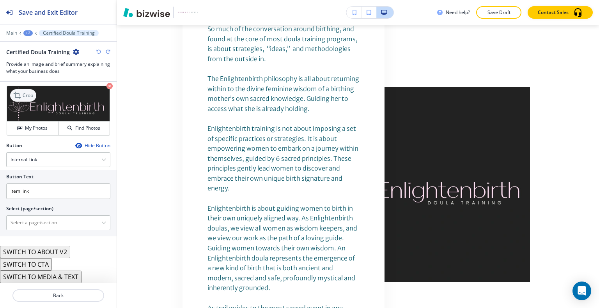
click at [30, 101] on div "Crop" at bounding box center [23, 95] width 26 height 12
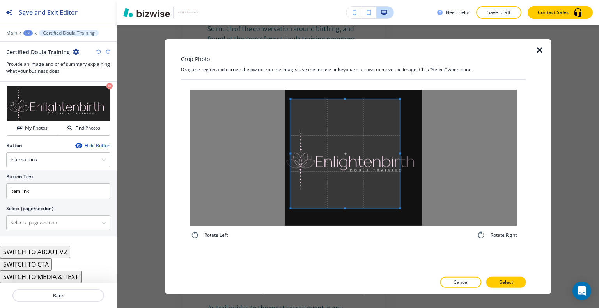
click at [370, 165] on span at bounding box center [344, 153] width 109 height 109
click at [415, 156] on div at bounding box center [352, 153] width 124 height 109
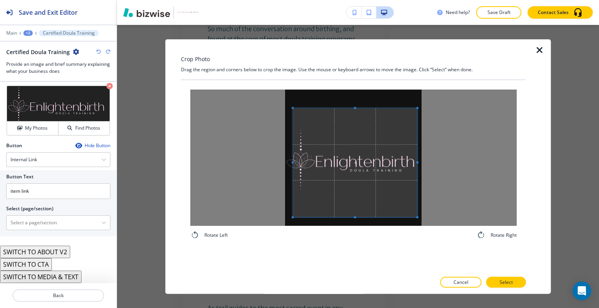
click at [393, 177] on span at bounding box center [355, 162] width 124 height 109
click at [512, 283] on p "Select" at bounding box center [505, 282] width 13 height 7
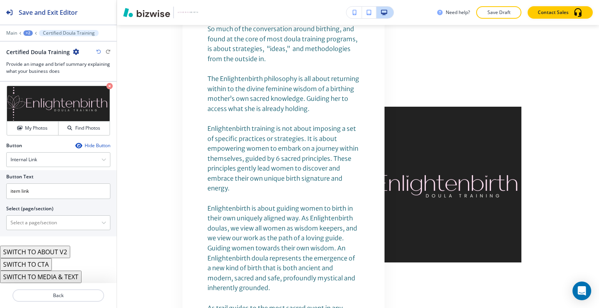
click at [99, 50] on icon "button" at bounding box center [98, 52] width 5 height 5
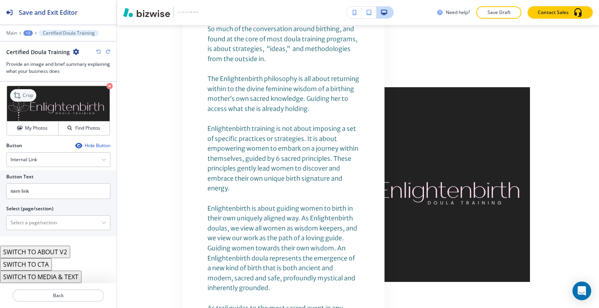
click at [19, 96] on icon at bounding box center [17, 95] width 9 height 9
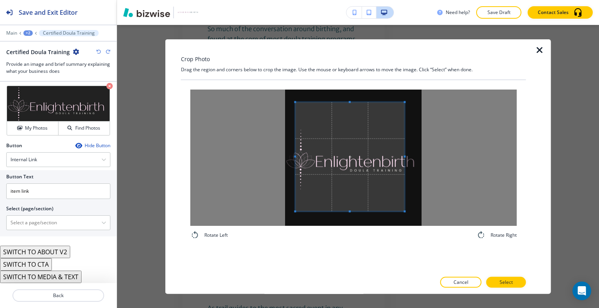
click at [363, 151] on span at bounding box center [349, 156] width 109 height 109
click at [520, 280] on button "Select" at bounding box center [506, 282] width 40 height 11
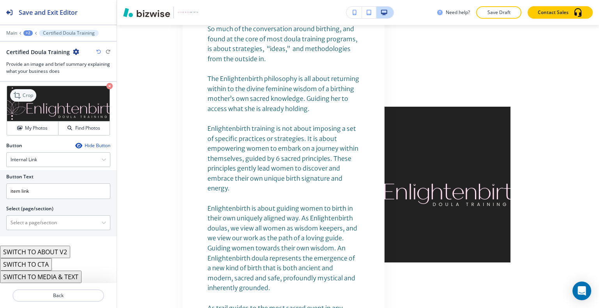
click at [28, 94] on p "Crop" at bounding box center [28, 95] width 11 height 7
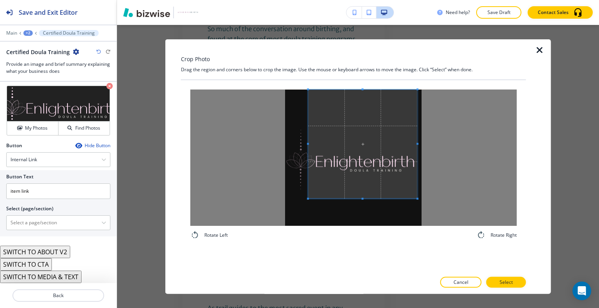
click at [377, 134] on span at bounding box center [362, 143] width 109 height 109
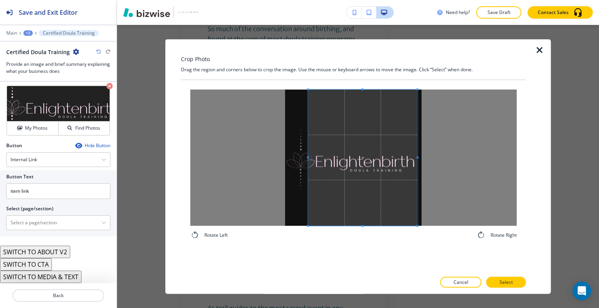
click at [358, 245] on div "Rotate Left Rotate Right" at bounding box center [353, 164] width 345 height 169
click at [506, 281] on p "Select" at bounding box center [505, 282] width 13 height 7
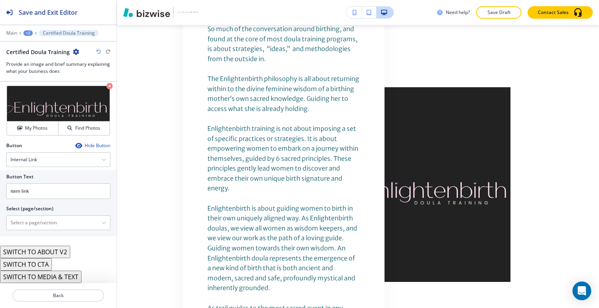
click at [48, 274] on button "SWITCH TO MEDIA & TEXT" at bounding box center [40, 277] width 81 height 12
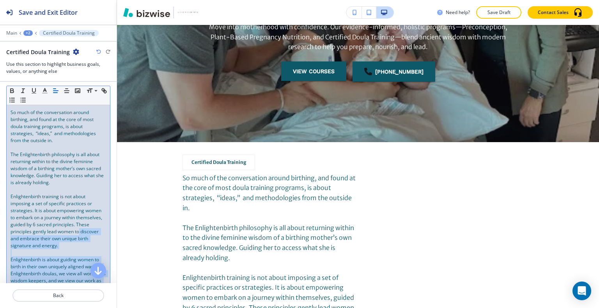
scroll to position [180, 0]
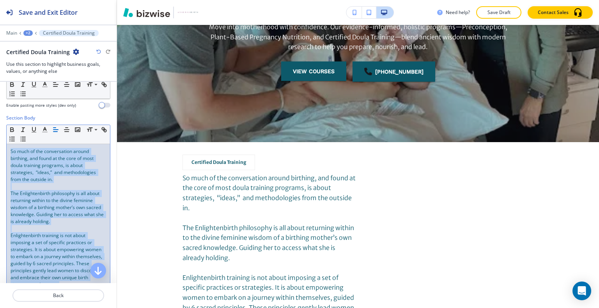
drag, startPoint x: 69, startPoint y: 271, endPoint x: 0, endPoint y: 134, distance: 152.7
click at [0, 134] on div "Section Body Small Normal Large Huge So much of the conversation around birthin…" at bounding box center [58, 278] width 117 height 327
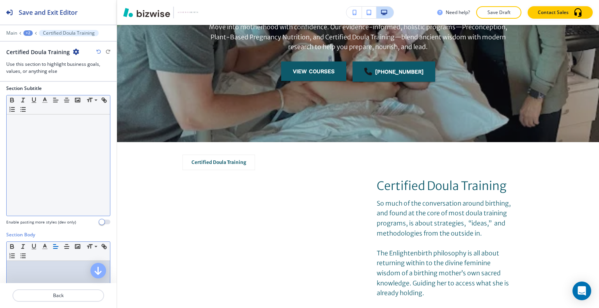
scroll to position [0, 0]
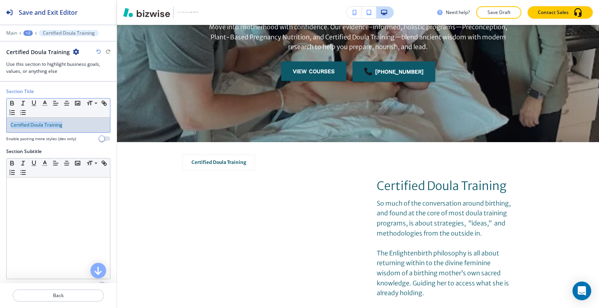
drag, startPoint x: 69, startPoint y: 127, endPoint x: 0, endPoint y: 120, distance: 69.4
click at [0, 120] on div "Section Title Small Normal Large Huge Certified Doula Training Enable pasting m…" at bounding box center [58, 118] width 117 height 60
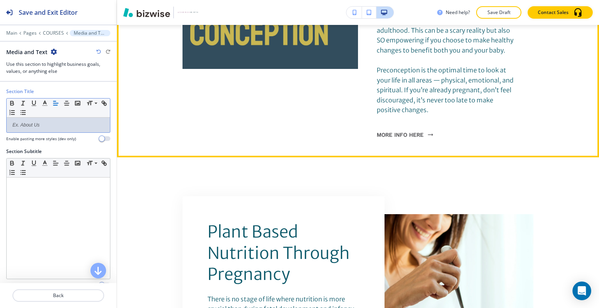
scroll to position [809, 0]
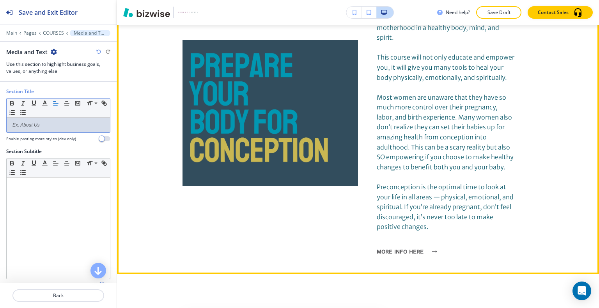
click at [395, 254] on button "more info here" at bounding box center [405, 252] width 56 height 20
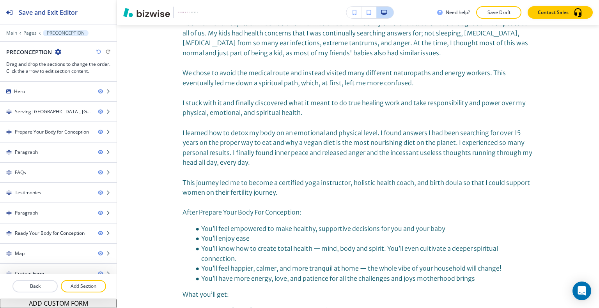
scroll to position [0, 0]
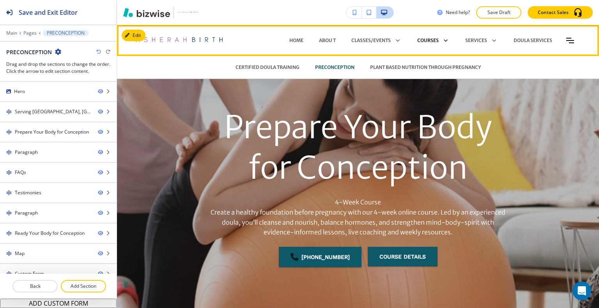
click at [424, 40] on p "COURSES" at bounding box center [427, 40] width 21 height 7
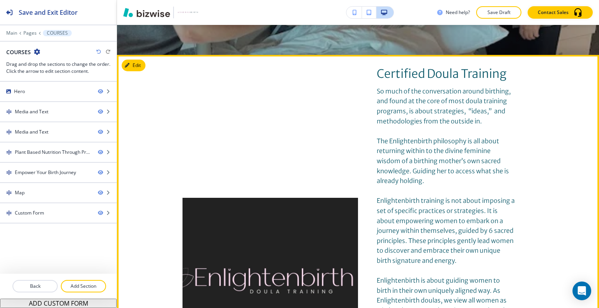
scroll to position [312, 0]
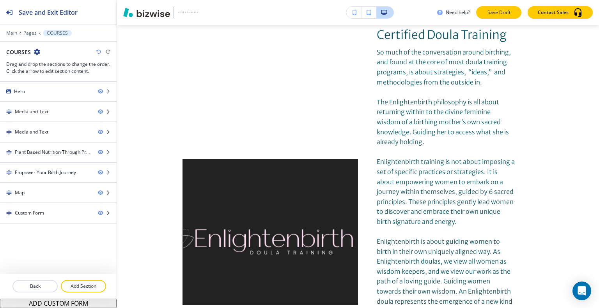
click at [499, 15] on p "Save Draft" at bounding box center [498, 12] width 25 height 7
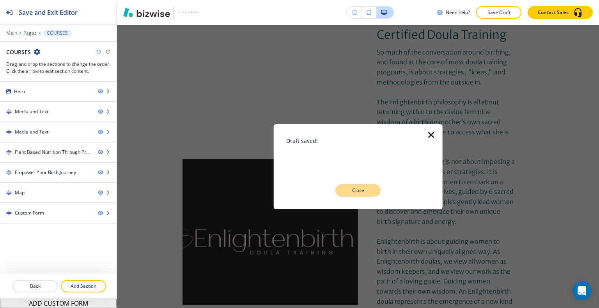
click at [360, 191] on p "Close" at bounding box center [357, 190] width 25 height 7
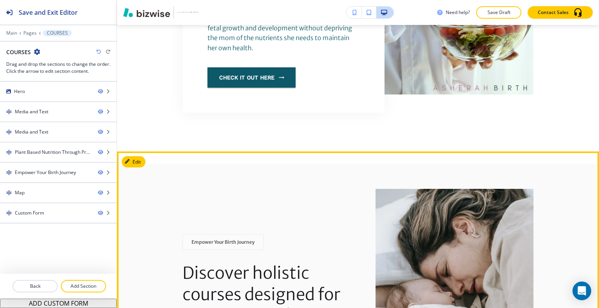
scroll to position [1286, 0]
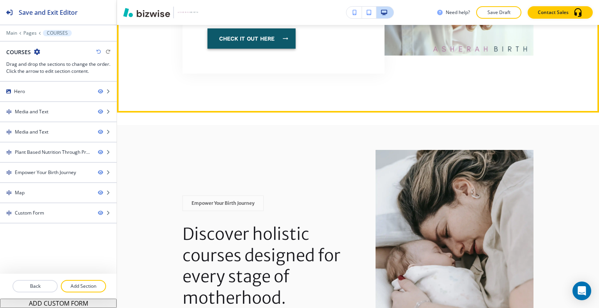
click at [272, 36] on button "check it out here" at bounding box center [251, 38] width 88 height 20
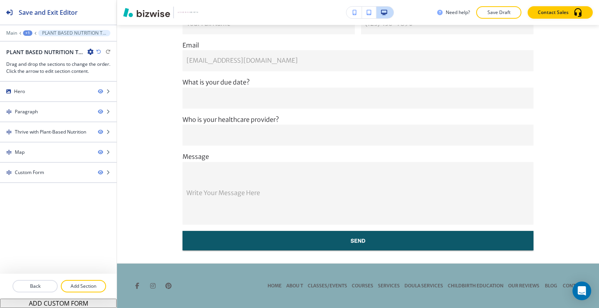
scroll to position [0, 0]
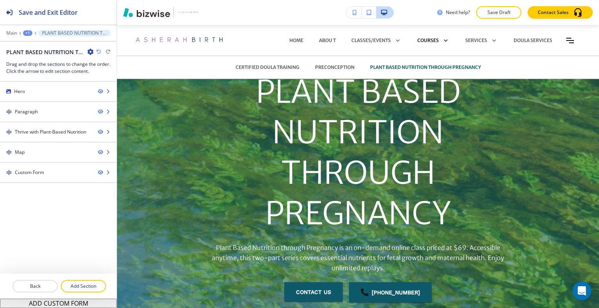
click at [418, 41] on p "COURSES" at bounding box center [427, 40] width 21 height 7
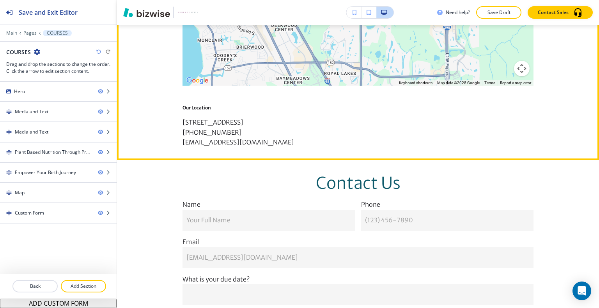
scroll to position [1910, 0]
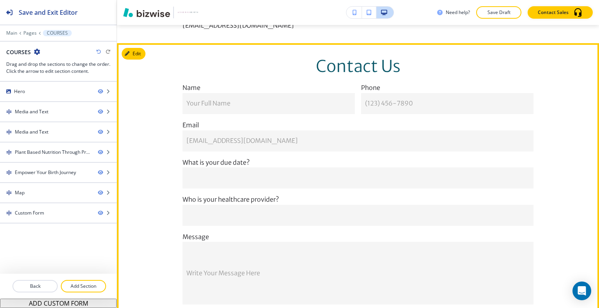
click at [139, 60] on button "Edit" at bounding box center [134, 54] width 24 height 12
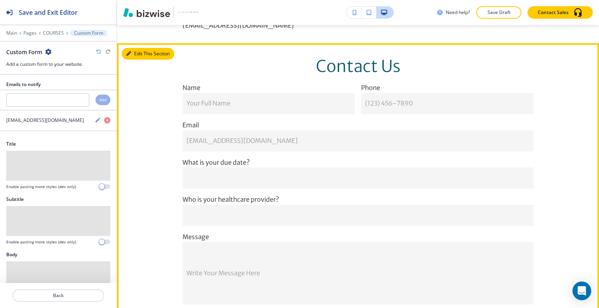
scroll to position [1938, 0]
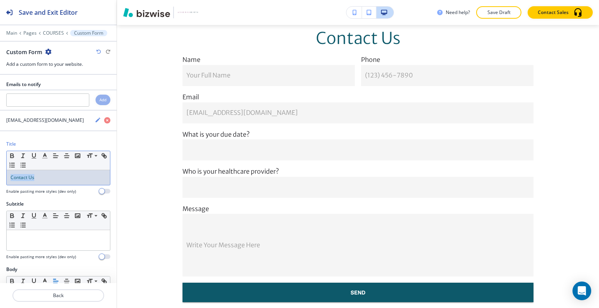
drag, startPoint x: 48, startPoint y: 174, endPoint x: 0, endPoint y: 166, distance: 49.0
click at [0, 166] on div "Title Small Normal Large Huge Contact Us Enable pasting more styles (dev only)" at bounding box center [58, 171] width 117 height 60
click at [53, 156] on line "button" at bounding box center [55, 156] width 5 height 0
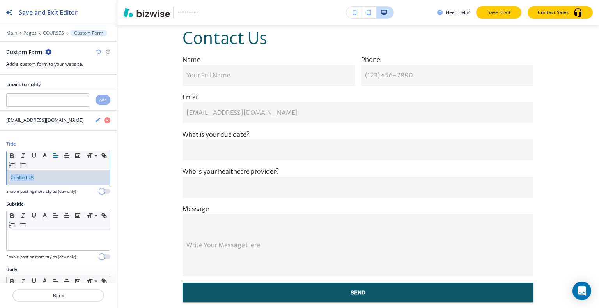
click at [491, 10] on p "Save Draft" at bounding box center [498, 12] width 25 height 7
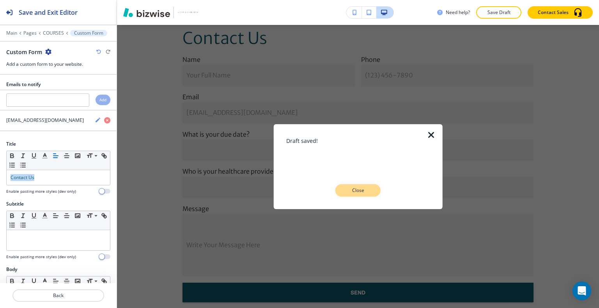
click at [370, 193] on p "Close" at bounding box center [357, 190] width 25 height 7
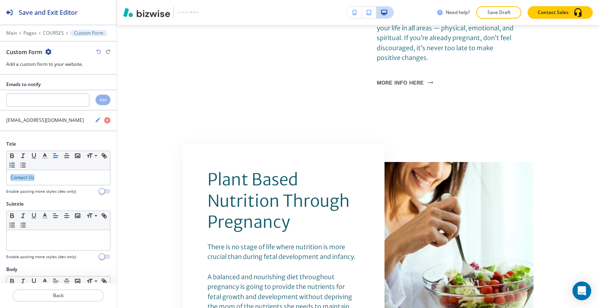
scroll to position [0, 0]
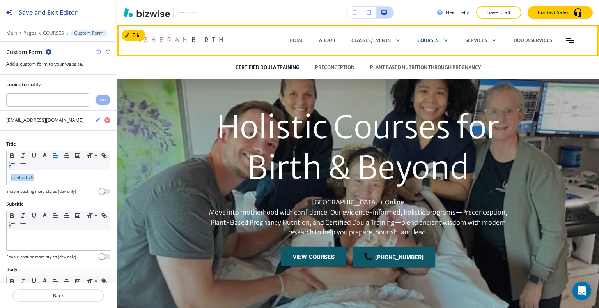
click at [283, 68] on p "CERTIFIED DOULA TRAINING" at bounding box center [267, 67] width 64 height 7
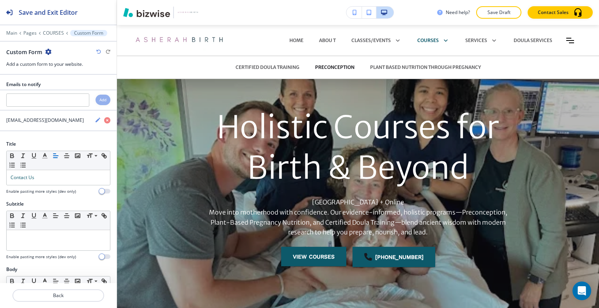
click at [342, 67] on p "PRECONCEPTION" at bounding box center [334, 67] width 39 height 7
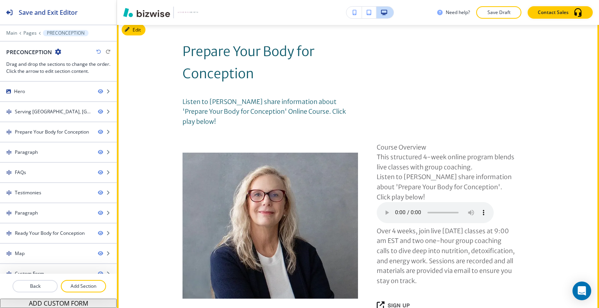
scroll to position [312, 0]
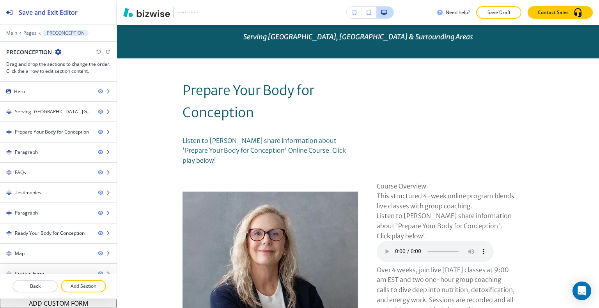
click at [136, 68] on div "Edit Prepare Your Body for Conception Listen to Kiana share information about '…" at bounding box center [358, 212] width 482 height 309
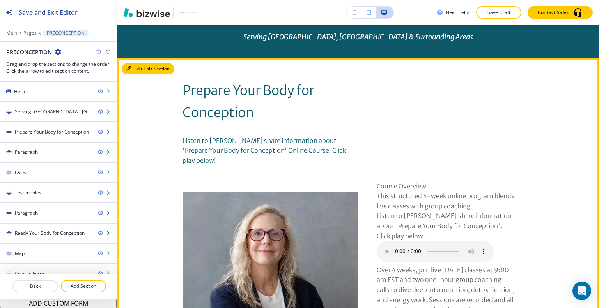
click at [142, 70] on button "Edit This Section" at bounding box center [148, 69] width 53 height 12
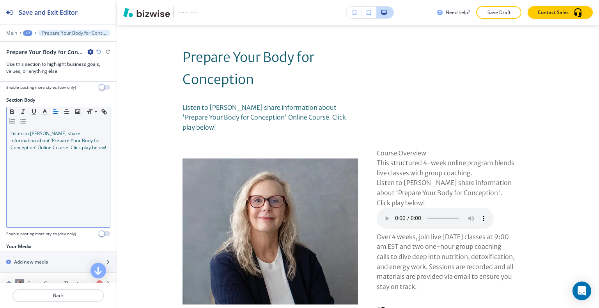
scroll to position [146, 0]
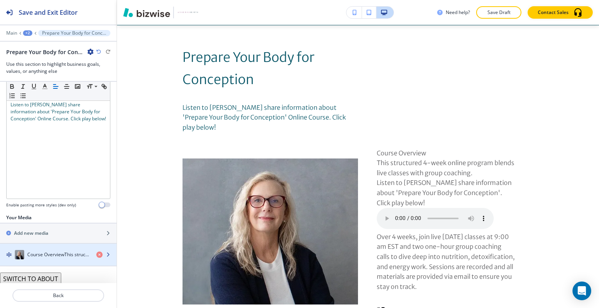
click at [46, 260] on div "button" at bounding box center [58, 263] width 117 height 6
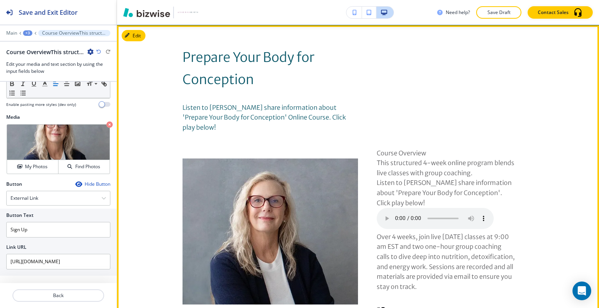
scroll to position [423, 0]
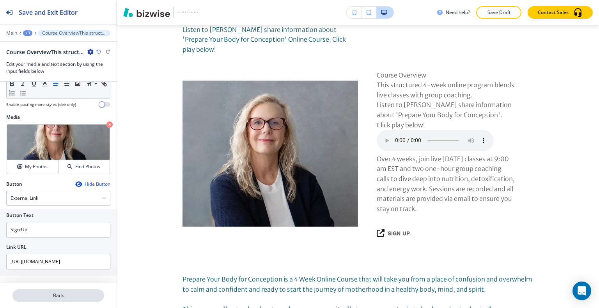
click at [53, 295] on p "Back" at bounding box center [58, 295] width 90 height 7
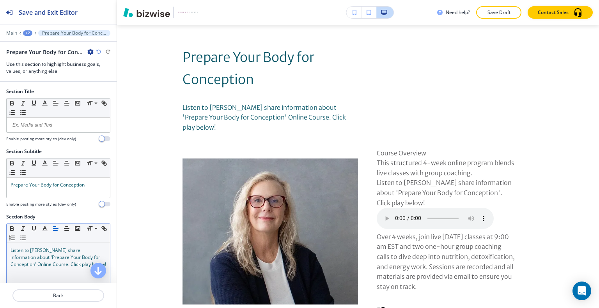
scroll to position [146, 0]
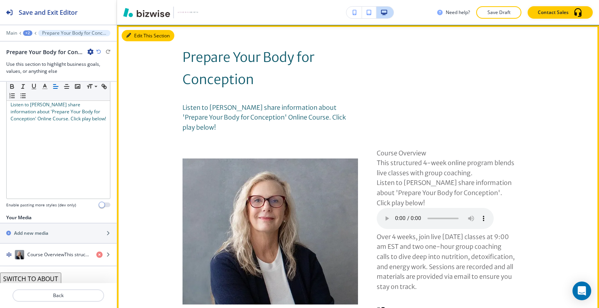
click at [140, 35] on button "Edit This Section" at bounding box center [148, 36] width 53 height 12
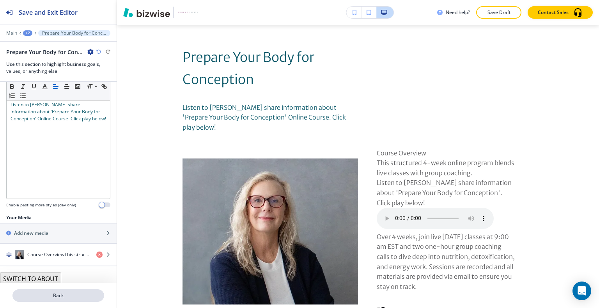
click at [44, 295] on p "Back" at bounding box center [58, 295] width 90 height 7
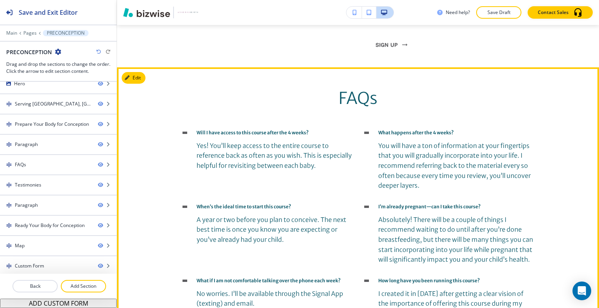
scroll to position [1670, 0]
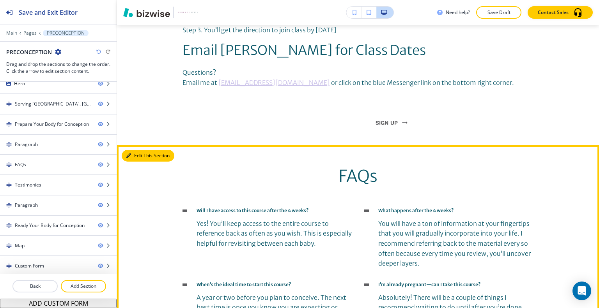
click at [141, 150] on button "Edit This Section" at bounding box center [148, 156] width 53 height 12
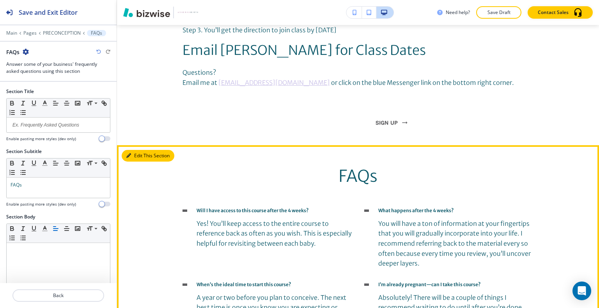
scroll to position [1761, 0]
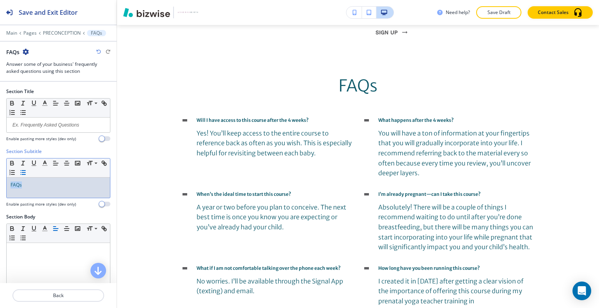
drag, startPoint x: 49, startPoint y: 184, endPoint x: 35, endPoint y: 174, distance: 17.2
click at [0, 177] on div "Section Subtitle Small Normal Large Huge FAQs Enable pasting more styles (dev o…" at bounding box center [58, 180] width 117 height 65
click at [46, 163] on icon "button" at bounding box center [44, 163] width 7 height 7
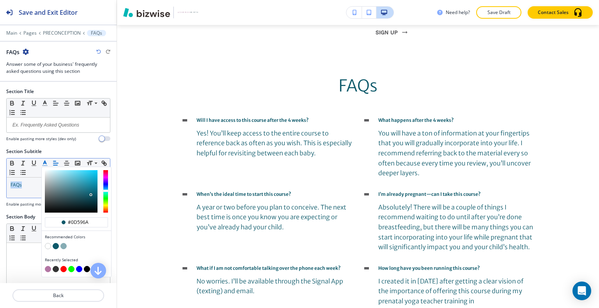
click at [46, 269] on button "button" at bounding box center [48, 269] width 6 height 6
type input "#b376a4"
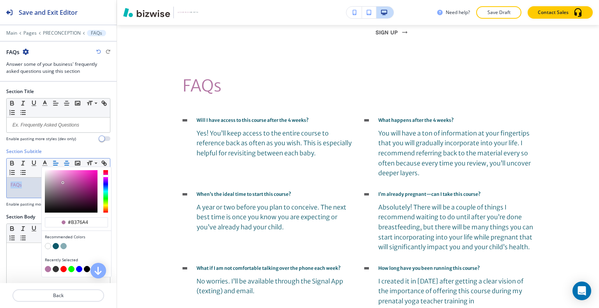
click at [65, 163] on icon "button" at bounding box center [66, 163] width 7 height 7
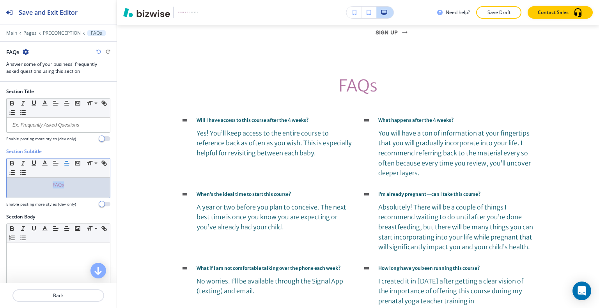
click at [490, 15] on p "Save Draft" at bounding box center [498, 12] width 25 height 7
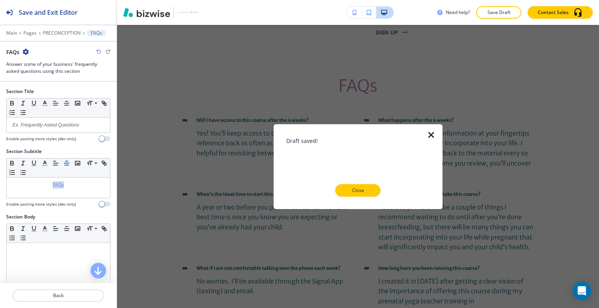
click at [347, 187] on p "Close" at bounding box center [357, 190] width 25 height 7
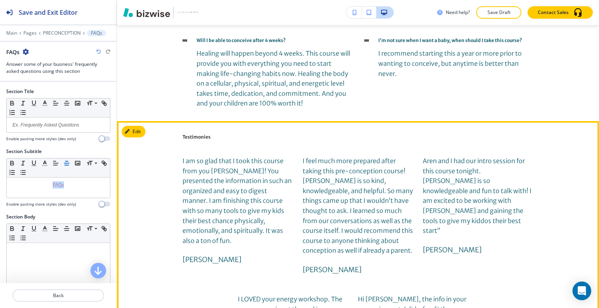
scroll to position [2112, 0]
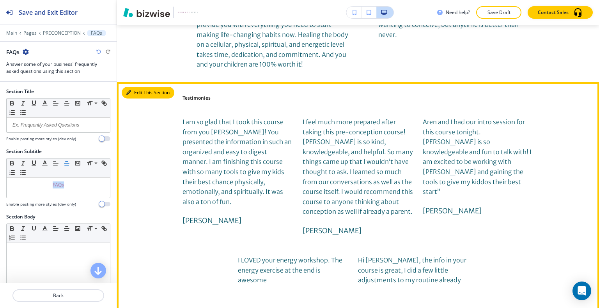
click at [140, 87] on button "Edit This Section" at bounding box center [148, 93] width 53 height 12
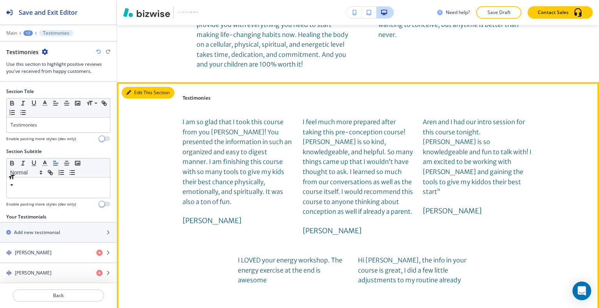
scroll to position [2139, 0]
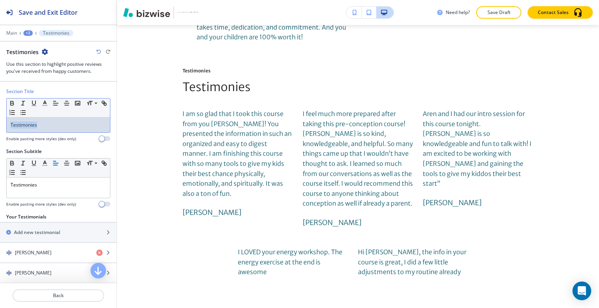
drag, startPoint x: 66, startPoint y: 126, endPoint x: 1, endPoint y: 122, distance: 64.8
click at [0, 122] on div "Section Title Small Normal Large Huge Testimonies Enable pasting more styles (d…" at bounding box center [58, 118] width 117 height 60
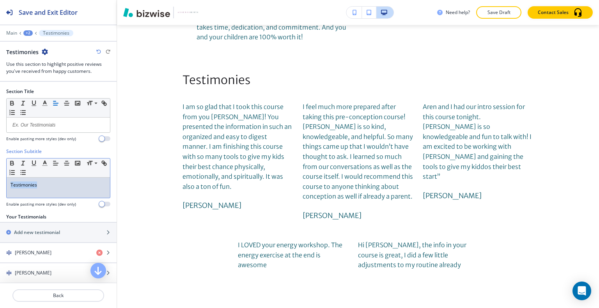
drag, startPoint x: 54, startPoint y: 192, endPoint x: 32, endPoint y: 190, distance: 21.9
click at [18, 193] on div "Testimonies" at bounding box center [58, 188] width 103 height 20
click at [46, 187] on p "Testimonies" at bounding box center [59, 185] width 96 height 7
drag, startPoint x: 47, startPoint y: 187, endPoint x: 9, endPoint y: 179, distance: 38.7
click at [0, 185] on div "Section Subtitle Small Normal Large Huge Testimonies Enable pasting more styles…" at bounding box center [58, 180] width 117 height 65
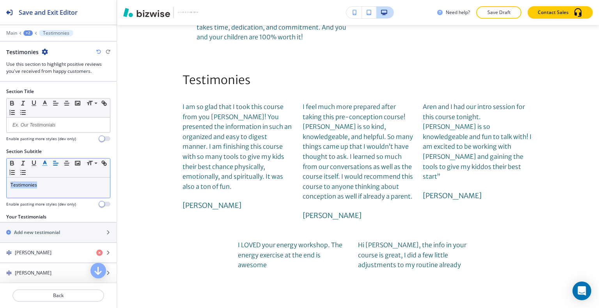
click at [43, 163] on icon "button" at bounding box center [44, 163] width 7 height 7
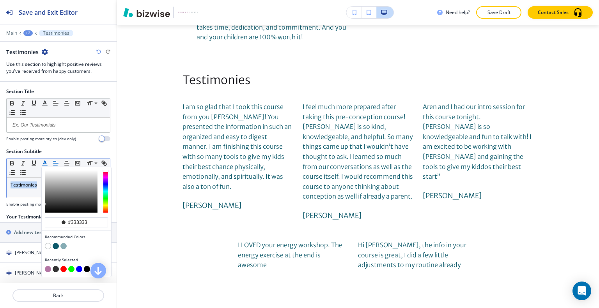
click at [49, 266] on button "button" at bounding box center [48, 269] width 6 height 6
type input "#b376a4"
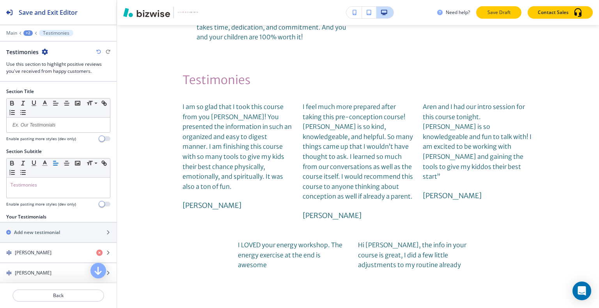
click at [487, 7] on button "Save Draft" at bounding box center [498, 12] width 45 height 12
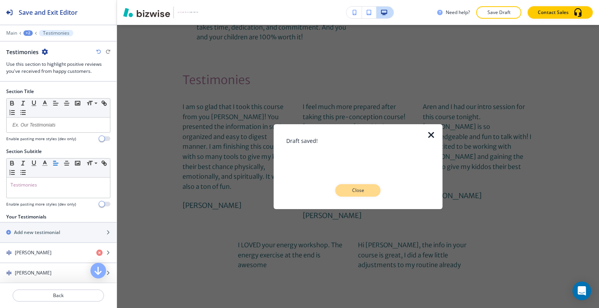
click at [374, 189] on button "Close" at bounding box center [357, 190] width 45 height 12
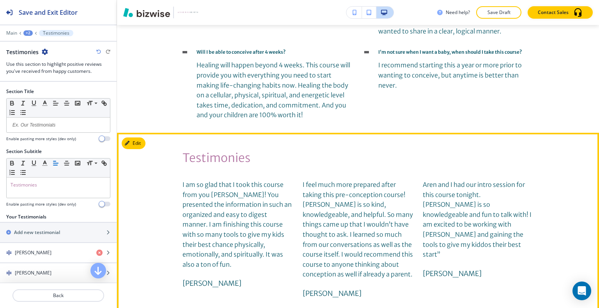
scroll to position [2217, 0]
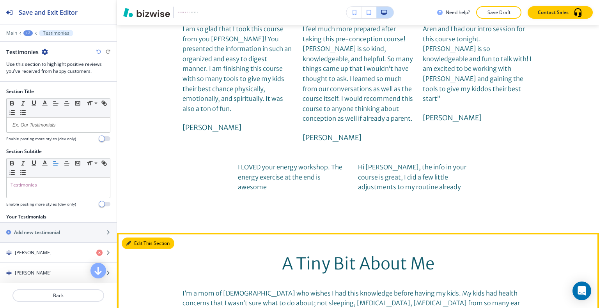
click at [140, 238] on button "Edit This Section" at bounding box center [148, 244] width 53 height 12
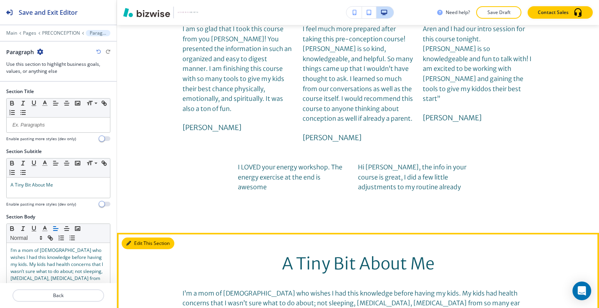
scroll to position [2395, 0]
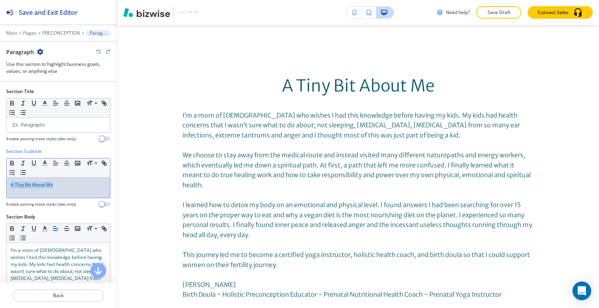
drag, startPoint x: 80, startPoint y: 189, endPoint x: 0, endPoint y: 166, distance: 83.0
click at [0, 166] on div "Section Subtitle Small Normal Large Huge A Tiny Bit About Me Enable pasting mor…" at bounding box center [58, 180] width 117 height 65
click at [46, 166] on line "button" at bounding box center [44, 166] width 5 height 0
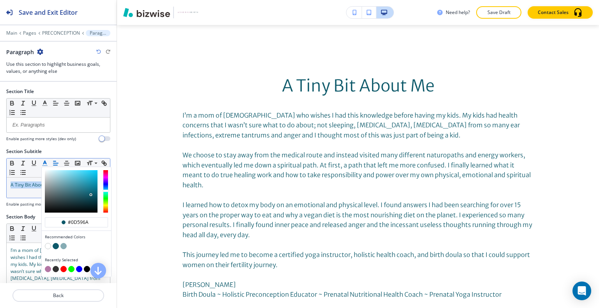
click at [47, 271] on button "button" at bounding box center [48, 269] width 6 height 6
type input "#b376a4"
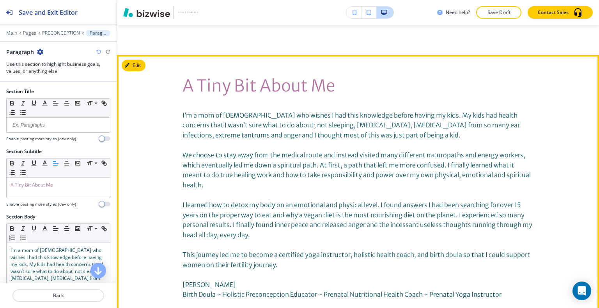
click at [310, 200] on p "I learned how to detox my body on an emotional and physical level. I found answ…" at bounding box center [357, 220] width 351 height 40
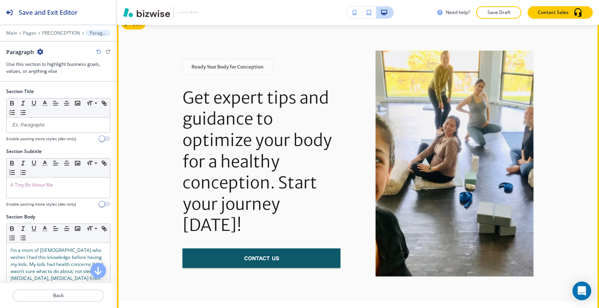
scroll to position [2629, 0]
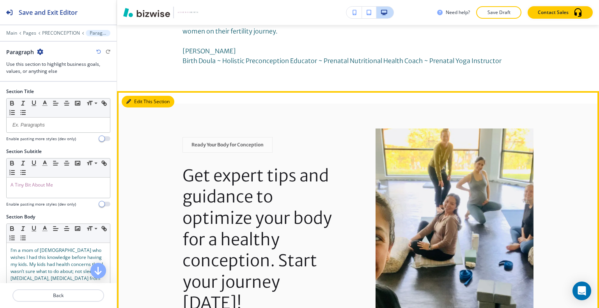
click at [135, 96] on button "Edit This Section" at bounding box center [148, 102] width 53 height 12
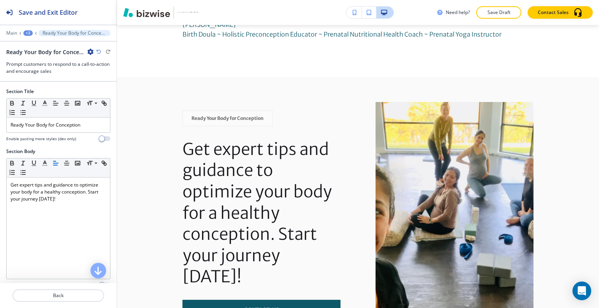
scroll to position [193, 0]
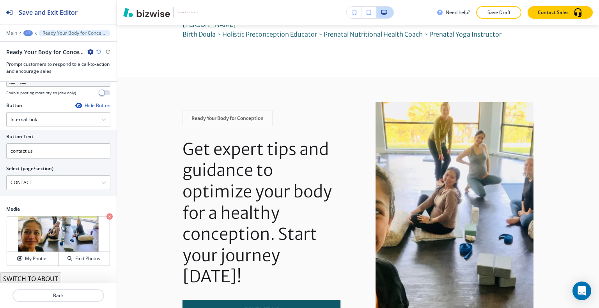
click at [44, 273] on button "SWITCH TO ABOUT" at bounding box center [30, 279] width 61 height 12
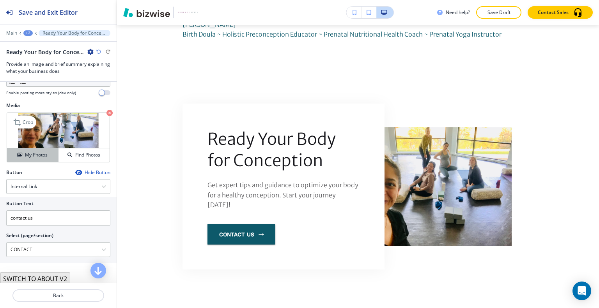
click at [37, 159] on button "My Photos" at bounding box center [32, 156] width 51 height 14
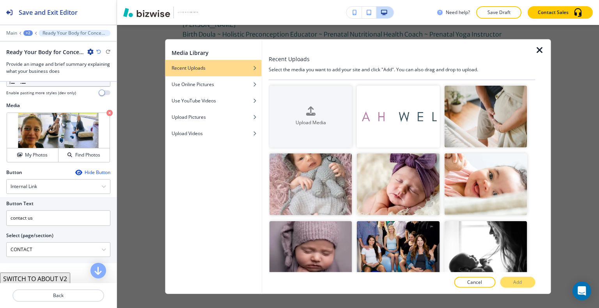
click at [539, 53] on icon "button" at bounding box center [539, 49] width 9 height 9
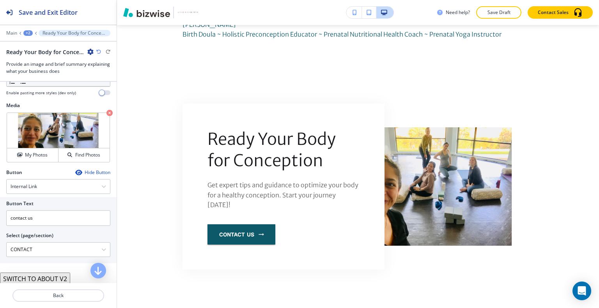
click at [99, 52] on icon "button" at bounding box center [98, 52] width 5 height 5
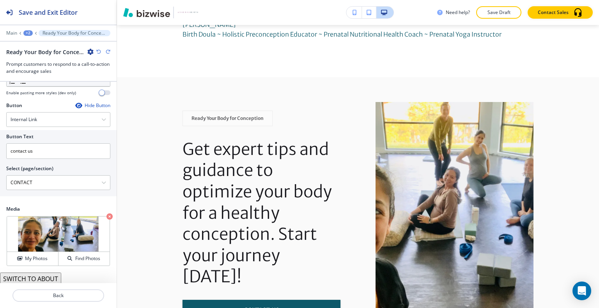
click at [41, 276] on button "SWITCH TO ABOUT" at bounding box center [30, 279] width 61 height 12
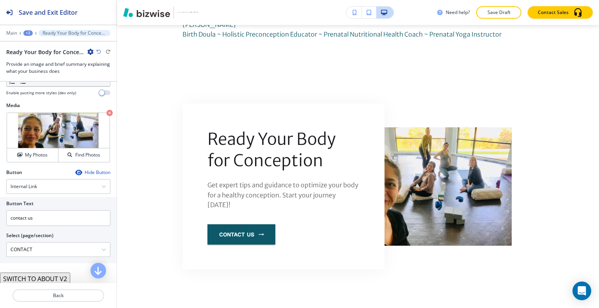
click at [42, 277] on button "SWITCH TO ABOUT V2" at bounding box center [35, 279] width 70 height 12
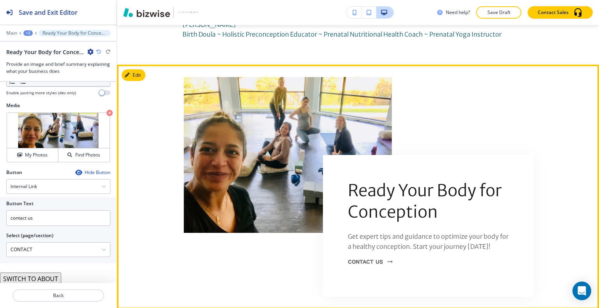
scroll to position [2616, 0]
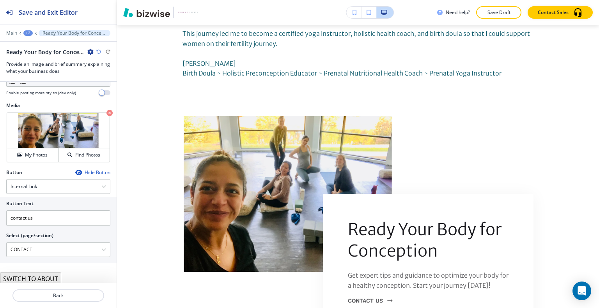
click at [37, 280] on button "SWITCH TO ABOUT" at bounding box center [30, 279] width 61 height 12
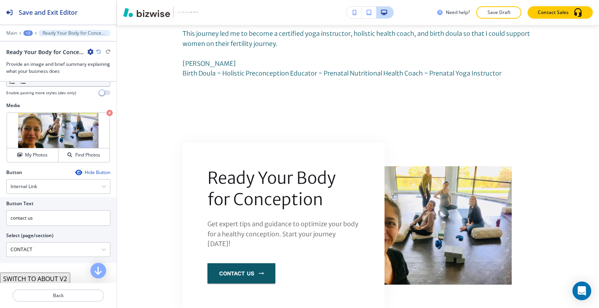
click at [45, 277] on button "SWITCH TO ABOUT V2" at bounding box center [35, 279] width 70 height 12
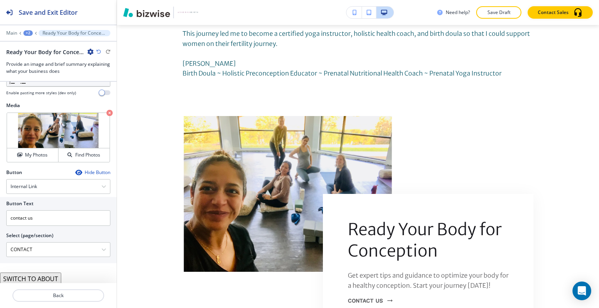
click at [45, 278] on button "SWITCH TO ABOUT" at bounding box center [30, 279] width 61 height 12
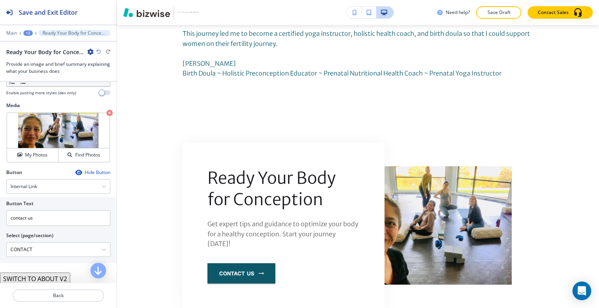
scroll to position [218, 0]
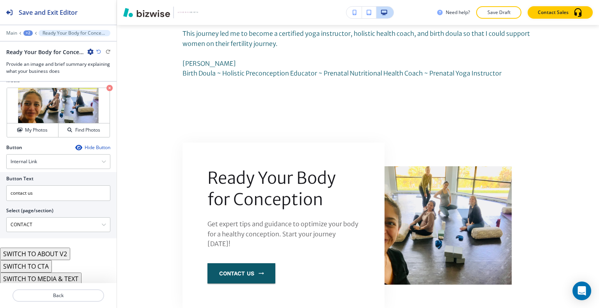
click at [45, 267] on button "SWITCH TO CTA" at bounding box center [26, 266] width 52 height 12
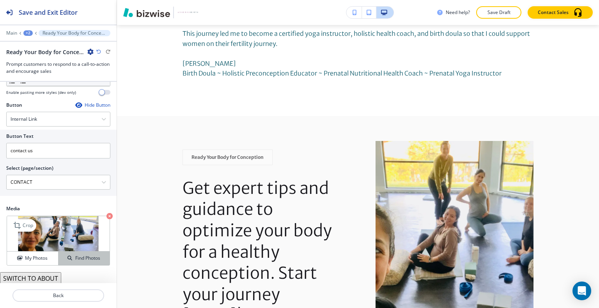
scroll to position [193, 0]
click at [44, 253] on button "My Photos" at bounding box center [32, 259] width 51 height 14
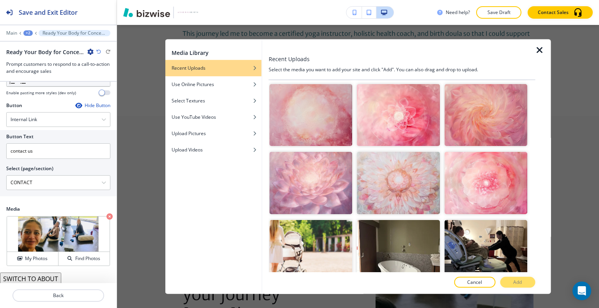
scroll to position [312, 0]
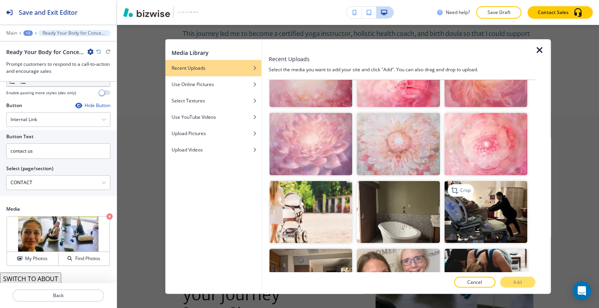
click at [493, 196] on img "button" at bounding box center [485, 212] width 83 height 62
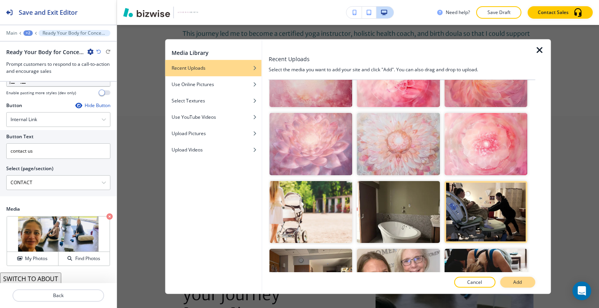
click at [513, 285] on button "Add" at bounding box center [517, 282] width 35 height 11
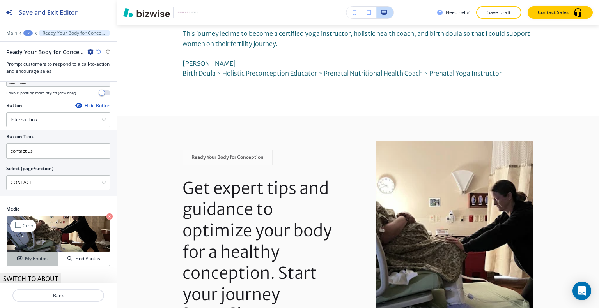
click at [46, 261] on button "My Photos" at bounding box center [32, 259] width 51 height 14
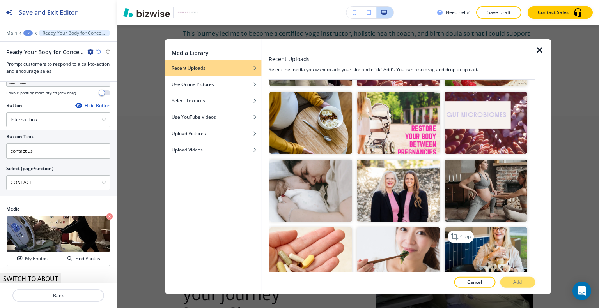
scroll to position [780, 0]
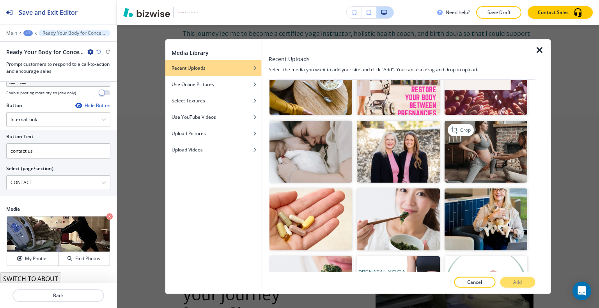
click at [503, 138] on img "button" at bounding box center [485, 152] width 83 height 62
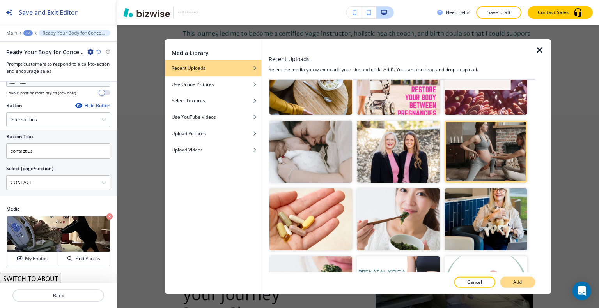
click at [525, 285] on button "Add" at bounding box center [517, 282] width 35 height 11
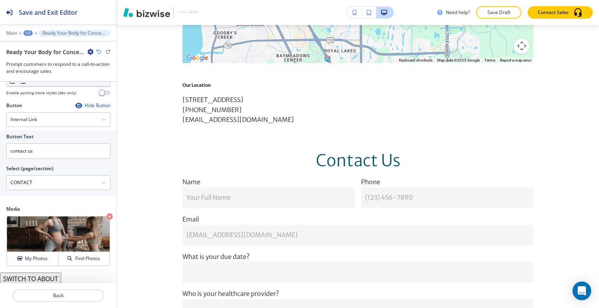
scroll to position [3151, 0]
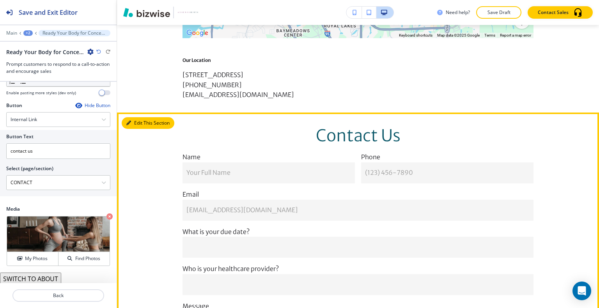
click at [138, 117] on button "Edit This Section" at bounding box center [148, 123] width 53 height 12
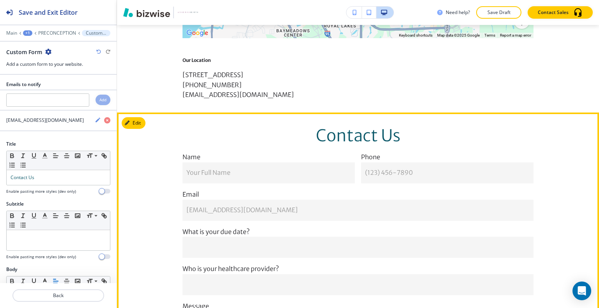
scroll to position [3209, 0]
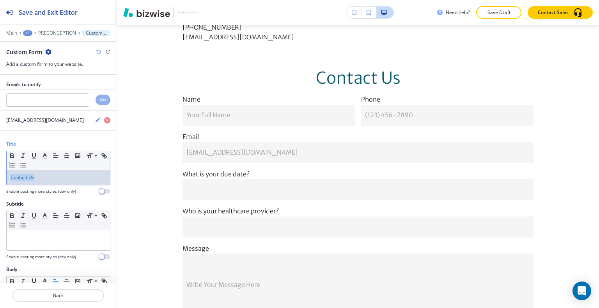
drag, startPoint x: 51, startPoint y: 180, endPoint x: 0, endPoint y: 174, distance: 51.8
click at [0, 174] on div "Title Small Normal Large Huge Contact Us Enable pasting more styles (dev only)" at bounding box center [58, 171] width 117 height 60
click at [55, 153] on icon "button" at bounding box center [55, 155] width 7 height 7
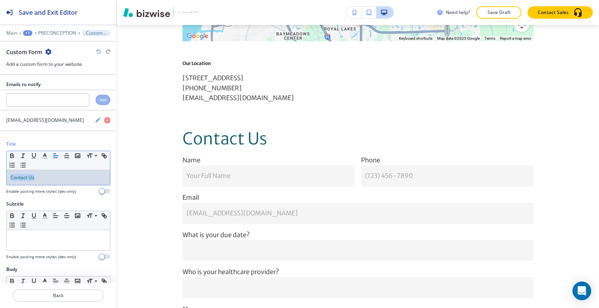
scroll to position [0, 0]
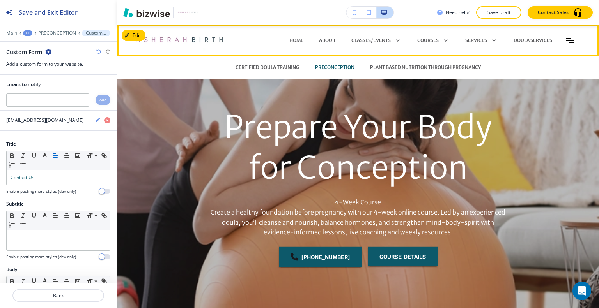
click at [429, 73] on div "PLANT BASED NUTRITION THROUGH PREGNANCY" at bounding box center [425, 67] width 126 height 23
click at [426, 66] on p "PLANT BASED NUTRITION THROUGH PREGNANCY" at bounding box center [425, 67] width 111 height 7
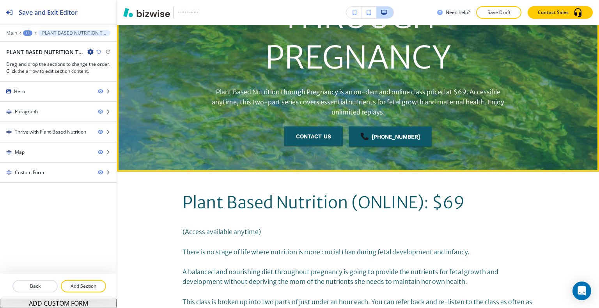
scroll to position [312, 0]
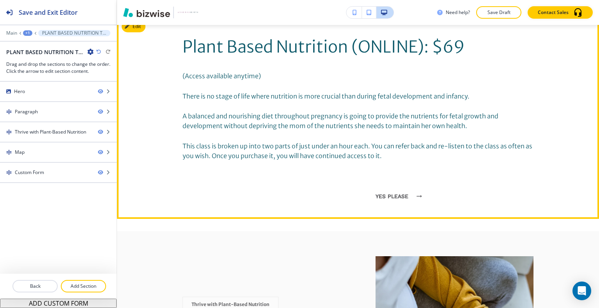
click at [388, 200] on link "yes please" at bounding box center [396, 196] width 42 height 20
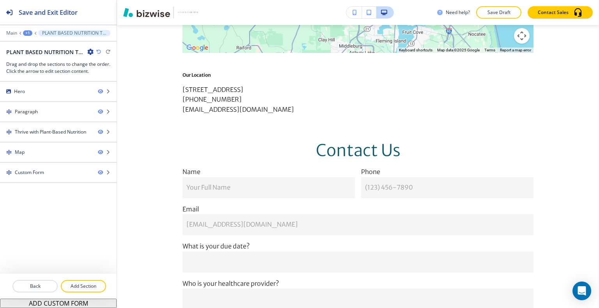
scroll to position [1030, 0]
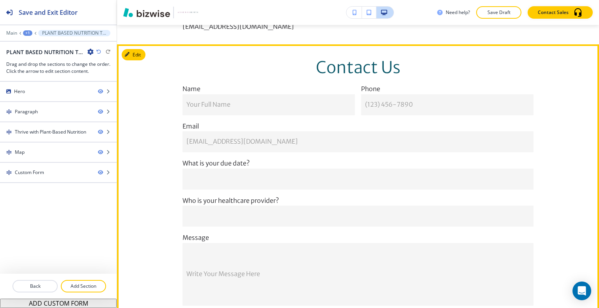
click at [133, 58] on section "Contact Us Name Your Full Name Your Full Name Phone (123) 456-7890 (123) 456-78…" at bounding box center [358, 194] width 482 height 300
click at [139, 61] on button "Edit This Section" at bounding box center [148, 55] width 53 height 12
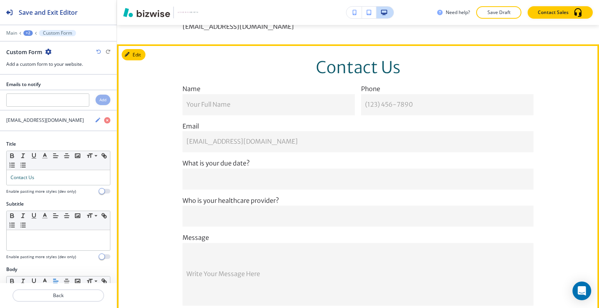
scroll to position [1059, 0]
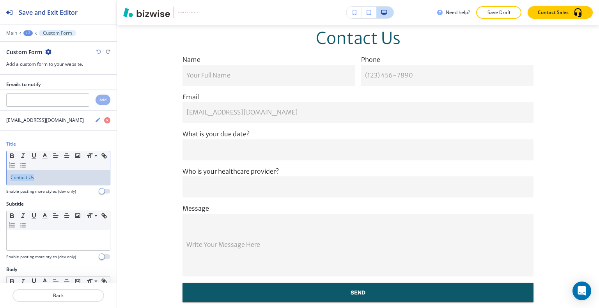
drag, startPoint x: 41, startPoint y: 177, endPoint x: 13, endPoint y: 171, distance: 28.8
click at [0, 173] on div "Title Small Normal Large Huge Contact Us Enable pasting more styles (dev only)" at bounding box center [58, 171] width 117 height 60
click at [58, 156] on line "button" at bounding box center [55, 156] width 5 height 0
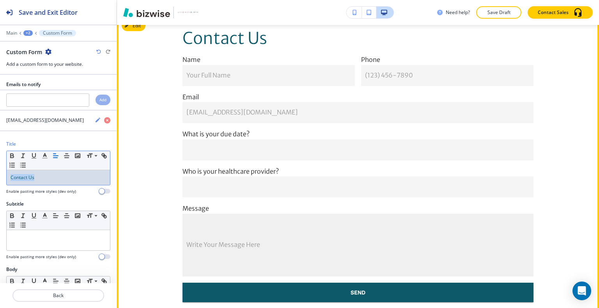
scroll to position [1121, 0]
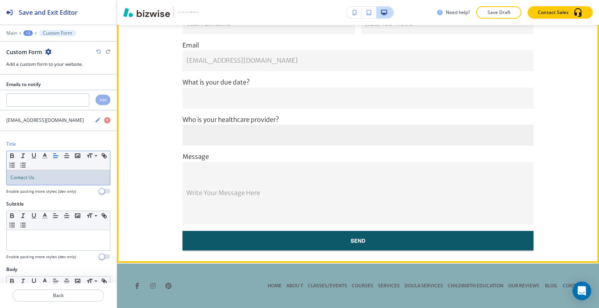
click at [265, 132] on input "text" at bounding box center [357, 135] width 351 height 21
click at [265, 89] on input "text" at bounding box center [357, 98] width 351 height 21
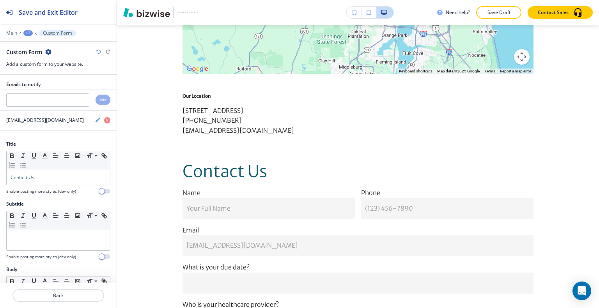
scroll to position [0, 0]
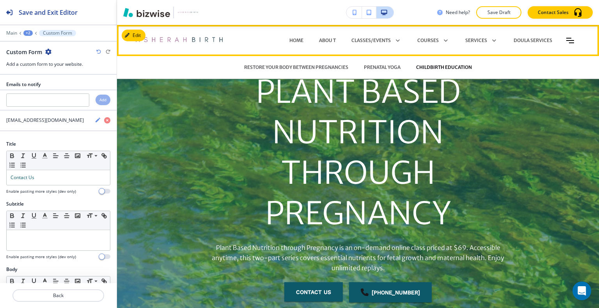
click at [435, 64] on p "CHILDBIRTH EDUCATION" at bounding box center [444, 67] width 56 height 7
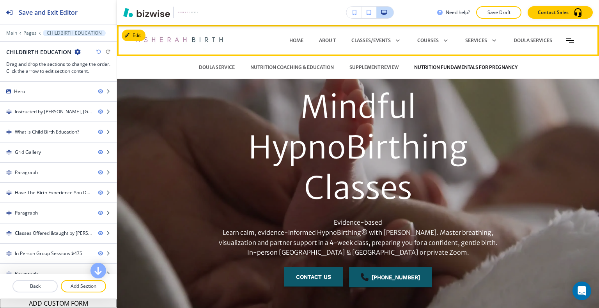
click at [474, 68] on p "NUTRITION FUNDAMENTALS FOR PREGNANCY" at bounding box center [465, 67] width 103 height 7
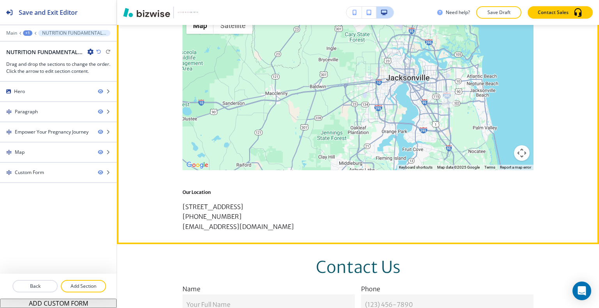
scroll to position [1013, 0]
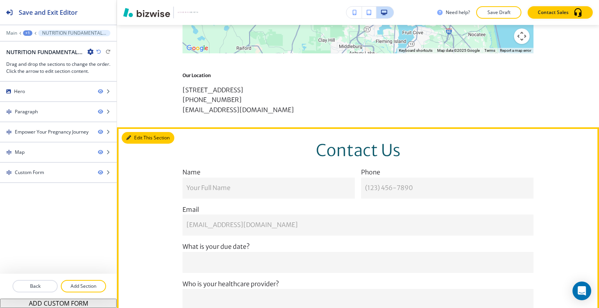
click at [138, 144] on button "Edit This Section" at bounding box center [148, 138] width 53 height 12
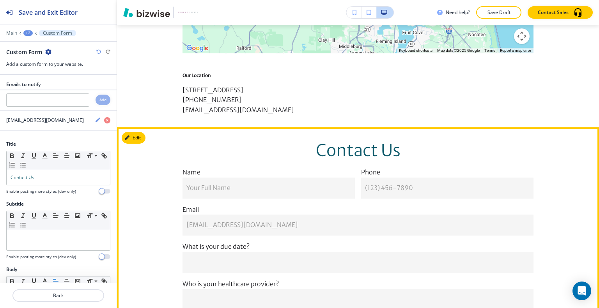
scroll to position [1126, 0]
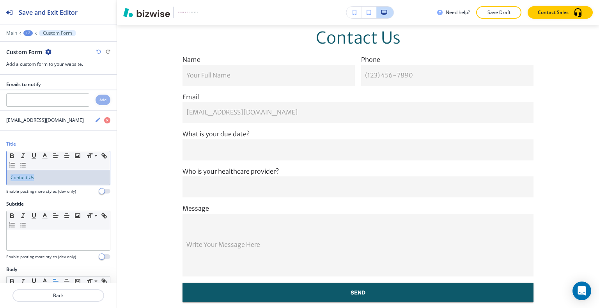
drag, startPoint x: 61, startPoint y: 170, endPoint x: 60, endPoint y: 162, distance: 8.6
click at [0, 170] on div "Title Small Normal Large Huge Contact Us Enable pasting more styles (dev only)" at bounding box center [58, 171] width 117 height 60
click at [58, 156] on line "button" at bounding box center [55, 156] width 5 height 0
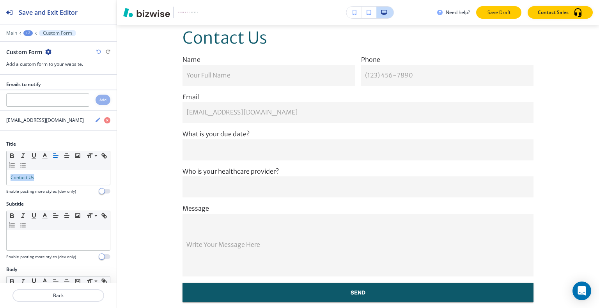
click at [488, 9] on p "Save Draft" at bounding box center [498, 12] width 25 height 7
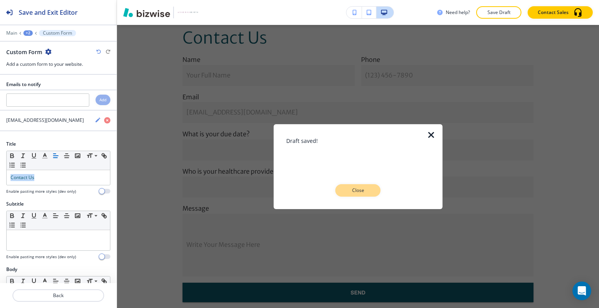
click at [346, 193] on p "Close" at bounding box center [357, 190] width 25 height 7
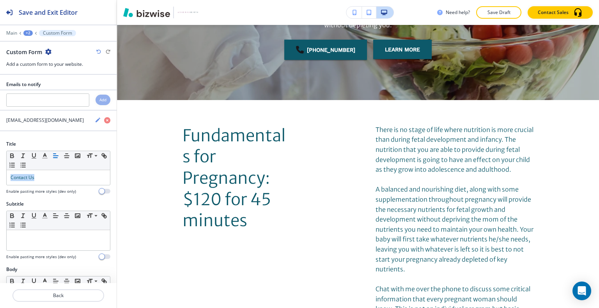
scroll to position [0, 0]
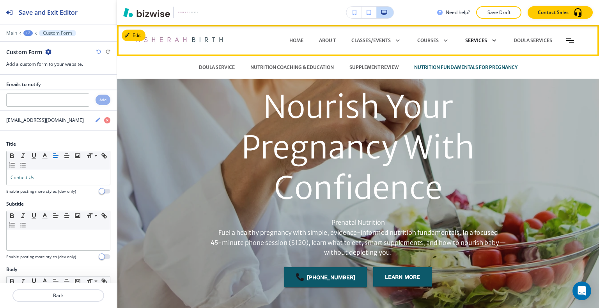
click at [465, 41] on p "SERVICES" at bounding box center [476, 40] width 22 height 7
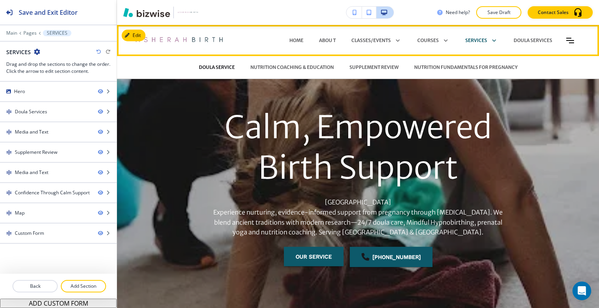
click at [217, 68] on p "DOULA SERVICE" at bounding box center [217, 67] width 36 height 7
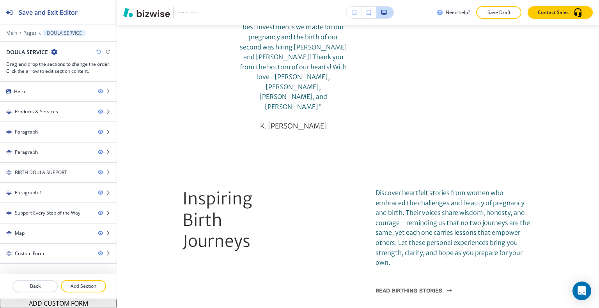
scroll to position [6918, 0]
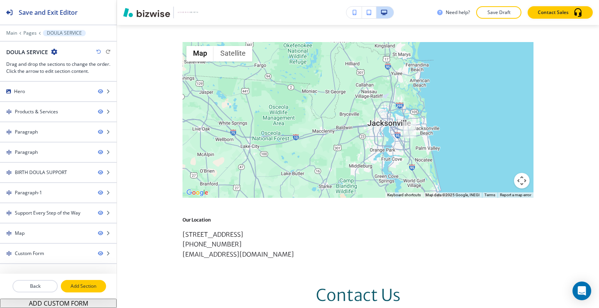
click at [96, 283] on button "Add Section" at bounding box center [83, 286] width 45 height 12
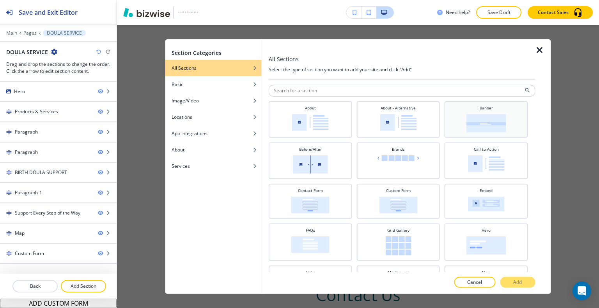
click at [467, 115] on img at bounding box center [486, 123] width 40 height 18
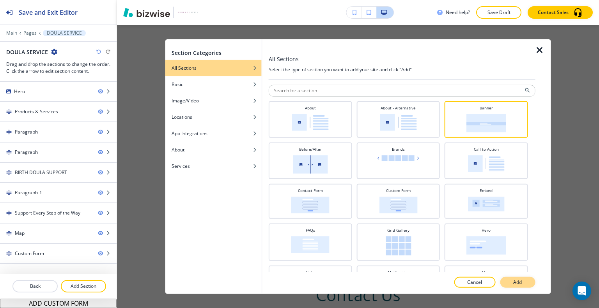
click at [525, 285] on button "Add" at bounding box center [517, 282] width 35 height 11
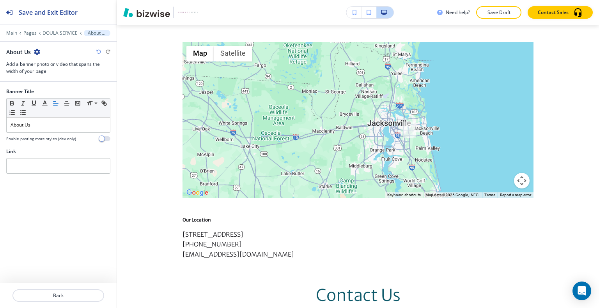
scroll to position [6961, 0]
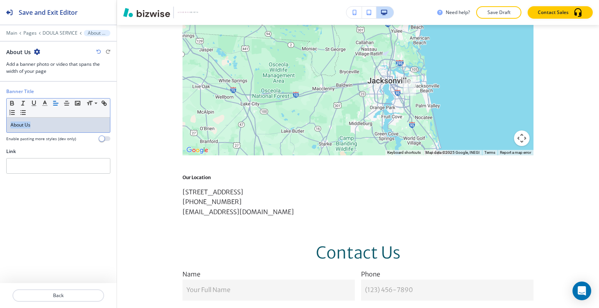
drag, startPoint x: 63, startPoint y: 126, endPoint x: 13, endPoint y: 124, distance: 50.0
click at [2, 121] on div "Banner Title Small Normal Large Huge About Us Enable pasting more styles (dev o…" at bounding box center [58, 118] width 117 height 60
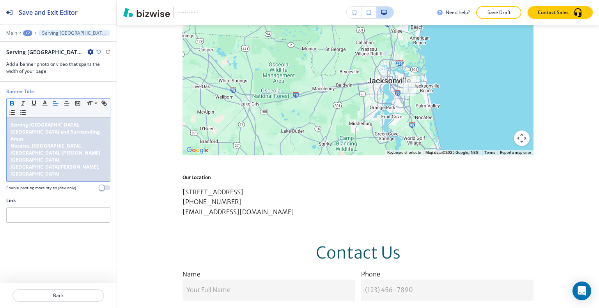
scroll to position [0, 0]
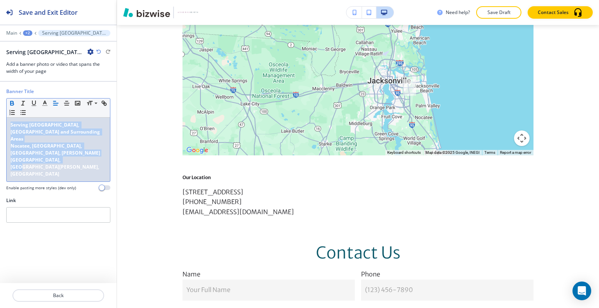
drag, startPoint x: 55, startPoint y: 158, endPoint x: 0, endPoint y: 111, distance: 72.5
click at [0, 111] on div "Banner Title Small Normal Large Huge Serving Jacksonville, St. Augustine and Su…" at bounding box center [58, 142] width 117 height 109
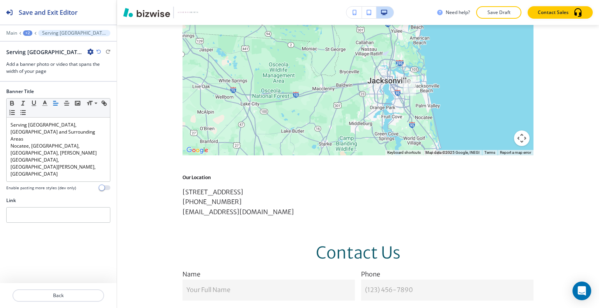
click at [28, 31] on div "+2" at bounding box center [27, 32] width 9 height 5
click at [41, 60] on p "DOULA SERVICE" at bounding box center [48, 59] width 40 height 7
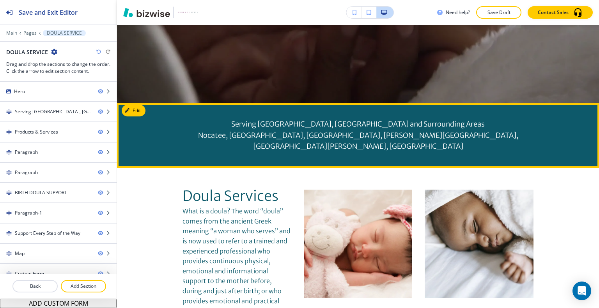
scroll to position [302, 0]
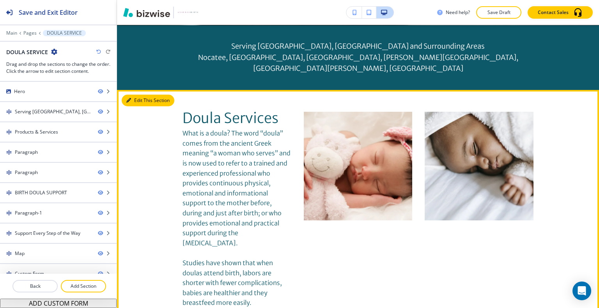
click at [135, 95] on button "Edit This Section" at bounding box center [148, 101] width 53 height 12
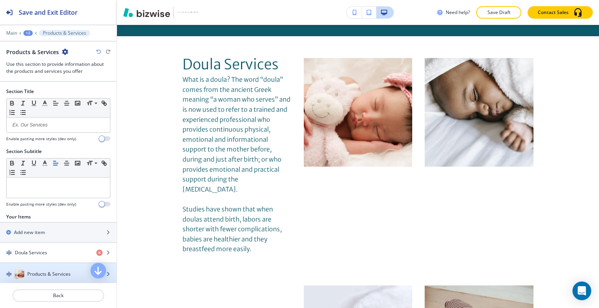
scroll to position [130, 0]
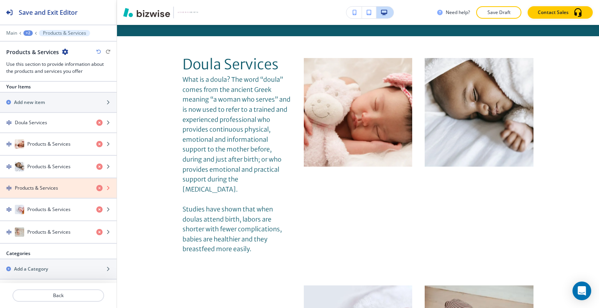
click at [96, 186] on icon "button" at bounding box center [99, 188] width 6 height 6
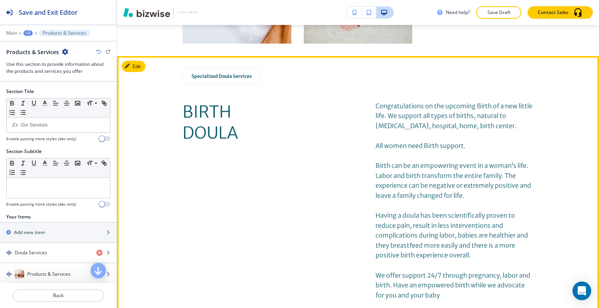
scroll to position [668, 0]
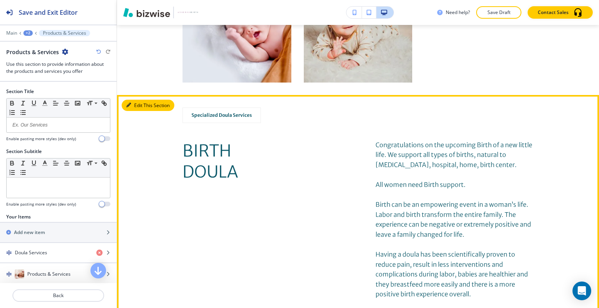
click at [135, 100] on button "Edit This Section" at bounding box center [148, 106] width 53 height 12
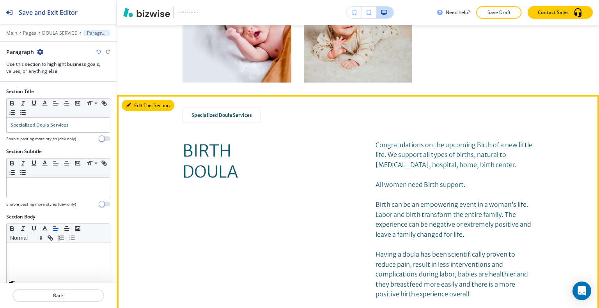
scroll to position [717, 0]
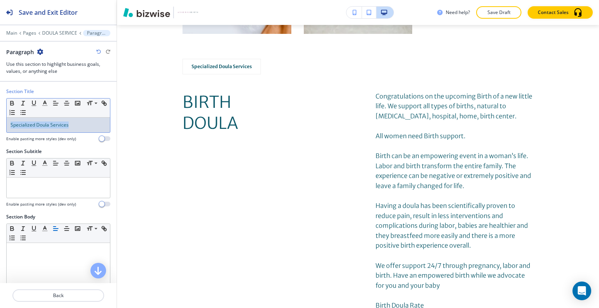
drag, startPoint x: 74, startPoint y: 122, endPoint x: 0, endPoint y: 115, distance: 74.4
click at [0, 115] on div "Section Title Small Normal Large Huge Specialized Doula Services Enable pasting…" at bounding box center [58, 118] width 117 height 60
copy span "Specialized Doula Services"
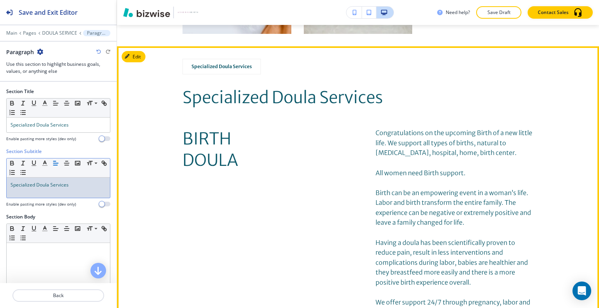
scroll to position [639, 0]
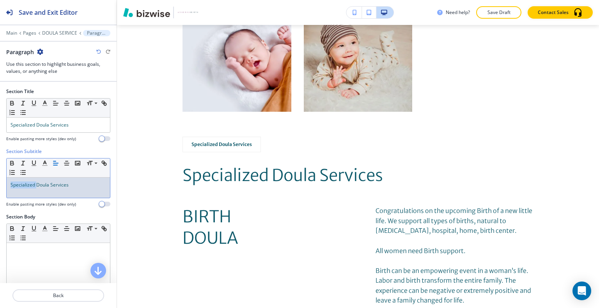
drag, startPoint x: 37, startPoint y: 186, endPoint x: 0, endPoint y: 178, distance: 37.4
click at [0, 179] on div "Section Subtitle Small Normal Large Huge Specialized Doula Services Enable past…" at bounding box center [58, 180] width 117 height 65
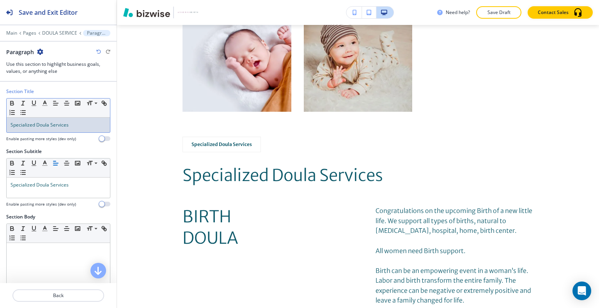
click at [38, 127] on span "Specialized Doula Services" at bounding box center [40, 125] width 58 height 7
click at [48, 130] on div "Specialized Doula Services" at bounding box center [58, 125] width 103 height 15
click at [51, 126] on span "Specialized Doula Services" at bounding box center [40, 125] width 58 height 7
click at [51, 125] on span "Specialized Doula Services" at bounding box center [40, 125] width 58 height 7
drag, startPoint x: 51, startPoint y: 124, endPoint x: 0, endPoint y: 118, distance: 51.1
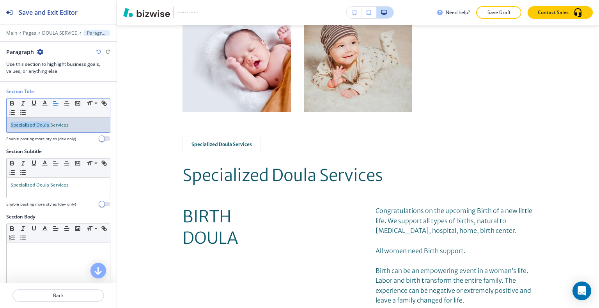
click at [0, 118] on div "Section Title Small Normal Large Huge Specialized Doula Services Enable pasting…" at bounding box center [58, 118] width 117 height 60
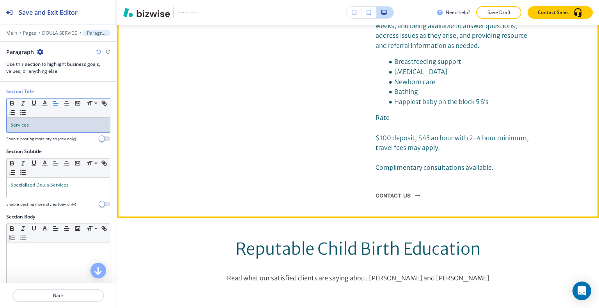
scroll to position [1613, 0]
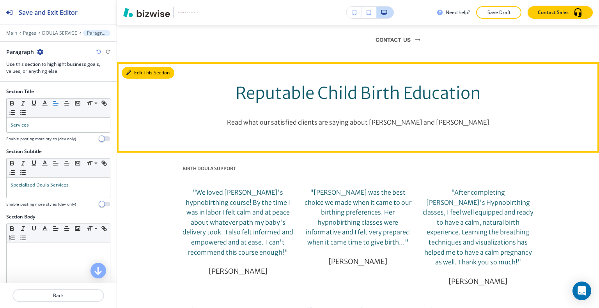
click at [136, 67] on button "Edit This Section" at bounding box center [148, 73] width 53 height 12
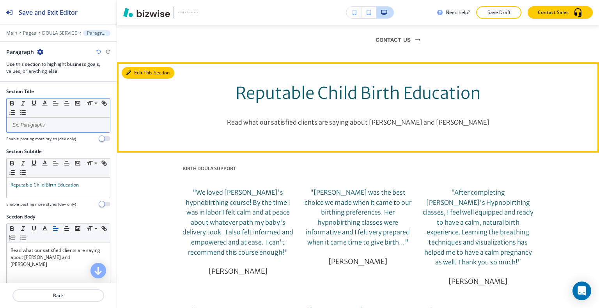
scroll to position [1610, 0]
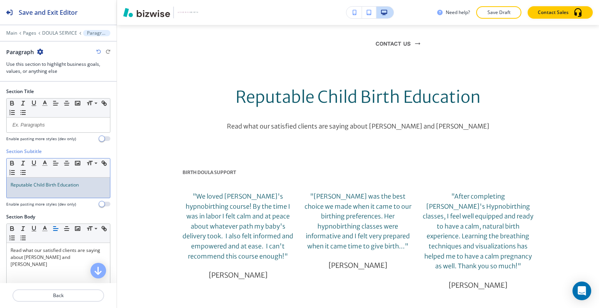
drag, startPoint x: 87, startPoint y: 189, endPoint x: 0, endPoint y: 180, distance: 87.7
click at [0, 180] on div "Section Subtitle Small Normal Large Huge Reputable Child Birth Education ﻿ Enab…" at bounding box center [58, 180] width 117 height 65
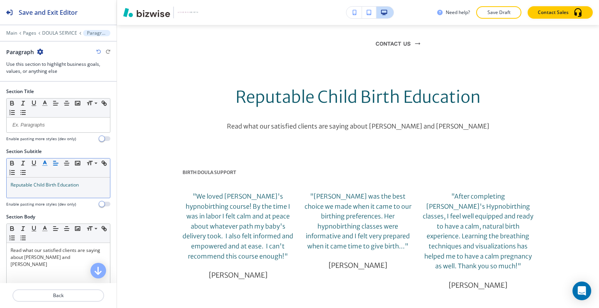
click at [46, 160] on icon "button" at bounding box center [44, 163] width 7 height 7
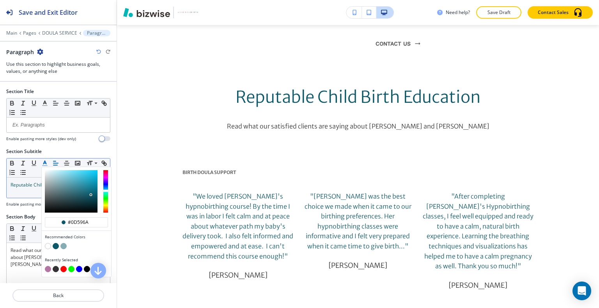
click at [50, 268] on button "button" at bounding box center [48, 269] width 6 height 6
type input "#b376a4"
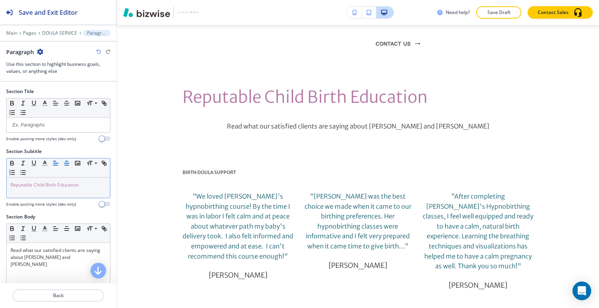
click at [68, 160] on icon "button" at bounding box center [66, 163] width 7 height 7
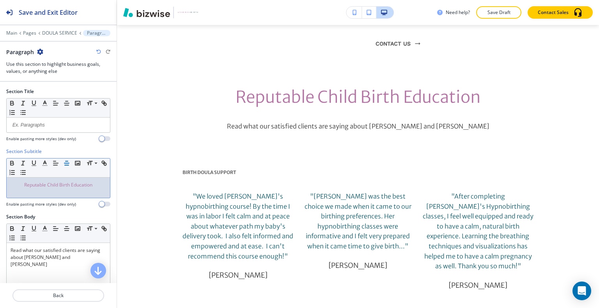
click at [65, 169] on div "Small Normal Large Huge" at bounding box center [58, 168] width 103 height 19
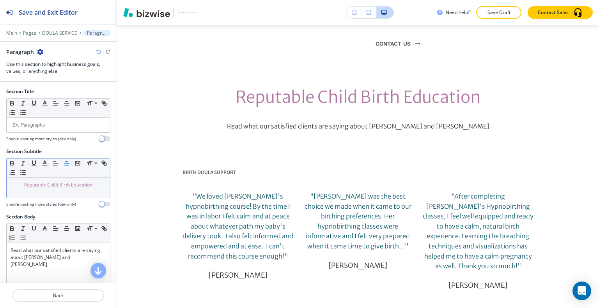
click at [69, 163] on icon "button" at bounding box center [66, 163] width 7 height 7
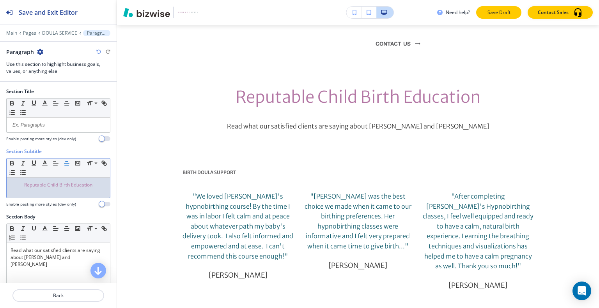
click at [495, 12] on p "Save Draft" at bounding box center [498, 12] width 25 height 7
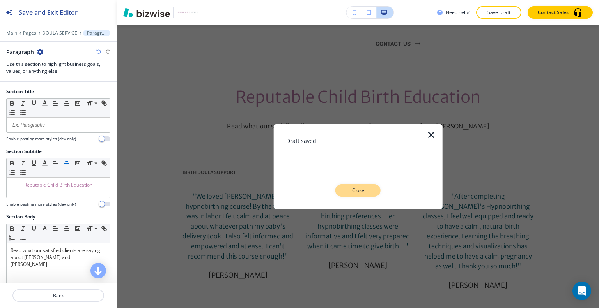
click at [365, 193] on p "Close" at bounding box center [357, 190] width 25 height 7
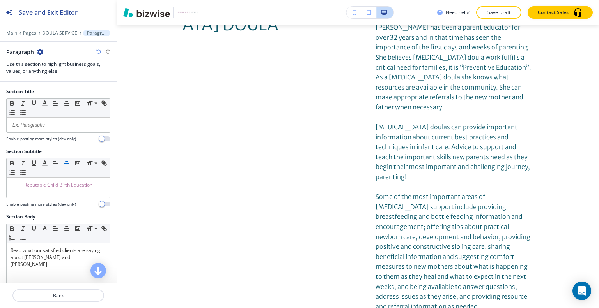
scroll to position [0, 0]
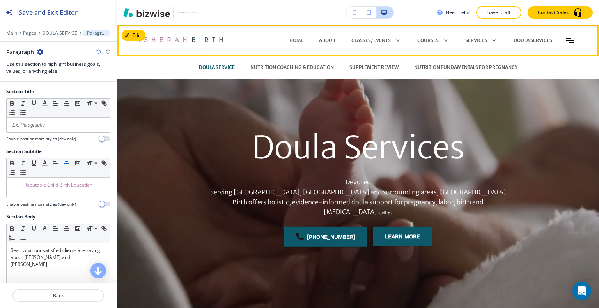
click at [306, 71] on div "NUTRITION COACHING & EDUCATION" at bounding box center [291, 67] width 99 height 23
drag, startPoint x: 307, startPoint y: 68, endPoint x: 302, endPoint y: 65, distance: 5.6
click at [307, 69] on p "NUTRITION COACHING & EDUCATION" at bounding box center [291, 67] width 83 height 7
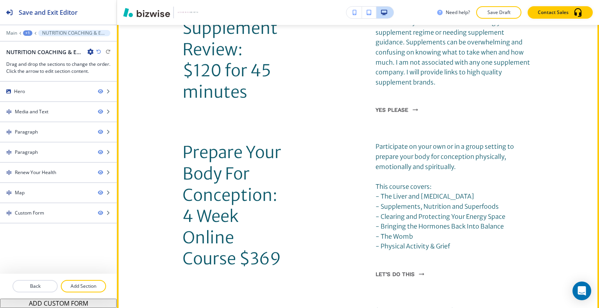
scroll to position [858, 0]
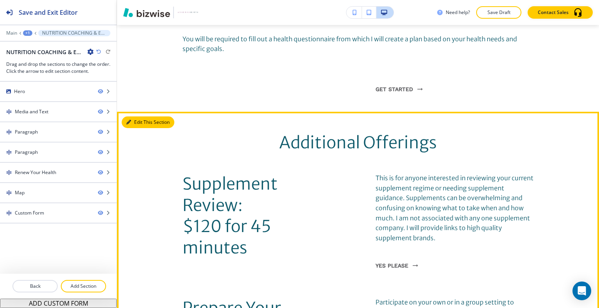
click at [142, 117] on button "Edit This Section" at bounding box center [148, 123] width 53 height 12
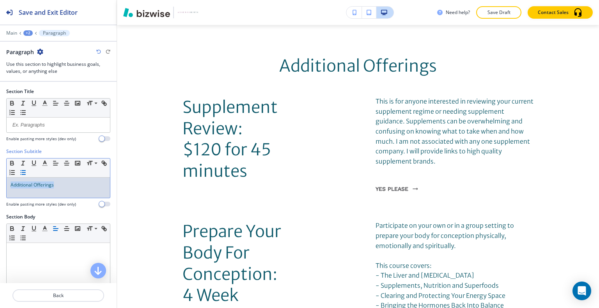
drag, startPoint x: 71, startPoint y: 184, endPoint x: 28, endPoint y: 173, distance: 44.1
click at [0, 176] on div "Section Subtitle Small Normal Large Huge Additional Offerings Enable pasting mo…" at bounding box center [58, 180] width 117 height 65
click at [47, 163] on icon "button" at bounding box center [44, 163] width 7 height 7
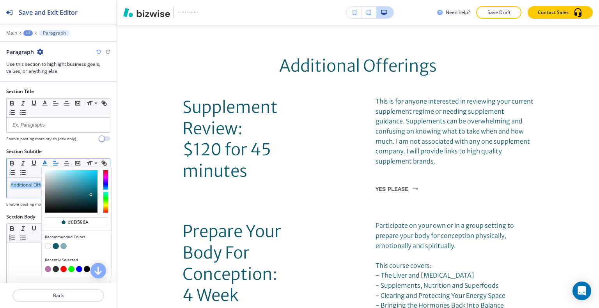
click at [48, 270] on button "button" at bounding box center [48, 269] width 6 height 6
type input "#b376a4"
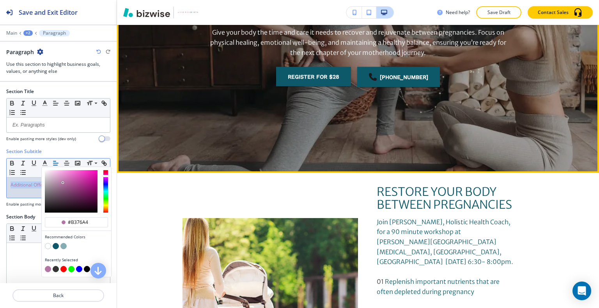
scroll to position [233, 0]
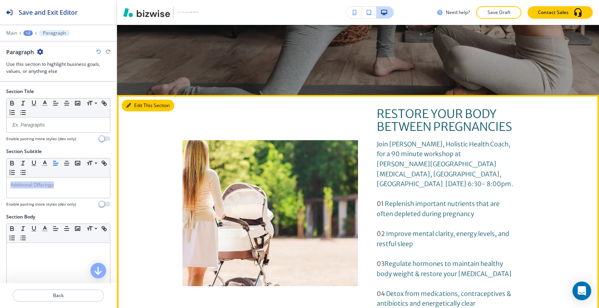
click at [142, 108] on button "Edit This Section" at bounding box center [148, 106] width 53 height 12
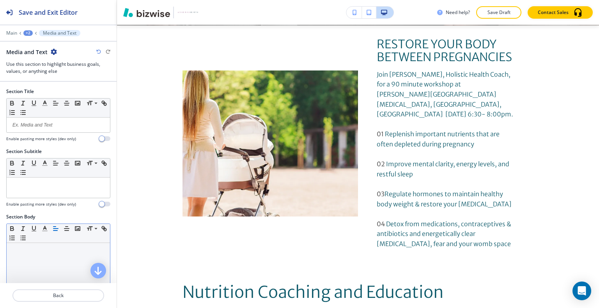
scroll to position [146, 0]
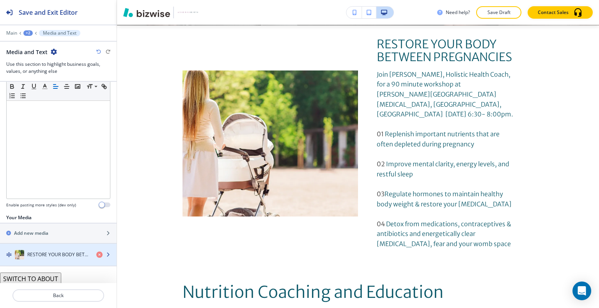
click at [59, 254] on h4 "RESTORE YOUR BODY BETWEEN PREGNANCIES" at bounding box center [58, 254] width 63 height 7
click at [59, 253] on h4 "RESTORE YOUR BODY BETWEEN PREGNANCIES" at bounding box center [58, 254] width 63 height 7
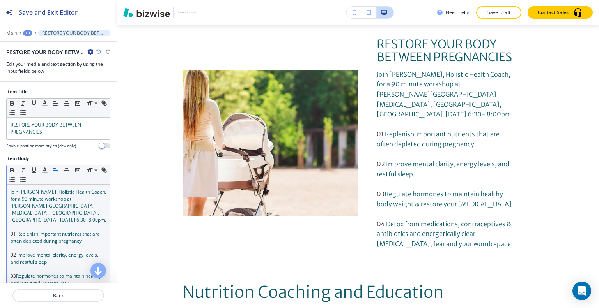
scroll to position [315, 0]
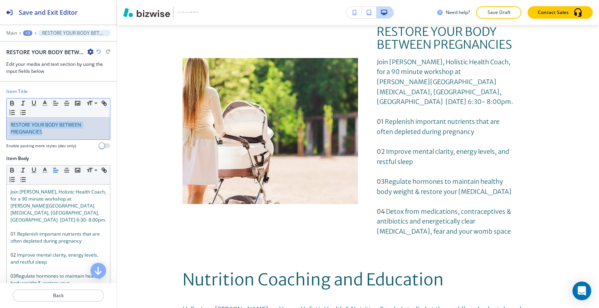
drag, startPoint x: 45, startPoint y: 138, endPoint x: 0, endPoint y: 110, distance: 52.6
click at [0, 110] on div "Item Title Small Normal Large Huge RESTORE YOUR BODY BETWEEN PREGNANCIES Enable…" at bounding box center [58, 121] width 117 height 67
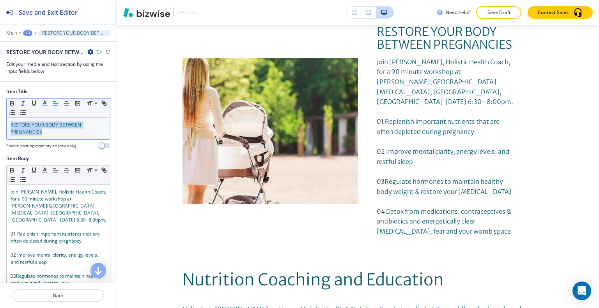
click at [44, 104] on icon "button" at bounding box center [44, 103] width 7 height 7
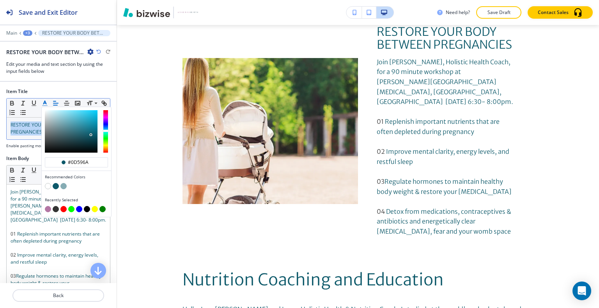
click at [47, 207] on button "button" at bounding box center [48, 209] width 6 height 6
type input "#b376a4"
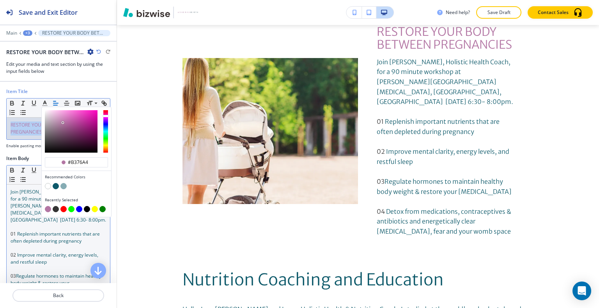
scroll to position [39, 0]
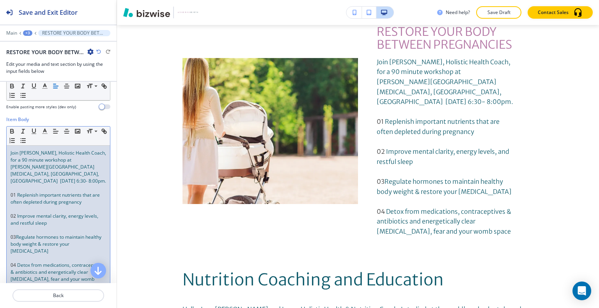
click at [42, 213] on span "Improve mental clarity, energy levels, and restful sleep" at bounding box center [55, 220] width 89 height 14
drag, startPoint x: 93, startPoint y: 194, endPoint x: 17, endPoint y: 189, distance: 75.8
click at [17, 192] on p "01 Replenish important nutrients that are often depleted during pregnancy" at bounding box center [59, 199] width 96 height 14
click at [12, 132] on icon "button" at bounding box center [12, 132] width 3 height 2
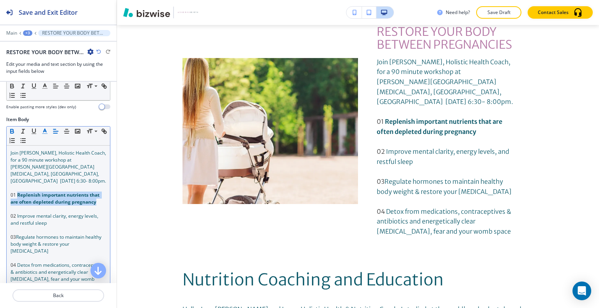
click at [42, 132] on icon "button" at bounding box center [44, 131] width 7 height 7
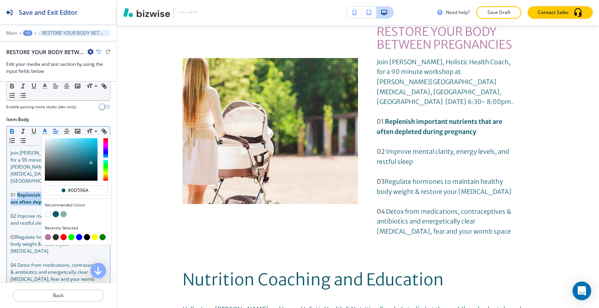
click at [46, 236] on button "button" at bounding box center [48, 237] width 6 height 6
type input "#b376a4"
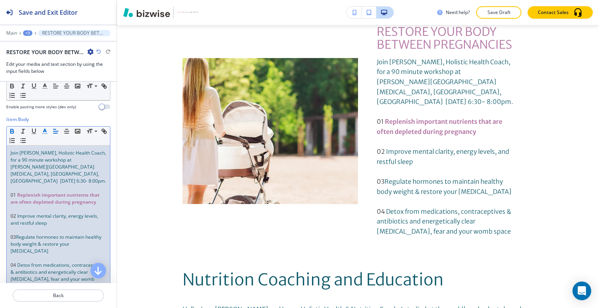
click at [32, 244] on span "Regulate hormones to maintain healthy body weight & restore your pelvic floor" at bounding box center [57, 244] width 92 height 21
drag, startPoint x: 53, startPoint y: 219, endPoint x: 26, endPoint y: 199, distance: 33.9
click at [17, 210] on div "Join Doula Kiana, Holistic Health Coach, for a 90 minute workshop at Chanatry C…" at bounding box center [58, 220] width 103 height 148
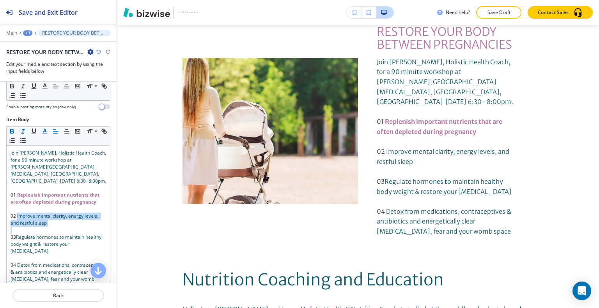
drag, startPoint x: 14, startPoint y: 130, endPoint x: 23, endPoint y: 131, distance: 9.0
click at [16, 130] on button "button" at bounding box center [12, 131] width 11 height 9
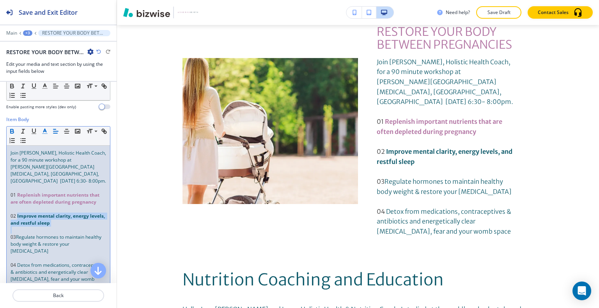
click at [45, 131] on line "button" at bounding box center [45, 131] width 2 height 0
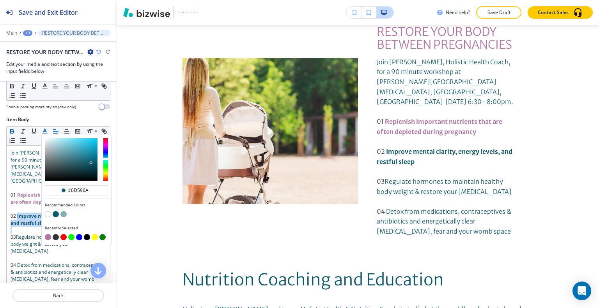
click at [47, 234] on button "button" at bounding box center [48, 237] width 6 height 6
type input "#b376a4"
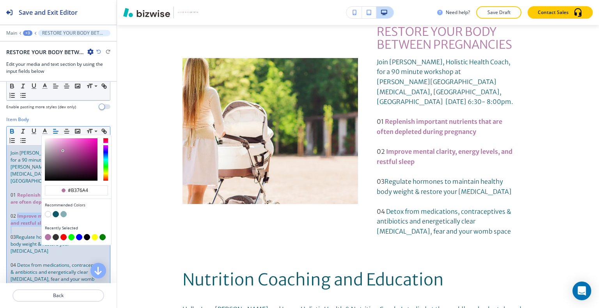
scroll to position [78, 0]
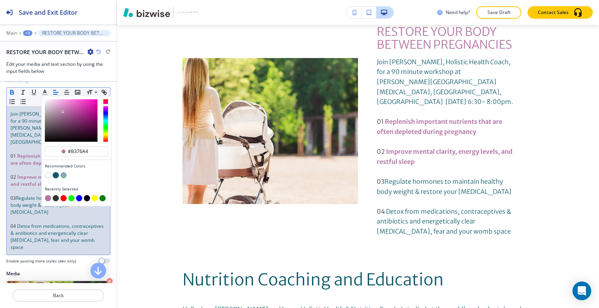
click at [17, 224] on span "Detox from medications, contraceptives & antibiotics and energetically clear bi…" at bounding box center [58, 237] width 94 height 28
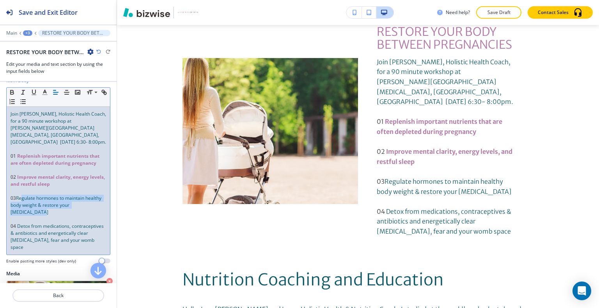
drag, startPoint x: 50, startPoint y: 207, endPoint x: 27, endPoint y: 191, distance: 26.9
click at [19, 195] on p "03 Regulate hormones to maintain healthy body weight & restore your pelvic floor" at bounding box center [59, 205] width 96 height 21
click at [38, 216] on p at bounding box center [59, 219] width 96 height 7
drag, startPoint x: 37, startPoint y: 205, endPoint x: 18, endPoint y: 189, distance: 25.2
click at [18, 195] on p "03 Regulate hormones to maintain healthy body weight & restore your pelvic floor" at bounding box center [59, 205] width 96 height 21
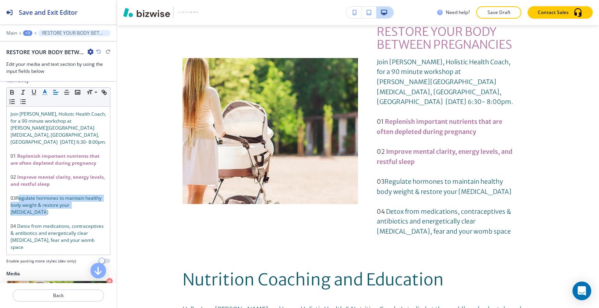
click at [47, 93] on icon "button" at bounding box center [44, 92] width 7 height 7
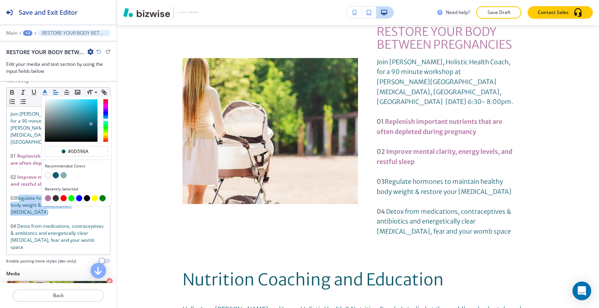
click at [47, 200] on button "button" at bounding box center [48, 198] width 6 height 6
type input "#b376a4"
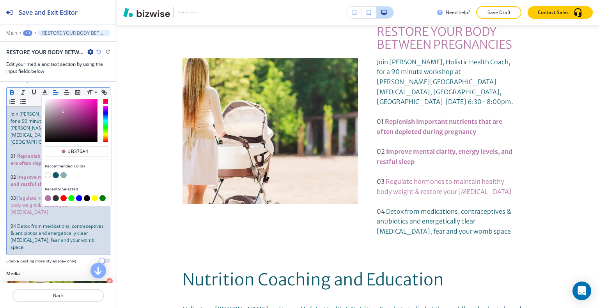
click at [11, 92] on icon "button" at bounding box center [12, 93] width 3 height 2
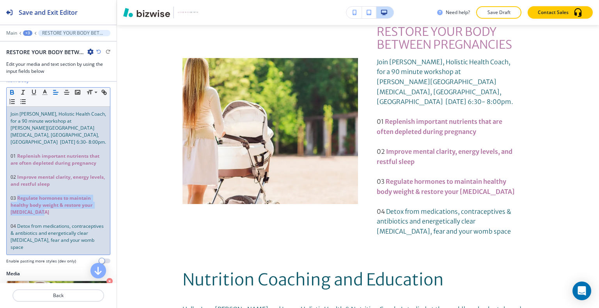
click at [33, 206] on strong "Regulate hormones to maintain healthy body weight & restore your pelvic floor" at bounding box center [52, 205] width 83 height 21
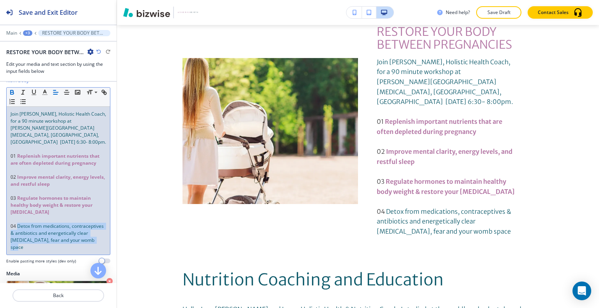
drag, startPoint x: 53, startPoint y: 241, endPoint x: 20, endPoint y: 215, distance: 41.9
click at [19, 223] on p "04 Detox from medications, contraceptives & antibiotics and energetically clear…" at bounding box center [59, 237] width 96 height 28
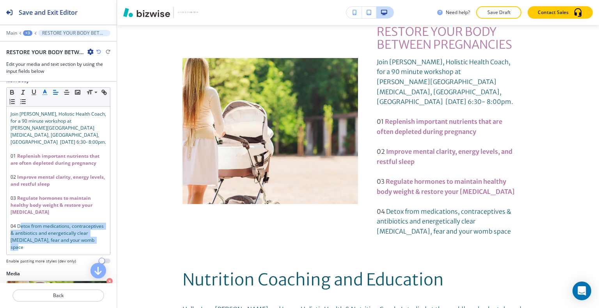
click at [45, 89] on icon "button" at bounding box center [44, 92] width 7 height 7
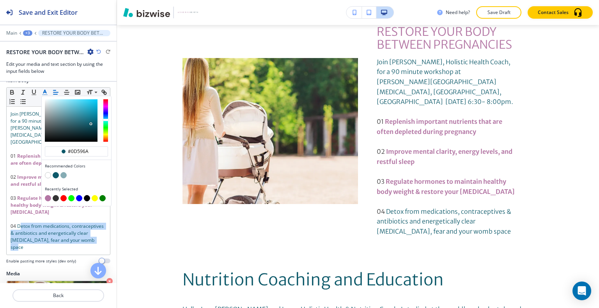
click at [47, 195] on button "button" at bounding box center [48, 198] width 6 height 6
type input "#b376a4"
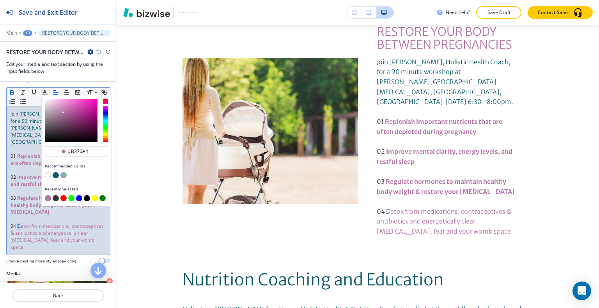
click at [11, 90] on icon "button" at bounding box center [12, 92] width 7 height 7
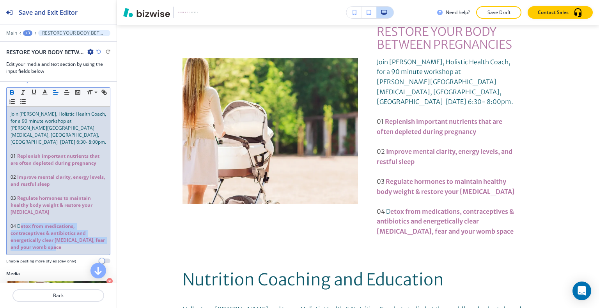
drag, startPoint x: 54, startPoint y: 234, endPoint x: 59, endPoint y: 236, distance: 5.9
click at [54, 234] on strong "etox from medications, contraceptives & antibiotics and energetically clear bir…" at bounding box center [59, 237] width 96 height 28
click at [64, 242] on p "04 D etox from medications, contraceptives & antibiotics and energetically clea…" at bounding box center [59, 237] width 96 height 28
drag, startPoint x: 65, startPoint y: 241, endPoint x: 24, endPoint y: 210, distance: 51.8
click at [19, 223] on p "04 D etox from medications, contraceptives & antibiotics and energetically clea…" at bounding box center [59, 237] width 96 height 28
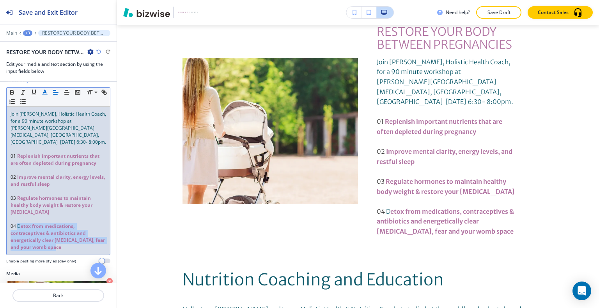
click at [46, 92] on icon "button" at bounding box center [44, 92] width 7 height 7
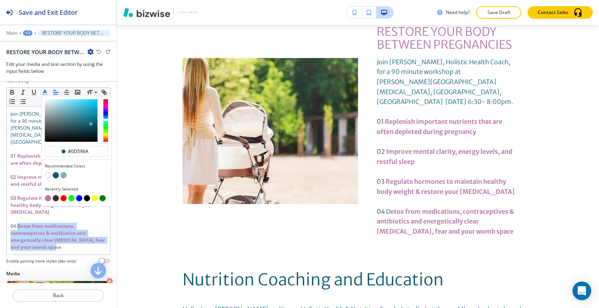
click at [49, 197] on button "button" at bounding box center [48, 198] width 6 height 6
type input "#b376a4"
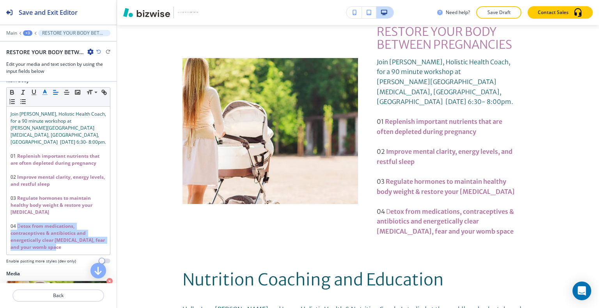
click at [45, 92] on line "button" at bounding box center [45, 92] width 2 height 0
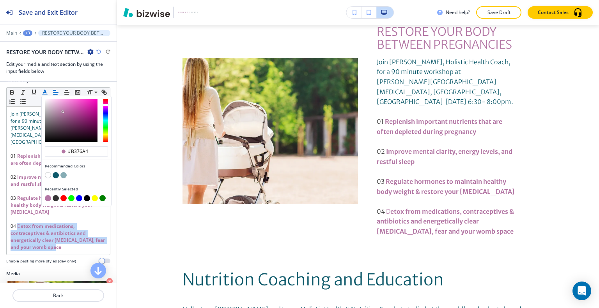
click at [47, 198] on button "button" at bounding box center [48, 198] width 6 height 6
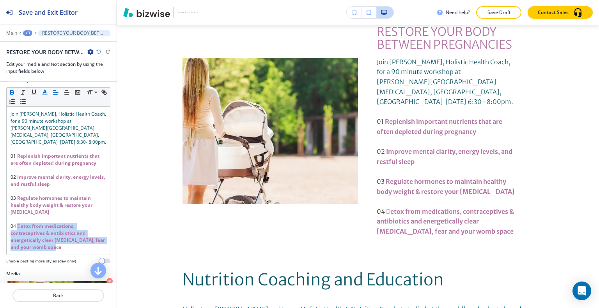
click at [11, 90] on icon "button" at bounding box center [12, 92] width 7 height 7
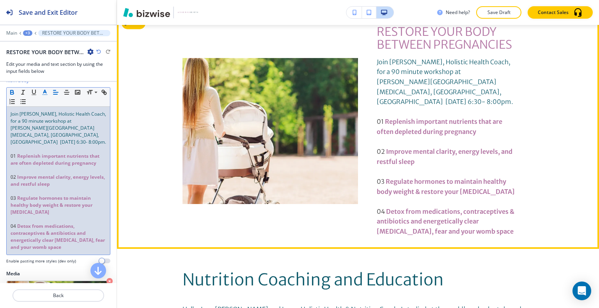
click at [273, 215] on div "RESTORE YOUR BODY BETWEEN PREGNANCIES Join Doula Kiana, Holistic Health Coach, …" at bounding box center [357, 131] width 351 height 212
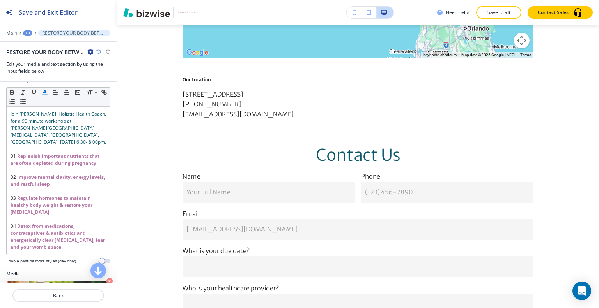
scroll to position [2178, 0]
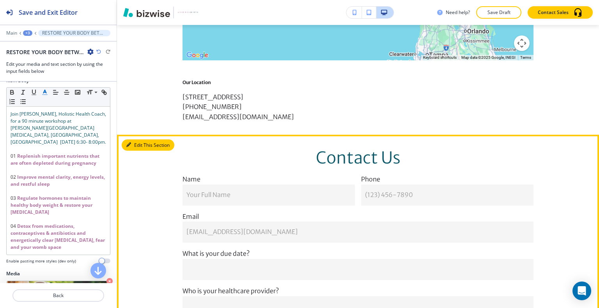
click at [144, 140] on button "Edit This Section" at bounding box center [148, 146] width 53 height 12
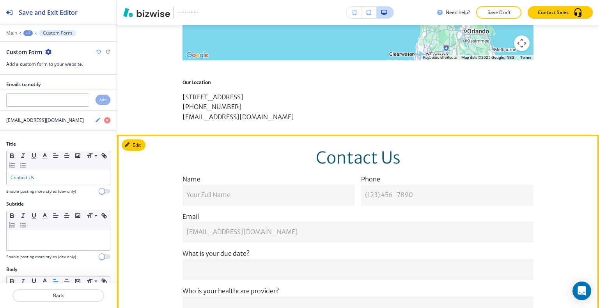
scroll to position [2268, 0]
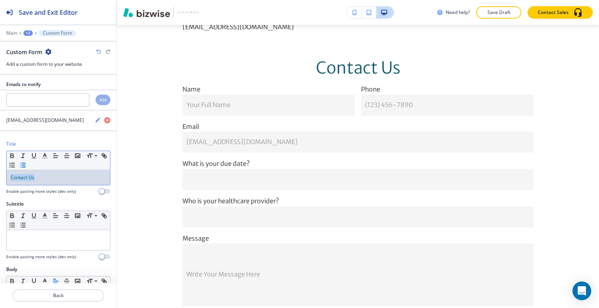
drag, startPoint x: 47, startPoint y: 177, endPoint x: 30, endPoint y: 160, distance: 24.5
click at [0, 170] on div "Title Small Normal Large Huge Contact Us Enable pasting more styles (dev only)" at bounding box center [58, 171] width 117 height 60
click at [54, 152] on icon "button" at bounding box center [55, 155] width 7 height 7
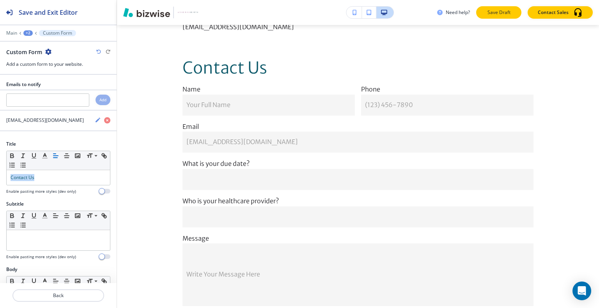
click at [504, 10] on p "Save Draft" at bounding box center [498, 12] width 25 height 7
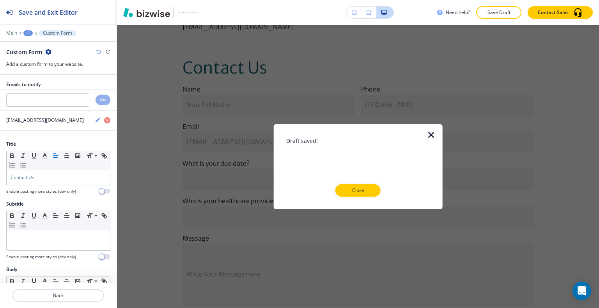
click at [359, 204] on div at bounding box center [358, 203] width 144 height 12
click at [359, 197] on div at bounding box center [358, 203] width 144 height 12
click at [362, 193] on p "Close" at bounding box center [357, 190] width 25 height 7
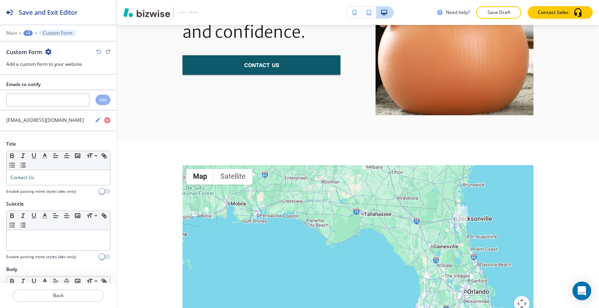
scroll to position [0, 0]
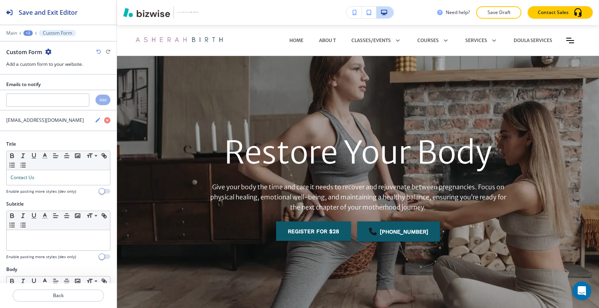
click at [503, 10] on p "Save Draft" at bounding box center [498, 12] width 25 height 7
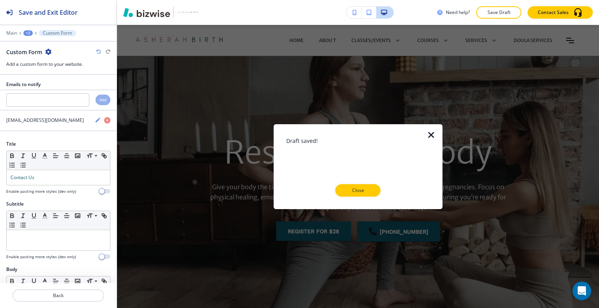
click at [364, 190] on p "Close" at bounding box center [357, 190] width 25 height 7
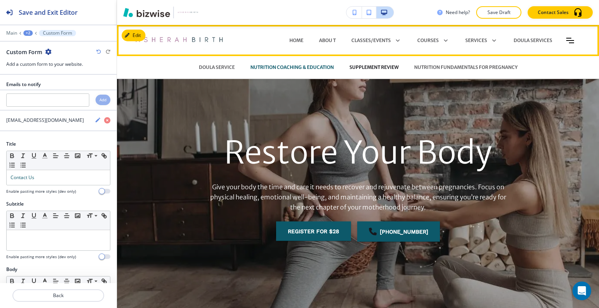
click at [387, 67] on p "SUPPLEMENT REVIEW" at bounding box center [373, 67] width 49 height 7
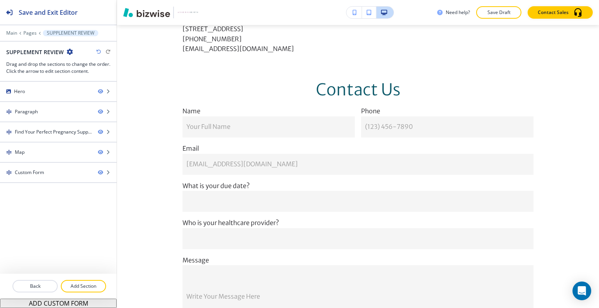
scroll to position [948, 0]
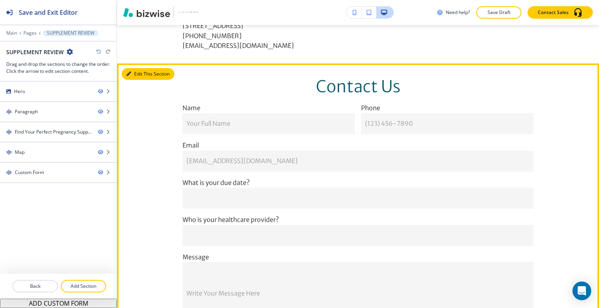
click at [133, 69] on button "Edit This Section" at bounding box center [148, 74] width 53 height 12
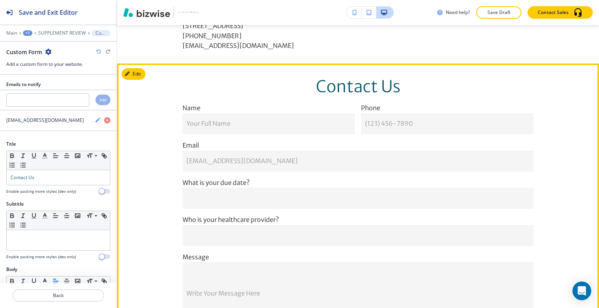
scroll to position [987, 0]
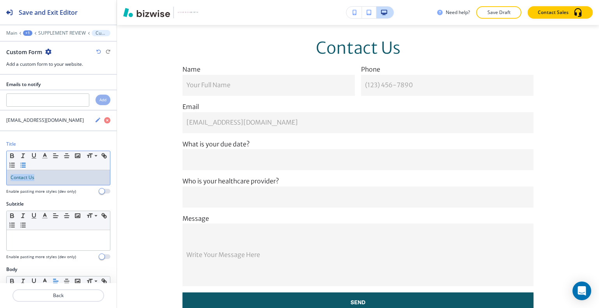
drag, startPoint x: 57, startPoint y: 174, endPoint x: 33, endPoint y: 162, distance: 27.4
click at [0, 170] on div "Title Small Normal Large Huge Contact Us Enable pasting more styles (dev only)" at bounding box center [58, 171] width 117 height 60
click at [57, 156] on line "button" at bounding box center [55, 156] width 5 height 0
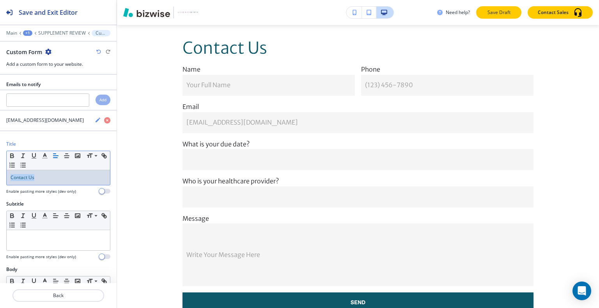
click at [490, 11] on p "Save Draft" at bounding box center [498, 12] width 25 height 7
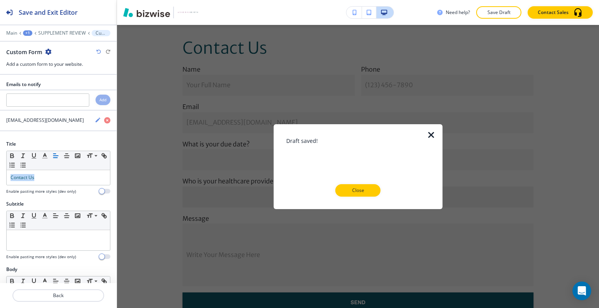
click at [366, 193] on p "Close" at bounding box center [357, 190] width 25 height 7
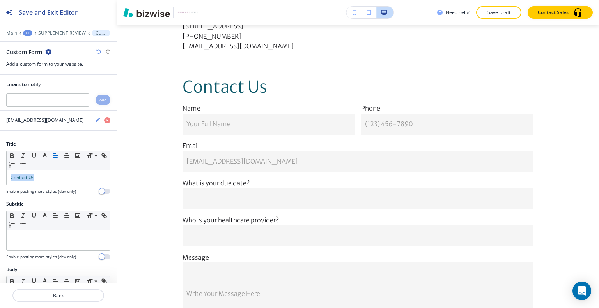
scroll to position [0, 0]
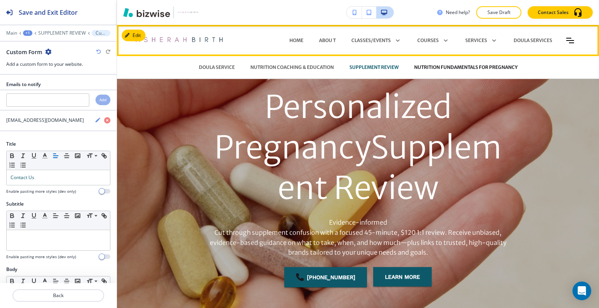
click at [488, 67] on p "NUTRITION FUNDAMENTALS FOR PREGNANCY" at bounding box center [465, 67] width 103 height 7
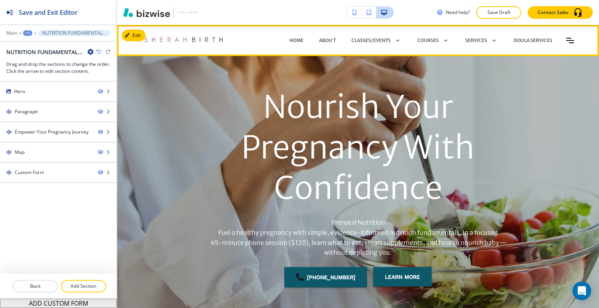
click at [523, 36] on div "DOULA SERVICES" at bounding box center [533, 40] width 54 height 23
click at [527, 45] on div "DOULA SERVICES" at bounding box center [533, 40] width 54 height 23
click at [525, 38] on p "DOULA SERVICES" at bounding box center [532, 40] width 39 height 7
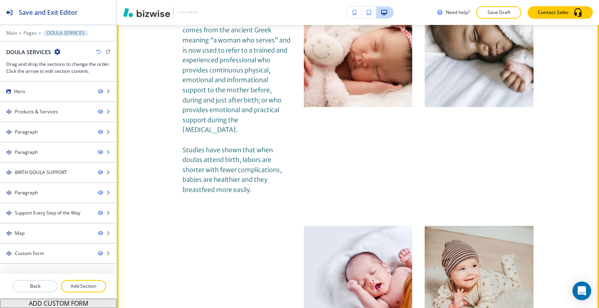
scroll to position [234, 0]
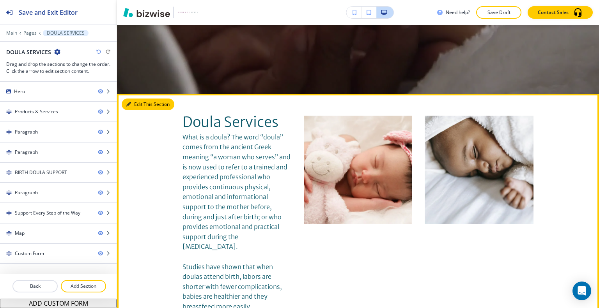
click at [142, 108] on button "Edit This Section" at bounding box center [148, 105] width 53 height 12
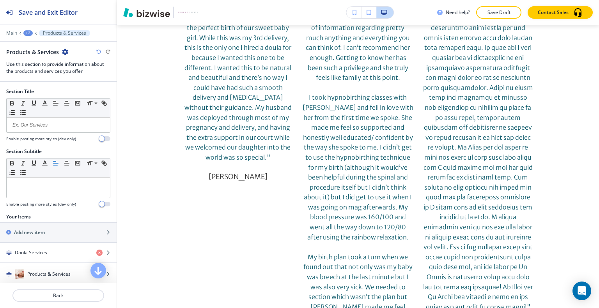
scroll to position [0, 0]
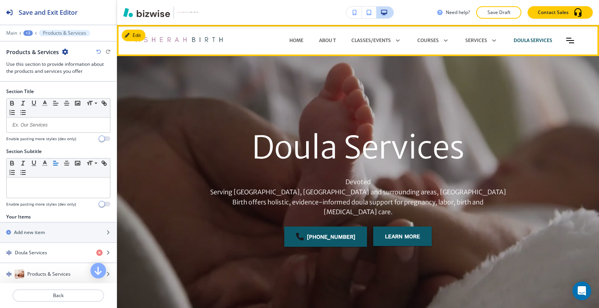
click at [566, 40] on icon "Toggle hamburger navigation menu" at bounding box center [570, 40] width 8 height 5
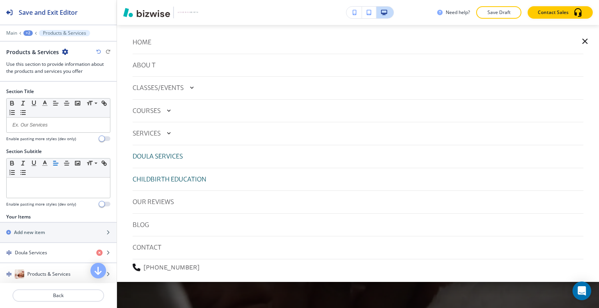
click at [181, 182] on p "CHILDBIRTH EDUCATION" at bounding box center [170, 180] width 74 height 10
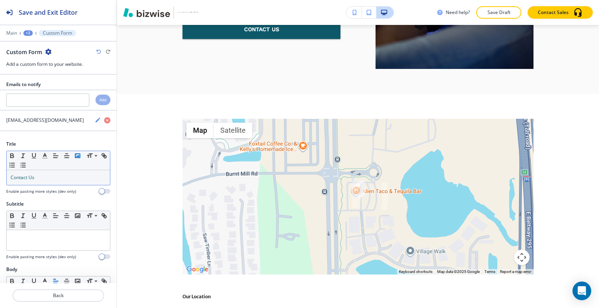
scroll to position [6995, 0]
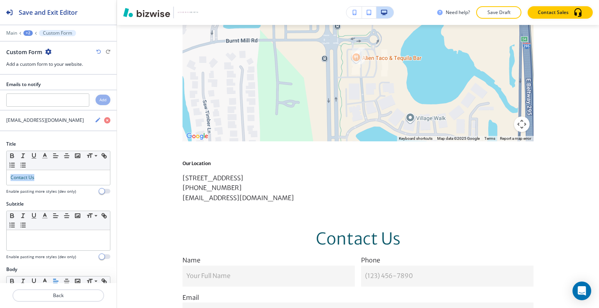
drag, startPoint x: 53, startPoint y: 186, endPoint x: 2, endPoint y: 182, distance: 51.2
click at [0, 182] on div "Title Small Normal Large Huge Contact Us Enable pasting more styles (dev only)" at bounding box center [58, 171] width 117 height 60
click at [52, 172] on div "Contact Us" at bounding box center [58, 177] width 103 height 15
drag, startPoint x: 51, startPoint y: 174, endPoint x: 39, endPoint y: 174, distance: 12.9
click at [51, 174] on p "Contact Us" at bounding box center [59, 177] width 96 height 7
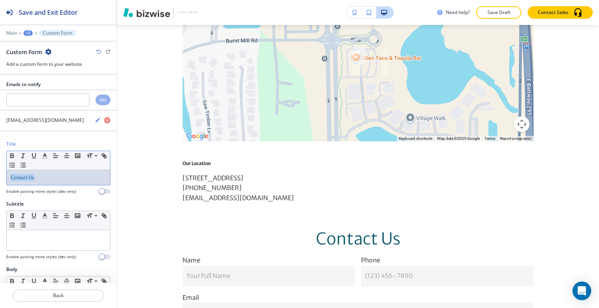
click at [36, 174] on p "Contact Us" at bounding box center [59, 177] width 96 height 7
drag, startPoint x: 36, startPoint y: 176, endPoint x: 47, endPoint y: 170, distance: 12.9
click at [0, 176] on div "Title Small Normal Large Huge Contact Us Enable pasting more styles (dev only)" at bounding box center [58, 171] width 117 height 60
click at [61, 154] on button "button" at bounding box center [66, 155] width 11 height 9
click at [57, 156] on icon "button" at bounding box center [55, 155] width 7 height 7
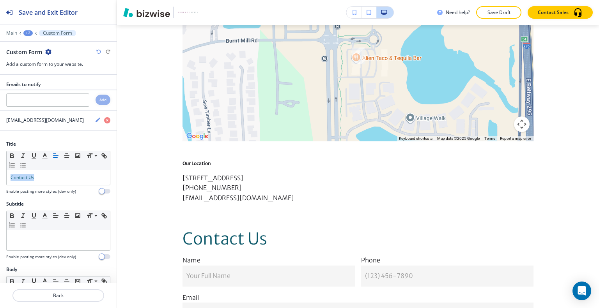
click at [504, 10] on p "Save Draft" at bounding box center [498, 12] width 25 height 7
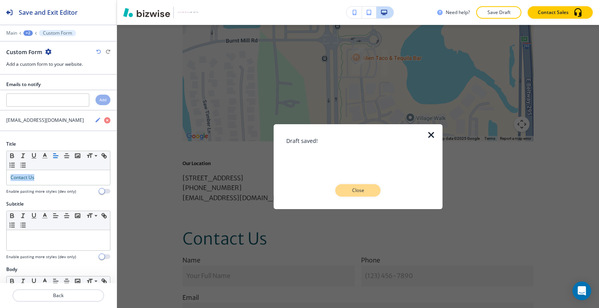
click at [361, 193] on p "Close" at bounding box center [357, 190] width 25 height 7
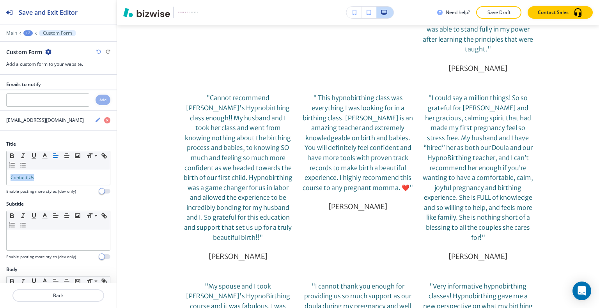
scroll to position [0, 0]
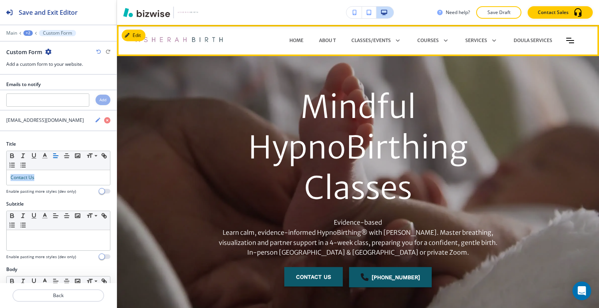
click at [563, 43] on div "HOME Abou t CLASSES/EVENTS RESTORE YOUR BODY BETWEEN PREGNANCIES PRENATAL YOGA …" at bounding box center [403, 40] width 360 height 23
click at [566, 40] on icon "Toggle hamburger navigation menu" at bounding box center [570, 40] width 8 height 5
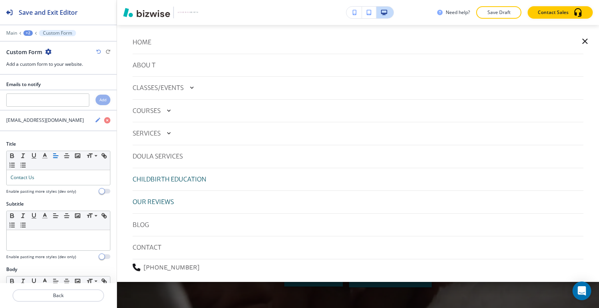
click at [149, 204] on p "OUR REVIEWS" at bounding box center [153, 202] width 41 height 10
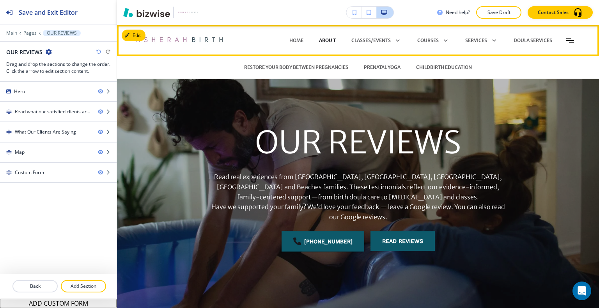
click at [326, 38] on p "Abou t" at bounding box center [327, 40] width 17 height 7
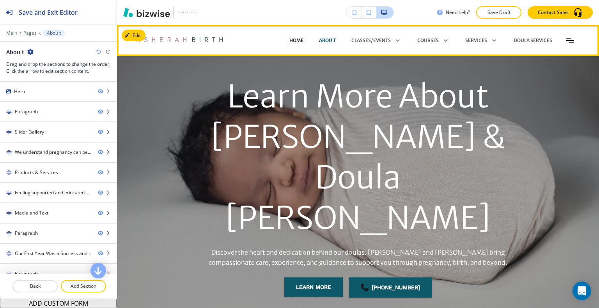
click at [292, 39] on p "HOME" at bounding box center [296, 40] width 14 height 7
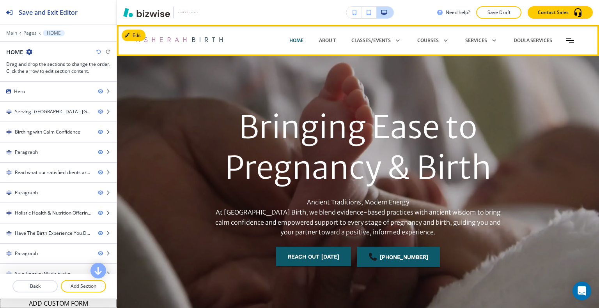
click at [566, 40] on icon "Toggle hamburger navigation menu" at bounding box center [570, 40] width 8 height 5
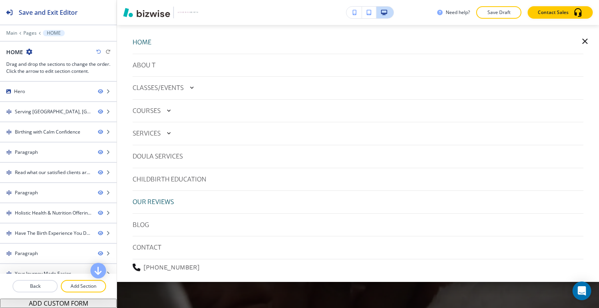
click at [154, 205] on p "OUR REVIEWS" at bounding box center [153, 202] width 41 height 10
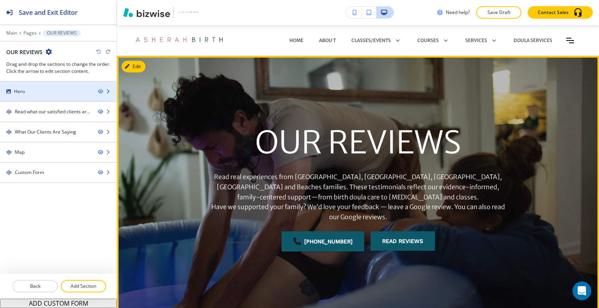
click at [56, 97] on div at bounding box center [58, 98] width 117 height 6
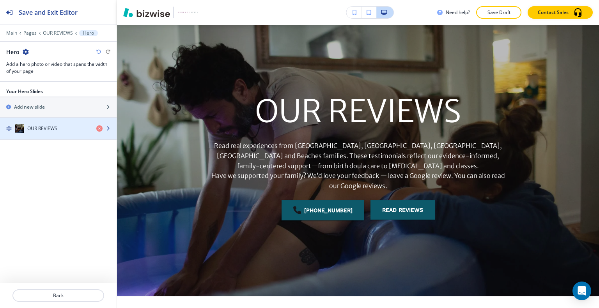
click at [73, 124] on div "OUR REVIEWS" at bounding box center [45, 128] width 90 height 9
click at [73, 126] on div "OUR REVIEWS" at bounding box center [45, 128] width 90 height 9
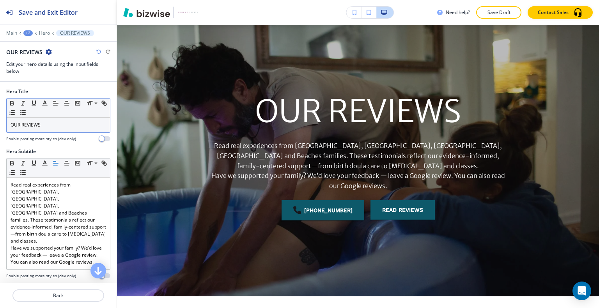
scroll to position [97, 0]
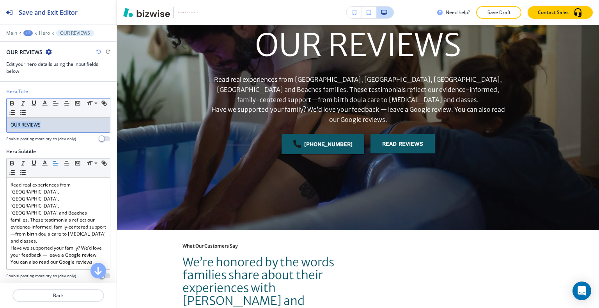
drag, startPoint x: 59, startPoint y: 127, endPoint x: 21, endPoint y: 127, distance: 37.8
click at [5, 127] on div "Hero Title Small Normal Large Huge OUR REVIEWS Enable pasting more styles (dev …" at bounding box center [58, 118] width 117 height 60
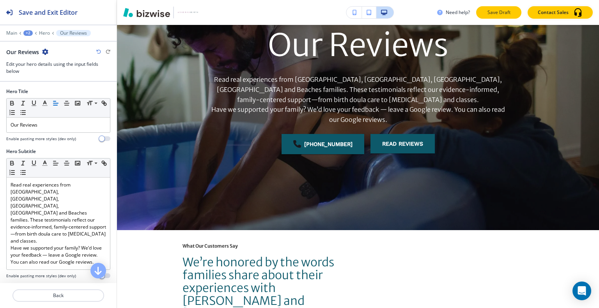
click at [512, 14] on button "Save Draft" at bounding box center [498, 12] width 45 height 12
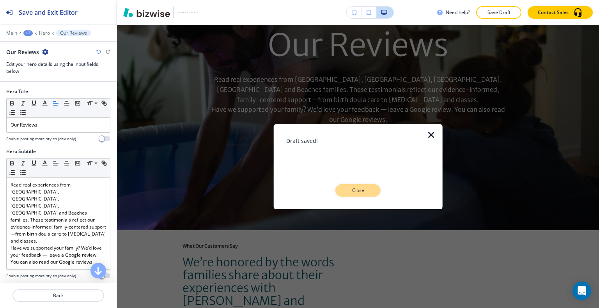
click at [358, 189] on p "Close" at bounding box center [357, 190] width 25 height 7
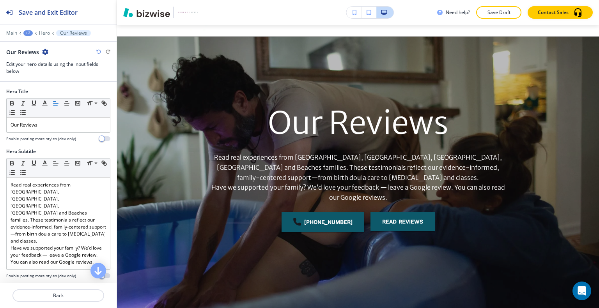
scroll to position [0, 0]
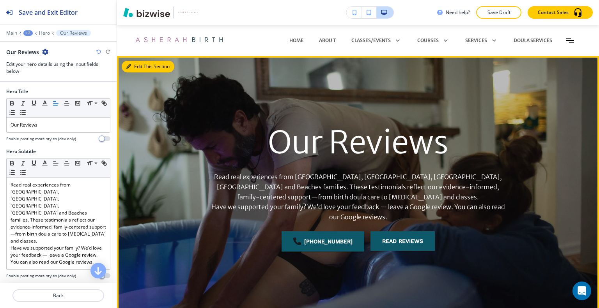
click at [131, 67] on icon "button" at bounding box center [128, 66] width 5 height 5
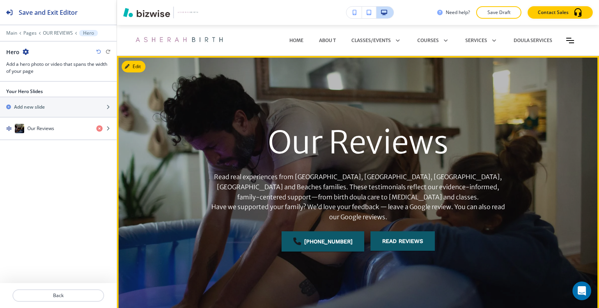
scroll to position [31, 0]
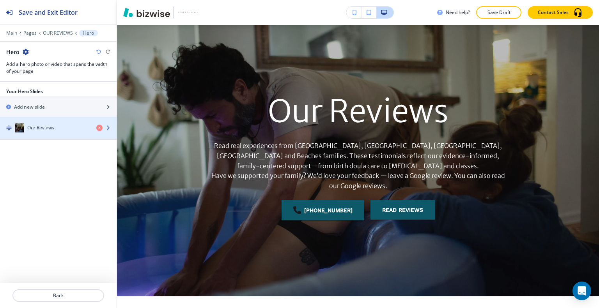
click at [67, 125] on div "Our Reviews" at bounding box center [45, 128] width 90 height 9
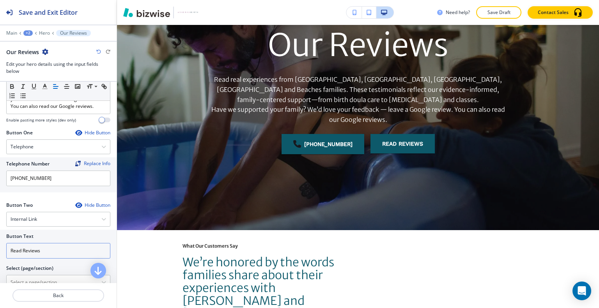
scroll to position [195, 0]
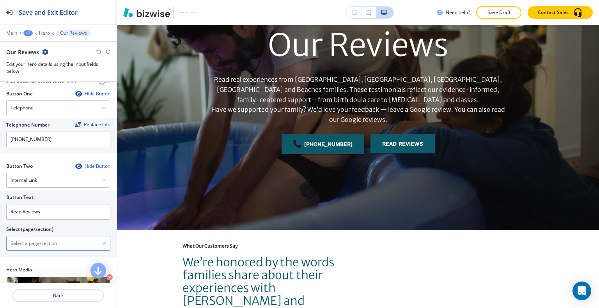
click at [54, 237] on \(page\/section\) "Manual Input" at bounding box center [54, 243] width 95 height 13
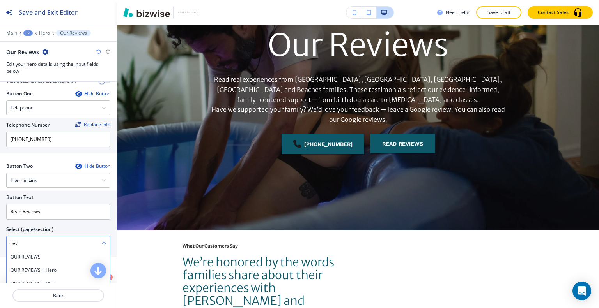
scroll to position [39, 0]
click at [53, 281] on h4 "OUR REVIEWS | What Our Clients Are Saying" at bounding box center [59, 288] width 96 height 14
type \(page\/section\) "OUR REVIEWS | What Our Clients Are Saying"
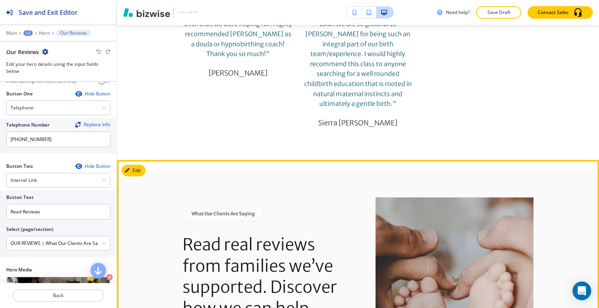
scroll to position [3393, 0]
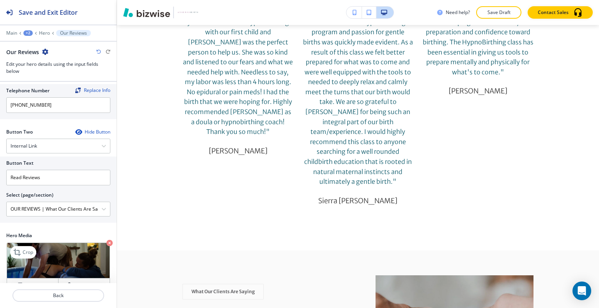
scroll to position [0, 0]
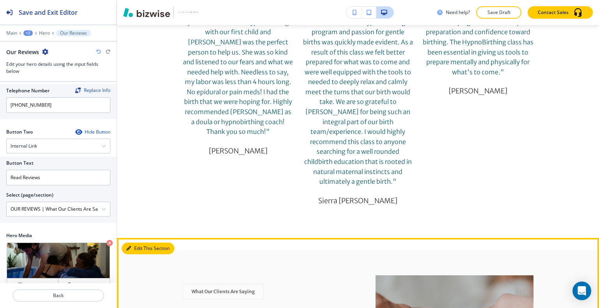
click at [145, 243] on button "Edit This Section" at bounding box center [148, 249] width 53 height 12
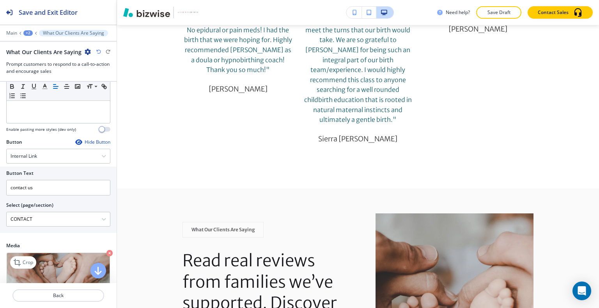
scroll to position [193, 0]
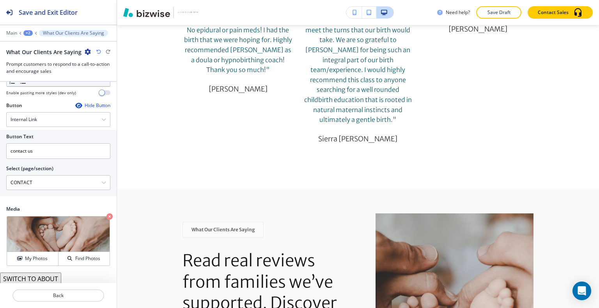
click at [53, 271] on div "Section Title Small Normal Large Huge What Our Clients Are Saying Enable pastin…" at bounding box center [58, 183] width 117 height 202
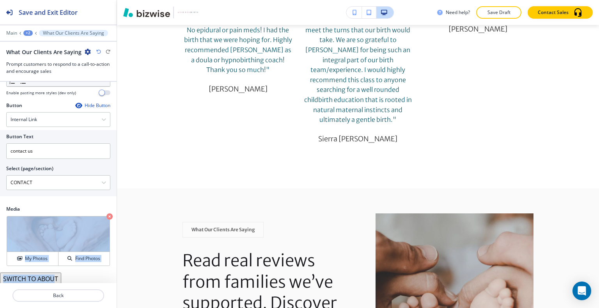
click at [50, 277] on button "SWITCH TO ABOUT" at bounding box center [30, 279] width 61 height 12
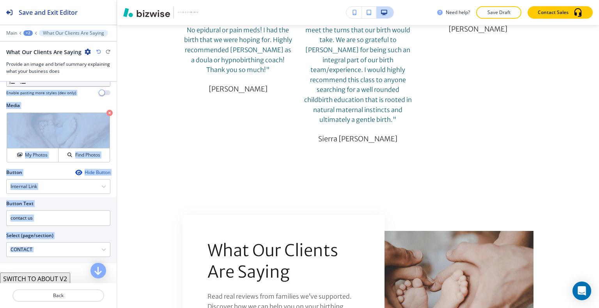
click at [29, 279] on button "SWITCH TO ABOUT V2" at bounding box center [35, 279] width 70 height 12
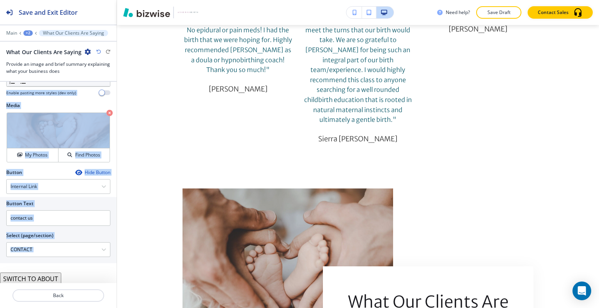
click at [98, 52] on icon "button" at bounding box center [98, 52] width 5 height 5
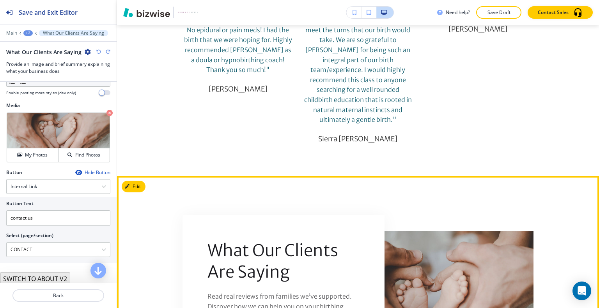
click at [182, 215] on div "What Our Clients Are Saying Read real reviews from families we’ve supported. Di…" at bounding box center [283, 298] width 202 height 166
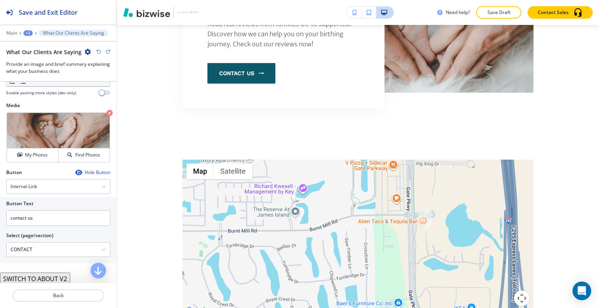
scroll to position [3806, 0]
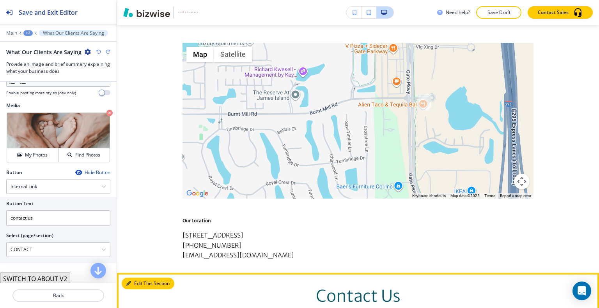
click at [136, 278] on button "Edit This Section" at bounding box center [148, 284] width 53 height 12
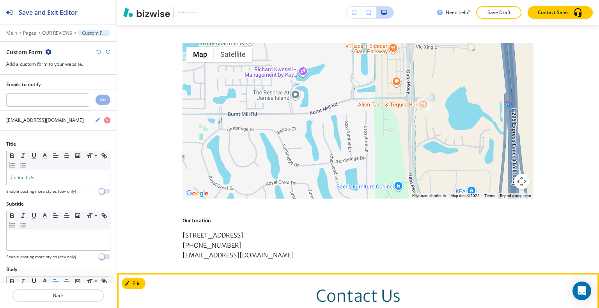
scroll to position [3913, 0]
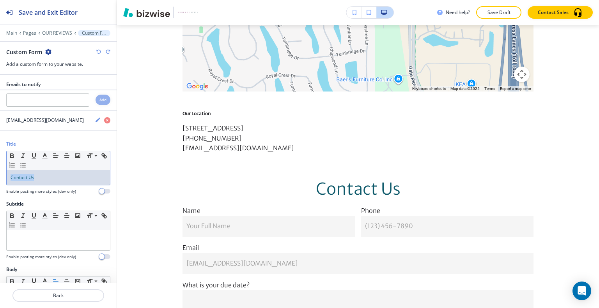
drag, startPoint x: 5, startPoint y: 180, endPoint x: 28, endPoint y: 170, distance: 25.8
click at [0, 179] on div "Title Small Normal Large Huge Contact Us Enable pasting more styles (dev only)" at bounding box center [58, 171] width 117 height 60
click at [59, 156] on icon "button" at bounding box center [55, 155] width 7 height 7
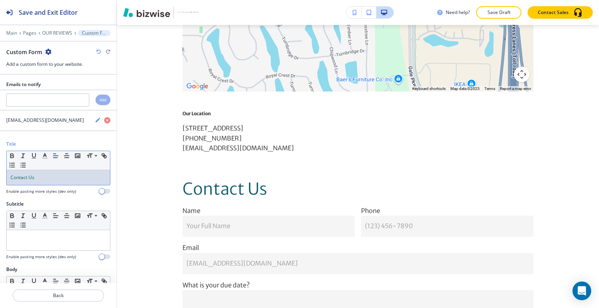
click at [507, 3] on div "Need help? Save Draft Contact Sales" at bounding box center [358, 12] width 482 height 25
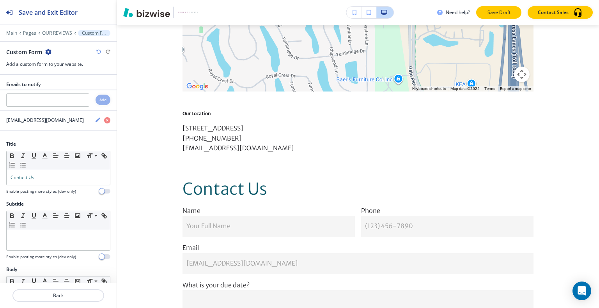
click at [504, 12] on p "Save Draft" at bounding box center [498, 12] width 25 height 7
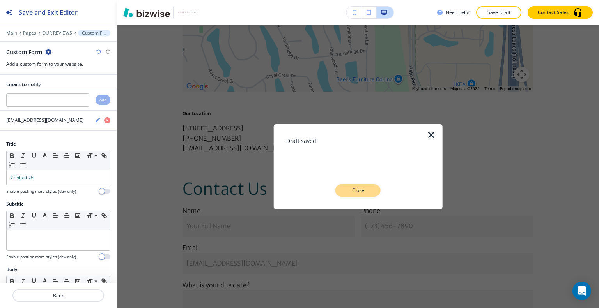
click at [370, 190] on p "Close" at bounding box center [357, 190] width 25 height 7
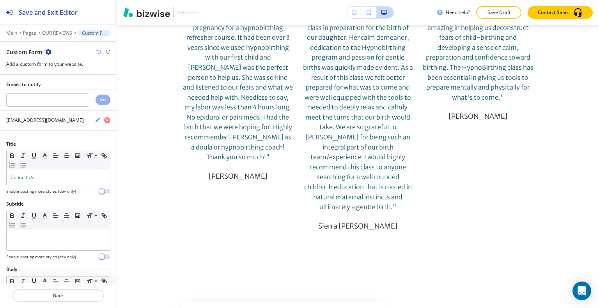
scroll to position [0, 0]
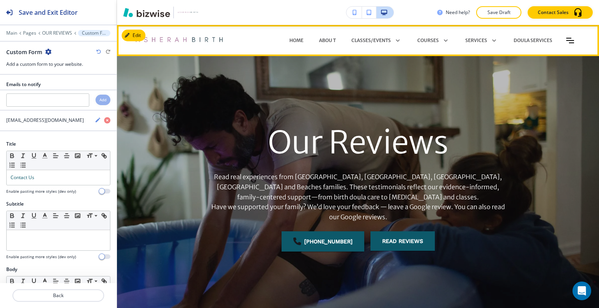
click at [566, 42] on icon "Toggle hamburger navigation menu" at bounding box center [570, 40] width 8 height 5
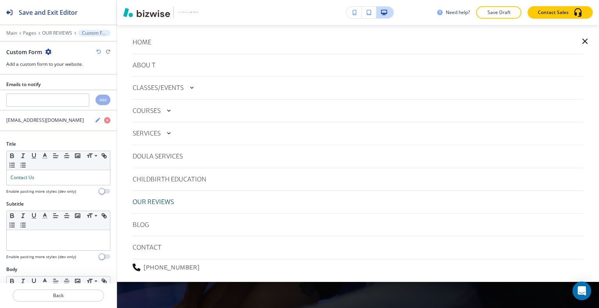
click at [150, 227] on div "BLOG" at bounding box center [358, 225] width 451 height 16
click at [145, 224] on p "BLOG" at bounding box center [141, 225] width 16 height 10
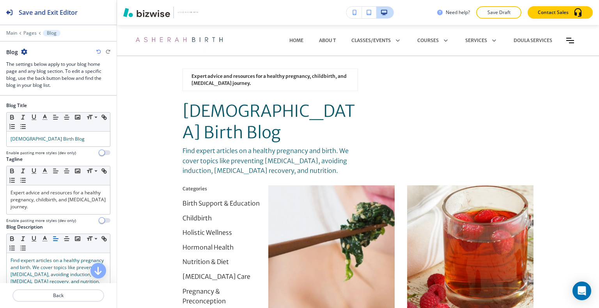
scroll to position [31, 0]
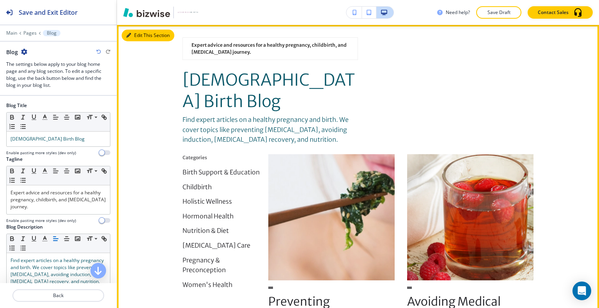
click at [136, 37] on button "Edit This Section" at bounding box center [148, 36] width 53 height 12
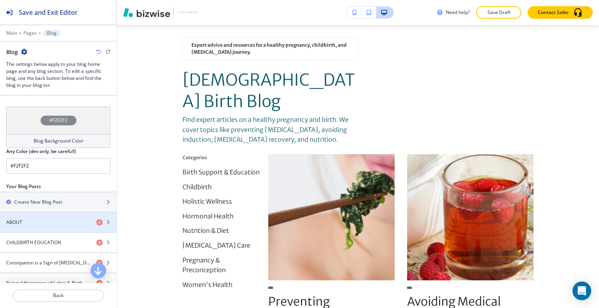
scroll to position [351, 0]
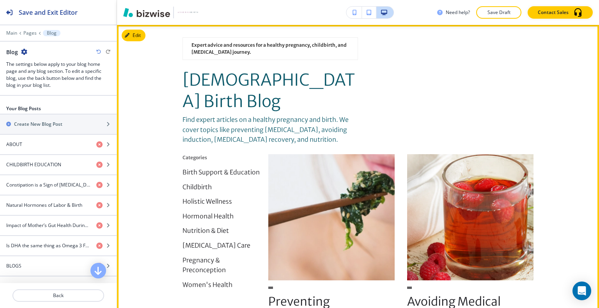
click at [229, 168] on button "Birth Support & Education" at bounding box center [220, 175] width 77 height 15
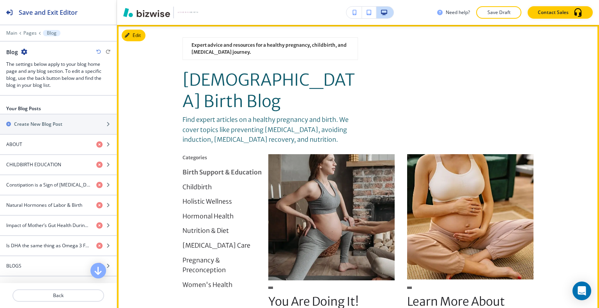
click at [229, 168] on p "Birth Support & Education" at bounding box center [221, 173] width 79 height 10
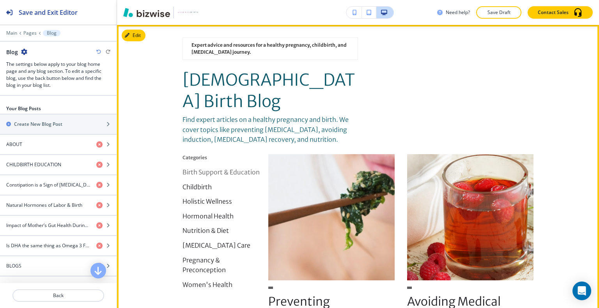
click at [229, 168] on p "Birth Support & Education" at bounding box center [220, 173] width 77 height 10
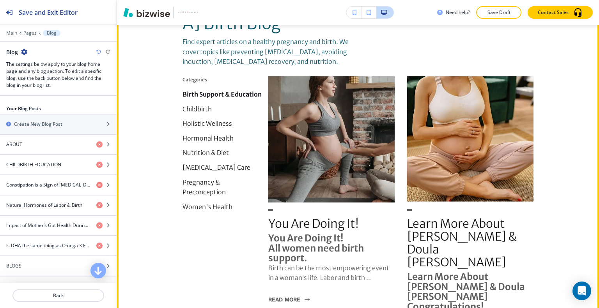
scroll to position [148, 0]
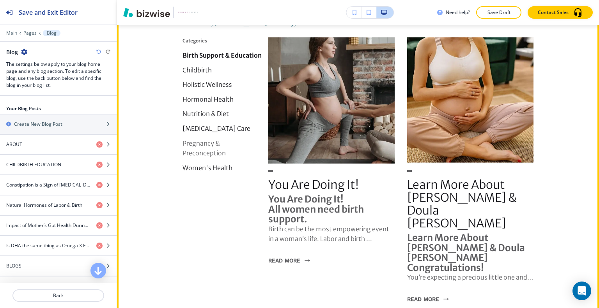
click at [204, 139] on p "Pregnancy & Preconception" at bounding box center [222, 149] width 80 height 20
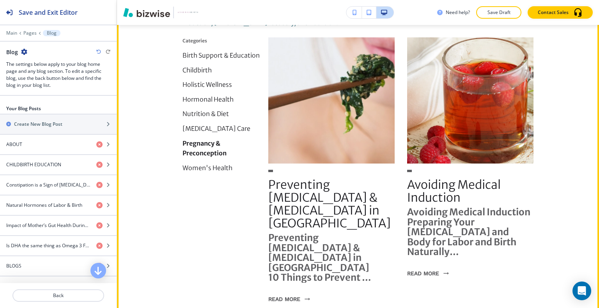
click at [295, 235] on h1 "Preventing High Blood Pressure & Preeclampsia in Pregnancy" at bounding box center [331, 253] width 126 height 40
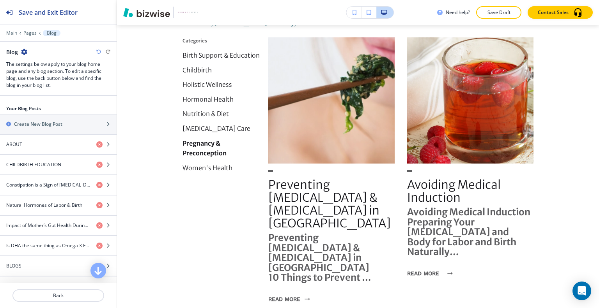
click at [432, 264] on button "Read More" at bounding box center [427, 274] width 41 height 20
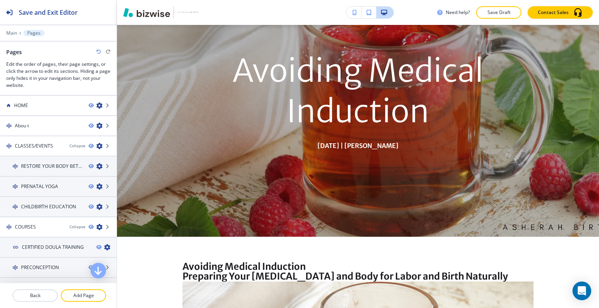
scroll to position [0, 0]
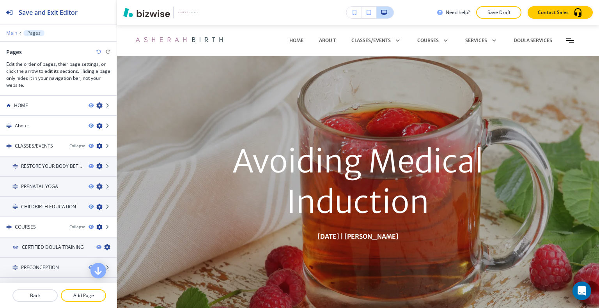
click at [11, 32] on p "Main" at bounding box center [11, 32] width 11 height 5
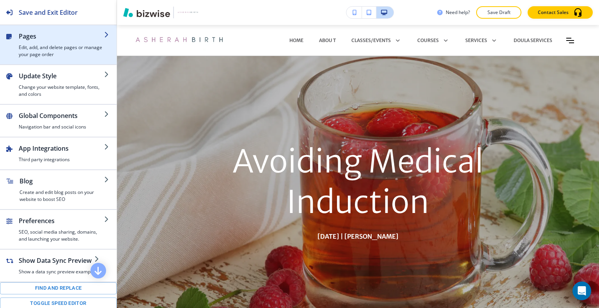
click at [46, 49] on h4 "Edit, add, and delete pages or manage your page order" at bounding box center [61, 51] width 85 height 14
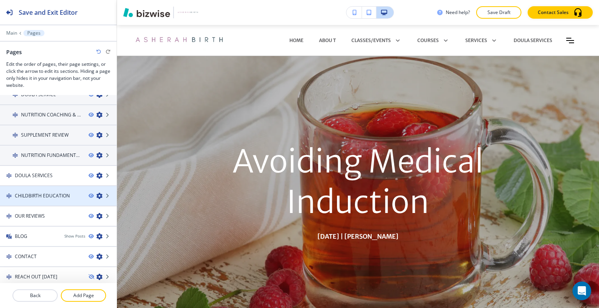
scroll to position [234, 0]
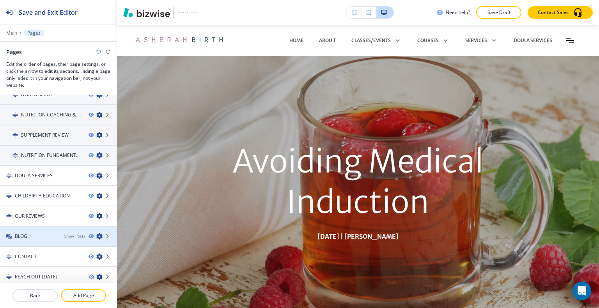
click at [39, 240] on div at bounding box center [58, 243] width 117 height 6
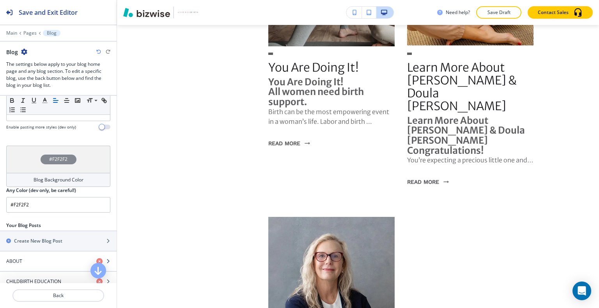
scroll to position [312, 0]
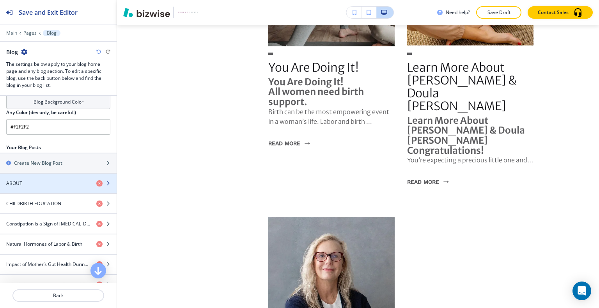
click at [47, 187] on div "button" at bounding box center [58, 190] width 117 height 6
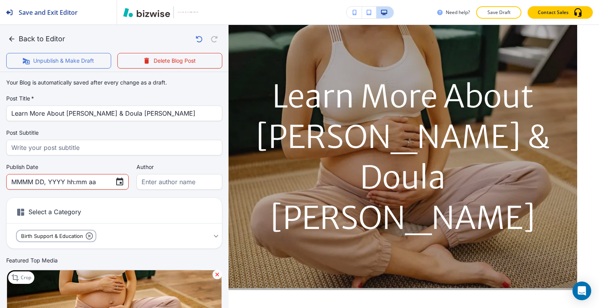
click at [44, 182] on input "MMMM DD, YYYY hh:mm aa" at bounding box center [59, 182] width 97 height 15
click at [151, 180] on input "text" at bounding box center [180, 182] width 76 height 15
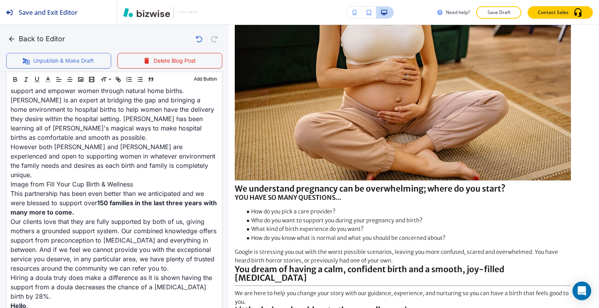
scroll to position [1247, 0]
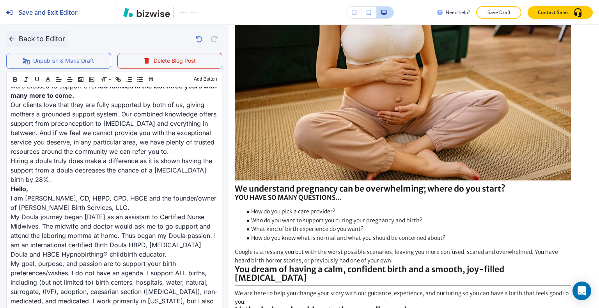
click at [12, 39] on icon "button" at bounding box center [11, 38] width 5 height 5
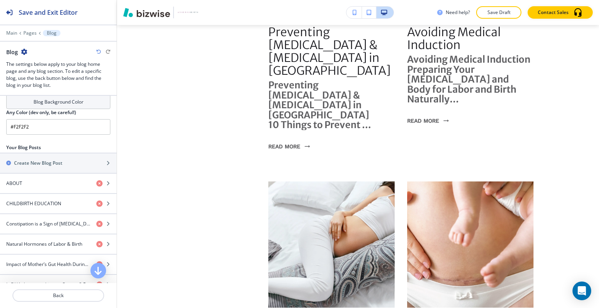
scroll to position [0, 0]
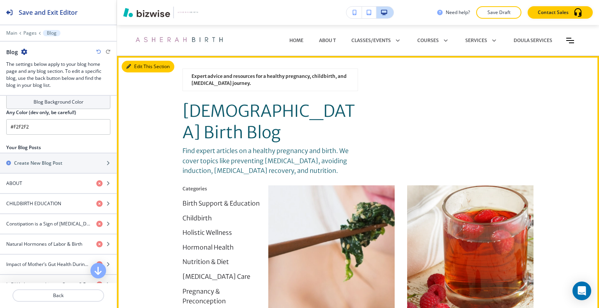
click at [140, 69] on button "Edit This Section" at bounding box center [148, 67] width 53 height 12
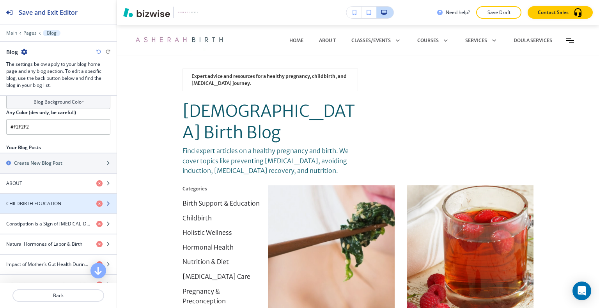
click at [56, 201] on h4 "CHILDBIRTH EDUCATION" at bounding box center [33, 203] width 55 height 7
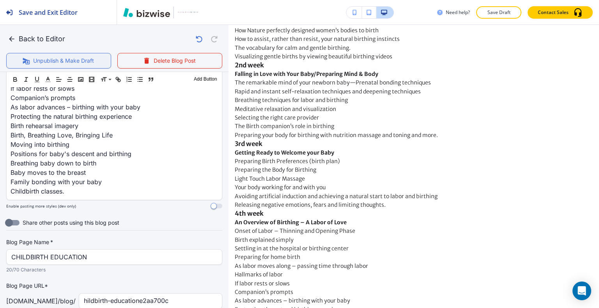
scroll to position [1213, 0]
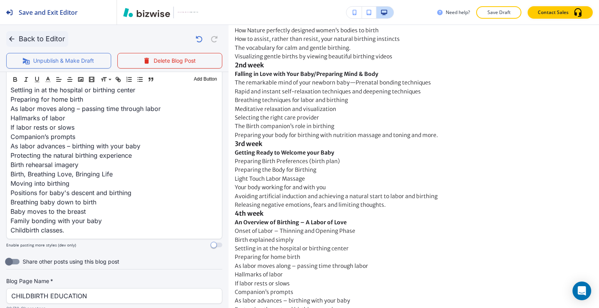
click at [14, 39] on icon "button" at bounding box center [11, 38] width 5 height 5
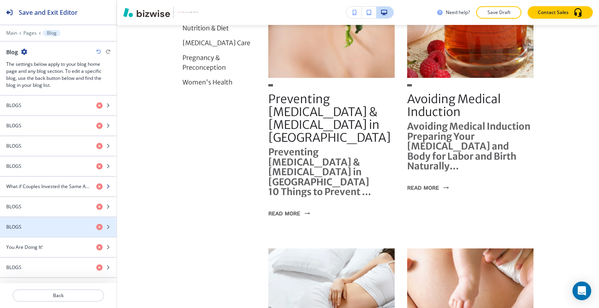
scroll to position [433, 0]
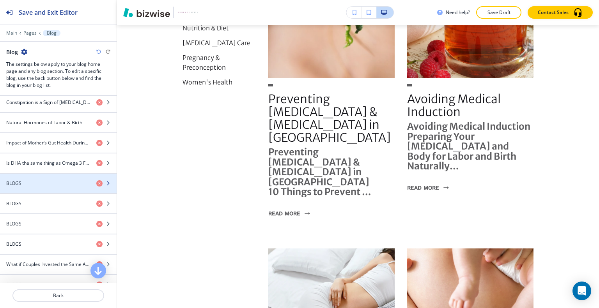
click at [44, 187] on div "button" at bounding box center [58, 190] width 117 height 6
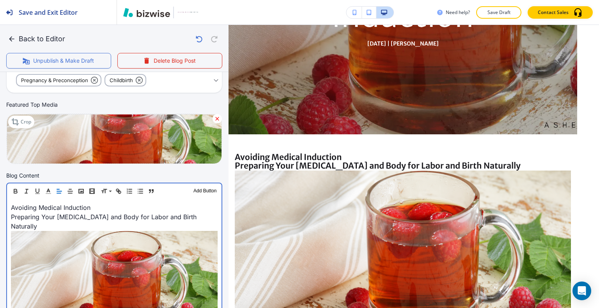
scroll to position [156, 0]
drag, startPoint x: 92, startPoint y: 208, endPoint x: 12, endPoint y: 208, distance: 79.9
click at [12, 208] on p "Avoiding Medical Induction" at bounding box center [114, 207] width 207 height 9
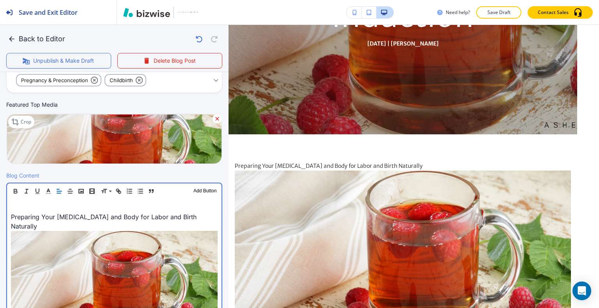
click at [11, 218] on p "Preparing Your Cervix and Body for Labor and Birth Naturally" at bounding box center [114, 221] width 207 height 19
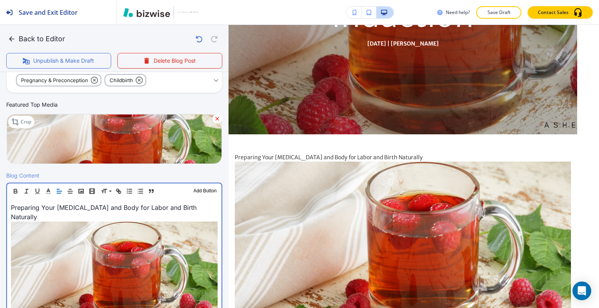
scroll to position [147, 0]
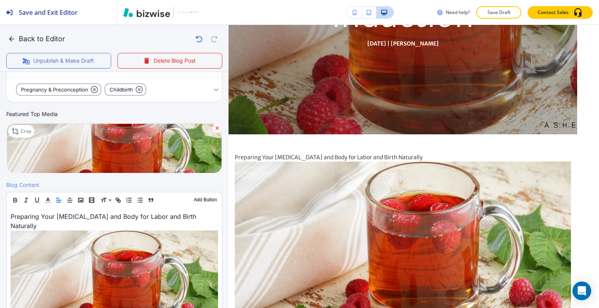
click at [379, 168] on img at bounding box center [403, 246] width 336 height 168
click at [18, 38] on button "Back to Editor" at bounding box center [37, 39] width 62 height 16
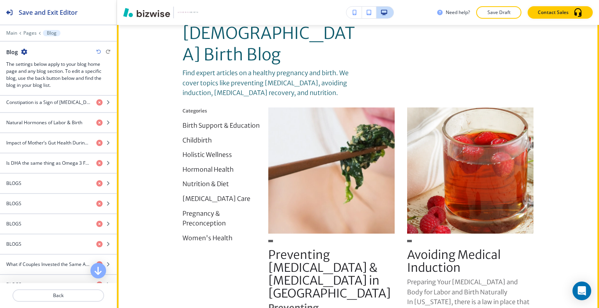
scroll to position [0, 0]
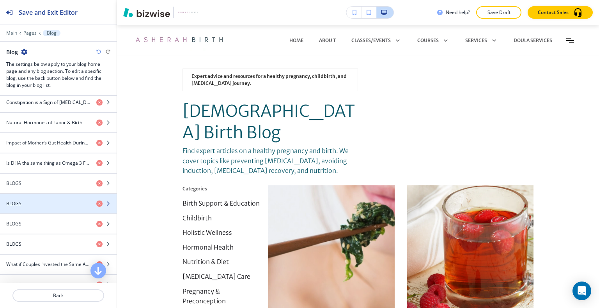
click at [52, 209] on div "button" at bounding box center [58, 210] width 117 height 6
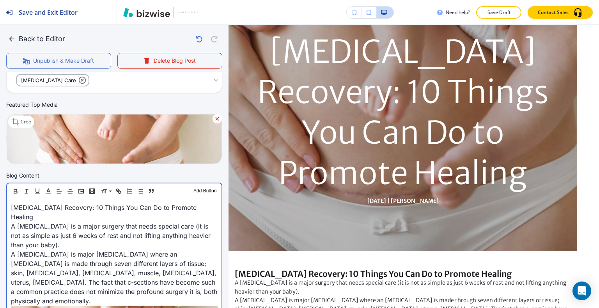
scroll to position [156, 0]
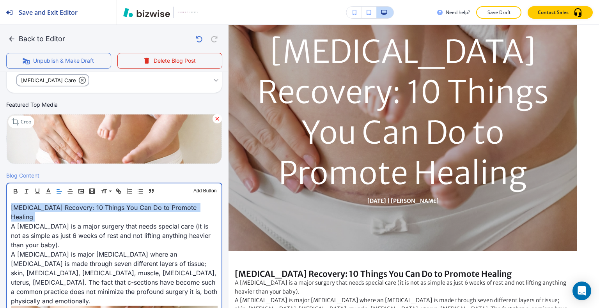
drag, startPoint x: 11, startPoint y: 217, endPoint x: 6, endPoint y: 207, distance: 10.6
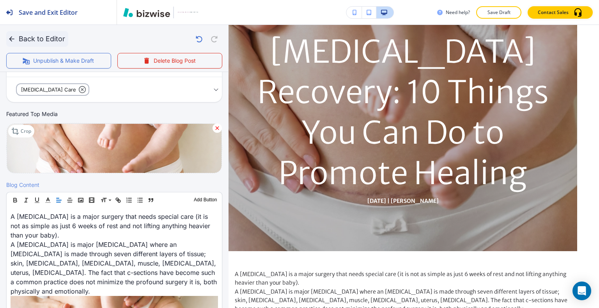
scroll to position [147, 0]
click at [12, 37] on icon "button" at bounding box center [12, 39] width 8 height 8
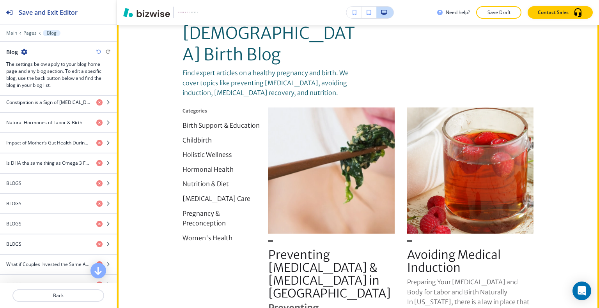
scroll to position [0, 0]
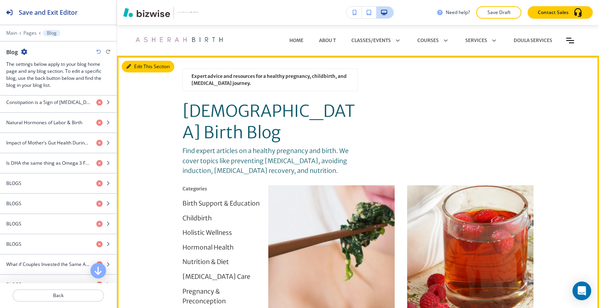
click at [140, 67] on button "Edit This Section" at bounding box center [148, 67] width 53 height 12
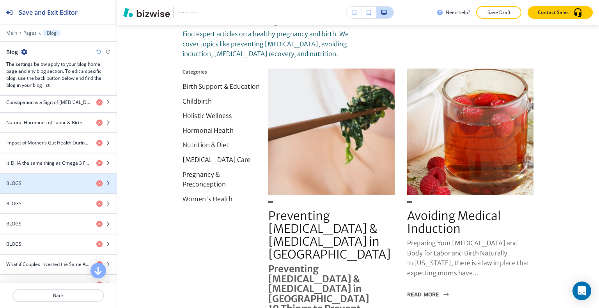
click at [50, 180] on div "BLOGS" at bounding box center [45, 183] width 90 height 7
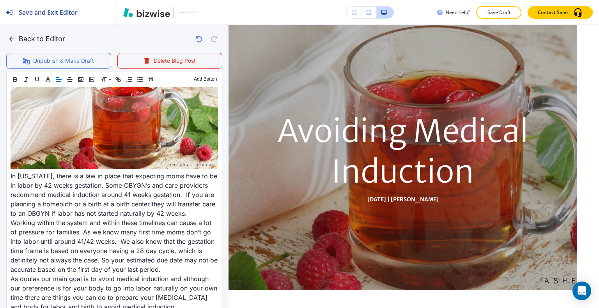
scroll to position [351, 0]
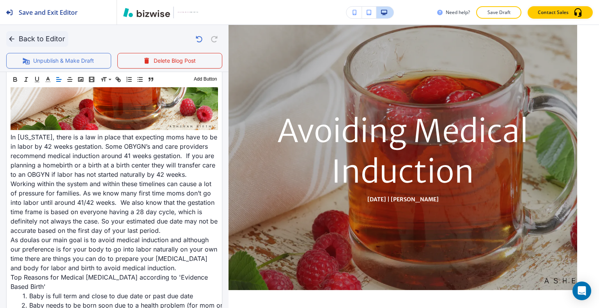
click at [39, 34] on button "Back to Editor" at bounding box center [37, 39] width 62 height 16
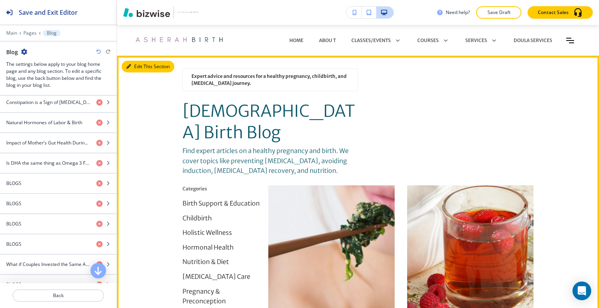
click at [138, 68] on button "Edit This Section" at bounding box center [148, 67] width 53 height 12
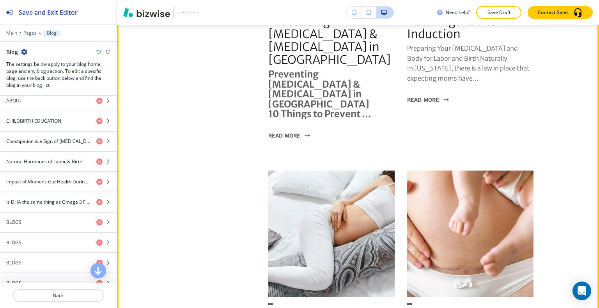
scroll to position [429, 0]
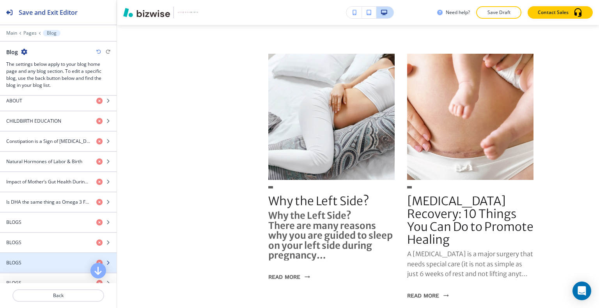
click at [37, 260] on div "BLOGS" at bounding box center [45, 263] width 90 height 7
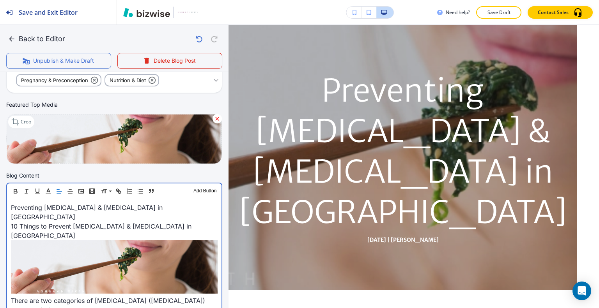
scroll to position [156, 0]
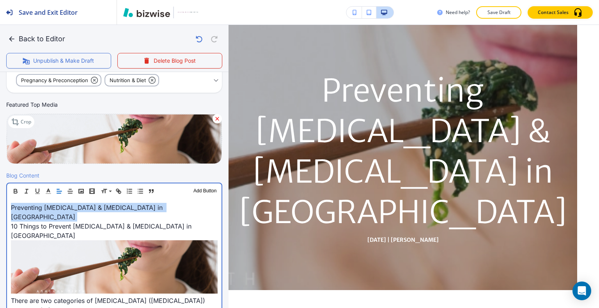
drag, startPoint x: 9, startPoint y: 217, endPoint x: 8, endPoint y: 201, distance: 16.1
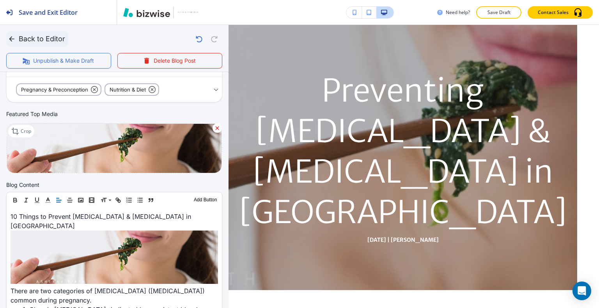
scroll to position [147, 0]
click at [25, 37] on button "Back to Editor" at bounding box center [37, 39] width 62 height 16
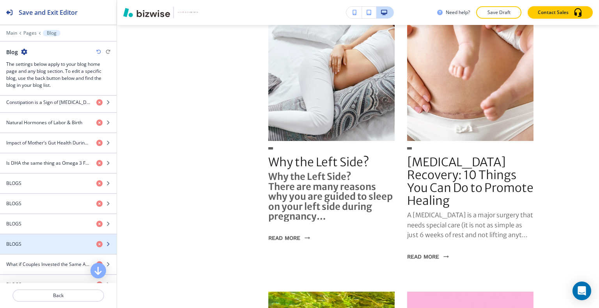
scroll to position [472, 0]
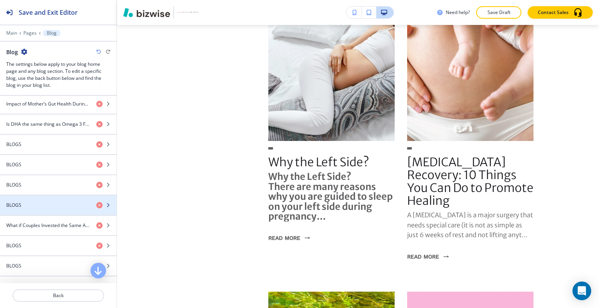
click at [52, 204] on div "BLOGS" at bounding box center [45, 205] width 90 height 7
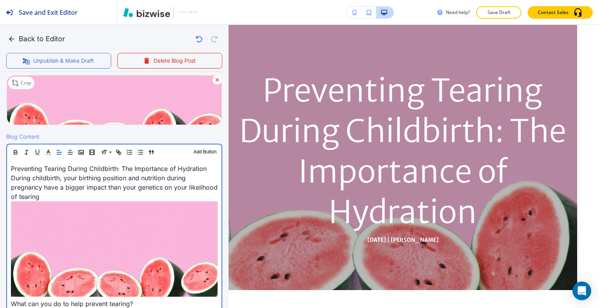
scroll to position [195, 0]
drag, startPoint x: 9, startPoint y: 176, endPoint x: 6, endPoint y: 165, distance: 11.0
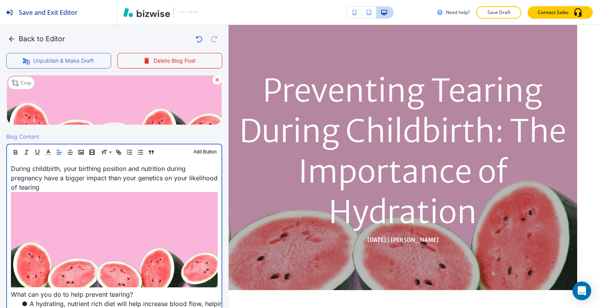
scroll to position [186, 0]
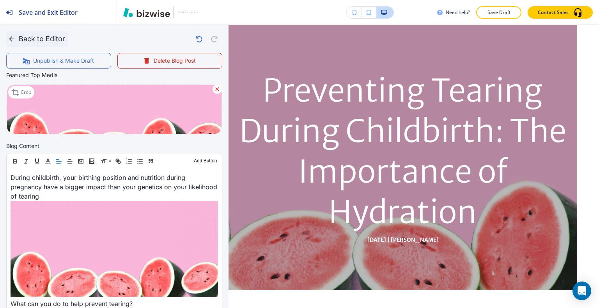
click at [12, 36] on icon "button" at bounding box center [12, 39] width 8 height 8
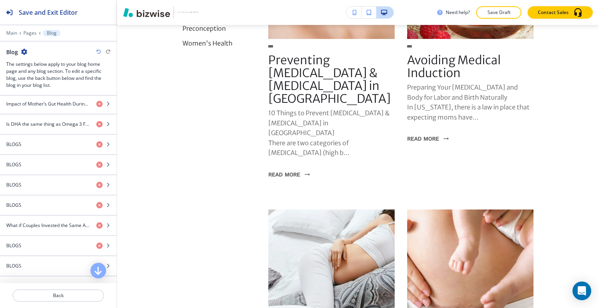
scroll to position [429, 0]
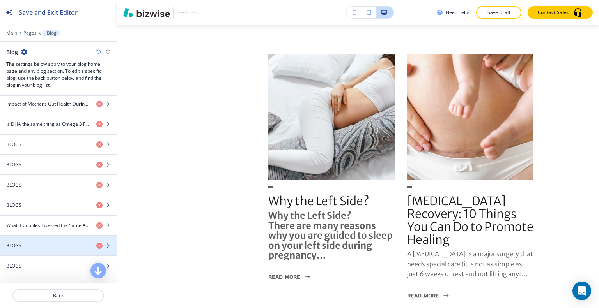
click at [35, 242] on div "BLOGS" at bounding box center [45, 245] width 90 height 7
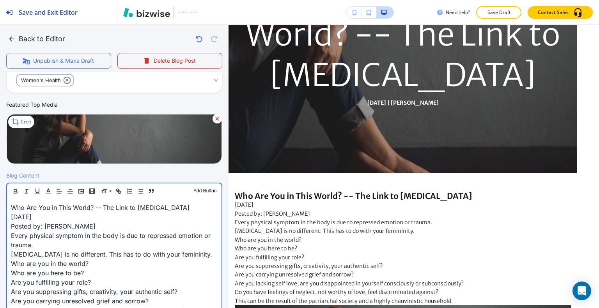
scroll to position [156, 0]
drag, startPoint x: 10, startPoint y: 214, endPoint x: 5, endPoint y: 207, distance: 9.0
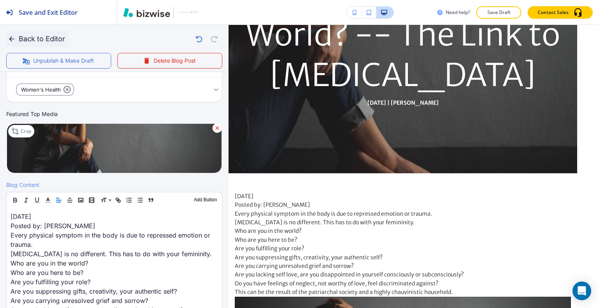
scroll to position [147, 0]
click at [14, 37] on icon "button" at bounding box center [12, 39] width 8 height 8
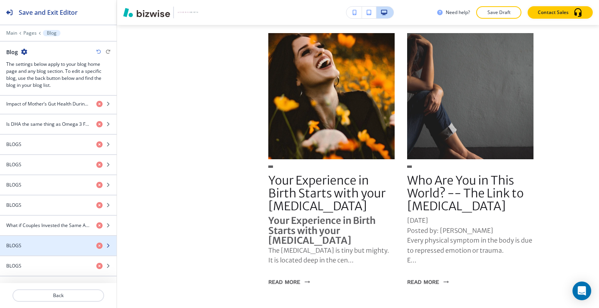
scroll to position [511, 0]
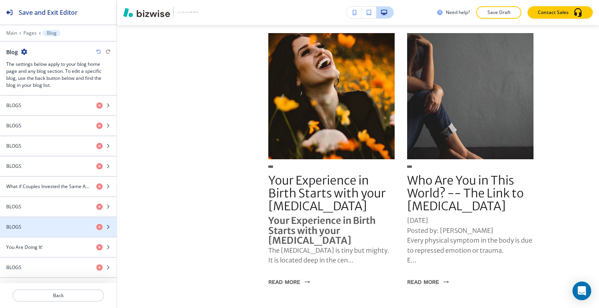
click at [47, 231] on div "button" at bounding box center [58, 234] width 117 height 6
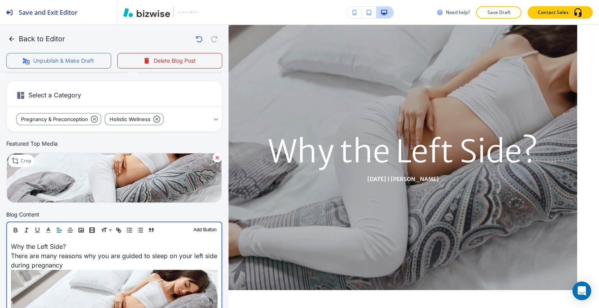
scroll to position [117, 0]
drag, startPoint x: 72, startPoint y: 248, endPoint x: 0, endPoint y: 248, distance: 72.1
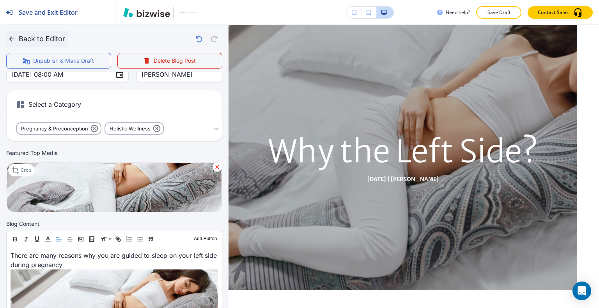
scroll to position [108, 0]
click at [24, 39] on button "Back to Editor" at bounding box center [37, 39] width 62 height 16
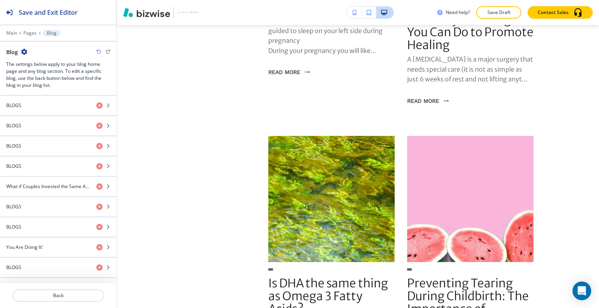
scroll to position [702, 0]
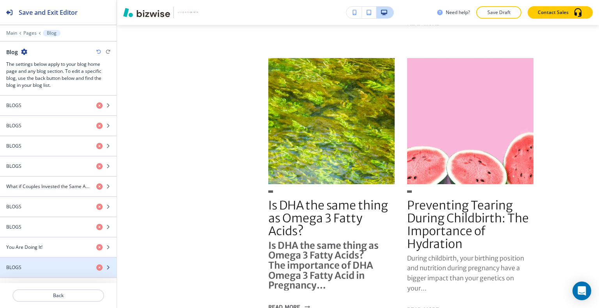
click at [35, 271] on div "button" at bounding box center [58, 274] width 117 height 6
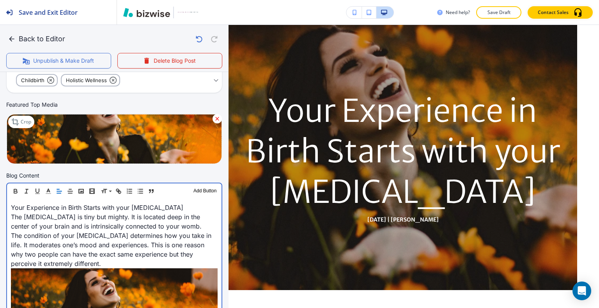
scroll to position [156, 0]
drag, startPoint x: 9, startPoint y: 217, endPoint x: 0, endPoint y: 200, distance: 19.2
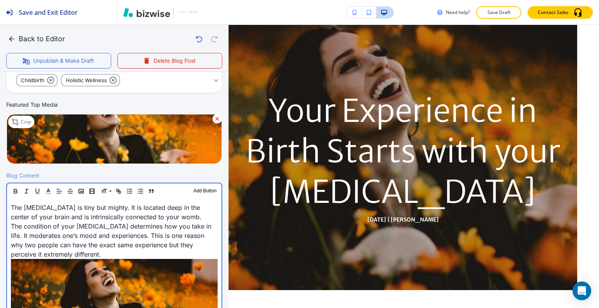
scroll to position [147, 0]
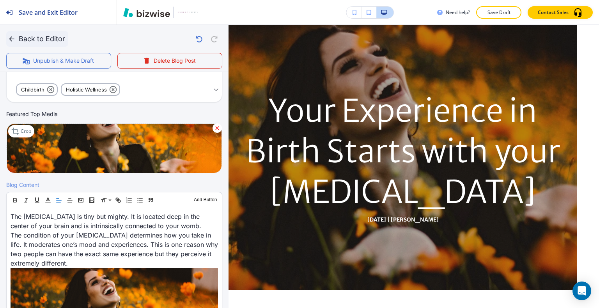
click at [18, 34] on button "Back to Editor" at bounding box center [37, 39] width 62 height 16
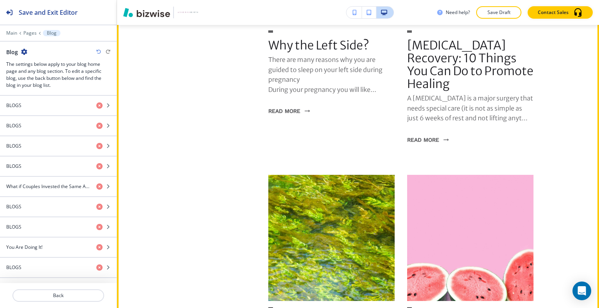
scroll to position [741, 0]
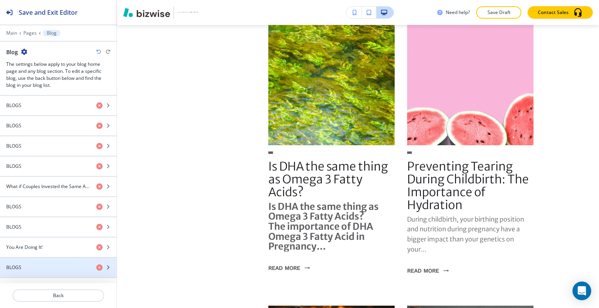
click at [37, 264] on div "BLOGS" at bounding box center [45, 267] width 90 height 7
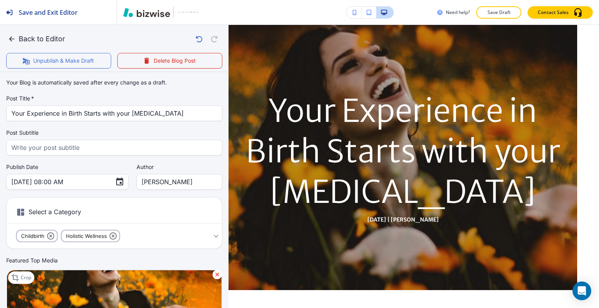
scroll to position [156, 0]
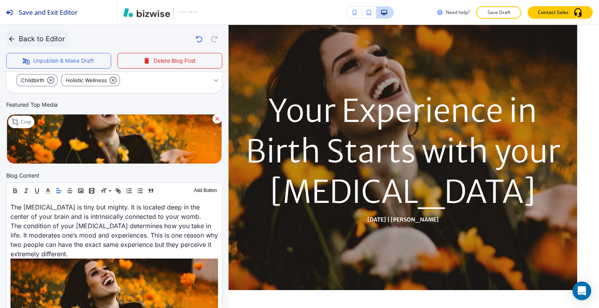
click at [23, 41] on button "Back to Editor" at bounding box center [37, 39] width 62 height 16
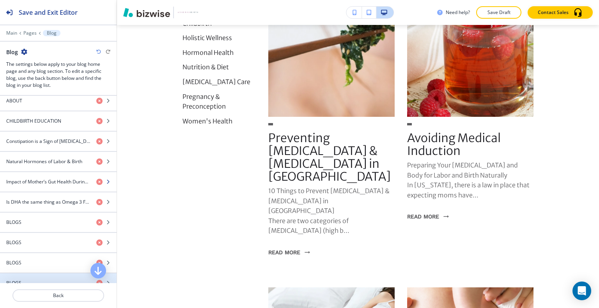
scroll to position [356, 0]
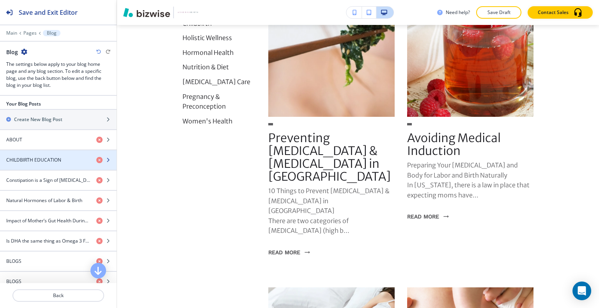
click at [51, 159] on h4 "CHILDBIRTH EDUCATION" at bounding box center [33, 160] width 55 height 7
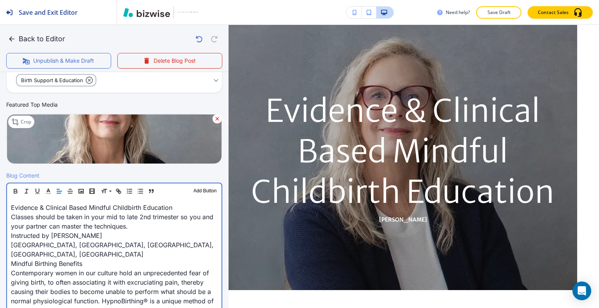
scroll to position [156, 0]
drag, startPoint x: 173, startPoint y: 209, endPoint x: 7, endPoint y: 207, distance: 165.7
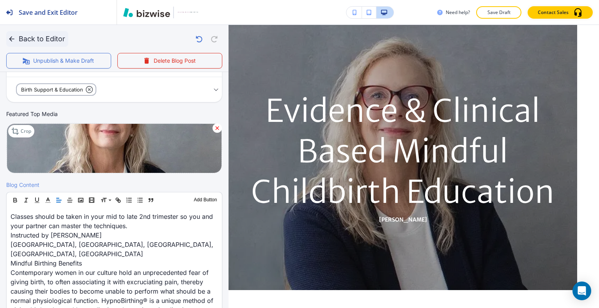
scroll to position [147, 0]
click at [14, 37] on icon "button" at bounding box center [12, 39] width 8 height 8
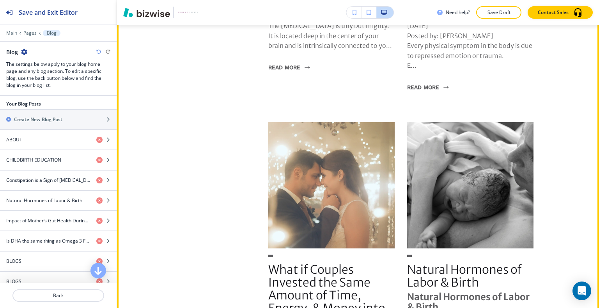
scroll to position [1286, 0]
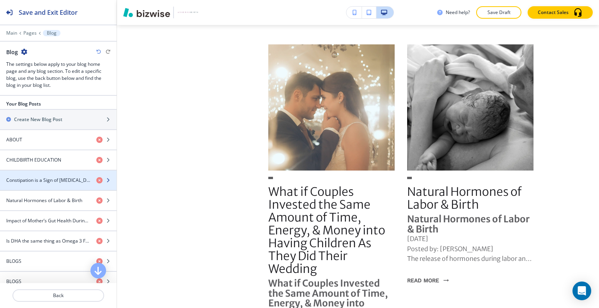
click at [44, 171] on div "button" at bounding box center [58, 174] width 117 height 6
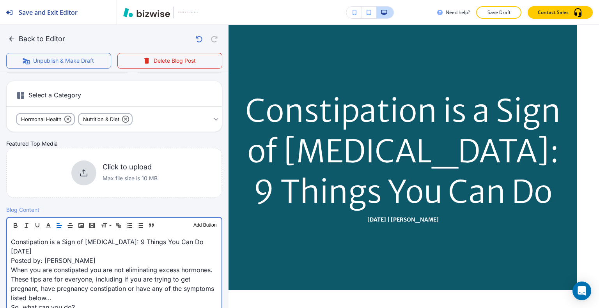
scroll to position [117, 0]
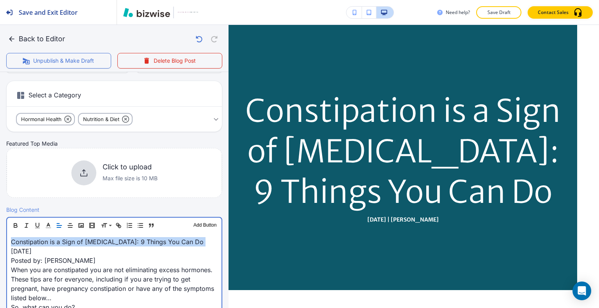
drag, startPoint x: 9, startPoint y: 251, endPoint x: 5, endPoint y: 241, distance: 10.7
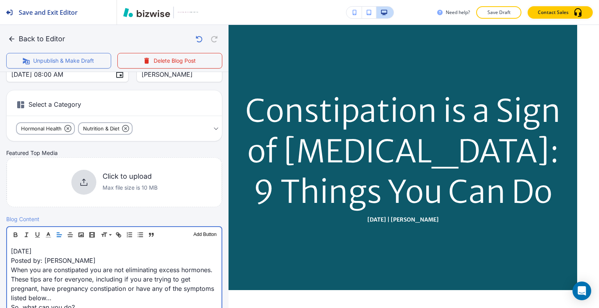
scroll to position [147, 0]
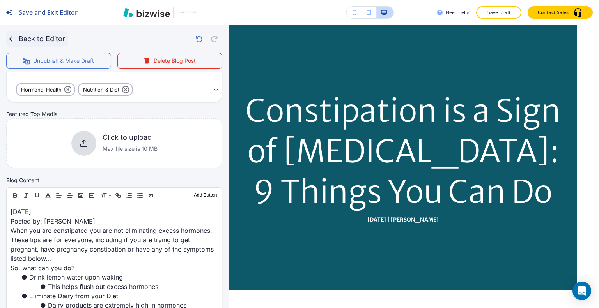
click at [7, 33] on button "Back to Editor" at bounding box center [37, 39] width 62 height 16
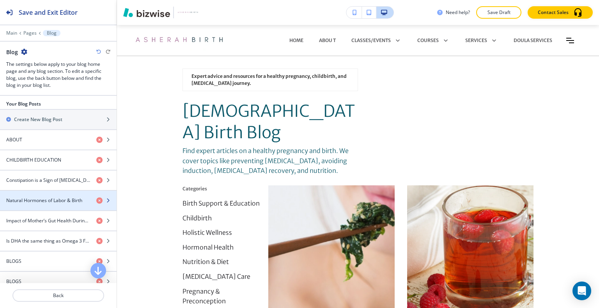
click at [42, 194] on div "button" at bounding box center [58, 194] width 117 height 6
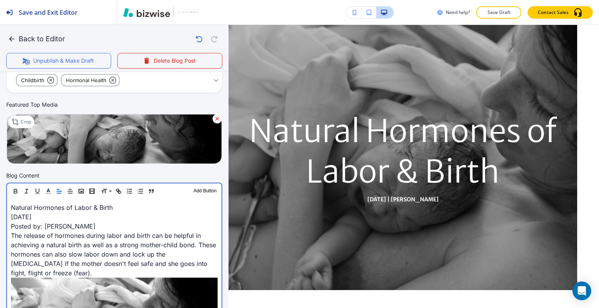
scroll to position [156, 0]
drag, startPoint x: 10, startPoint y: 217, endPoint x: 6, endPoint y: 207, distance: 11.2
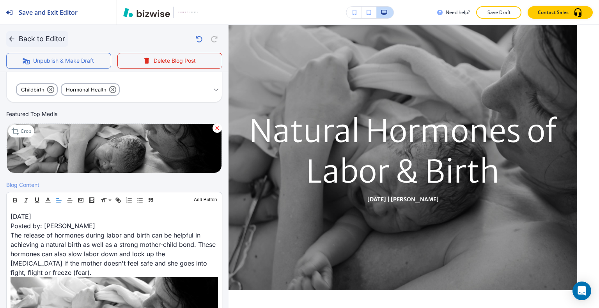
scroll to position [147, 0]
click at [14, 35] on icon "button" at bounding box center [12, 39] width 8 height 8
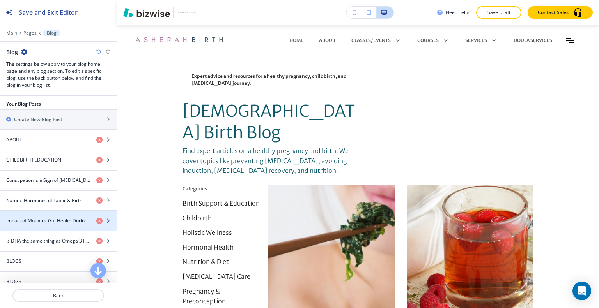
click at [46, 214] on div "button" at bounding box center [58, 214] width 117 height 6
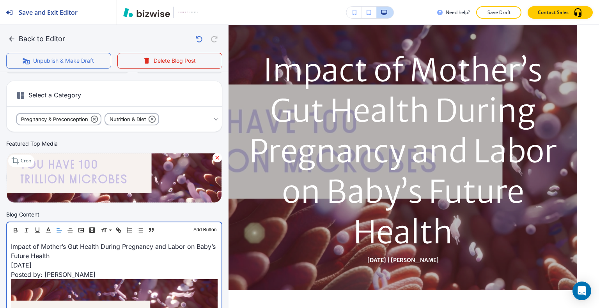
scroll to position [117, 0]
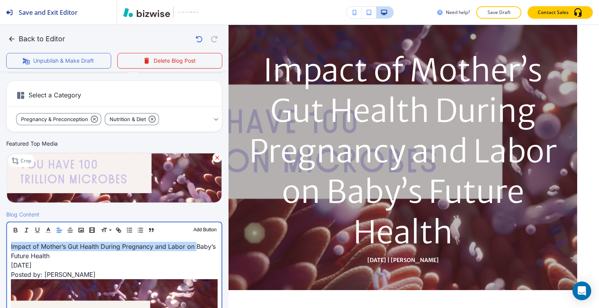
drag, startPoint x: 10, startPoint y: 255, endPoint x: 8, endPoint y: 246, distance: 10.0
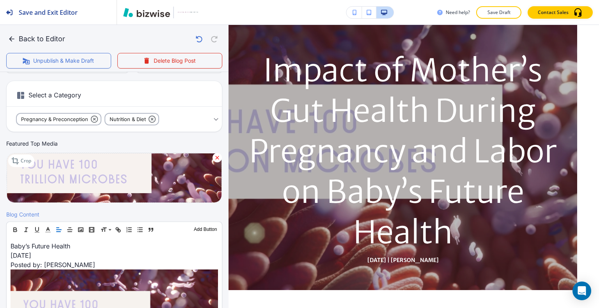
click at [16, 40] on button "Back to Editor" at bounding box center [37, 39] width 62 height 16
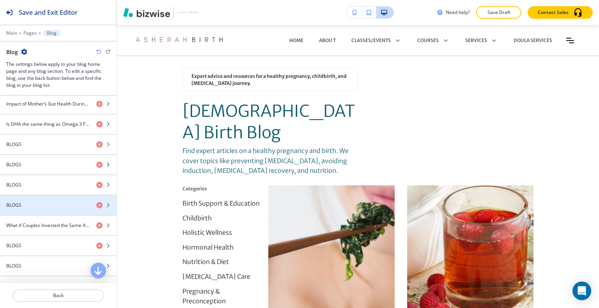
scroll to position [433, 0]
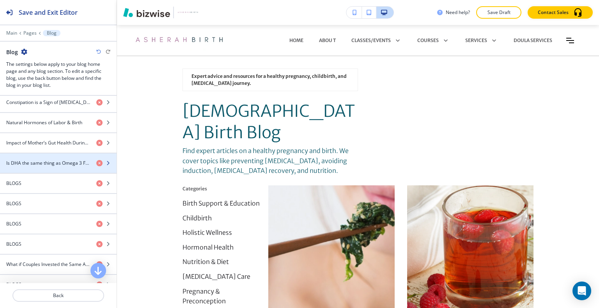
click at [47, 160] on h4 "Is DHA the same thing as Omega 3 Fatty Acids?" at bounding box center [48, 163] width 84 height 7
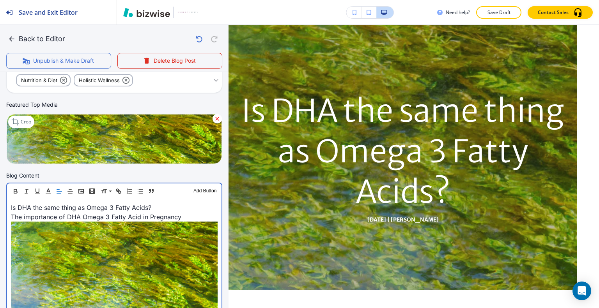
scroll to position [156, 0]
drag, startPoint x: 10, startPoint y: 218, endPoint x: 0, endPoint y: 200, distance: 20.6
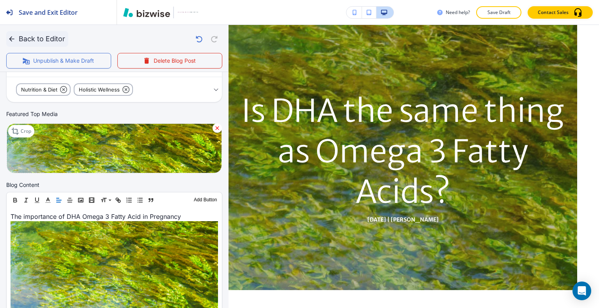
scroll to position [147, 0]
click at [18, 37] on button "Back to Editor" at bounding box center [37, 39] width 62 height 16
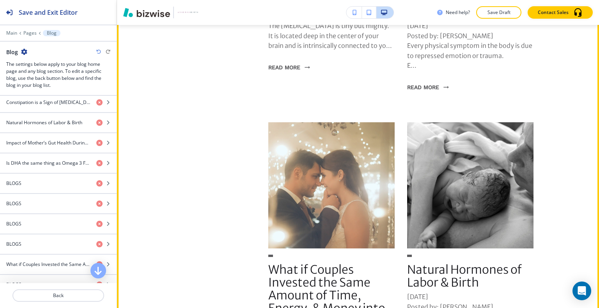
scroll to position [1364, 0]
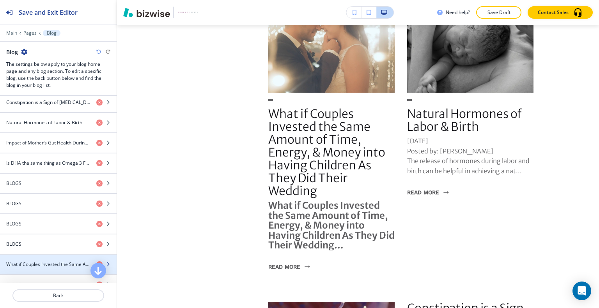
click at [46, 268] on div "button" at bounding box center [58, 271] width 117 height 6
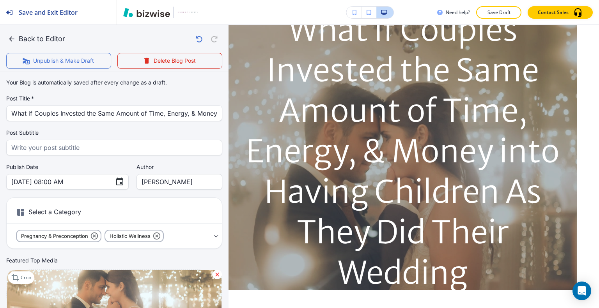
scroll to position [156, 0]
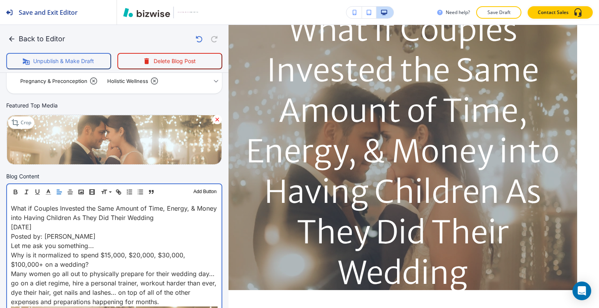
scroll to position [156, 0]
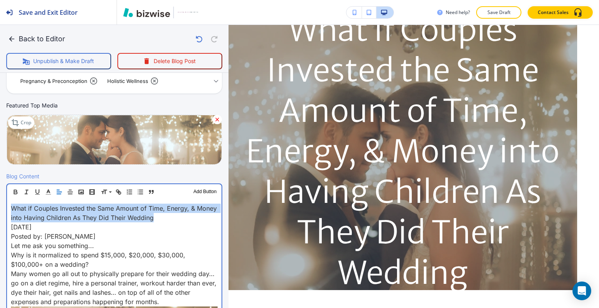
drag, startPoint x: 178, startPoint y: 216, endPoint x: 0, endPoint y: 204, distance: 178.2
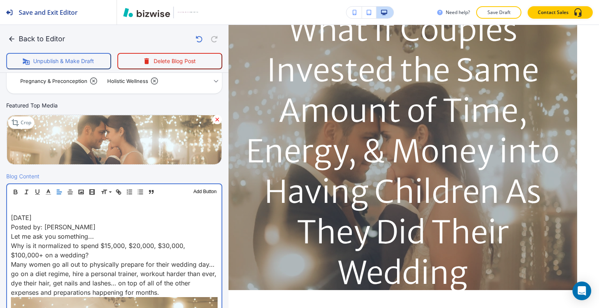
click at [13, 216] on p "[DATE]" at bounding box center [114, 217] width 207 height 9
click at [11, 216] on p "[DATE]" at bounding box center [114, 217] width 207 height 9
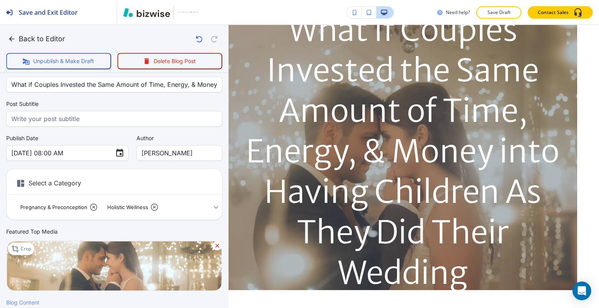
scroll to position [0, 0]
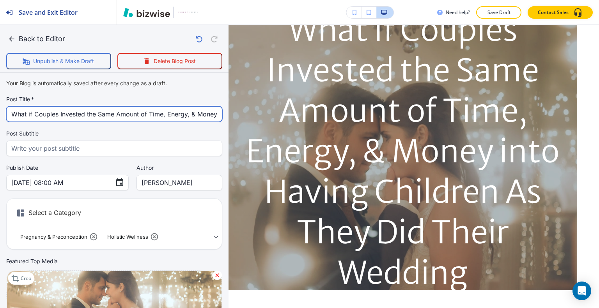
click at [140, 115] on input "What if Couples Invested the Same Amount of Time, Energy, & Money into Having C…" at bounding box center [114, 114] width 206 height 15
drag, startPoint x: 11, startPoint y: 113, endPoint x: 253, endPoint y: 103, distance: 241.9
click at [598, 103] on div "Back to Editor Unpublish & Make Draft Delete Blog Post Your Blog is automatical…" at bounding box center [599, 154] width 0 height 308
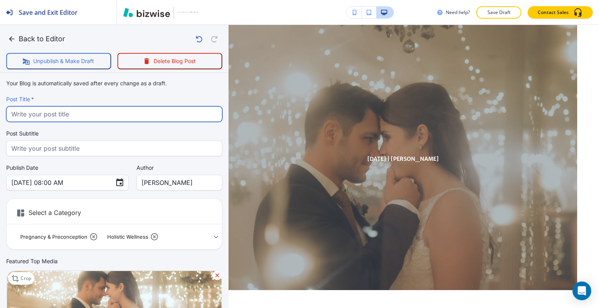
scroll to position [0, 0]
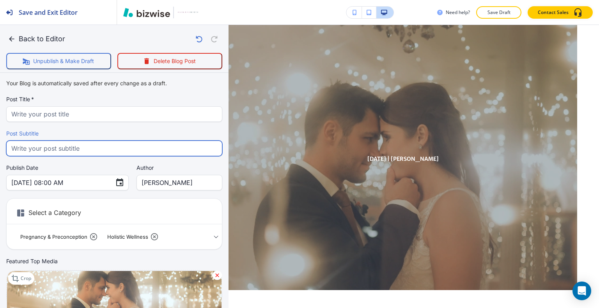
click at [117, 147] on input "text" at bounding box center [114, 148] width 206 height 15
paste input "What if Couples Invested the Same Amount of Time, Energy, & Money into Having C…"
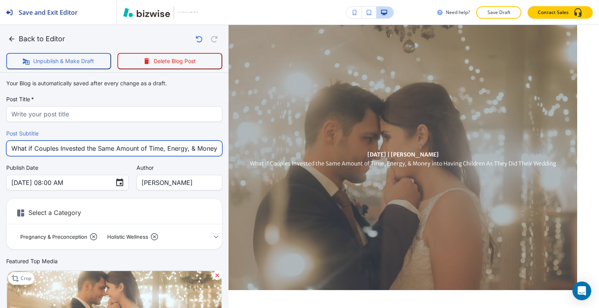
scroll to position [0, 149]
type input "What if Couples Invested the Same Amount of Time, Energy, & Money into Having C…"
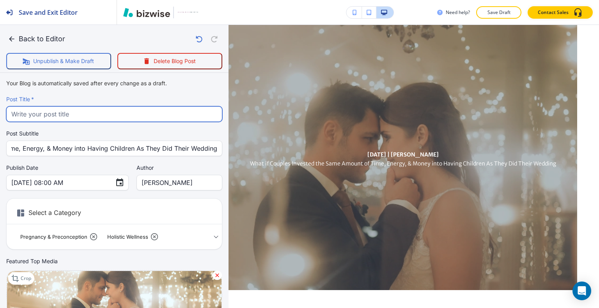
scroll to position [0, 0]
paste input "What if Couples Invested the Same Amount of Time, Energy, & Money into Having C…"
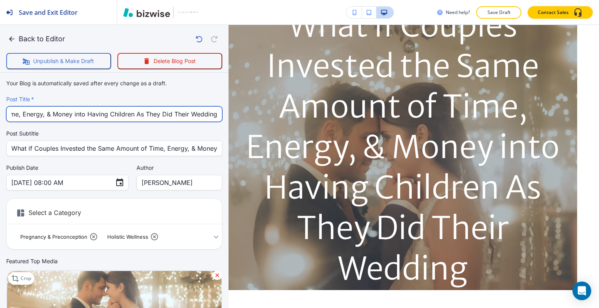
type input "What if Couples Invested the Same Amount of Time, Energy, & Money into Having C…"
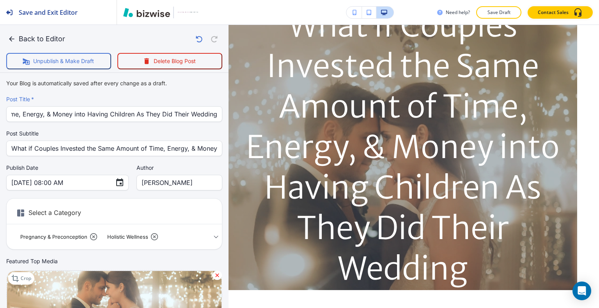
scroll to position [0, 0]
drag, startPoint x: 8, startPoint y: 146, endPoint x: 195, endPoint y: 131, distance: 187.3
click at [195, 131] on div "Post Subtitle What if Couples Invested the Same Amount of Time, Energy, & Money…" at bounding box center [114, 143] width 216 height 27
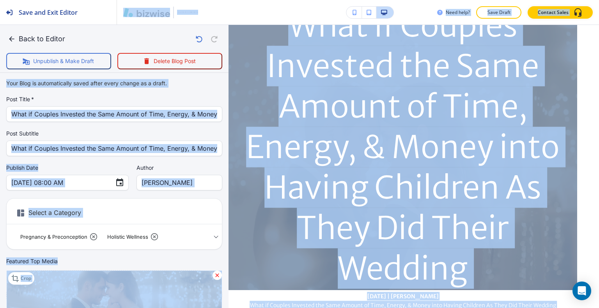
click at [177, 104] on div "Post Title   * What if Couples Invested the Same Amount of Time, Energy, & Mone…" at bounding box center [114, 109] width 216 height 27
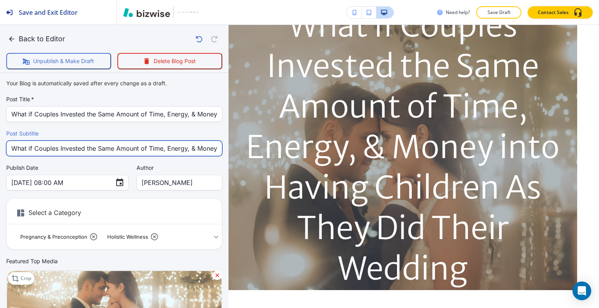
click at [94, 148] on input "What if Couples Invested the Same Amount of Time, Energy, & Money into Having C…" at bounding box center [114, 148] width 206 height 15
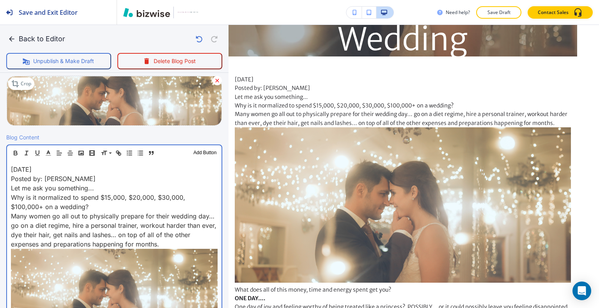
scroll to position [195, 0]
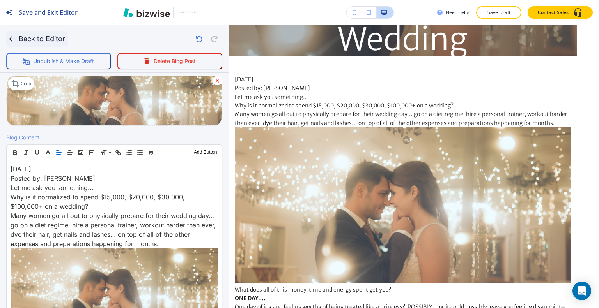
click at [11, 39] on icon "button" at bounding box center [12, 39] width 8 height 8
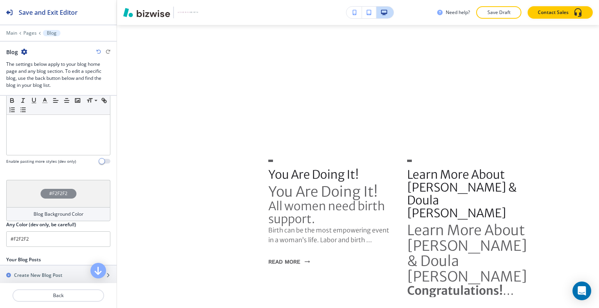
scroll to position [356, 0]
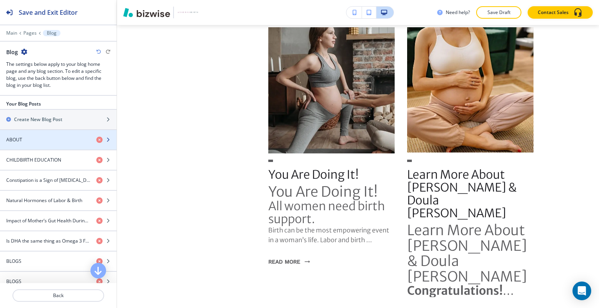
click at [42, 143] on div "button" at bounding box center [58, 146] width 117 height 6
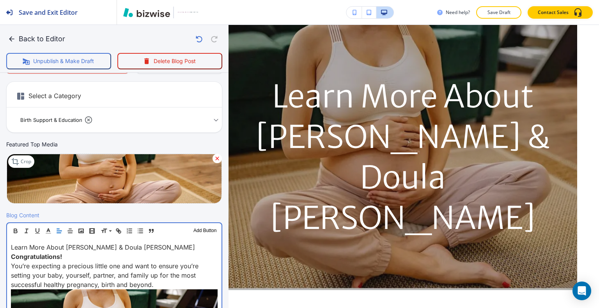
scroll to position [117, 0]
drag, startPoint x: 148, startPoint y: 245, endPoint x: 12, endPoint y: 246, distance: 135.7
click at [12, 246] on p "Learn More About [PERSON_NAME] & Doula [PERSON_NAME]" at bounding box center [114, 247] width 207 height 9
click at [11, 257] on strong "Congratulations!" at bounding box center [36, 257] width 51 height 8
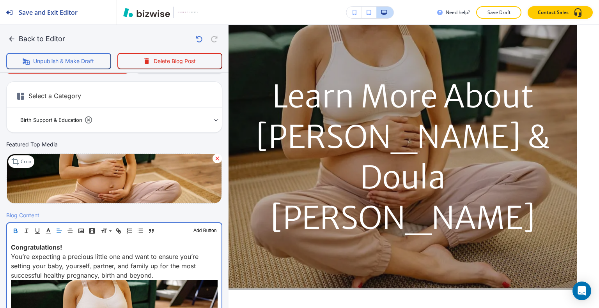
scroll to position [108, 0]
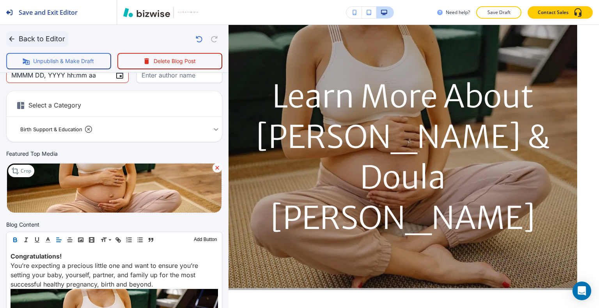
click at [12, 38] on icon "button" at bounding box center [12, 39] width 8 height 8
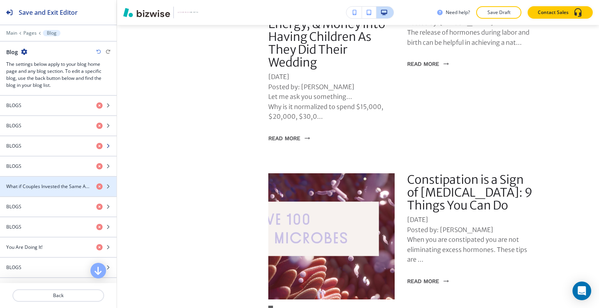
scroll to position [394, 0]
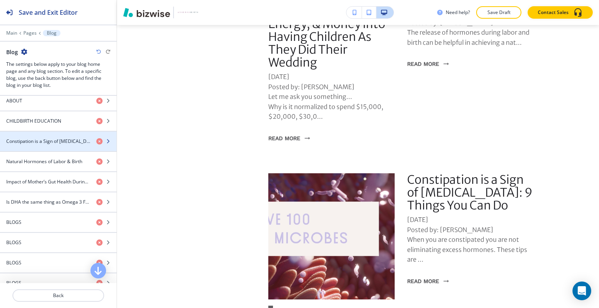
click at [44, 145] on div "button" at bounding box center [58, 148] width 117 height 6
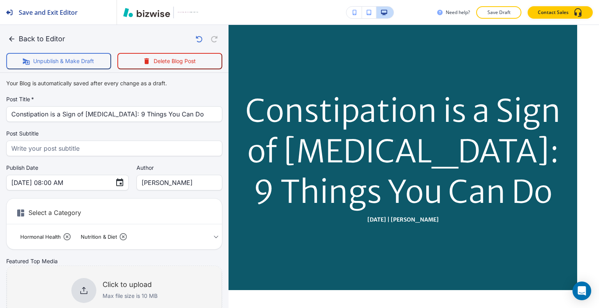
scroll to position [117, 0]
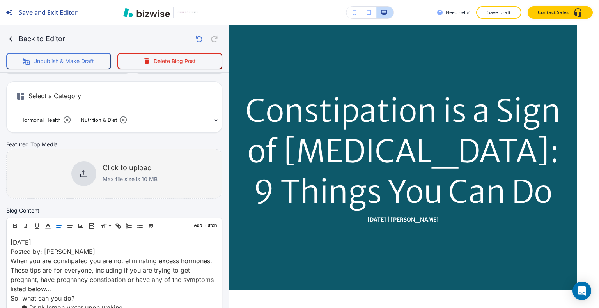
click at [81, 170] on icon at bounding box center [83, 173] width 9 height 9
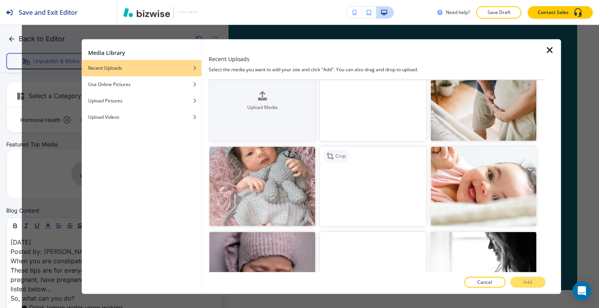
scroll to position [0, 0]
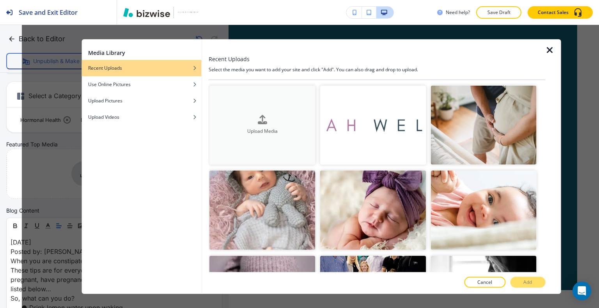
click at [274, 129] on h4 "Upload Media" at bounding box center [262, 131] width 106 height 7
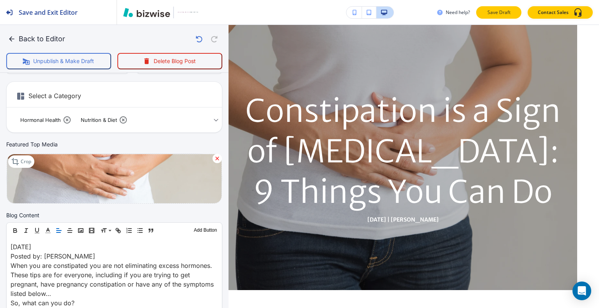
click at [506, 13] on p "Save Draft" at bounding box center [498, 12] width 25 height 7
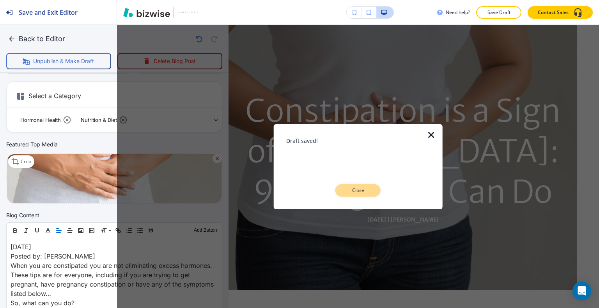
click at [359, 190] on p "Close" at bounding box center [357, 190] width 25 height 7
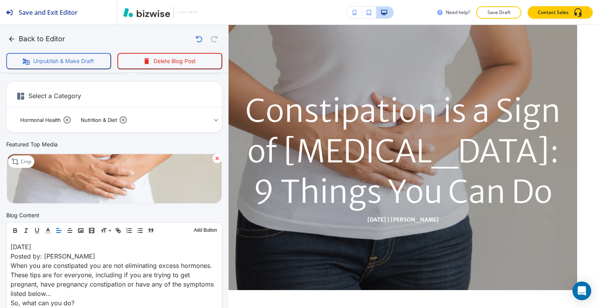
click at [11, 39] on icon "button" at bounding box center [12, 39] width 8 height 8
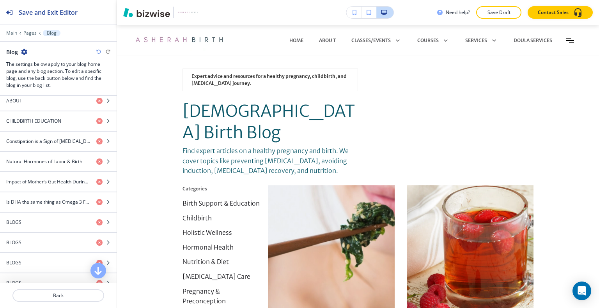
click at [493, 14] on p "Save Draft" at bounding box center [498, 12] width 25 height 7
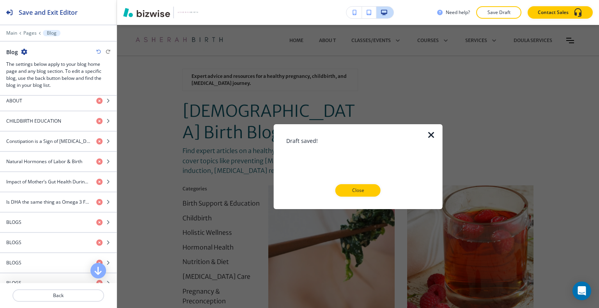
click at [436, 137] on div at bounding box center [436, 166] width 12 height 85
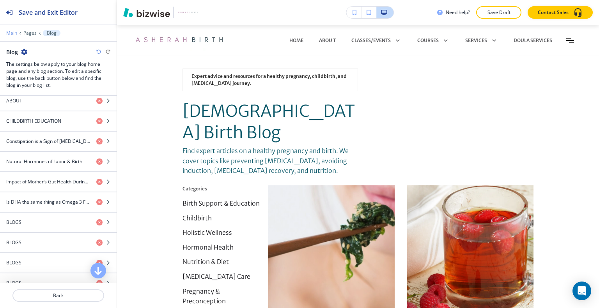
click at [15, 32] on p "Main" at bounding box center [11, 32] width 11 height 5
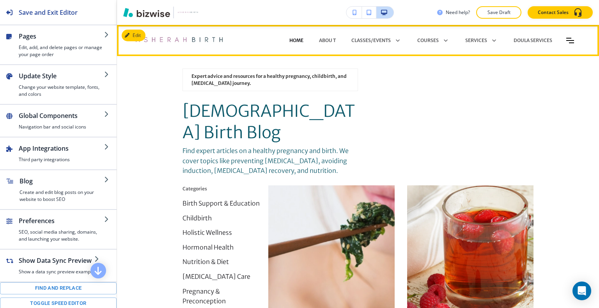
click at [292, 40] on p "HOME" at bounding box center [296, 40] width 14 height 7
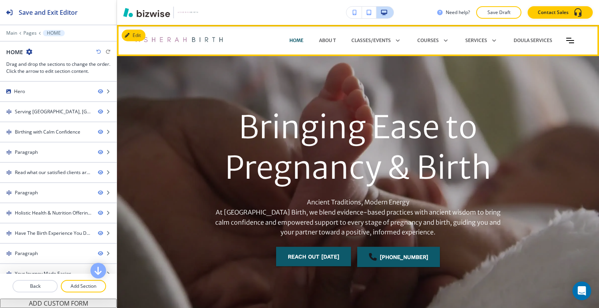
click at [571, 42] on div "HOME Abou t CLASSES/EVENTS RESTORE YOUR BODY BETWEEN PREGNANCIES PRENATAL YOGA …" at bounding box center [403, 40] width 360 height 23
click at [566, 41] on icon "Toggle hamburger navigation menu" at bounding box center [570, 40] width 8 height 5
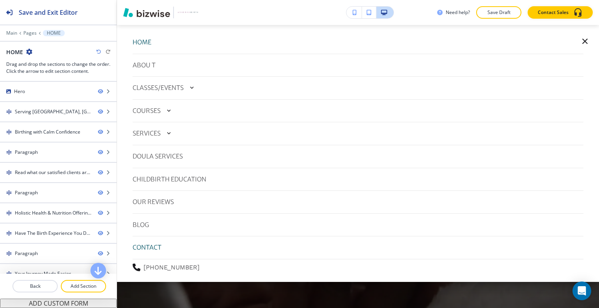
click at [143, 248] on p "CONTACT" at bounding box center [147, 248] width 29 height 10
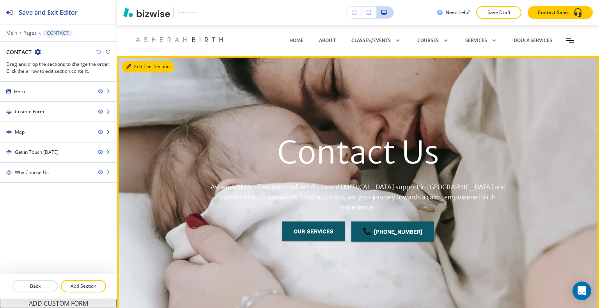
click at [134, 67] on button "Edit This Section" at bounding box center [148, 67] width 53 height 12
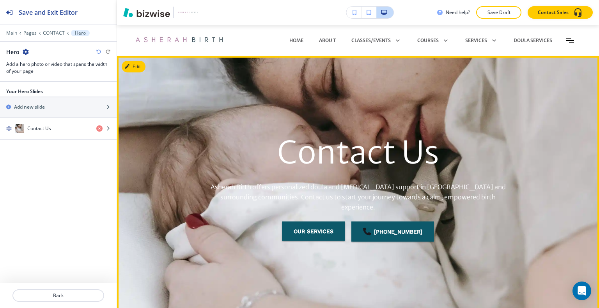
scroll to position [31, 0]
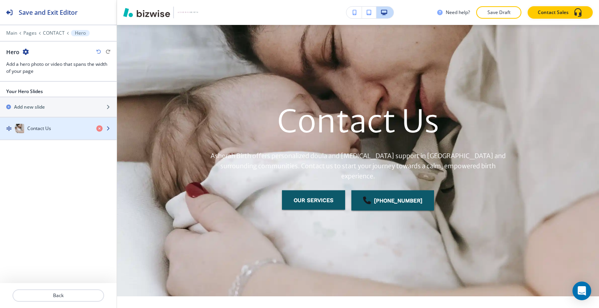
click at [70, 127] on div "Contact Us" at bounding box center [45, 128] width 90 height 9
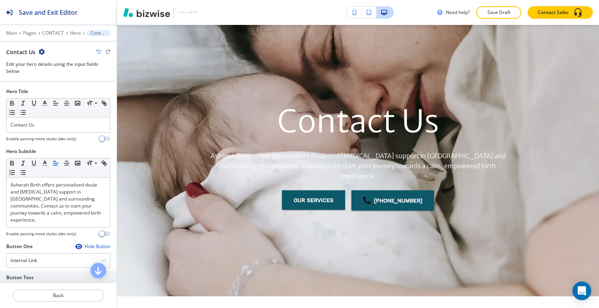
scroll to position [112, 0]
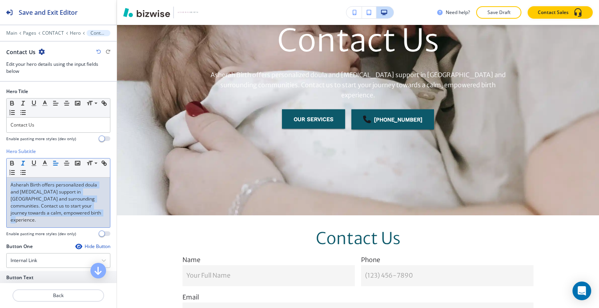
drag, startPoint x: 78, startPoint y: 216, endPoint x: 27, endPoint y: 164, distance: 73.3
click at [1, 164] on div "Hero Subtitle Small Normal Large Huge Asherah Birth offers personalized doula a…" at bounding box center [58, 195] width 117 height 95
click at [43, 166] on line "button" at bounding box center [44, 166] width 5 height 0
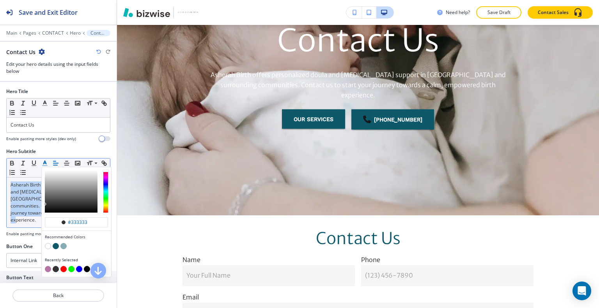
click at [55, 244] on button "button" at bounding box center [56, 246] width 6 height 6
type input "#0d596a"
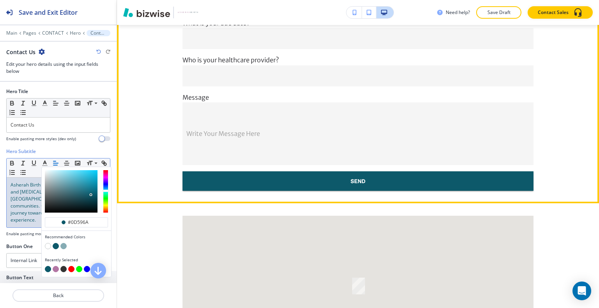
scroll to position [307, 0]
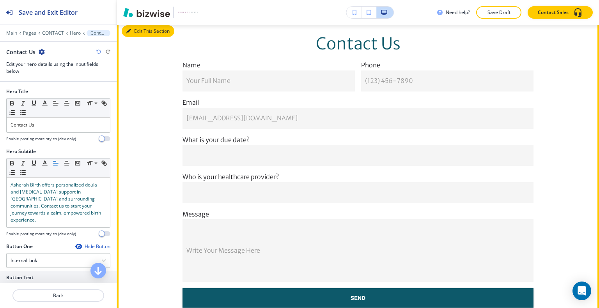
click at [140, 35] on button "Edit This Section" at bounding box center [148, 31] width 53 height 12
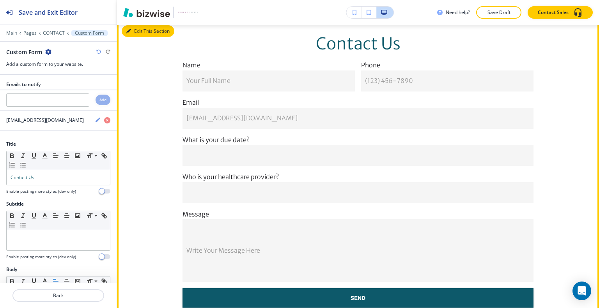
scroll to position [302, 0]
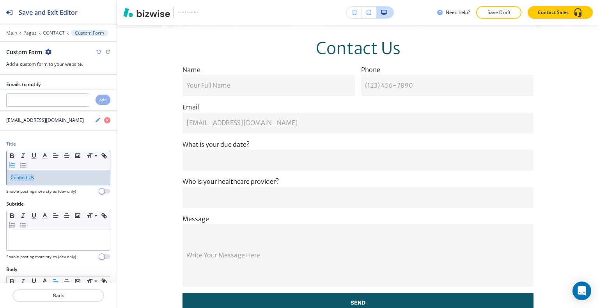
drag, startPoint x: 51, startPoint y: 173, endPoint x: 23, endPoint y: 166, distance: 29.1
click at [0, 174] on div "Title Small Normal Large Huge Contact Us Enable pasting more styles (dev only)" at bounding box center [58, 171] width 117 height 60
click at [57, 153] on icon "button" at bounding box center [55, 155] width 7 height 7
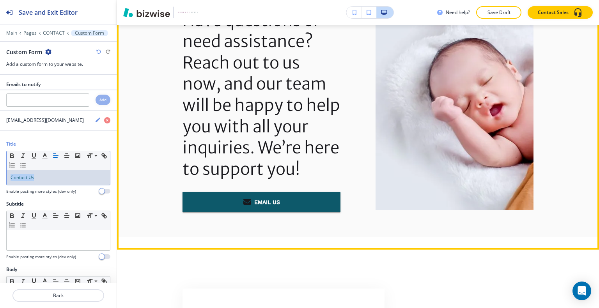
scroll to position [809, 0]
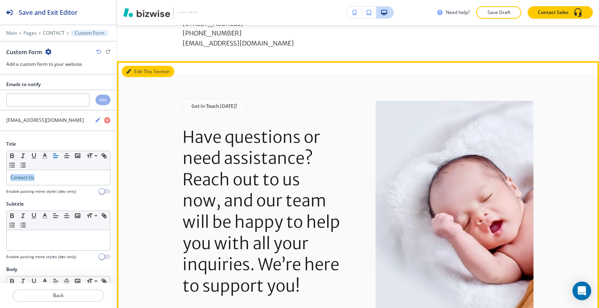
click at [136, 78] on button "Edit This Section" at bounding box center [148, 72] width 53 height 12
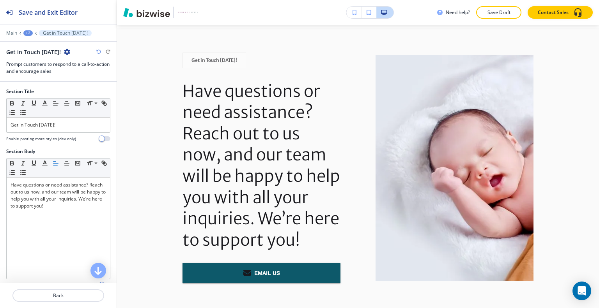
scroll to position [193, 0]
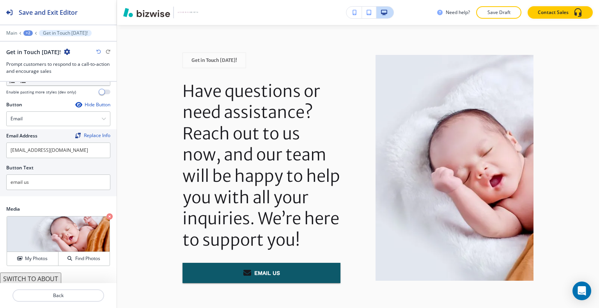
click at [44, 278] on button "SWITCH TO ABOUT" at bounding box center [30, 279] width 61 height 12
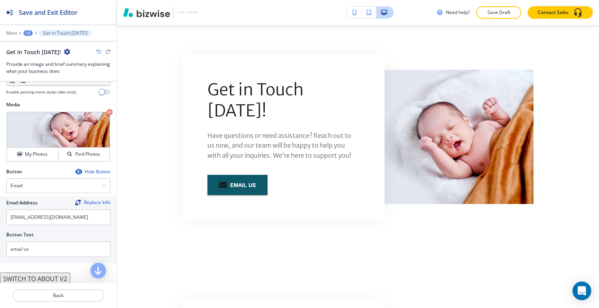
click at [37, 276] on button "SWITCH TO ABOUT V2" at bounding box center [35, 279] width 70 height 12
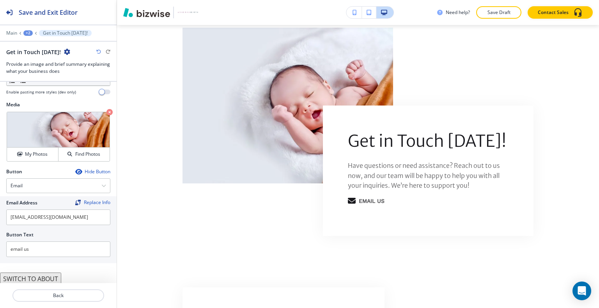
click at [100, 50] on icon "button" at bounding box center [98, 52] width 5 height 5
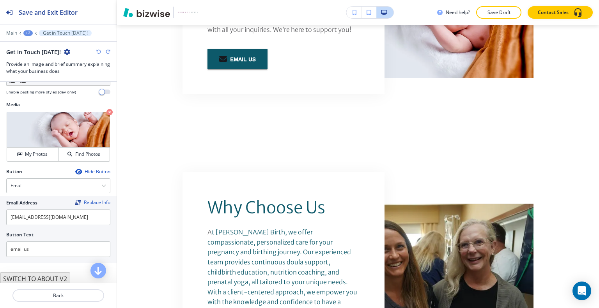
scroll to position [0, 0]
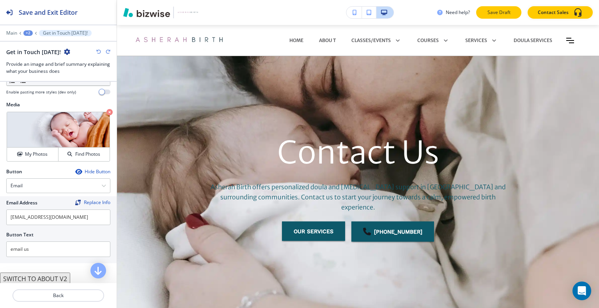
click at [499, 12] on p "Save Draft" at bounding box center [498, 12] width 25 height 7
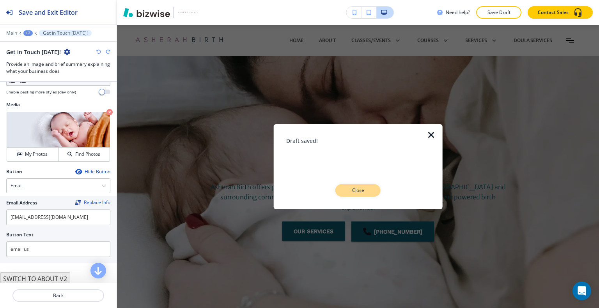
click at [370, 196] on button "Close" at bounding box center [357, 190] width 45 height 12
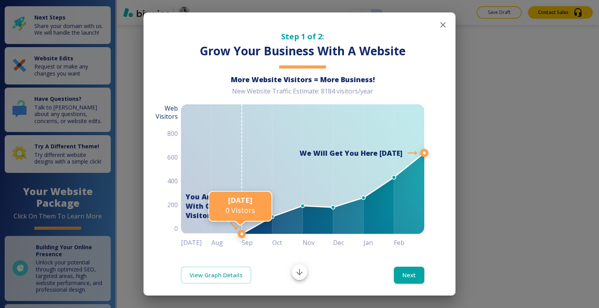
click at [438, 24] on icon "button" at bounding box center [442, 24] width 9 height 9
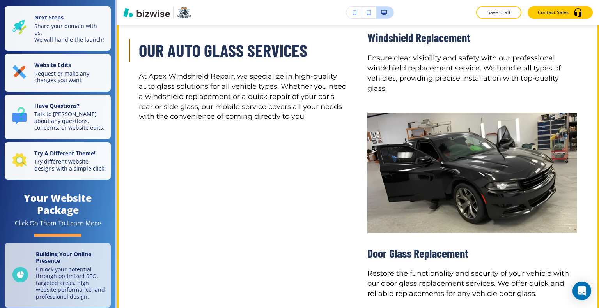
scroll to position [1403, 0]
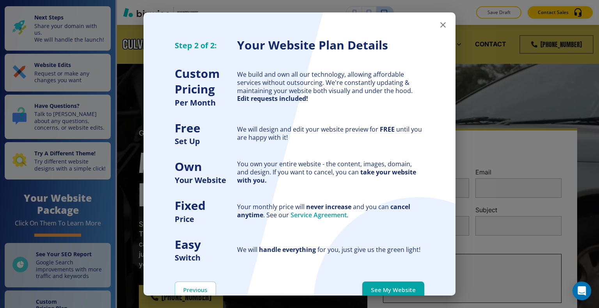
click at [407, 290] on button "See My Website" at bounding box center [393, 290] width 62 height 16
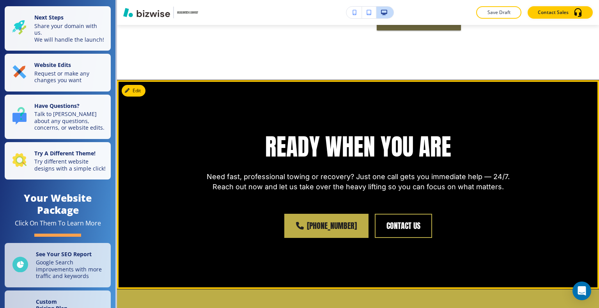
scroll to position [2690, 0]
